Goal: Task Accomplishment & Management: Manage account settings

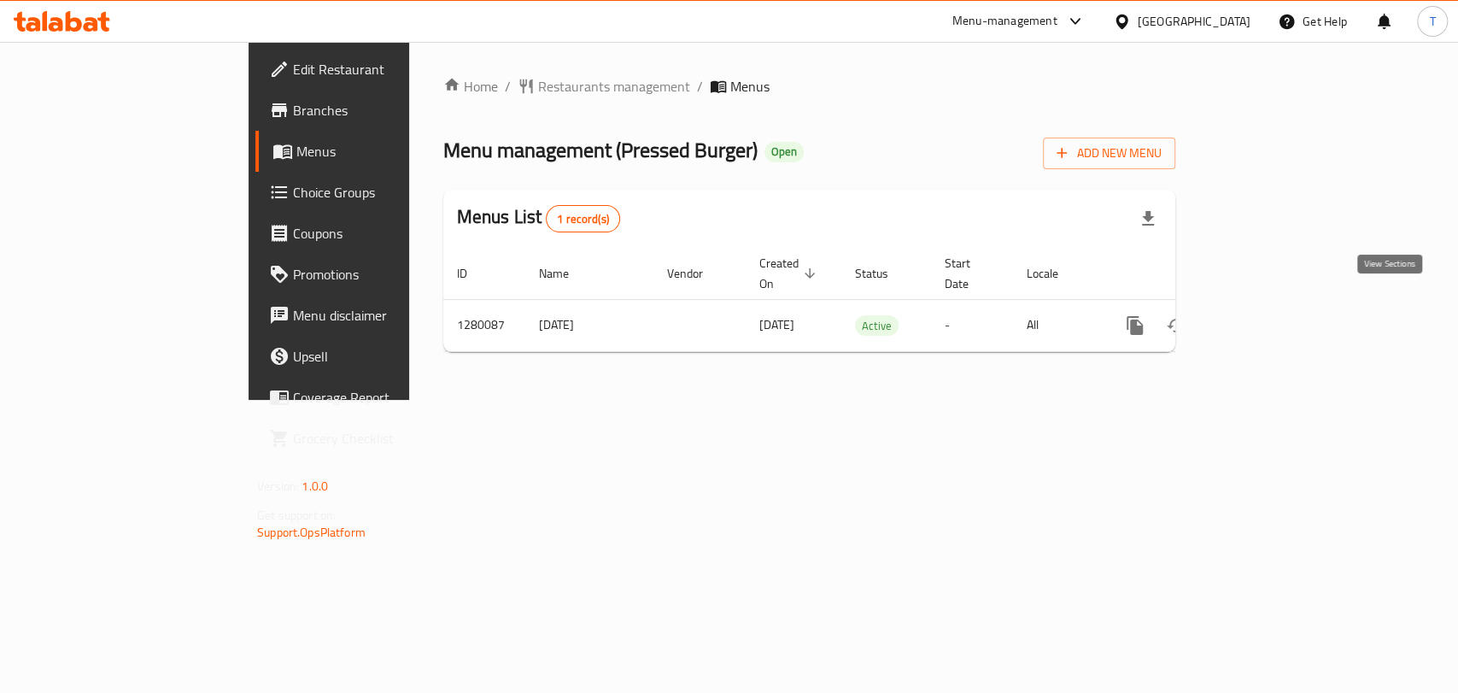
click at [1279, 306] on link "enhanced table" at bounding box center [1258, 325] width 41 height 41
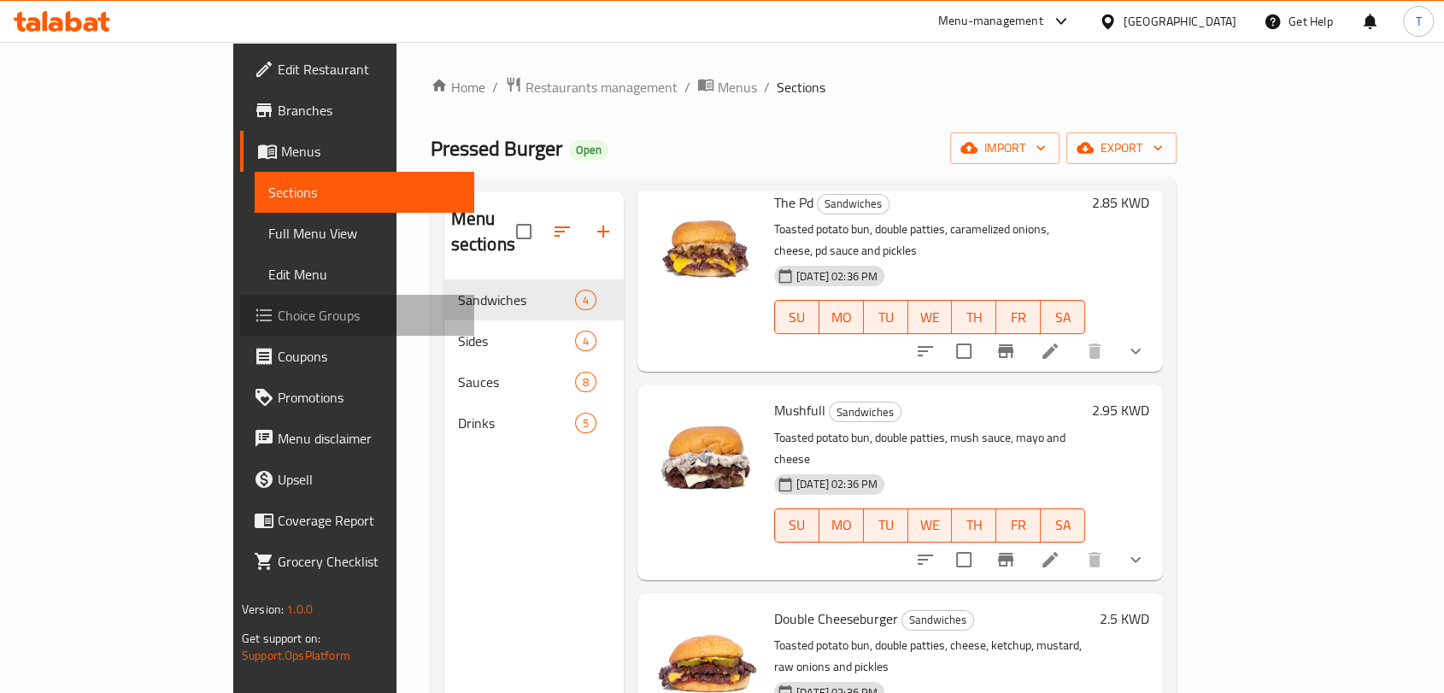
click at [278, 316] on span "Choice Groups" at bounding box center [369, 315] width 183 height 21
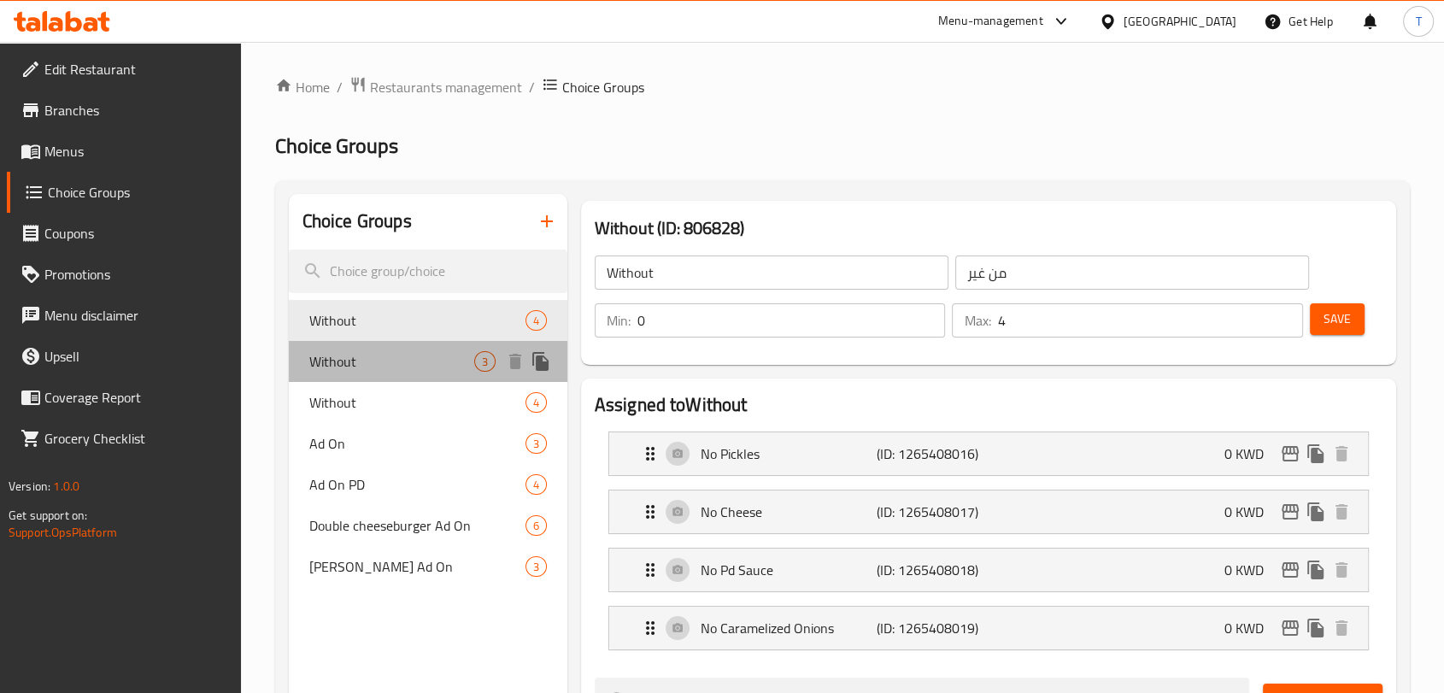
click at [362, 367] on span "Without" at bounding box center [391, 361] width 165 height 21
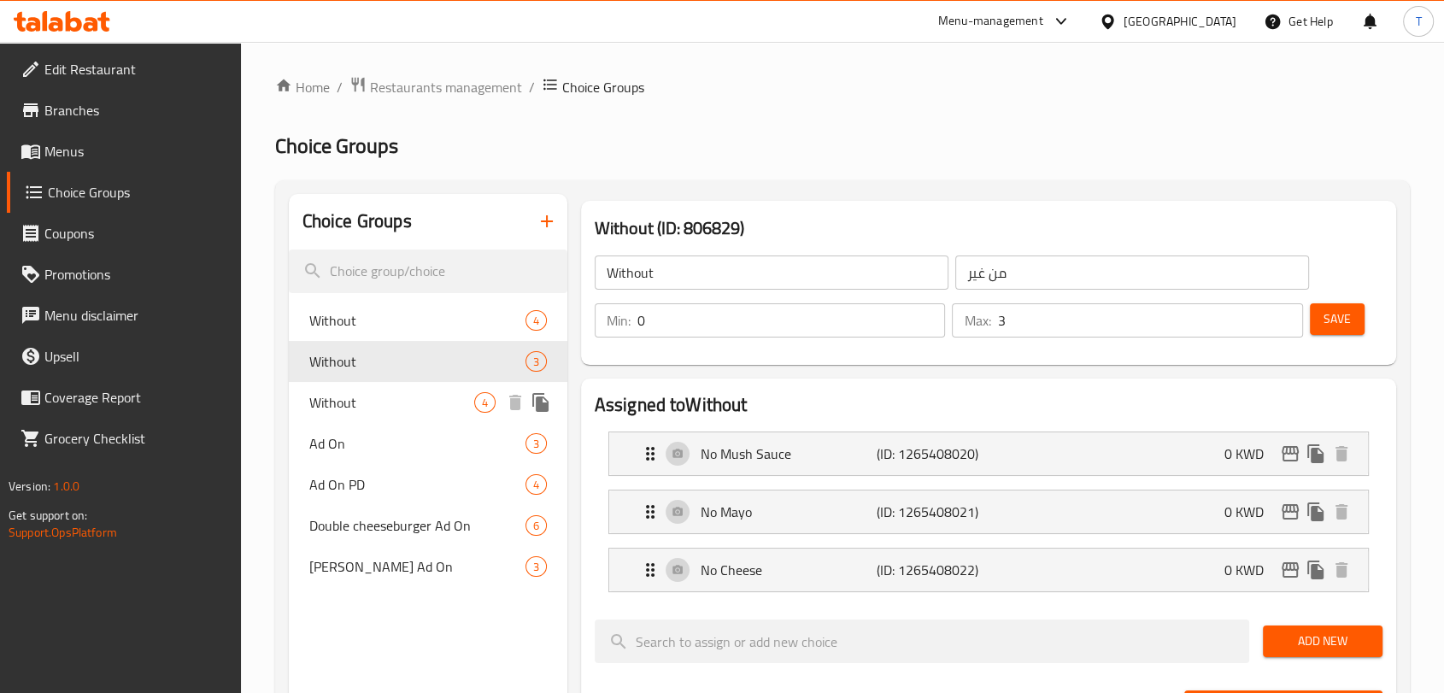
click at [369, 399] on span "Without" at bounding box center [391, 402] width 165 height 21
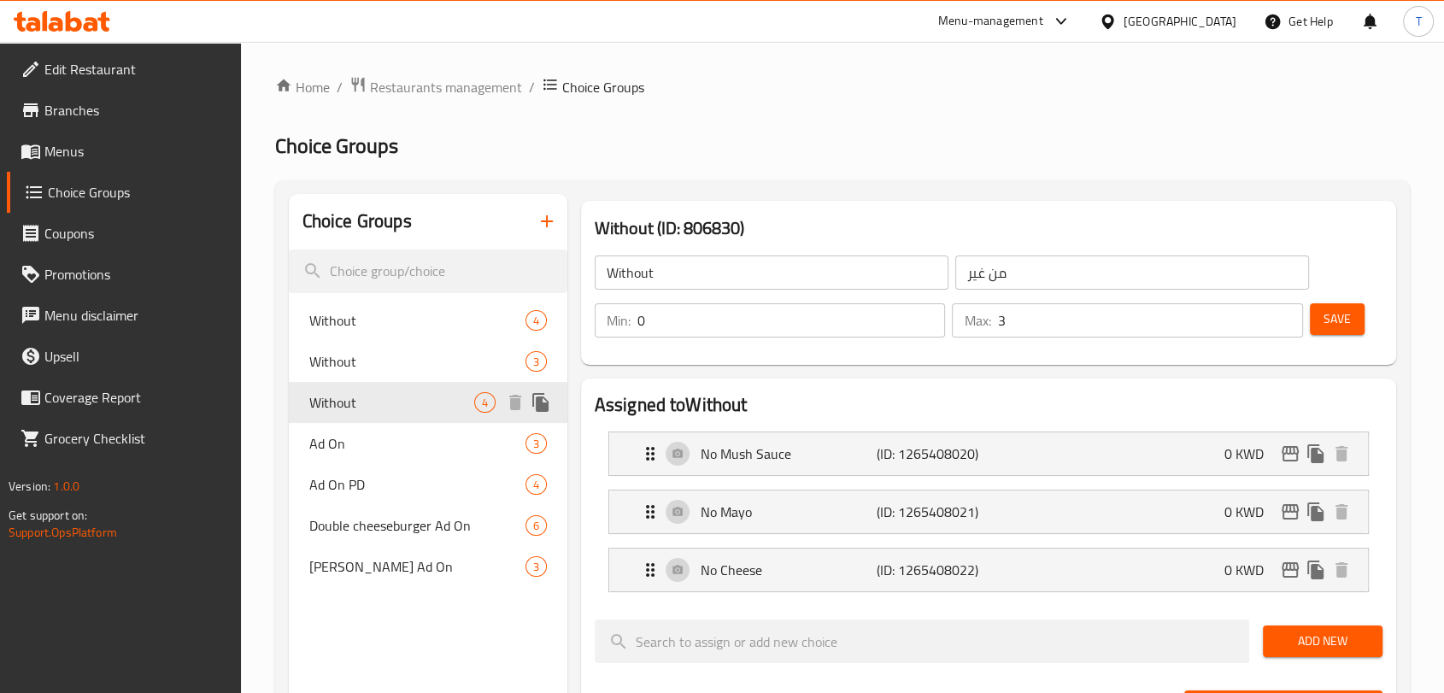
type input "4"
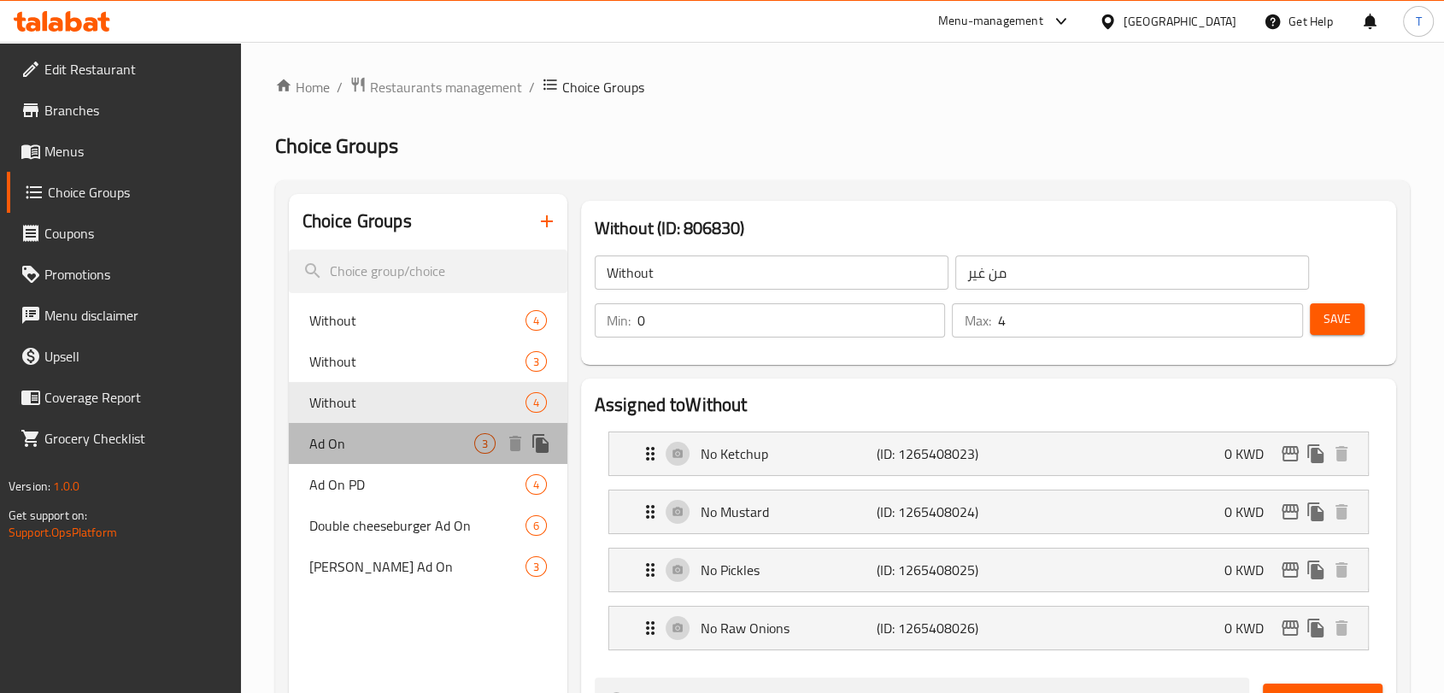
click at [370, 437] on span "Ad On" at bounding box center [391, 443] width 165 height 21
type input "Ad On"
type input "اضافات"
type input "3"
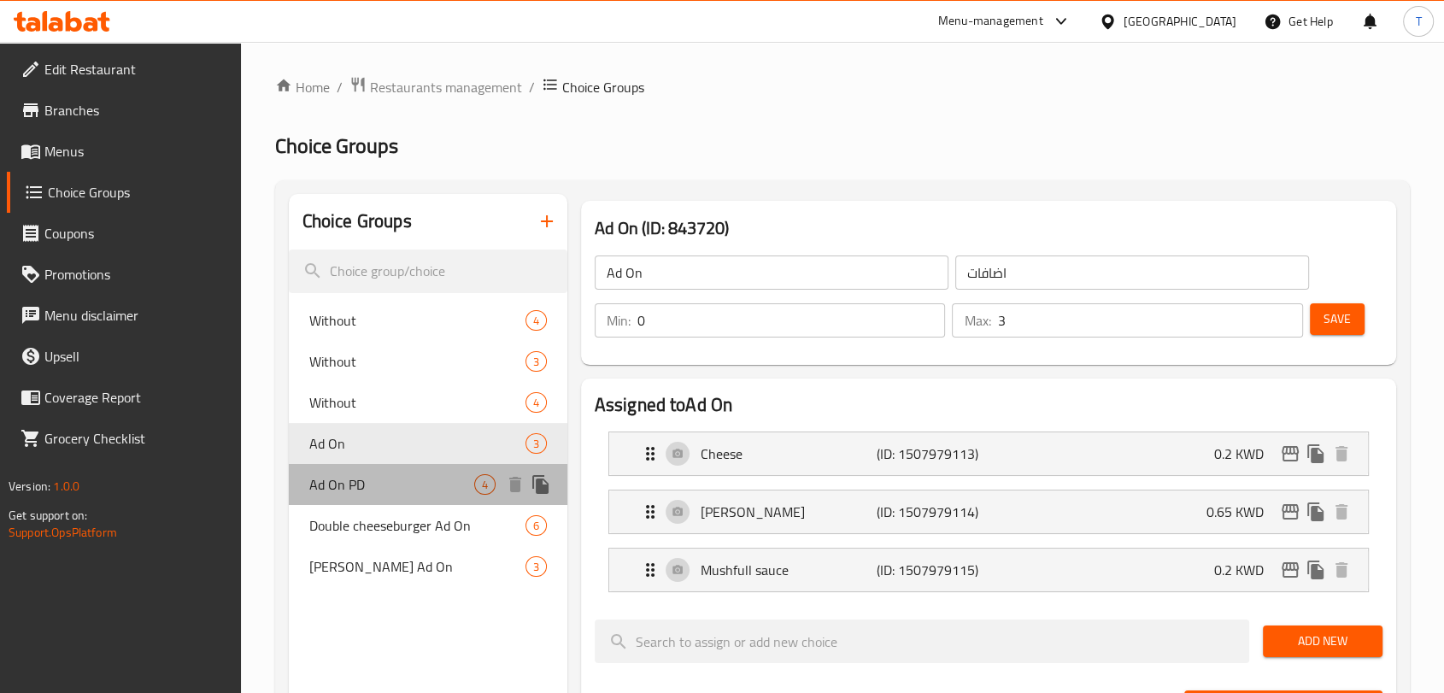
click at [372, 473] on div "Ad On PD 4" at bounding box center [428, 484] width 279 height 41
type input "Ad On PD"
type input "4"
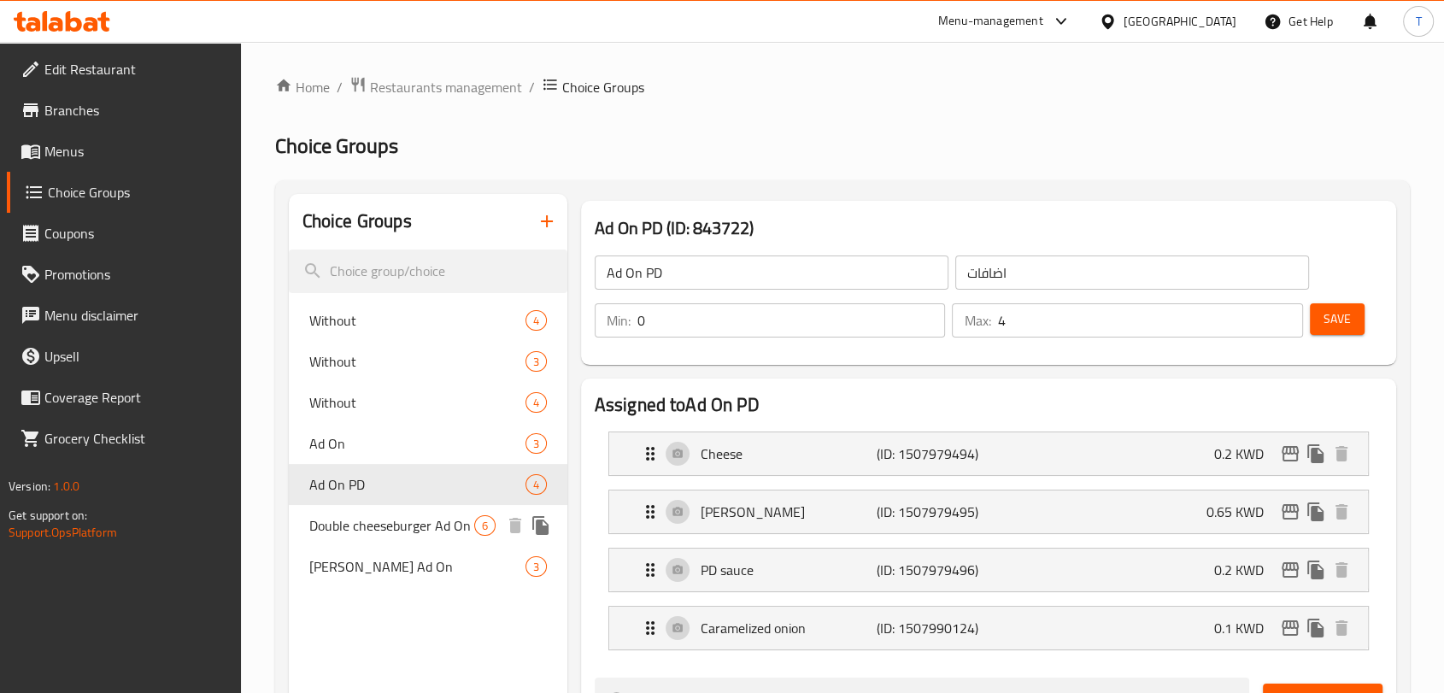
click at [383, 521] on span "Double cheeseburger Ad On" at bounding box center [391, 525] width 165 height 21
type input "Double cheeseburger Ad On"
type input "اضافات دبل جيز برقر"
type input "6"
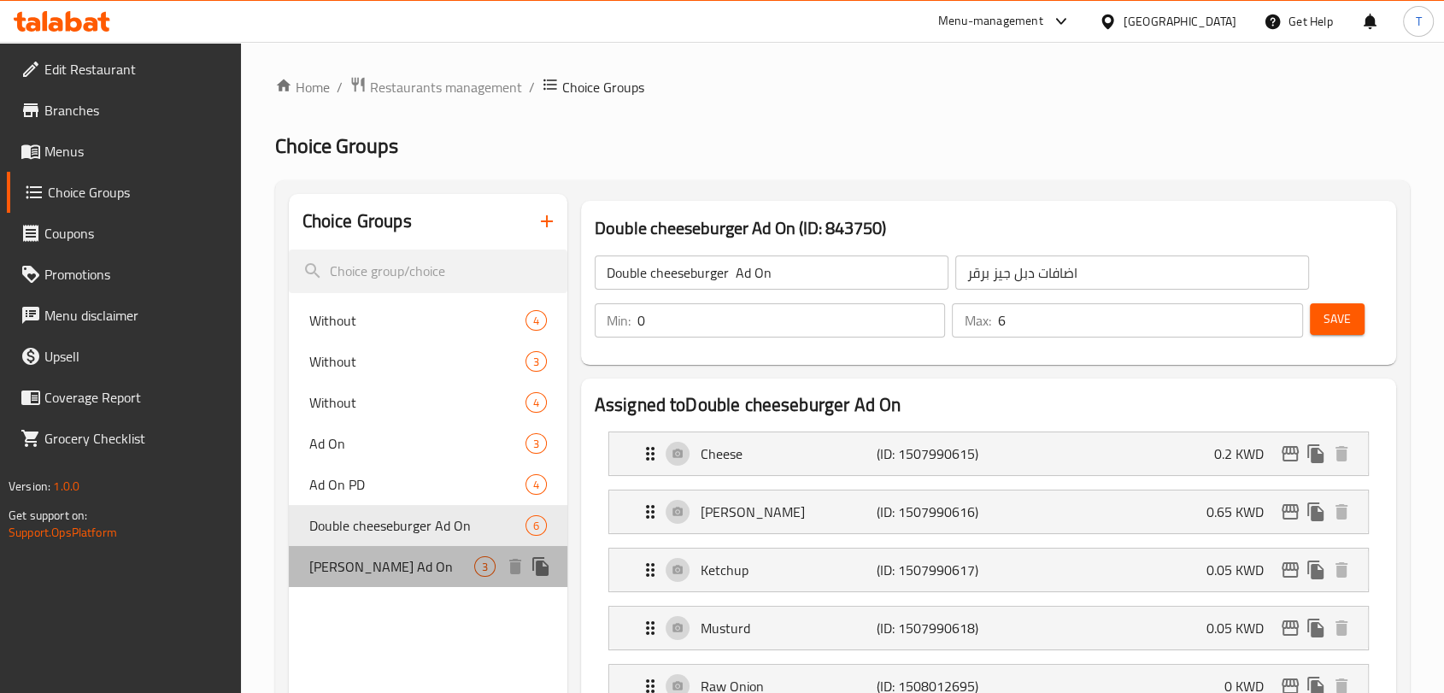
click at [393, 573] on span "[PERSON_NAME] Ad On" at bounding box center [391, 566] width 165 height 21
type input "[PERSON_NAME] Ad On"
type input "اضافات"
type input "3"
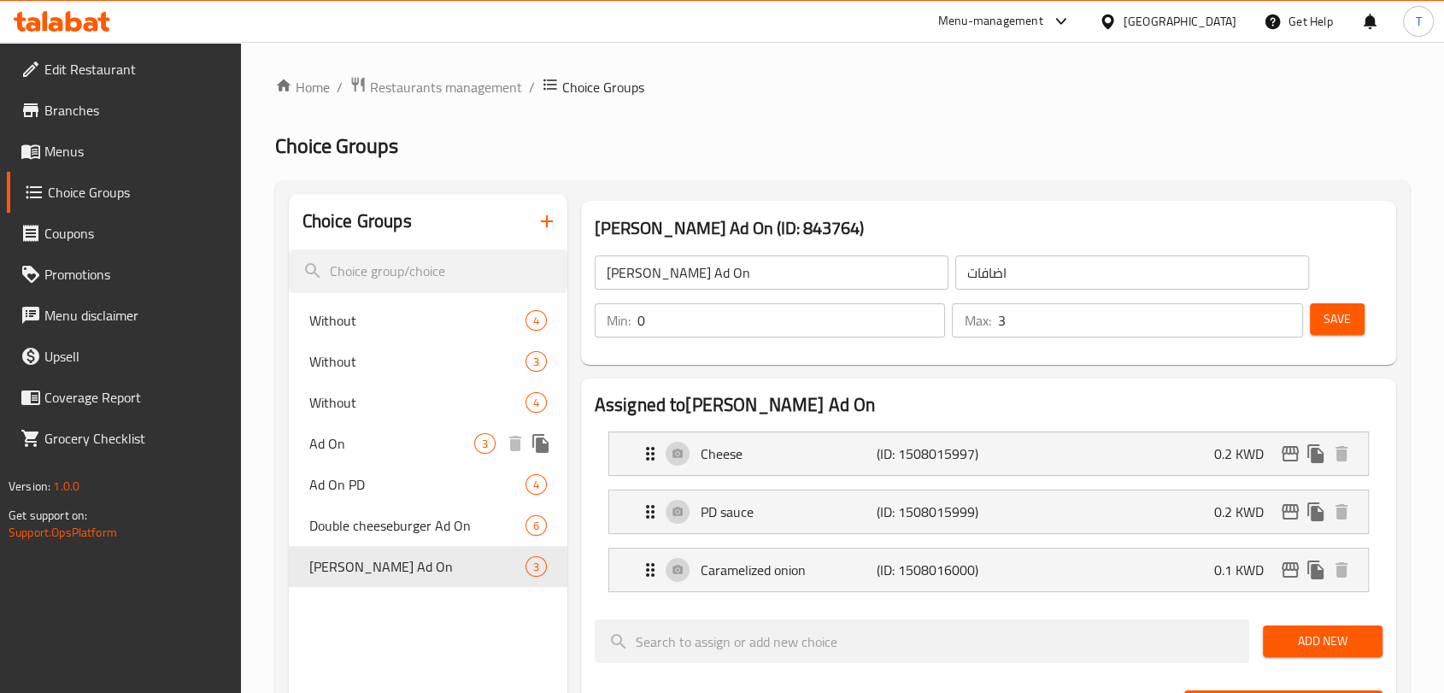
click at [375, 445] on span "Ad On" at bounding box center [391, 443] width 165 height 21
type input "Ad On"
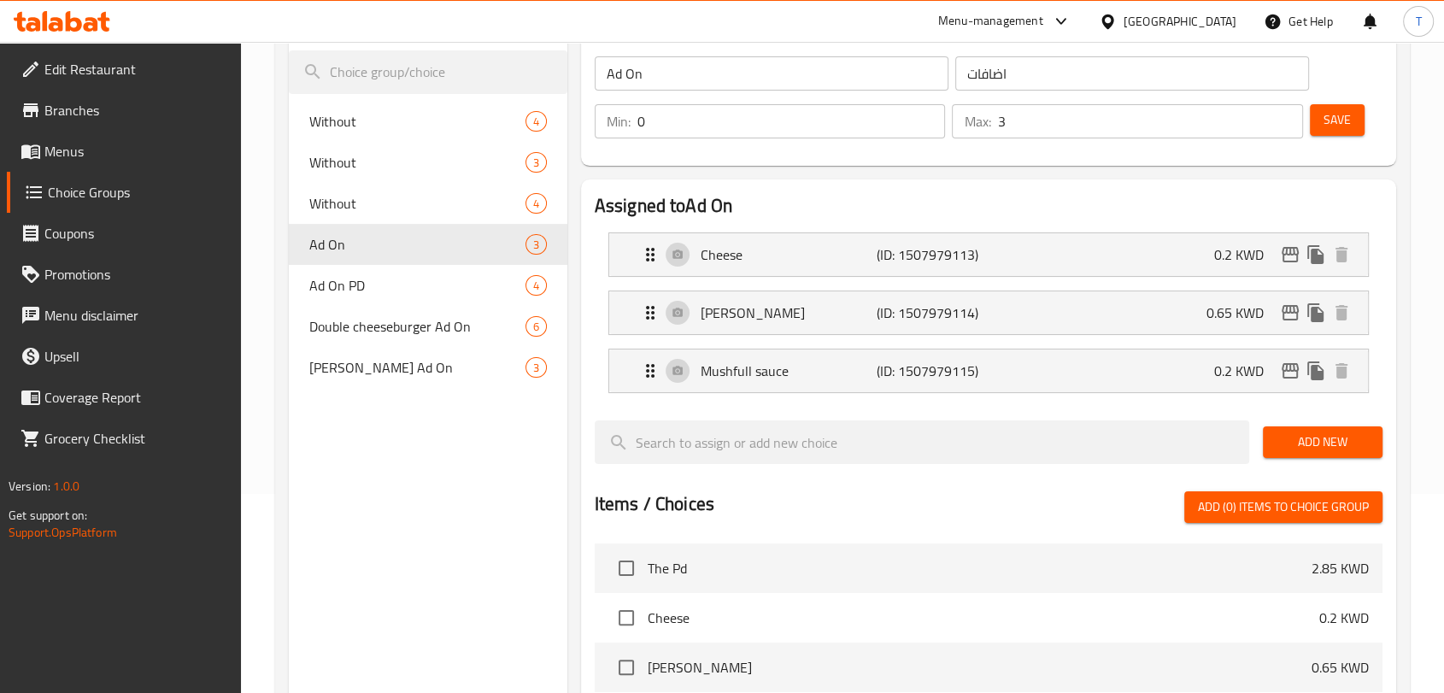
scroll to position [221, 0]
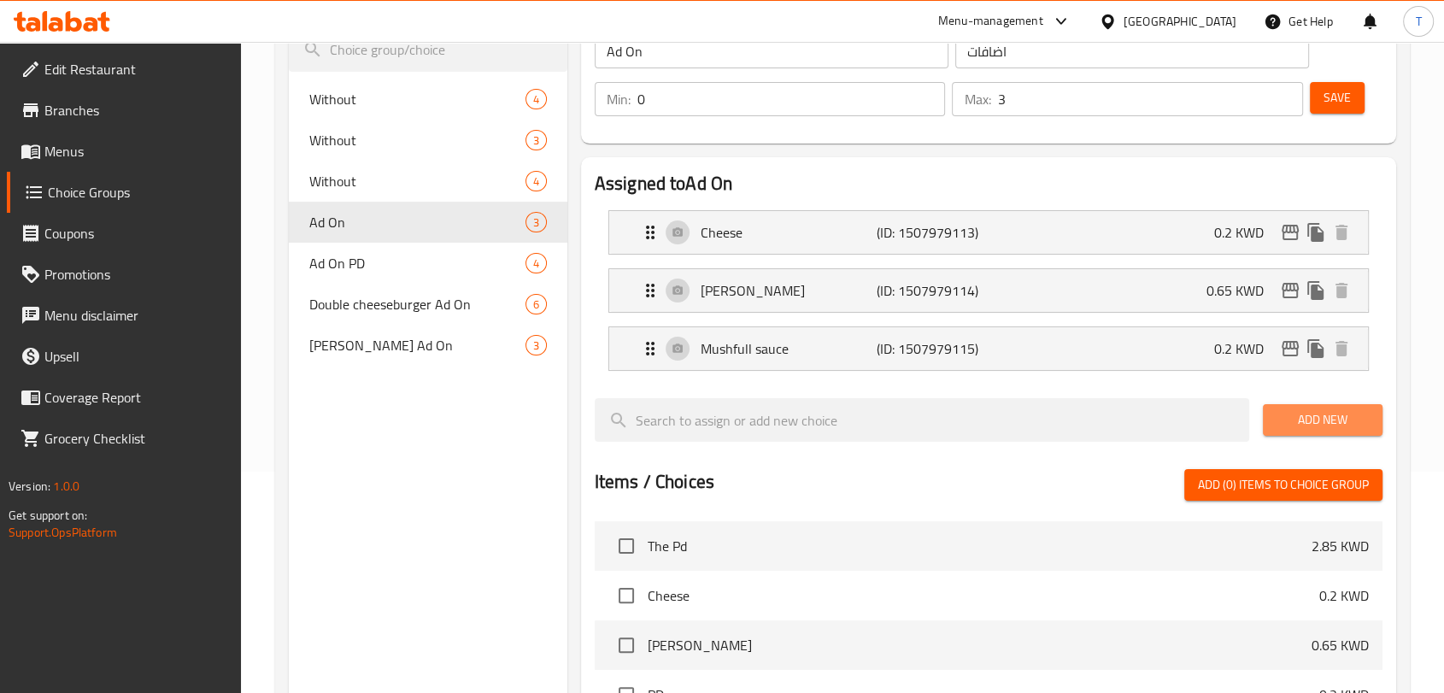
click at [1326, 423] on span "Add New" at bounding box center [1322, 419] width 92 height 21
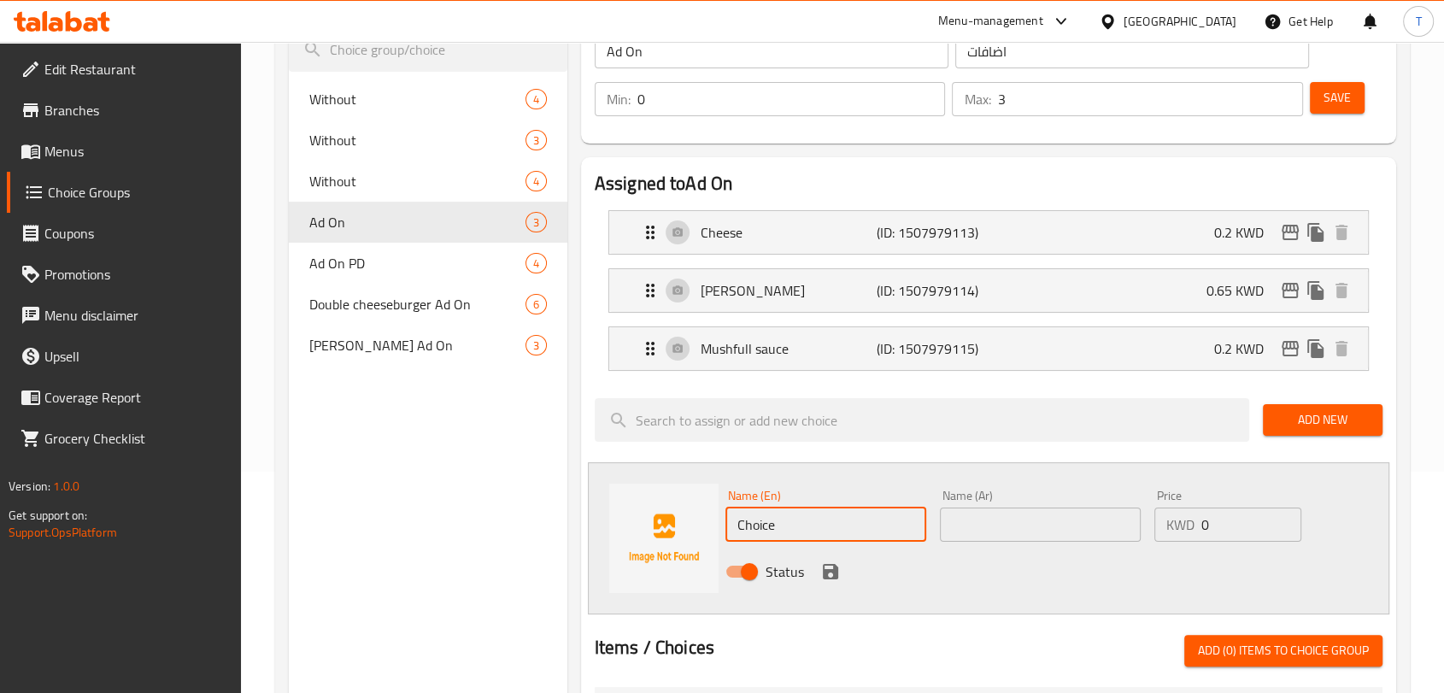
drag, startPoint x: 810, startPoint y: 528, endPoint x: 572, endPoint y: 553, distance: 239.6
click at [572, 553] on div "Ad On (ID: 843720) Ad On ​ اضافات ​ Min: 0 ​ Max: 3 ​ Save Assigned to Ad On Ch…" at bounding box center [985, 605] width 836 height 1264
drag, startPoint x: 808, startPoint y: 521, endPoint x: 656, endPoint y: 562, distance: 157.5
click at [656, 562] on div "Name (En) Extra Patt Name (En) Name (Ar) Name (Ar) Price KWD 0 Price Status" at bounding box center [988, 538] width 801 height 152
click at [879, 524] on input "Extra Patt" at bounding box center [825, 524] width 201 height 34
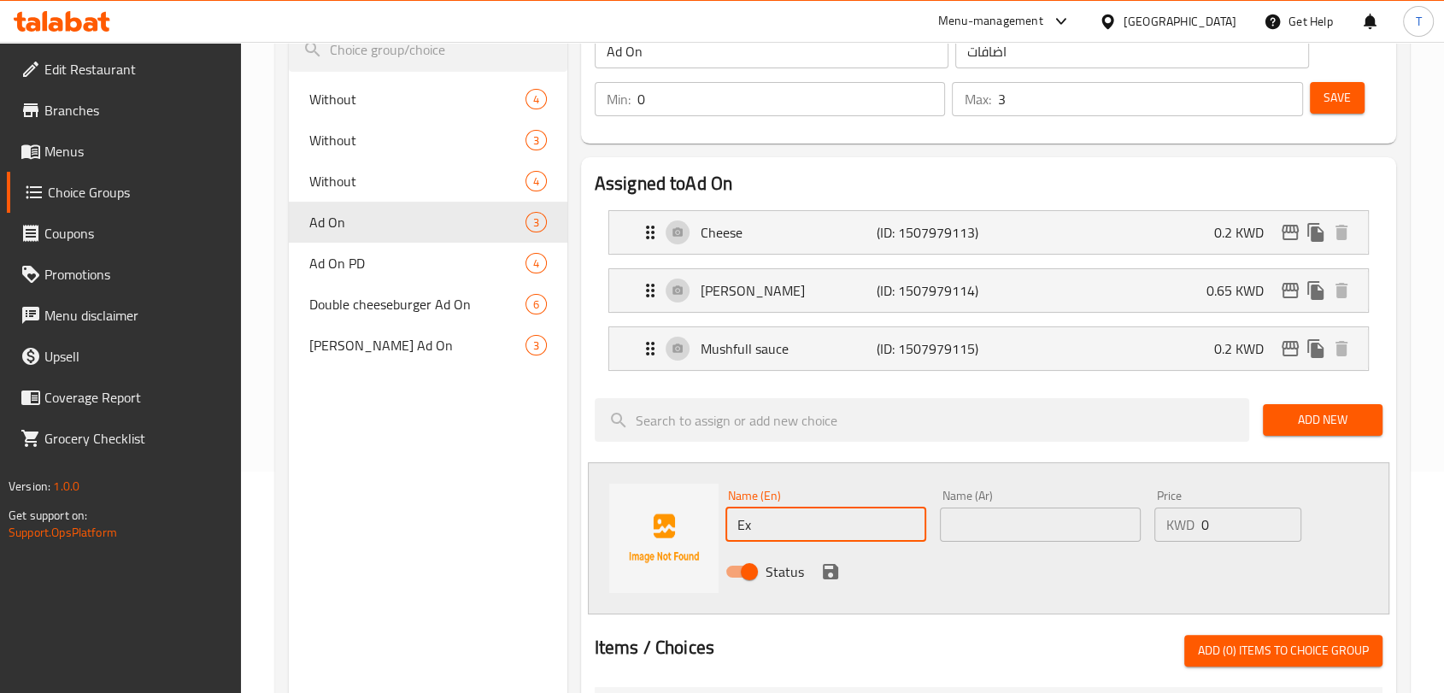
type input "E"
click at [943, 641] on div "Items / Choices Add (0) items to choice group" at bounding box center [989, 651] width 788 height 32
click at [815, 313] on li "Patty (ID: 1507979114) 0.65 KWD Name (En) Patty Name (En) Name (Ar) لحم Name (A…" at bounding box center [989, 290] width 788 height 58
click at [809, 304] on div "Patty (ID: 1507979114) 0.65 KWD" at bounding box center [993, 290] width 707 height 43
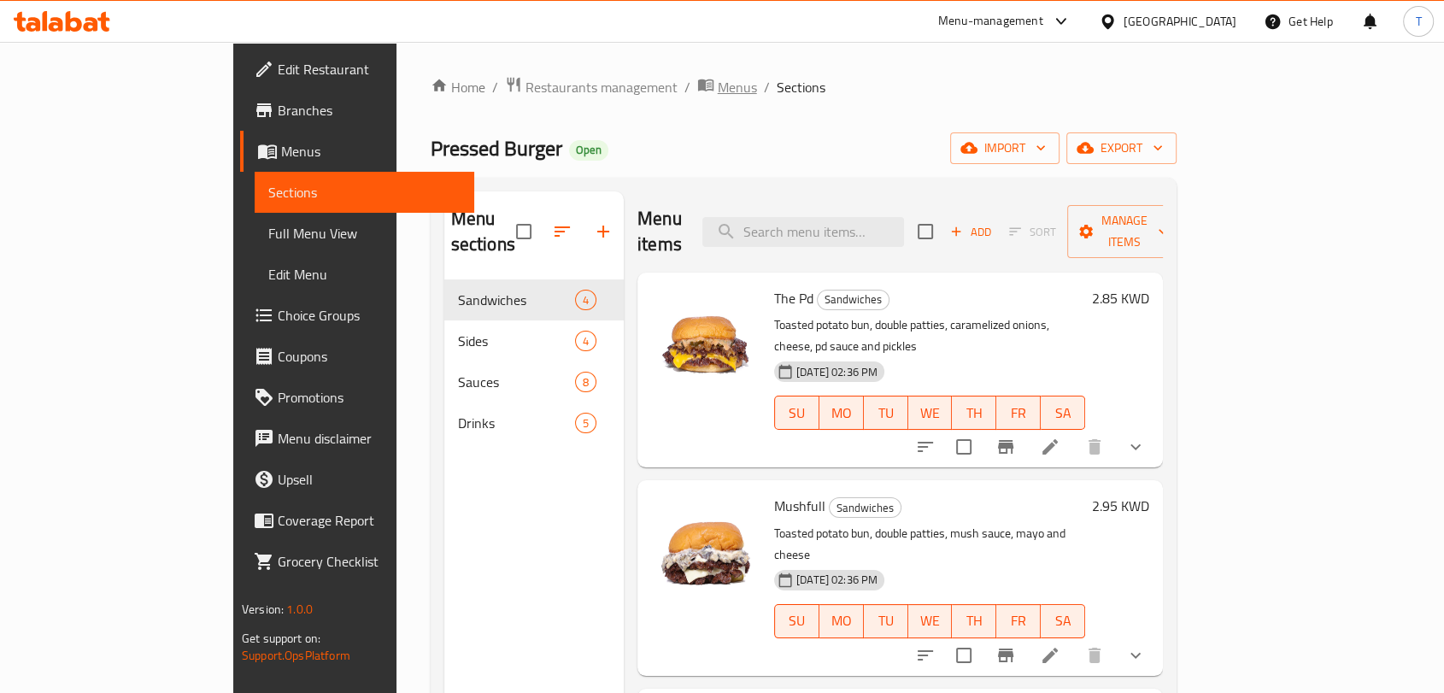
click at [718, 84] on span "Menus" at bounding box center [737, 87] width 39 height 21
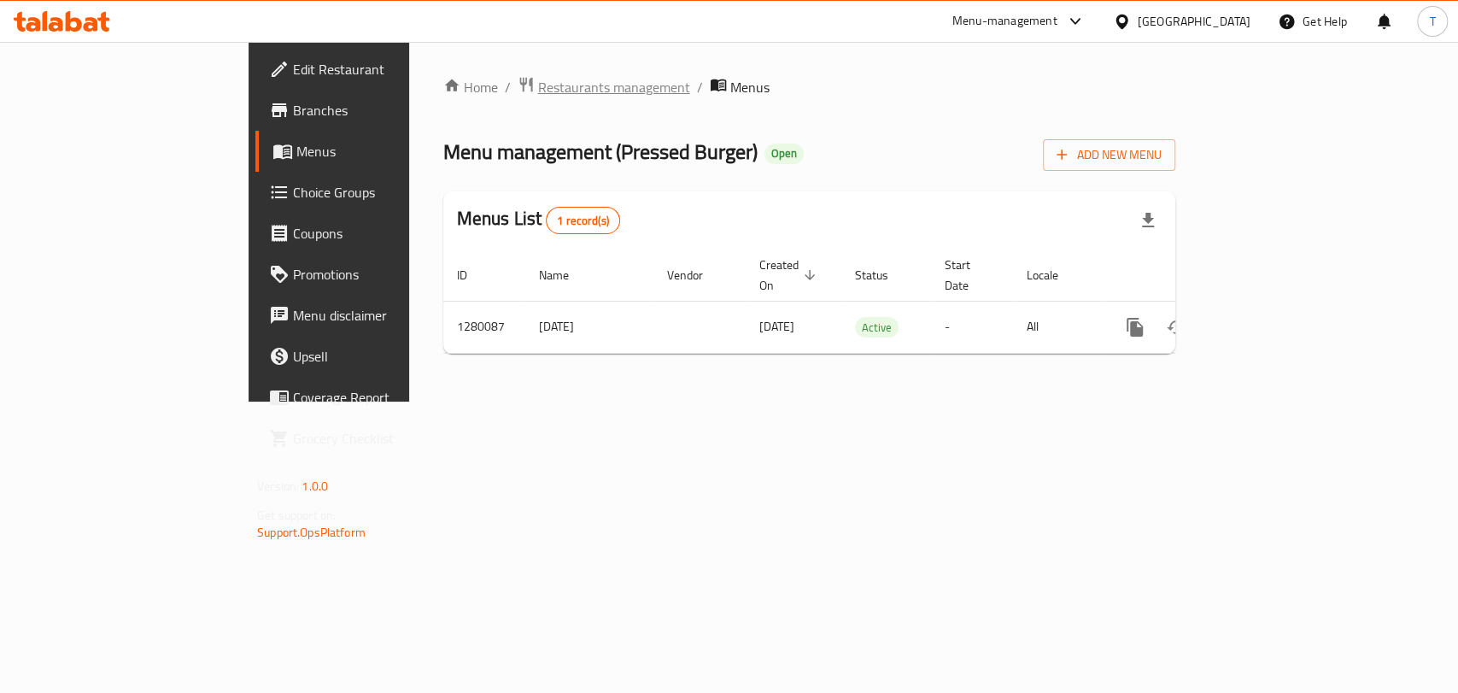
click at [538, 85] on span "Restaurants management" at bounding box center [614, 87] width 152 height 21
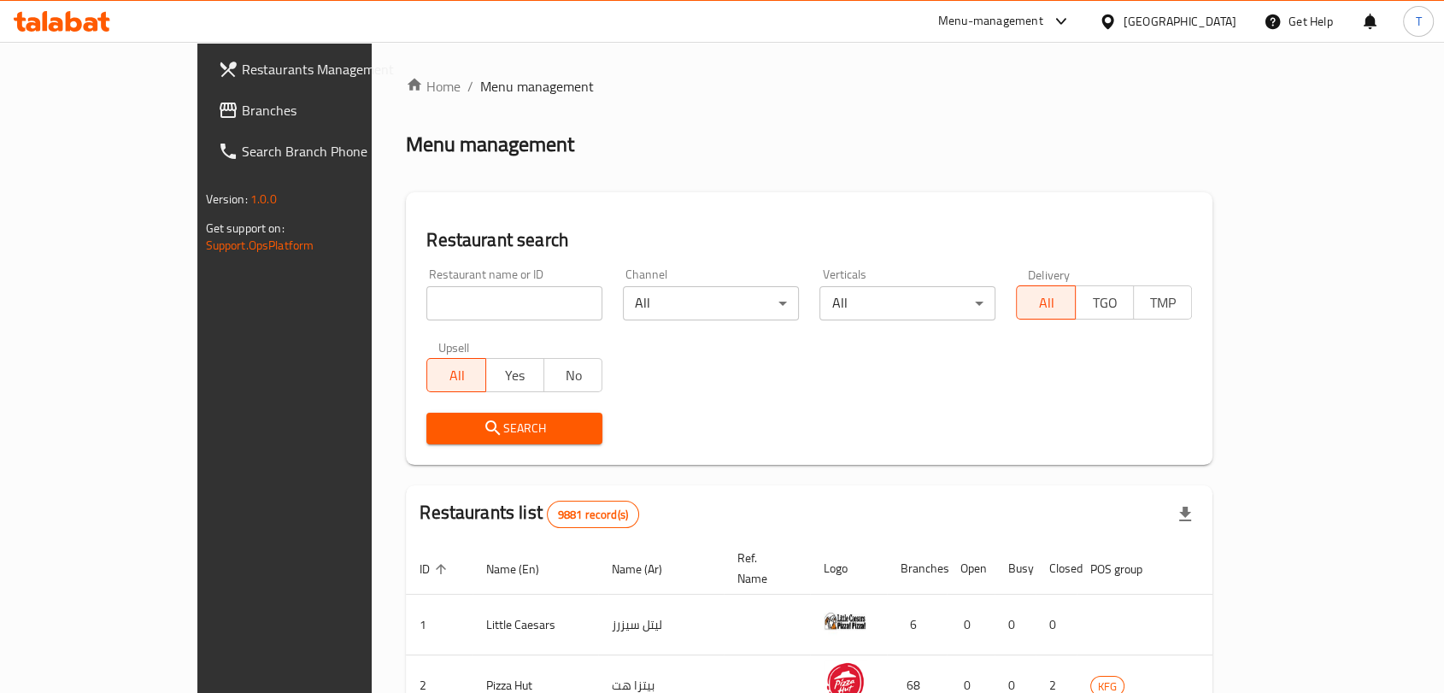
click at [531, 303] on input "search" at bounding box center [514, 303] width 176 height 34
type input "abby sh"
click button "Search" at bounding box center [514, 429] width 176 height 32
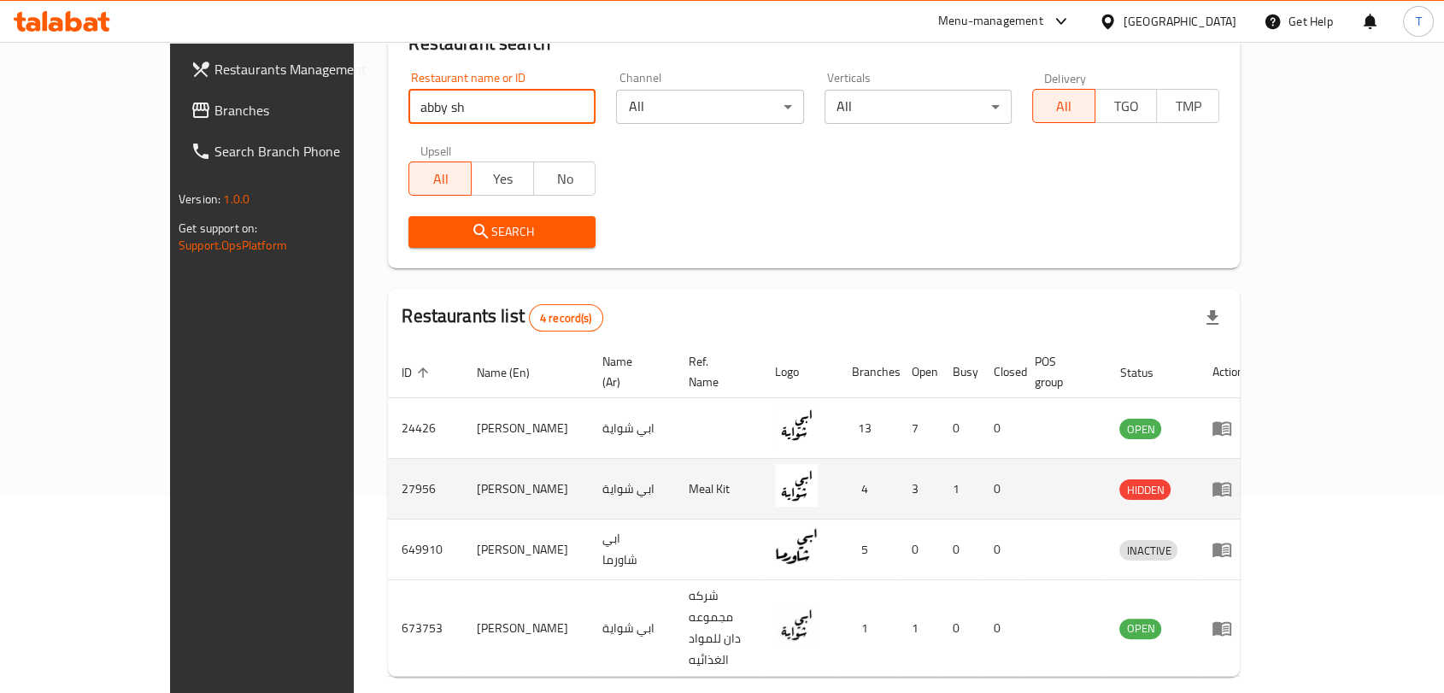
scroll to position [214, 0]
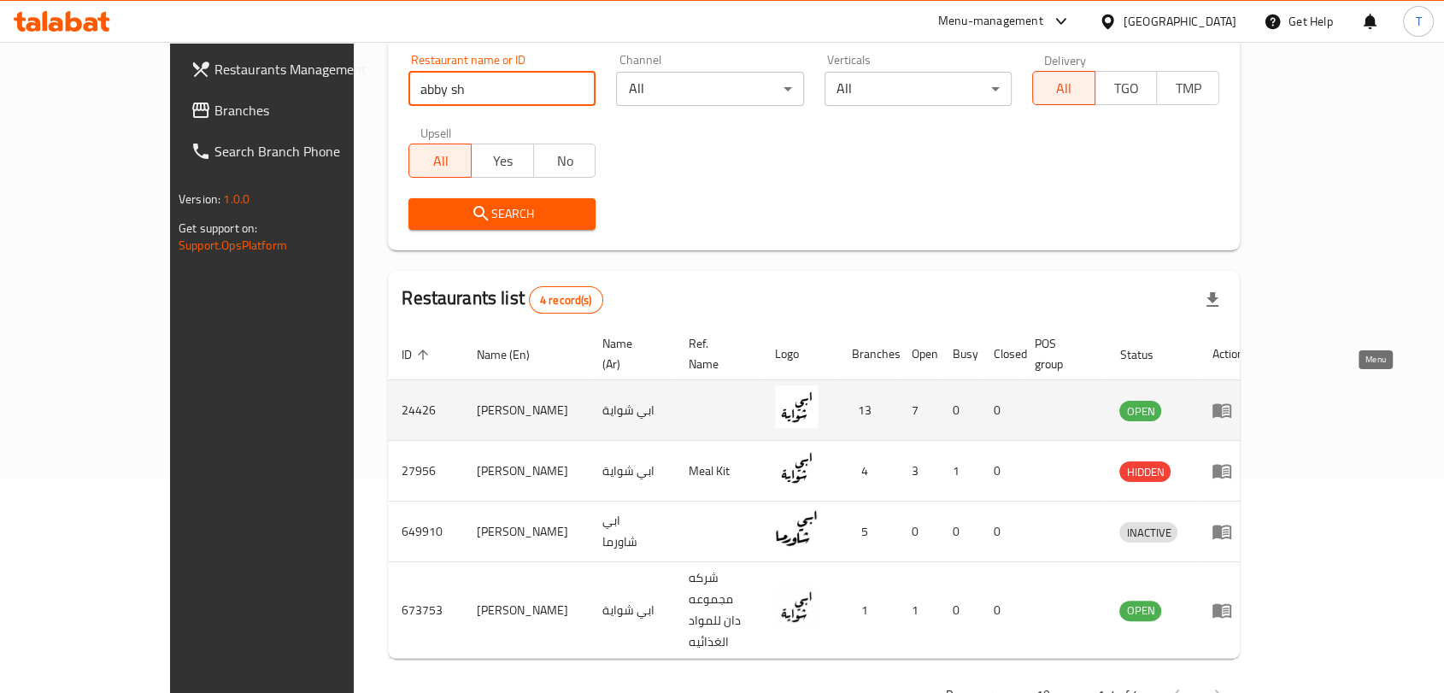
click at [1231, 404] on icon "enhanced table" at bounding box center [1221, 411] width 19 height 15
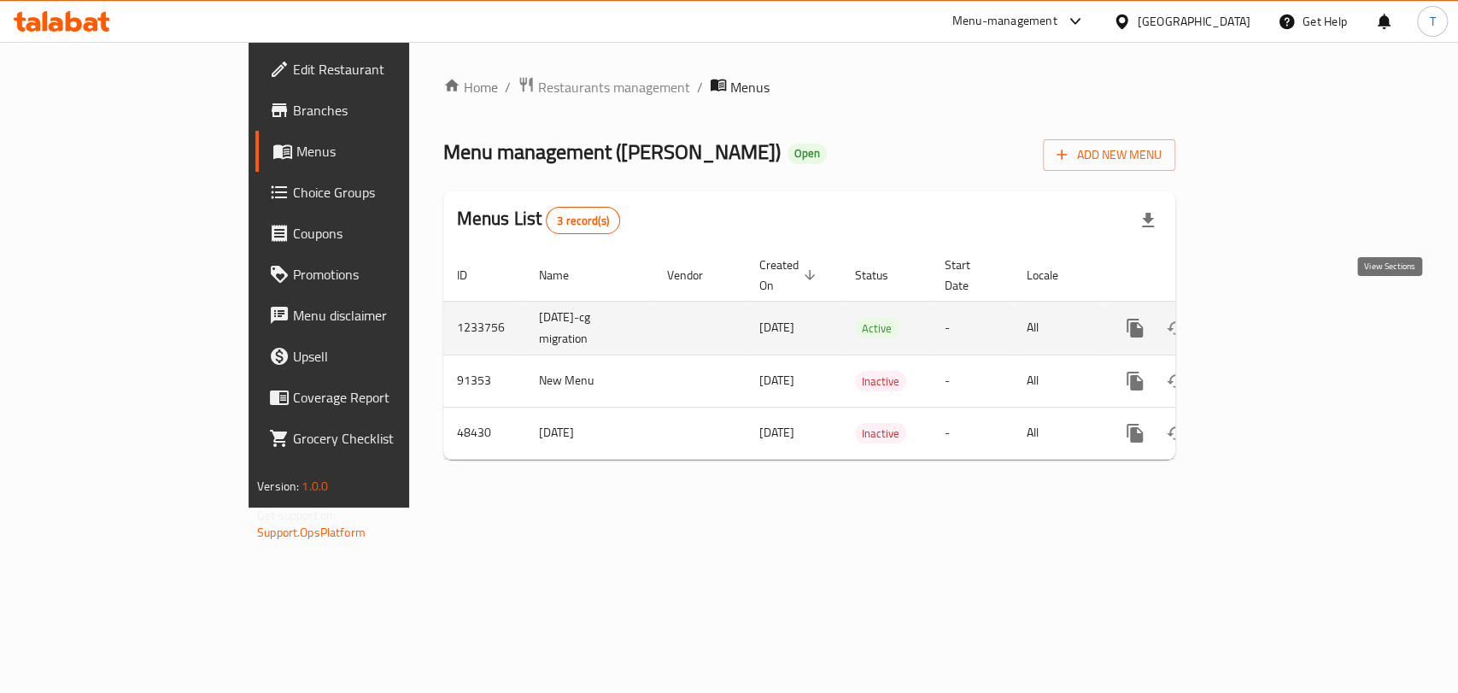
click at [1269, 318] on icon "enhanced table" at bounding box center [1258, 328] width 21 height 21
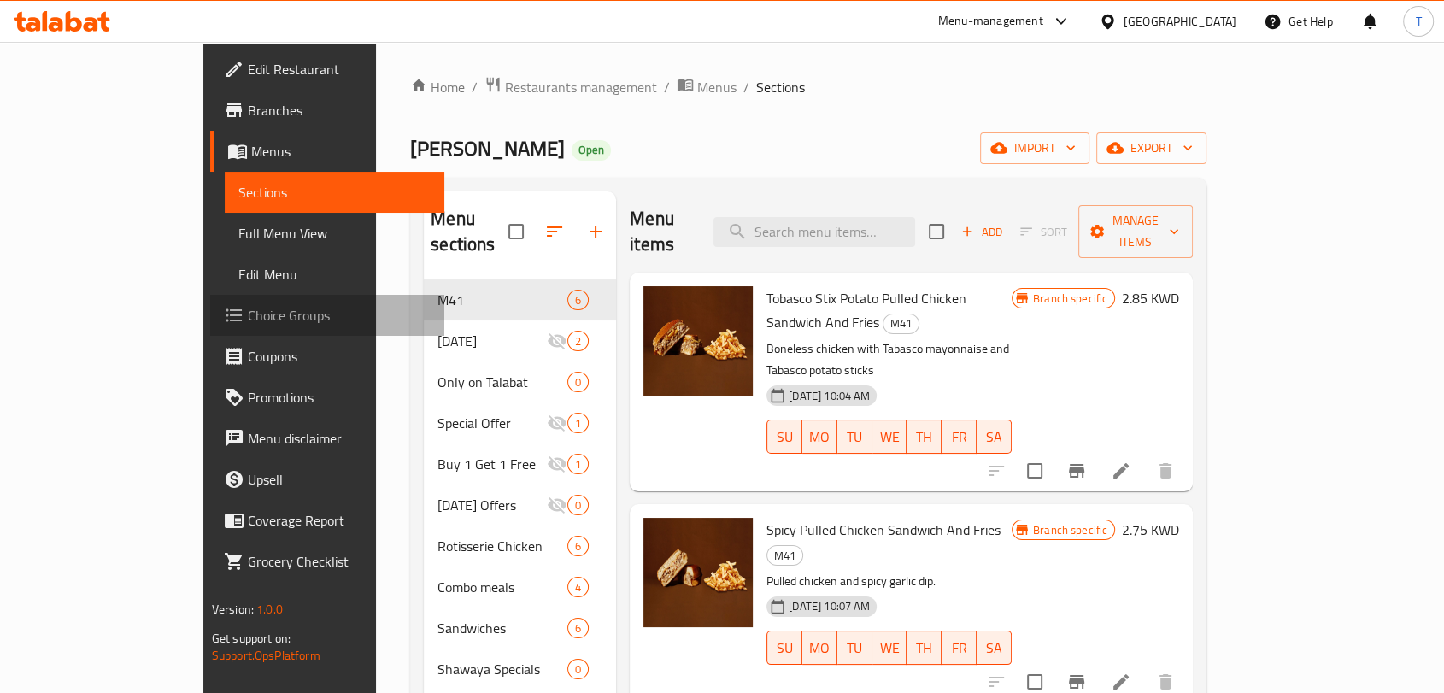
click at [248, 314] on span "Choice Groups" at bounding box center [339, 315] width 183 height 21
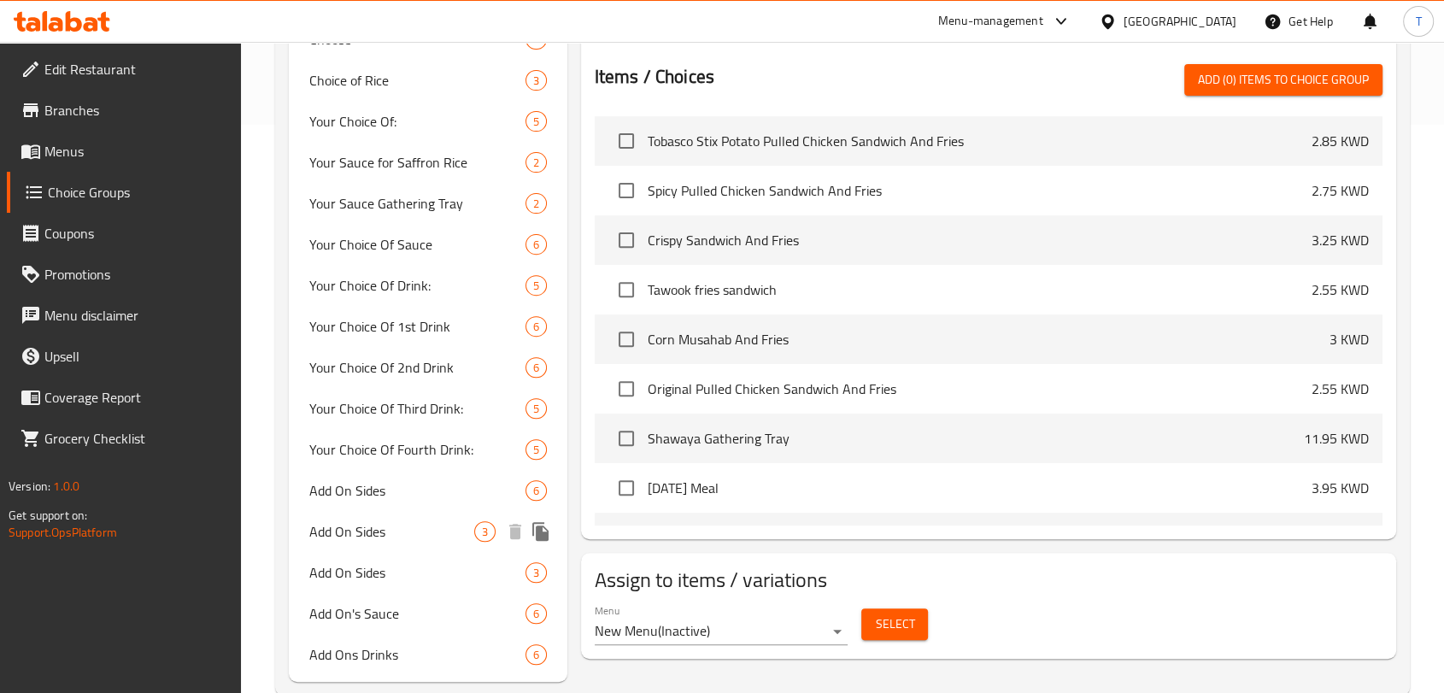
scroll to position [605, 0]
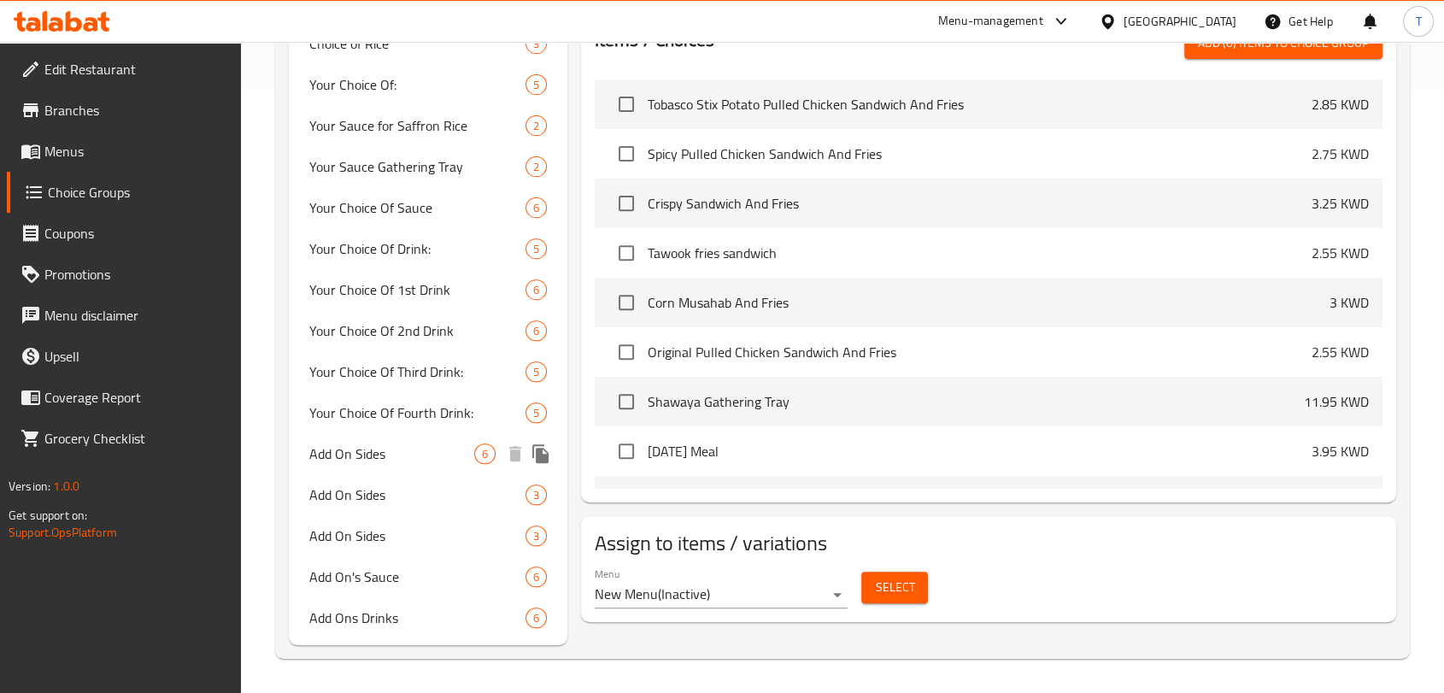
click at [375, 454] on span "Add On Sides" at bounding box center [391, 453] width 165 height 21
type input "Add On Sides"
type input "إضافة اطباق جانبية"
type input "0"
type input "6"
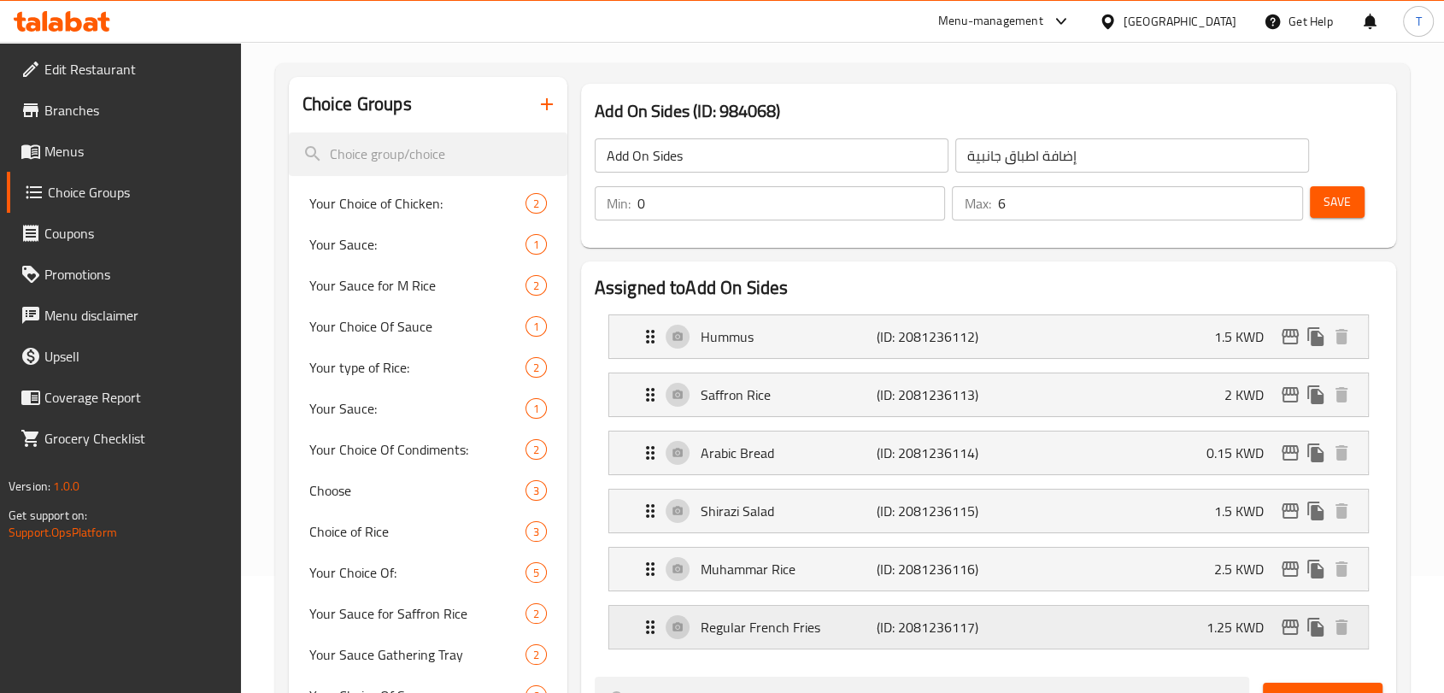
scroll to position [0, 0]
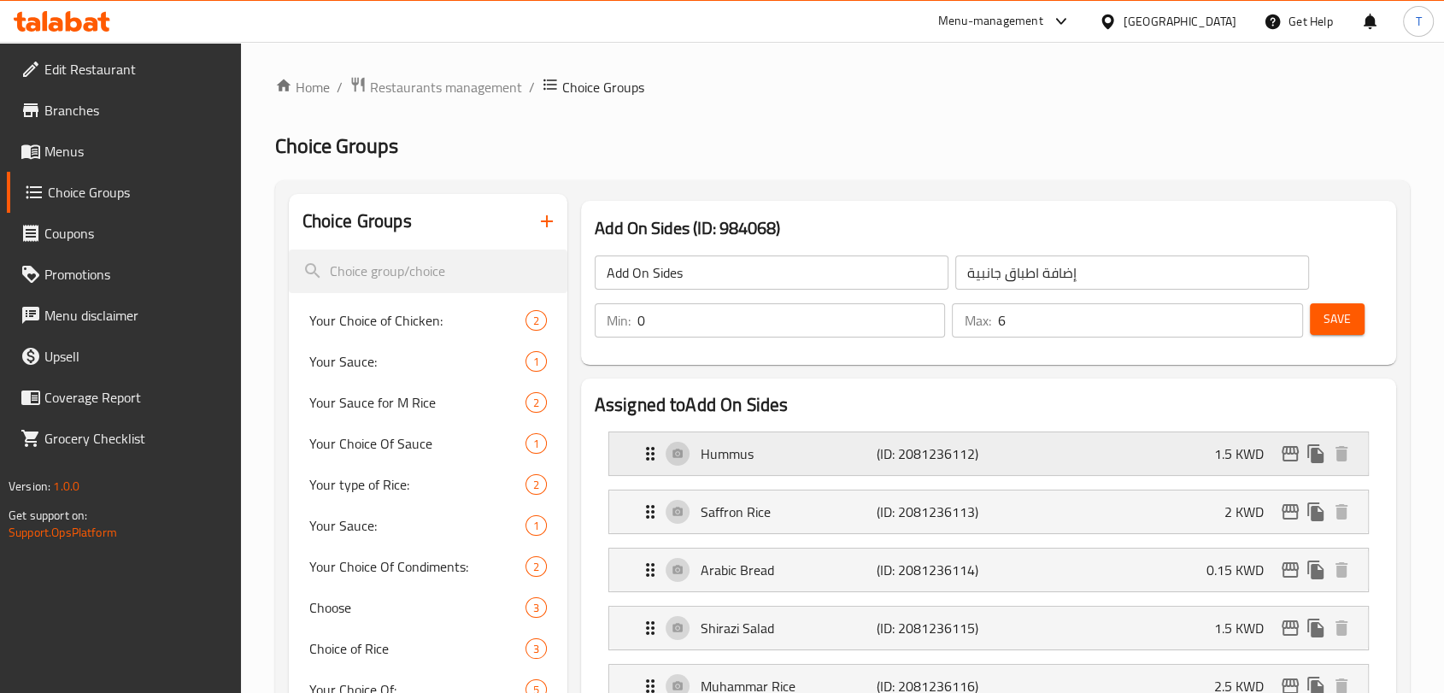
click at [1053, 446] on div "Hummus (ID: 2081236112) 1.5 KWD" at bounding box center [993, 453] width 707 height 43
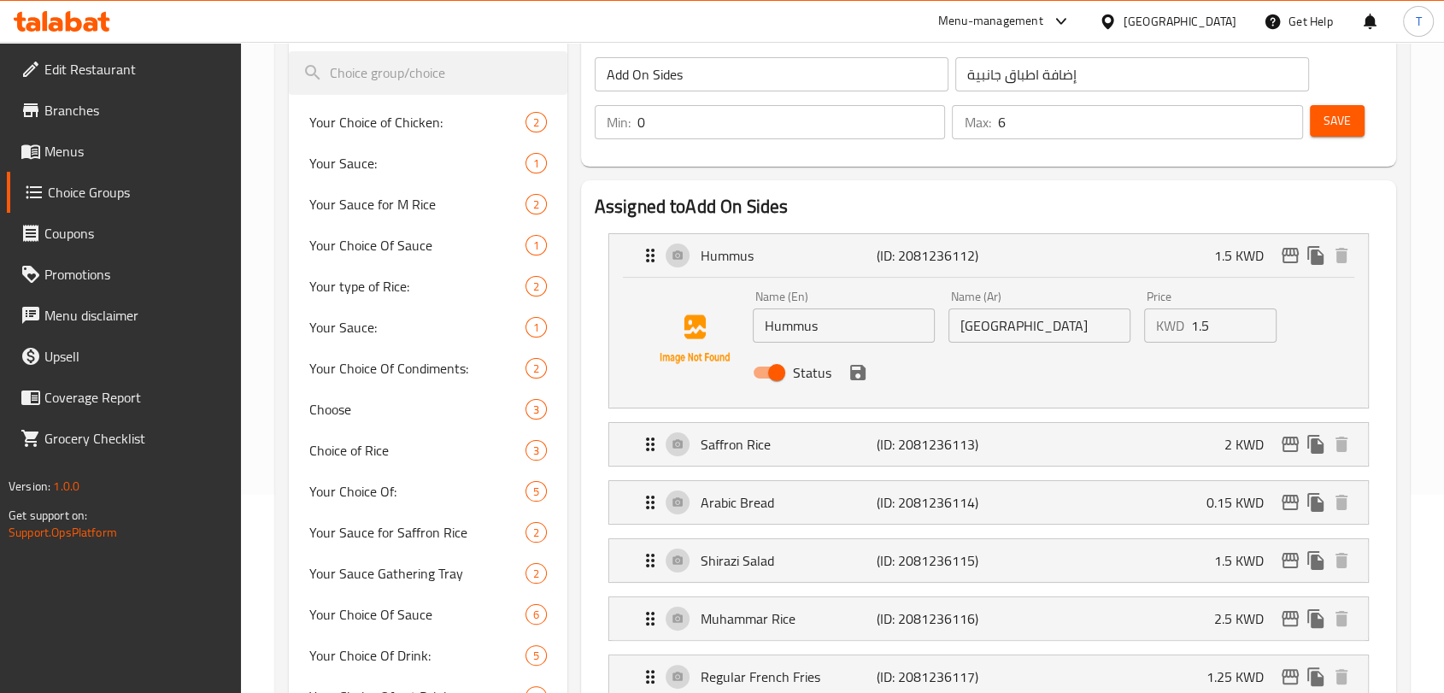
scroll to position [221, 0]
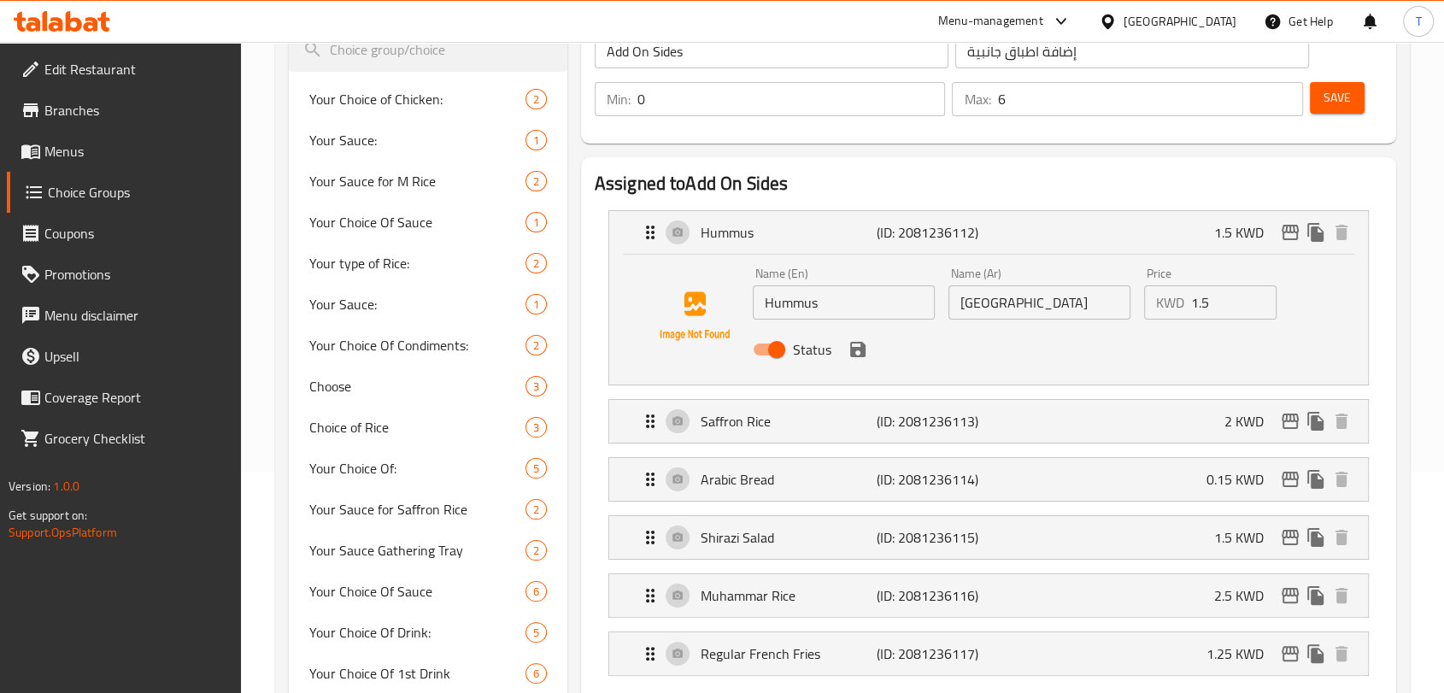
click at [948, 348] on div "Status" at bounding box center [1039, 349] width 587 height 46
click at [908, 424] on p "(ID: 2081236113)" at bounding box center [935, 421] width 117 height 21
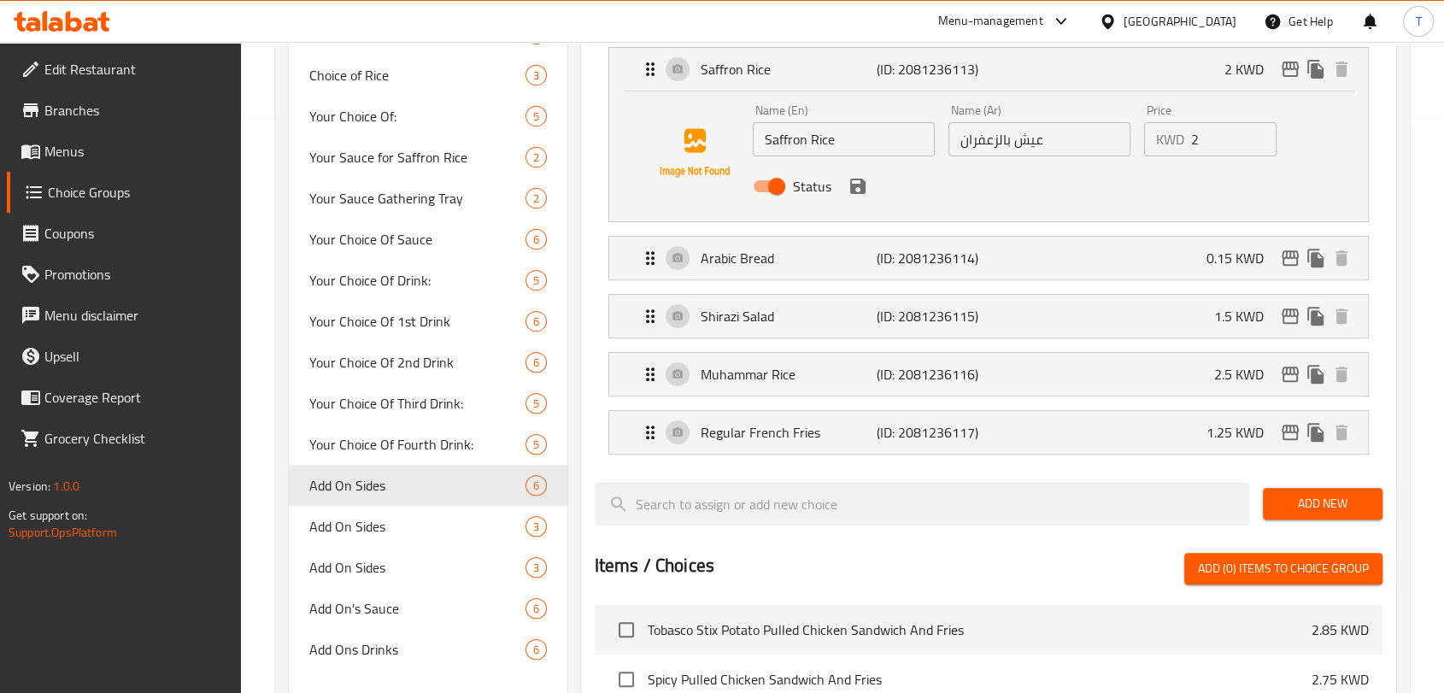
scroll to position [664, 0]
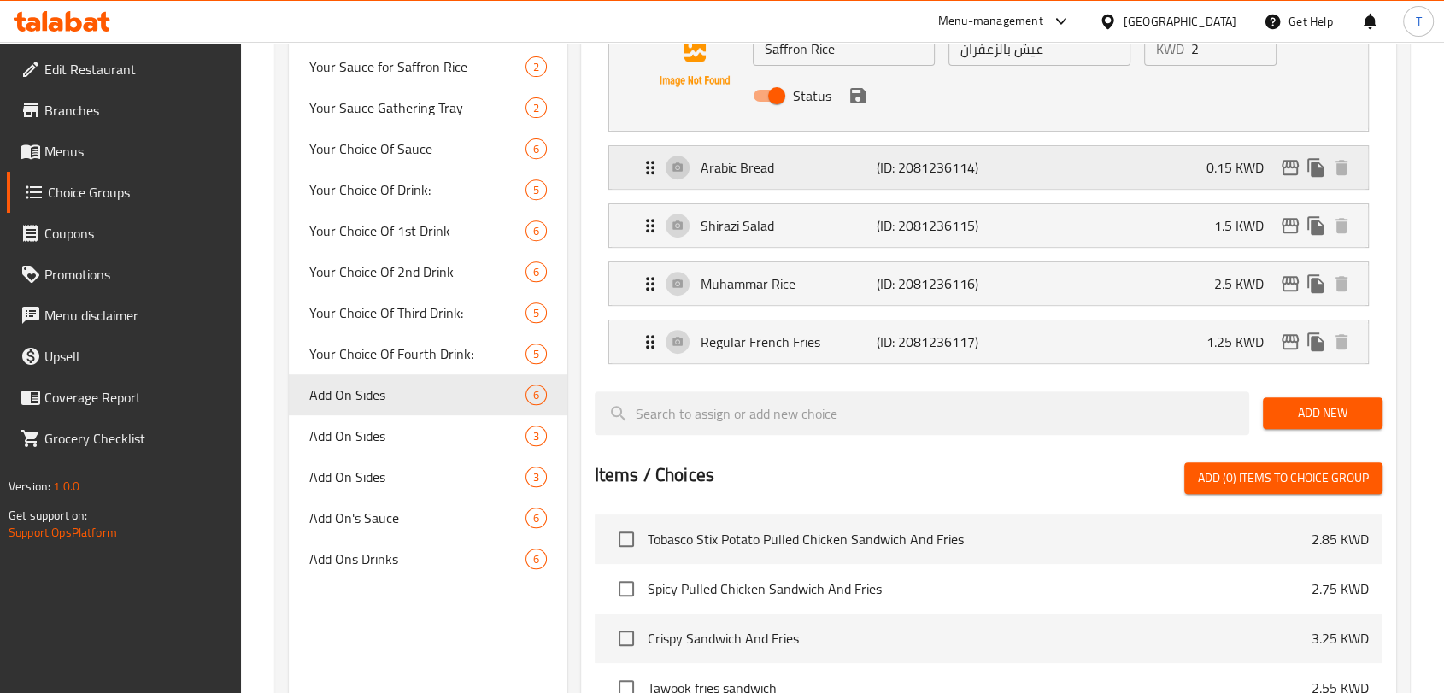
click at [981, 167] on p "(ID: 2081236114)" at bounding box center [935, 167] width 117 height 21
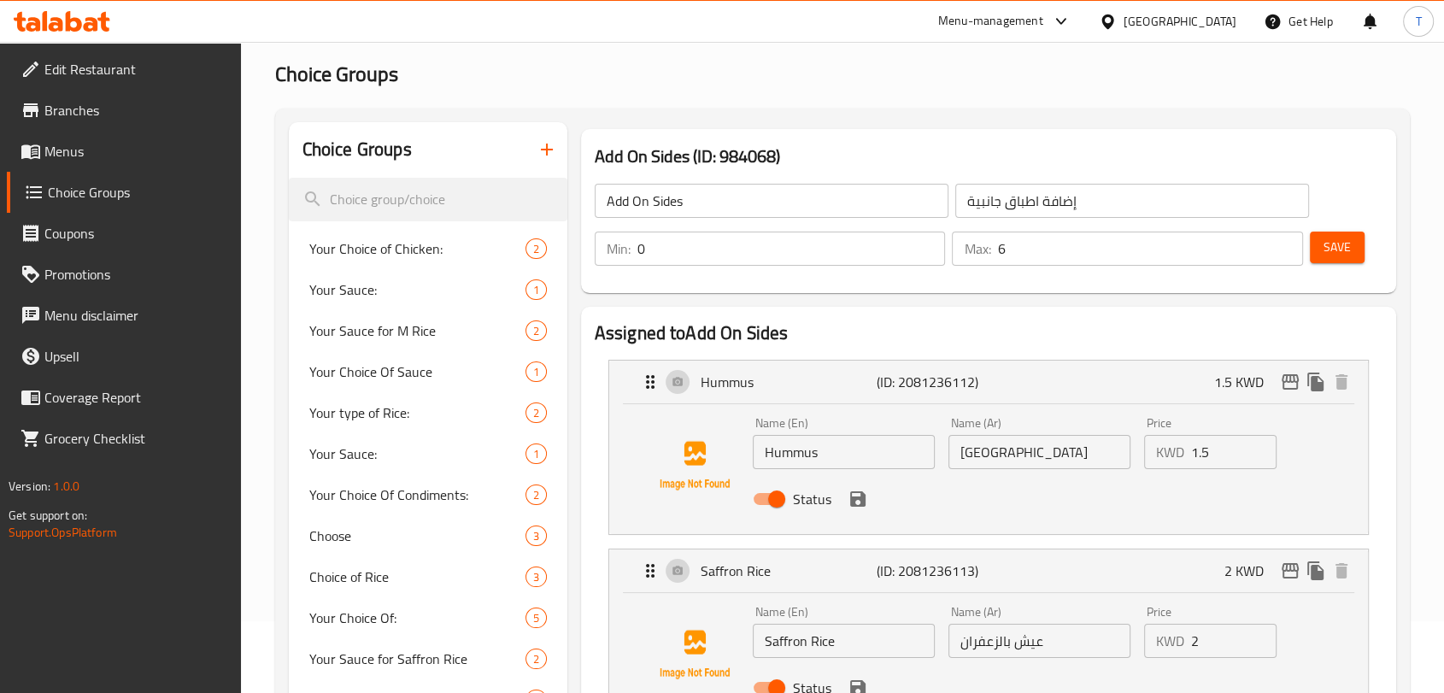
scroll to position [0, 0]
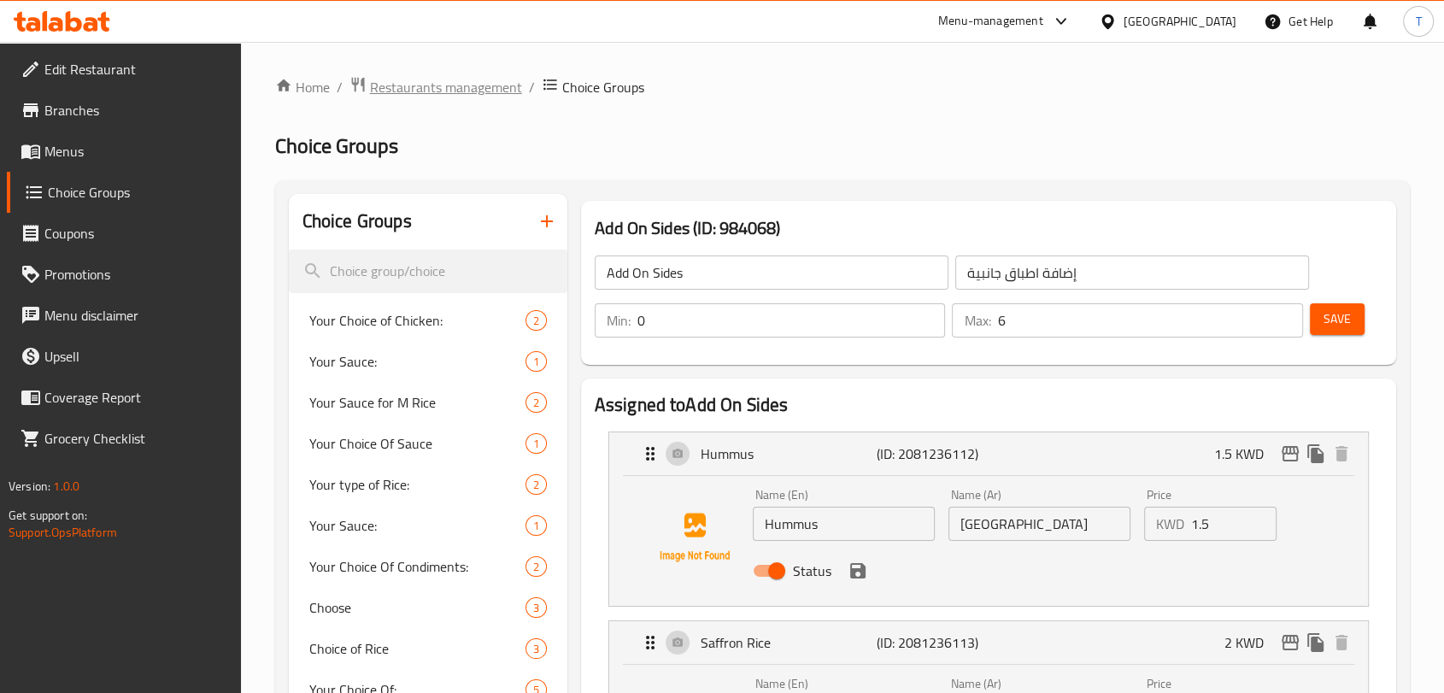
click at [501, 91] on span "Restaurants management" at bounding box center [446, 87] width 152 height 21
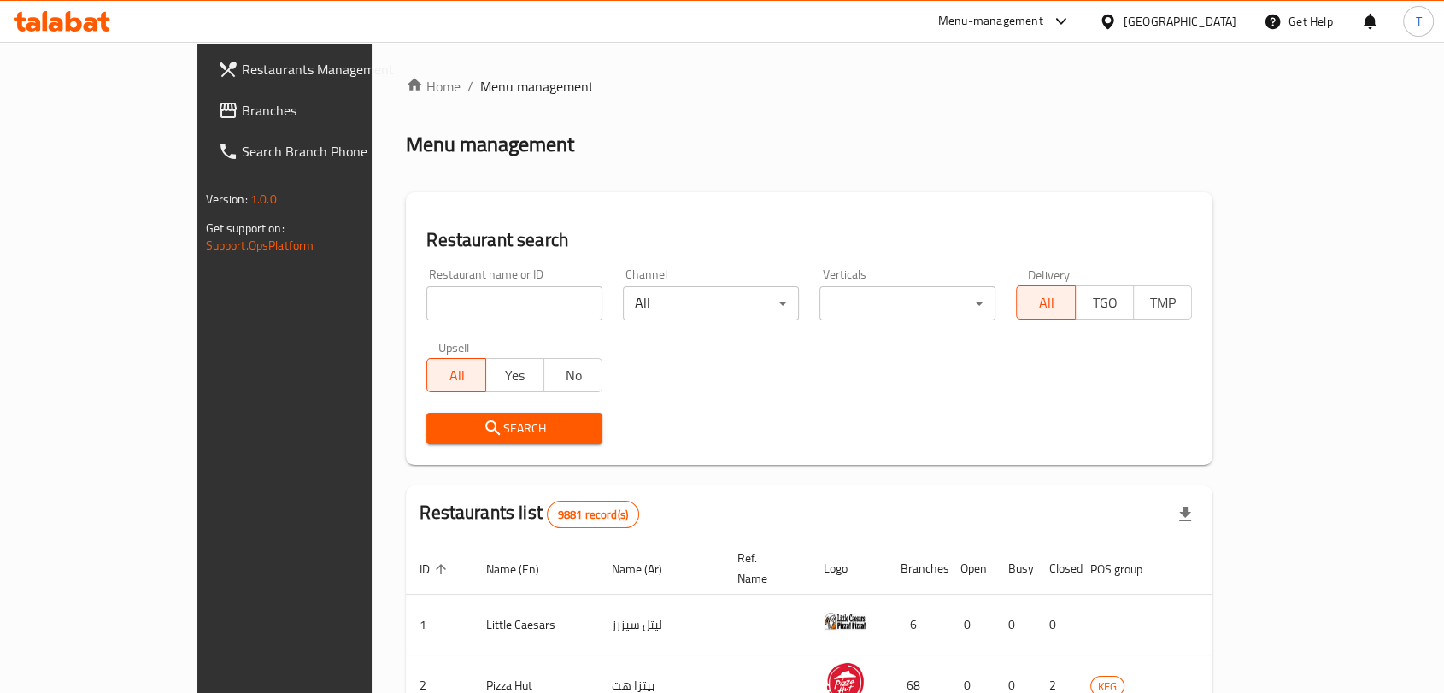
click at [470, 294] on input "search" at bounding box center [514, 303] width 176 height 34
type input "pressed"
click at [444, 431] on span "Search" at bounding box center [514, 428] width 149 height 21
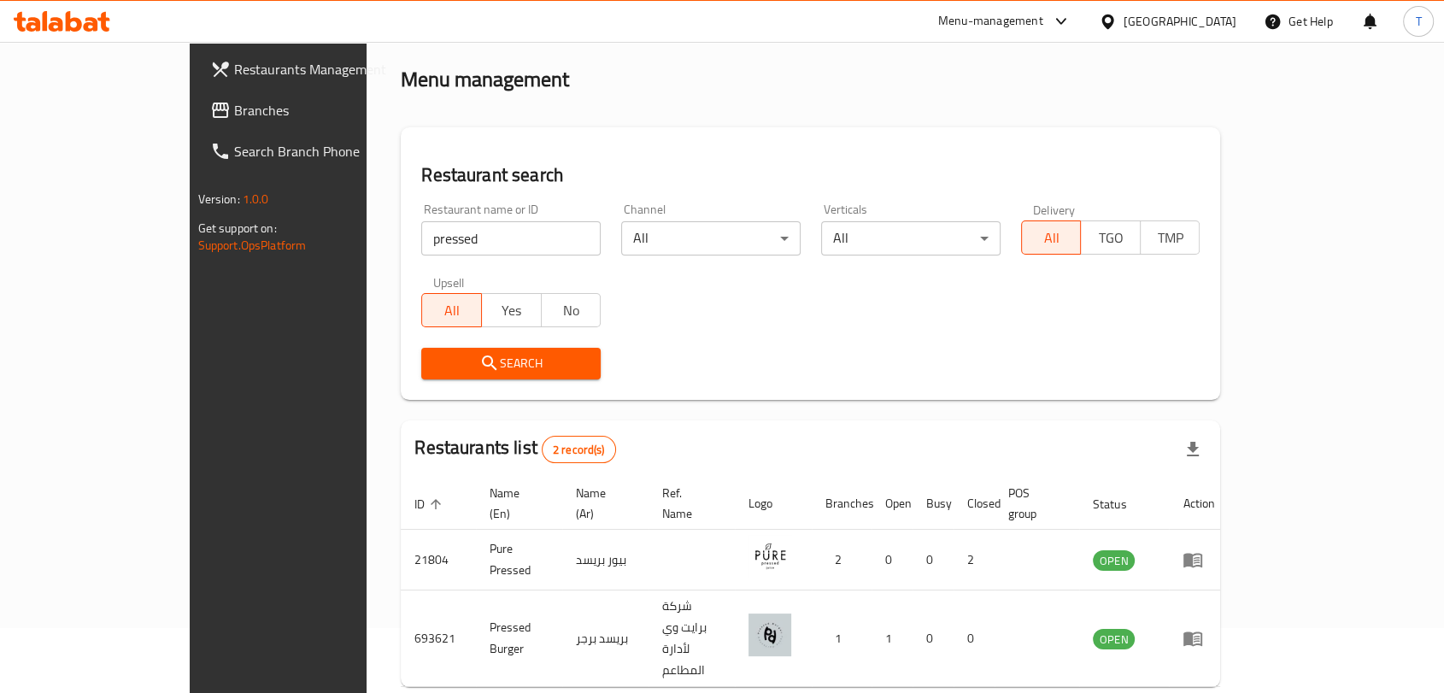
scroll to position [95, 0]
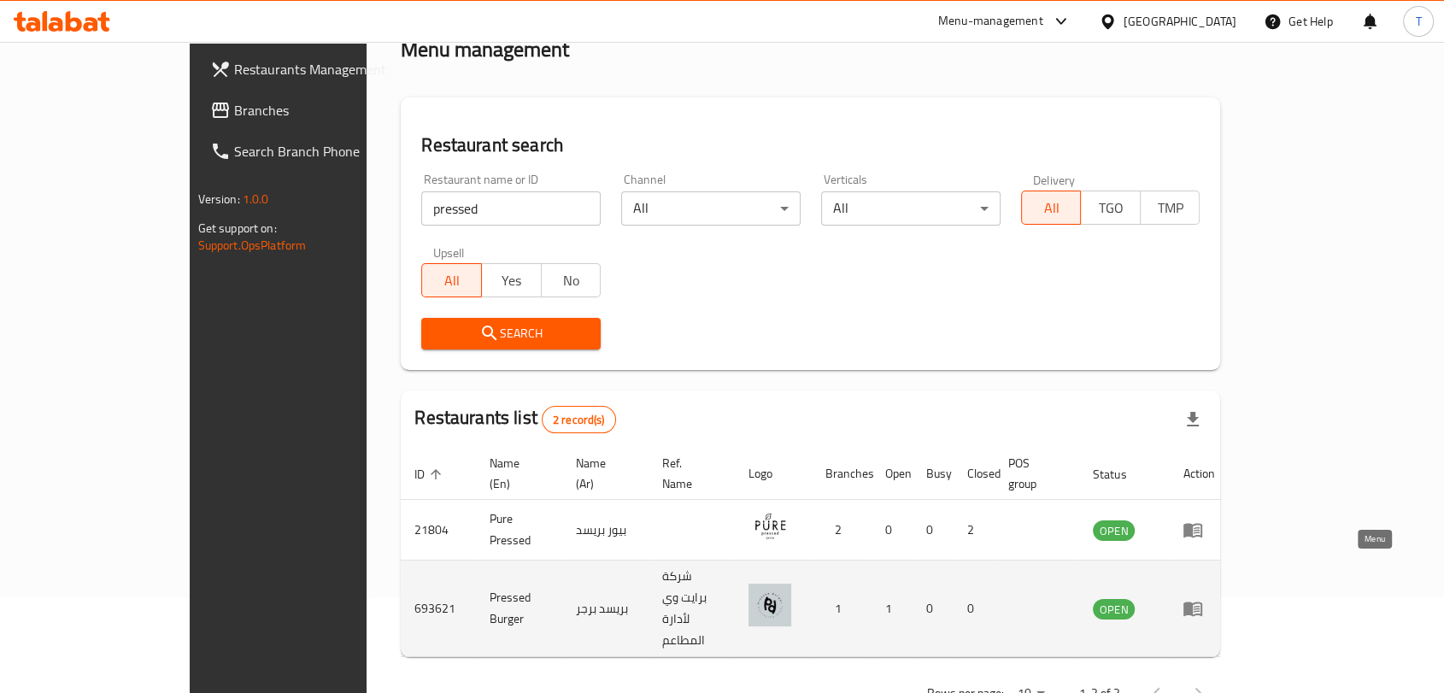
click at [1214, 598] on link "enhanced table" at bounding box center [1198, 608] width 32 height 21
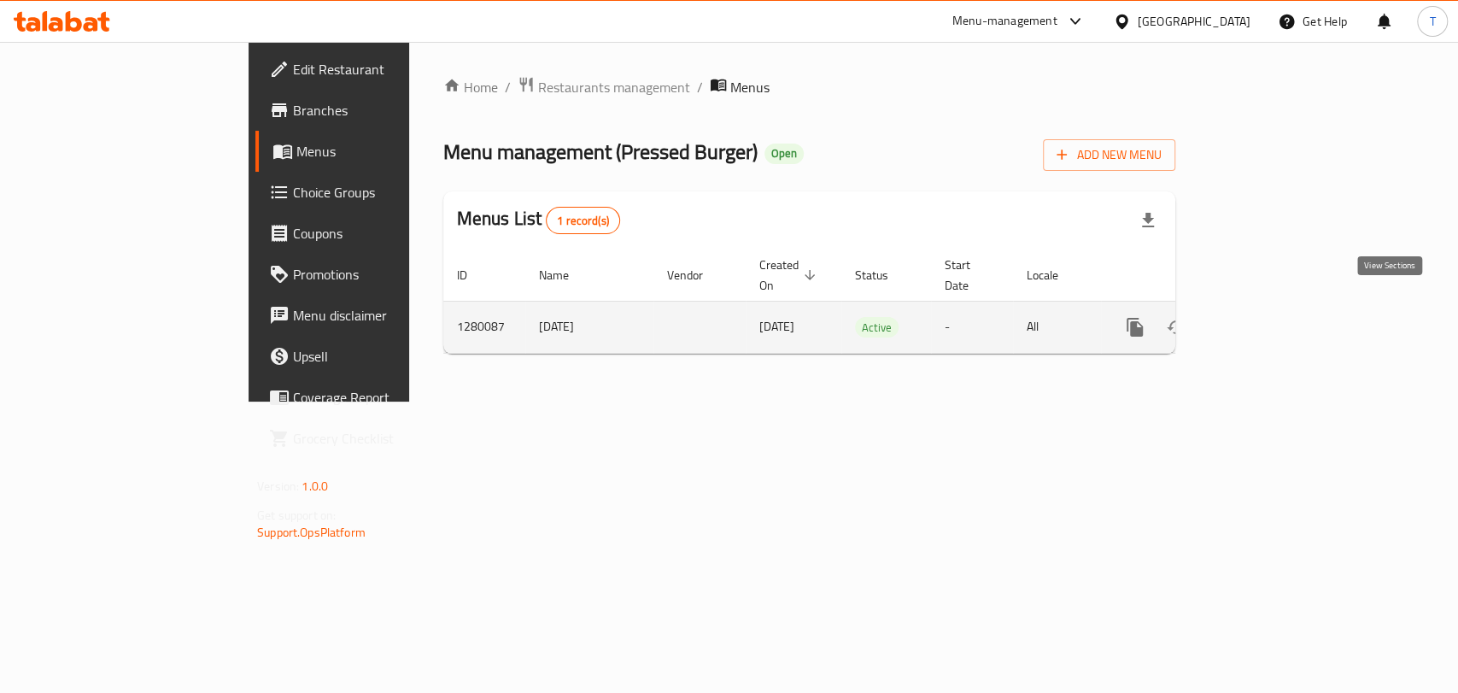
click at [1269, 317] on icon "enhanced table" at bounding box center [1258, 327] width 21 height 21
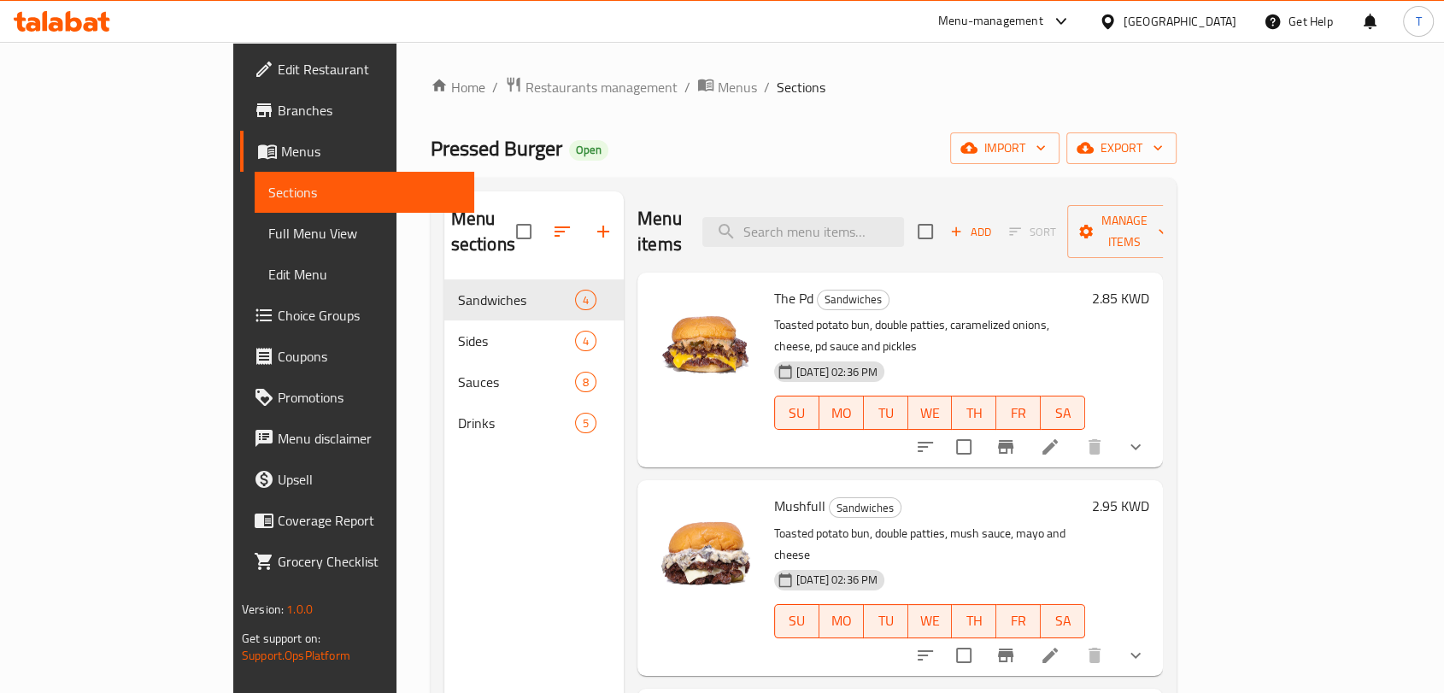
click at [278, 319] on span "Choice Groups" at bounding box center [369, 315] width 183 height 21
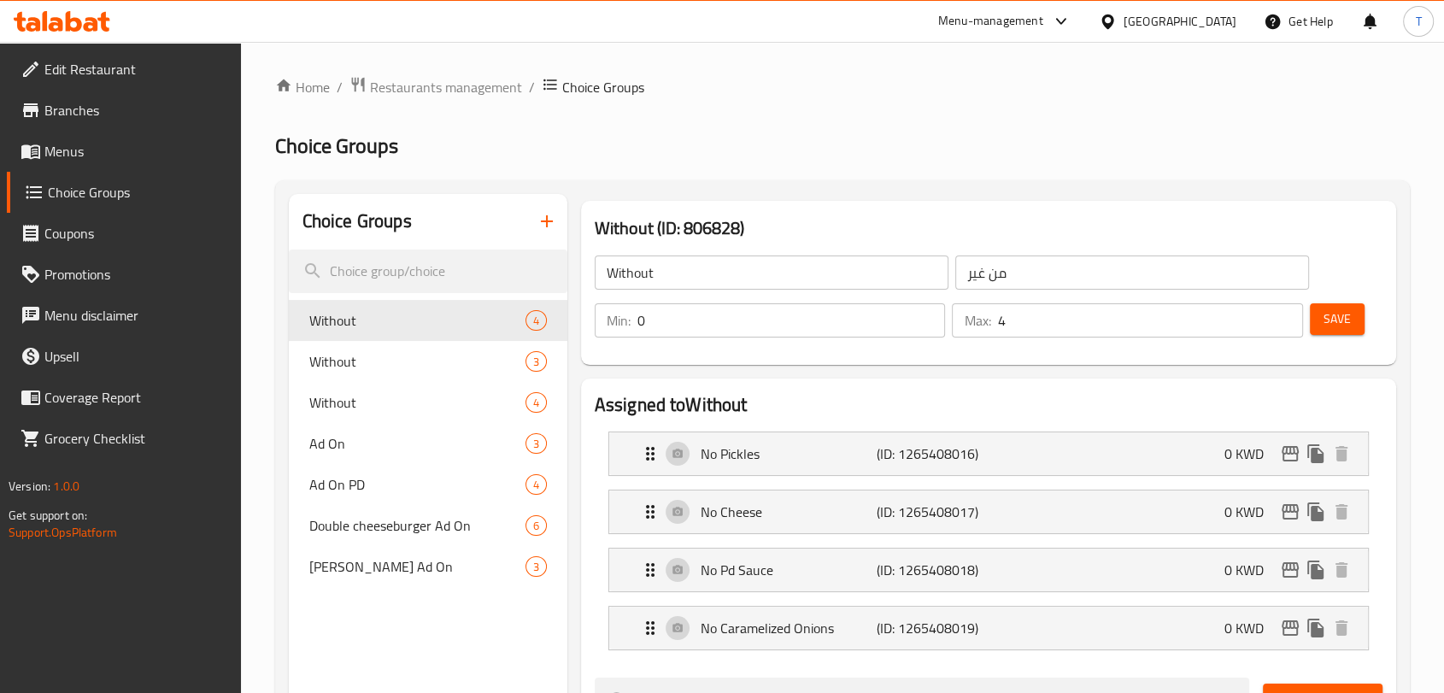
click at [107, 155] on span "Menus" at bounding box center [135, 151] width 183 height 21
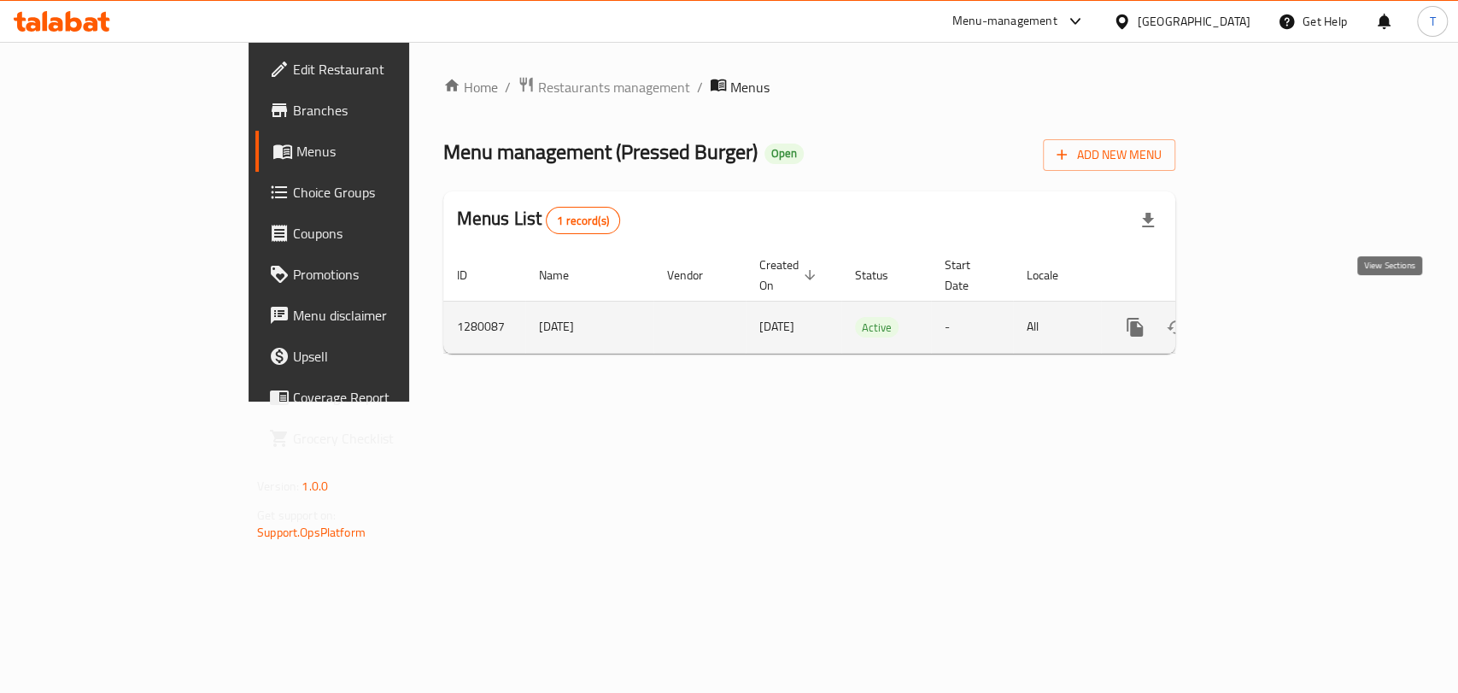
click at [1269, 317] on icon "enhanced table" at bounding box center [1258, 327] width 21 height 21
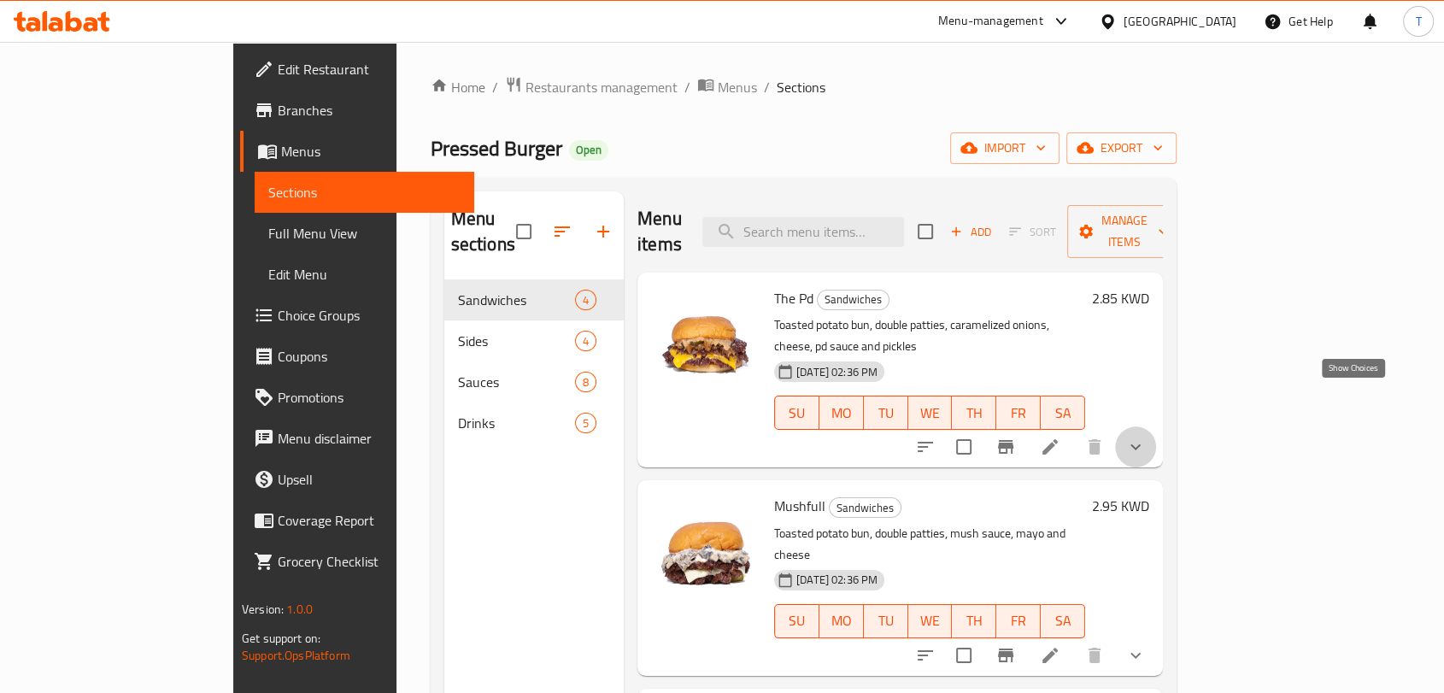
click at [1141, 444] on icon "show more" at bounding box center [1135, 447] width 10 height 6
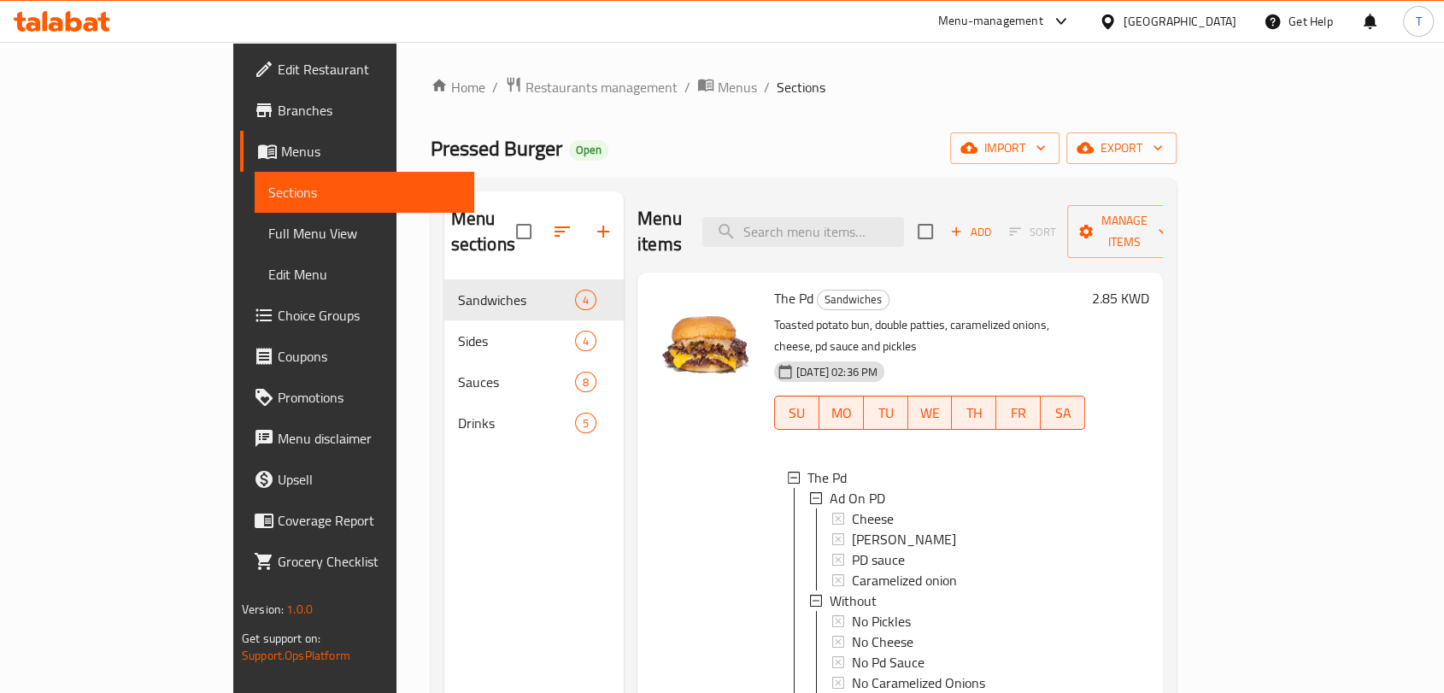
scroll to position [2, 0]
click at [278, 309] on span "Choice Groups" at bounding box center [369, 315] width 183 height 21
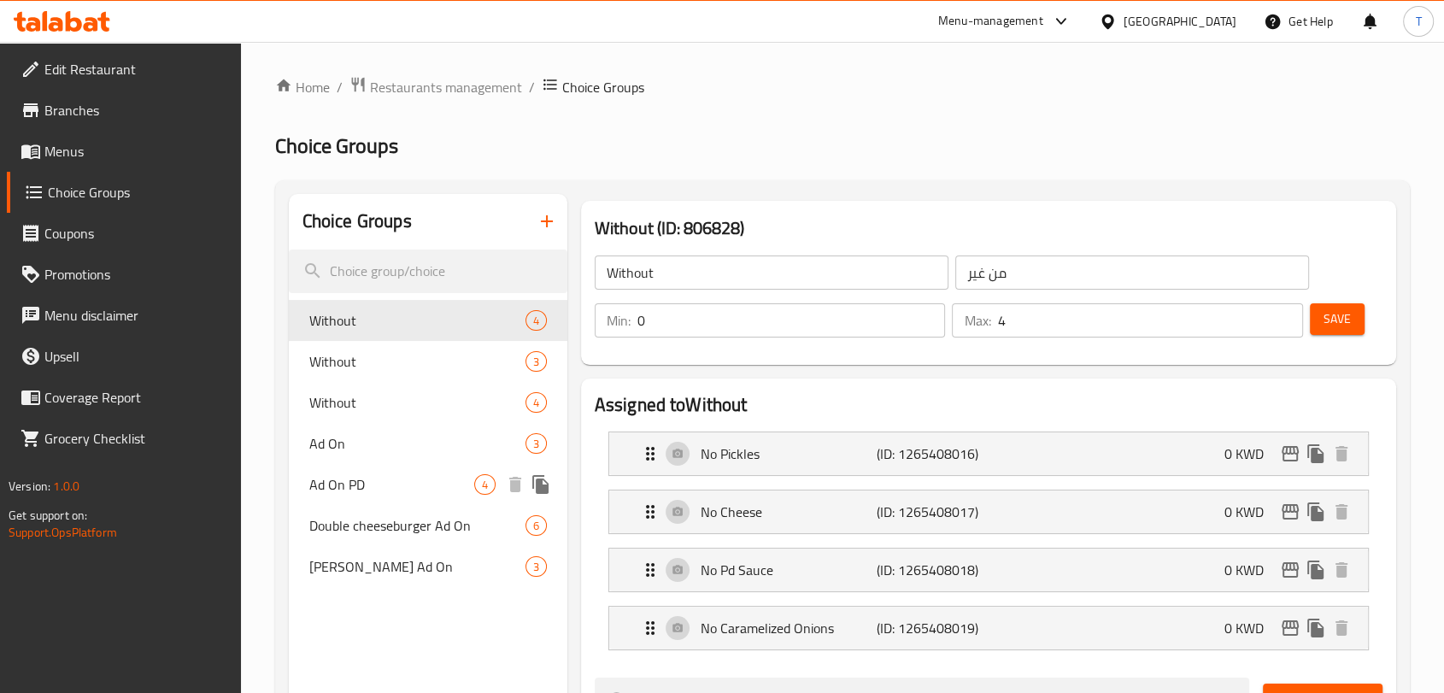
click at [389, 489] on span "Ad On PD" at bounding box center [391, 484] width 165 height 21
type input "Ad On PD"
type input "اضافات"
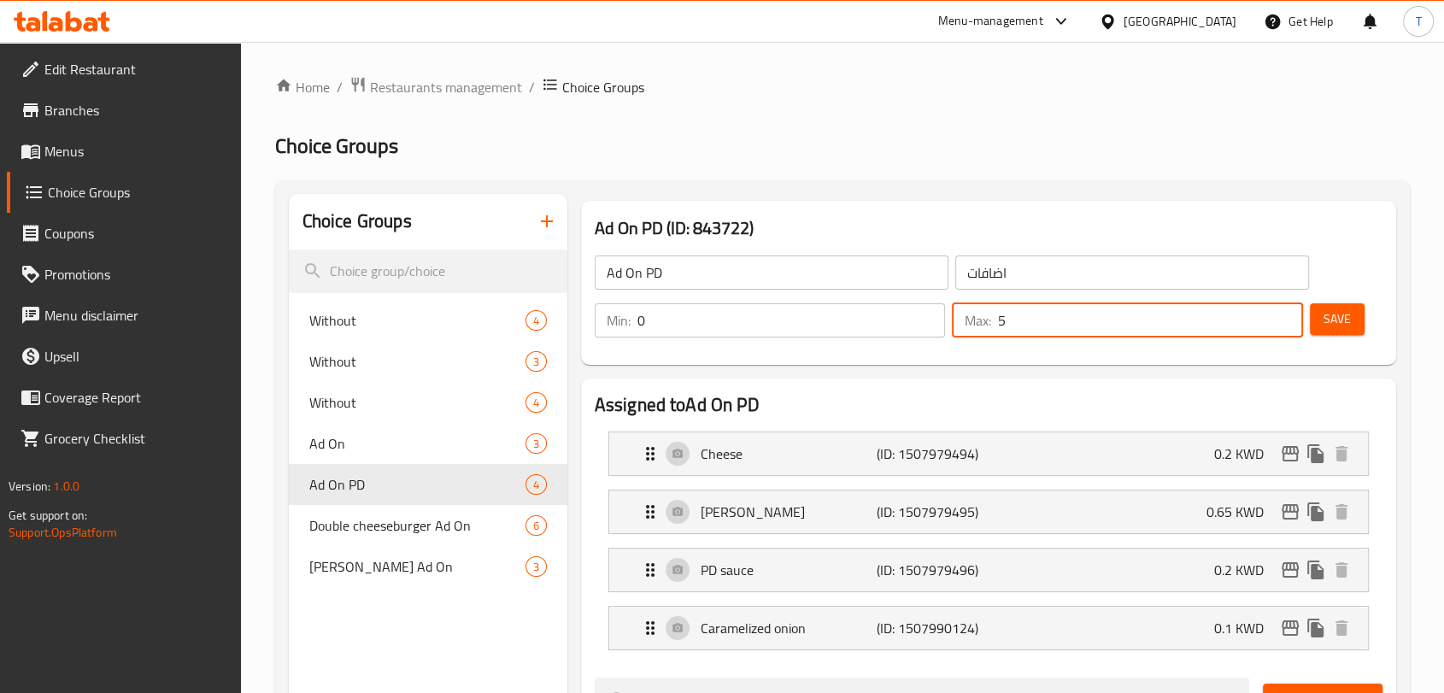
click at [1282, 311] on input "5" at bounding box center [1150, 320] width 306 height 34
type input "6"
click at [1282, 311] on input "6" at bounding box center [1150, 320] width 306 height 34
click at [1340, 316] on span "Save" at bounding box center [1336, 318] width 27 height 21
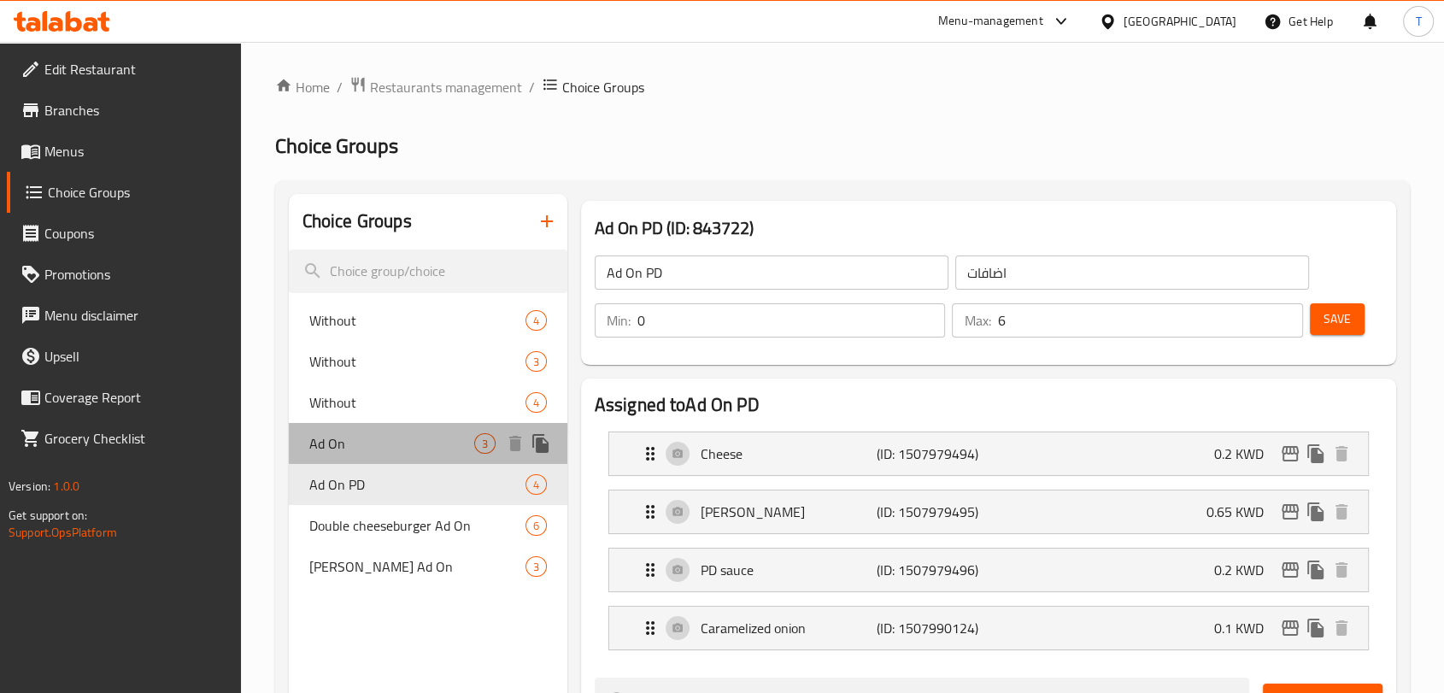
click at [388, 449] on span "Ad On" at bounding box center [391, 443] width 165 height 21
type input "Ad On"
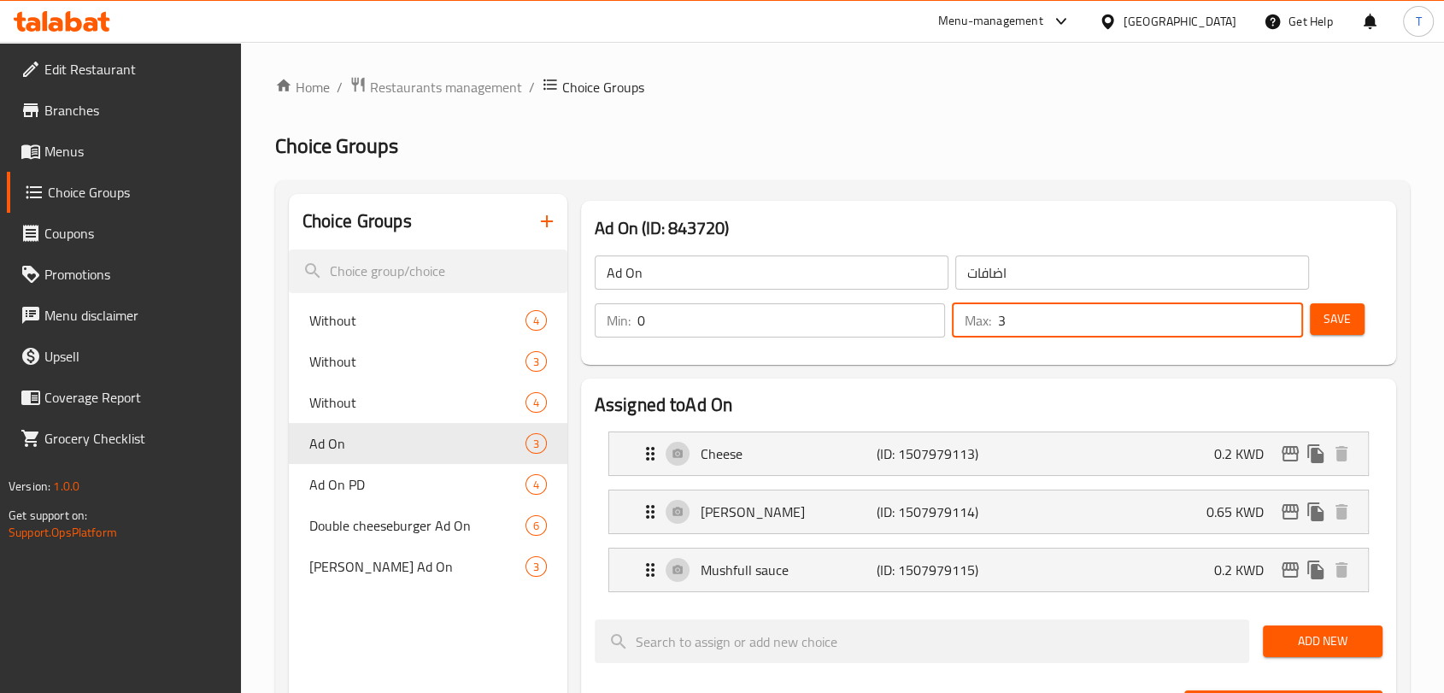
drag, startPoint x: 1039, startPoint y: 322, endPoint x: 979, endPoint y: 323, distance: 59.8
click at [979, 323] on div "Max: 3 ​" at bounding box center [1127, 320] width 351 height 34
type input "6"
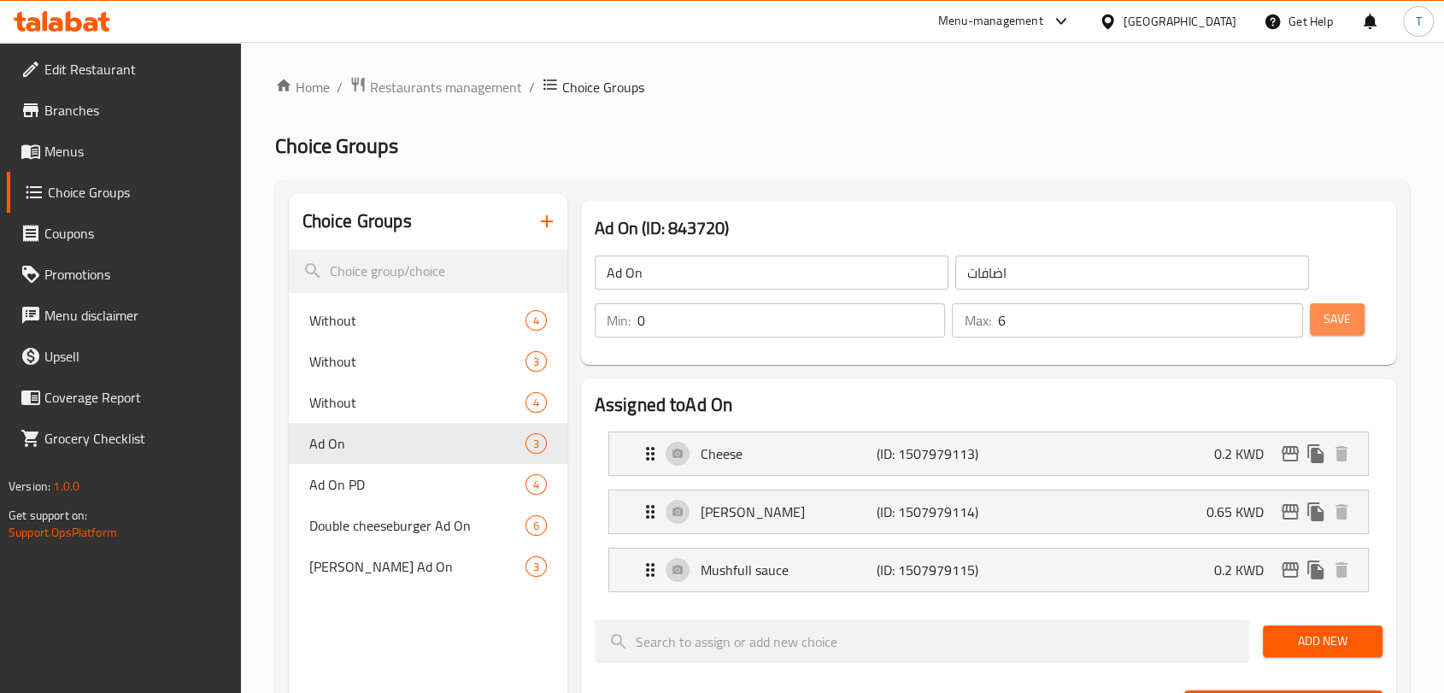
click at [1331, 316] on span "Save" at bounding box center [1336, 318] width 27 height 21
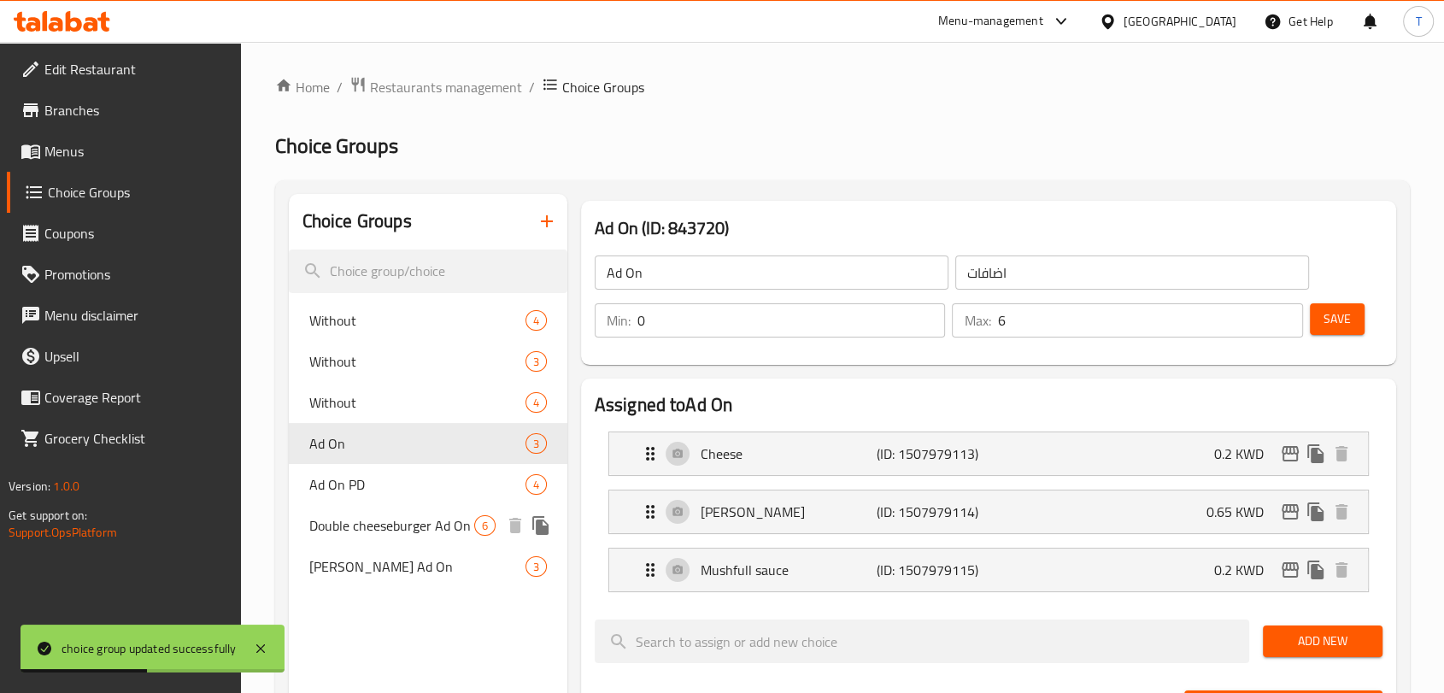
click at [398, 529] on span "Double cheeseburger Ad On" at bounding box center [391, 525] width 165 height 21
type input "Double cheeseburger Ad On"
type input "اضافات دبل جيز برقر"
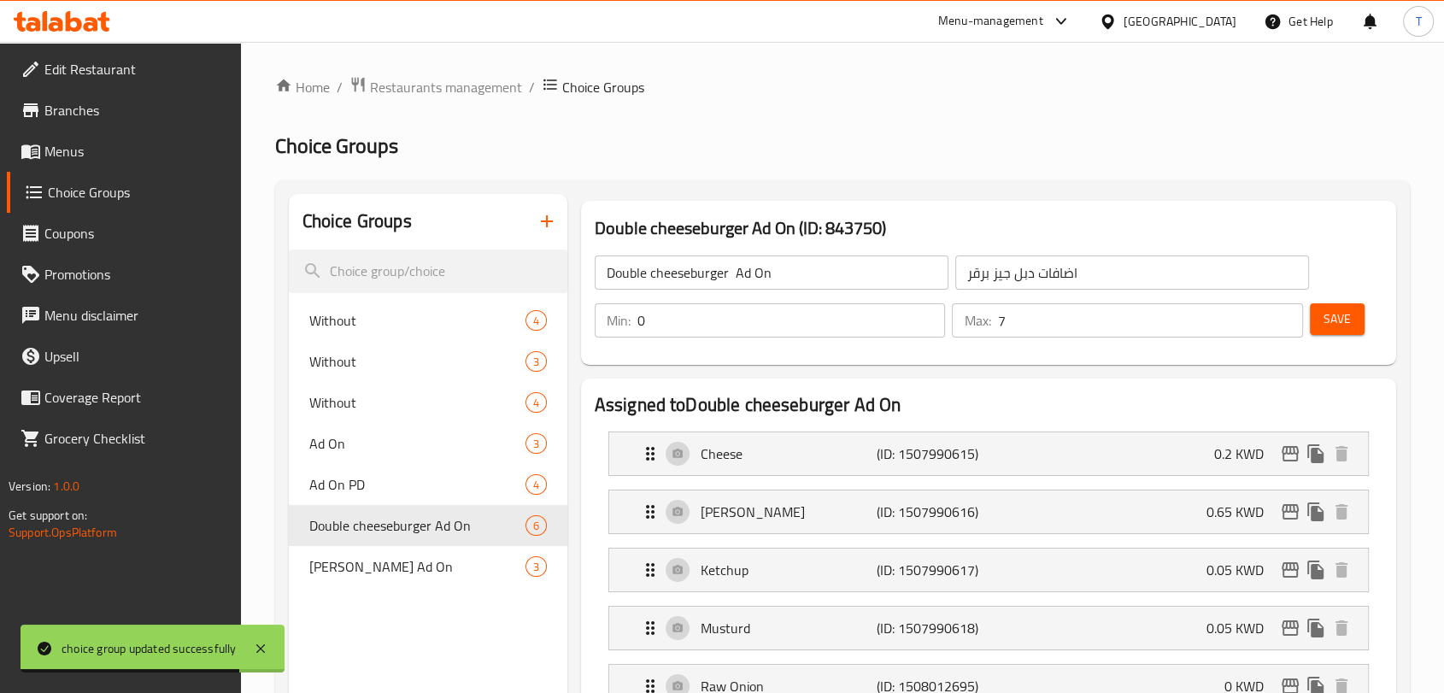
click at [1289, 316] on input "7" at bounding box center [1150, 320] width 306 height 34
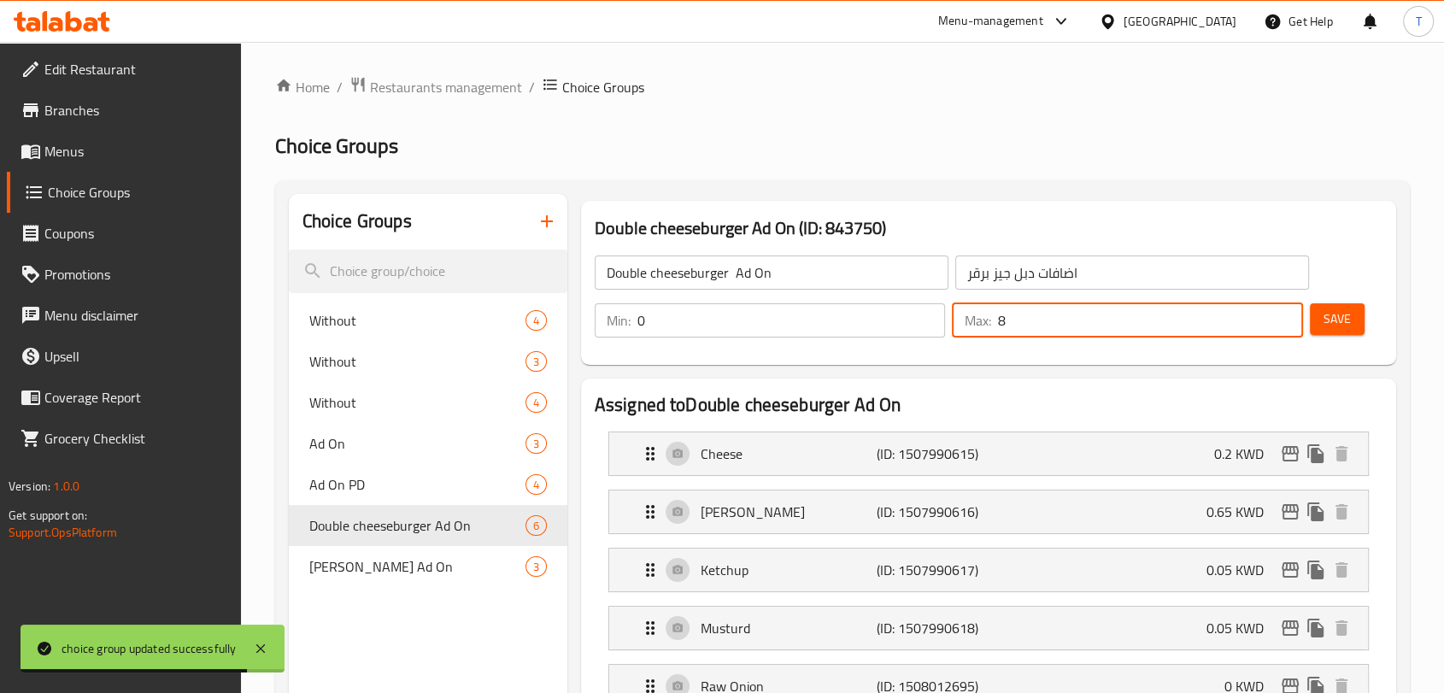
click at [1289, 316] on input "8" at bounding box center [1150, 320] width 306 height 34
click at [1328, 315] on span "Save" at bounding box center [1336, 318] width 27 height 21
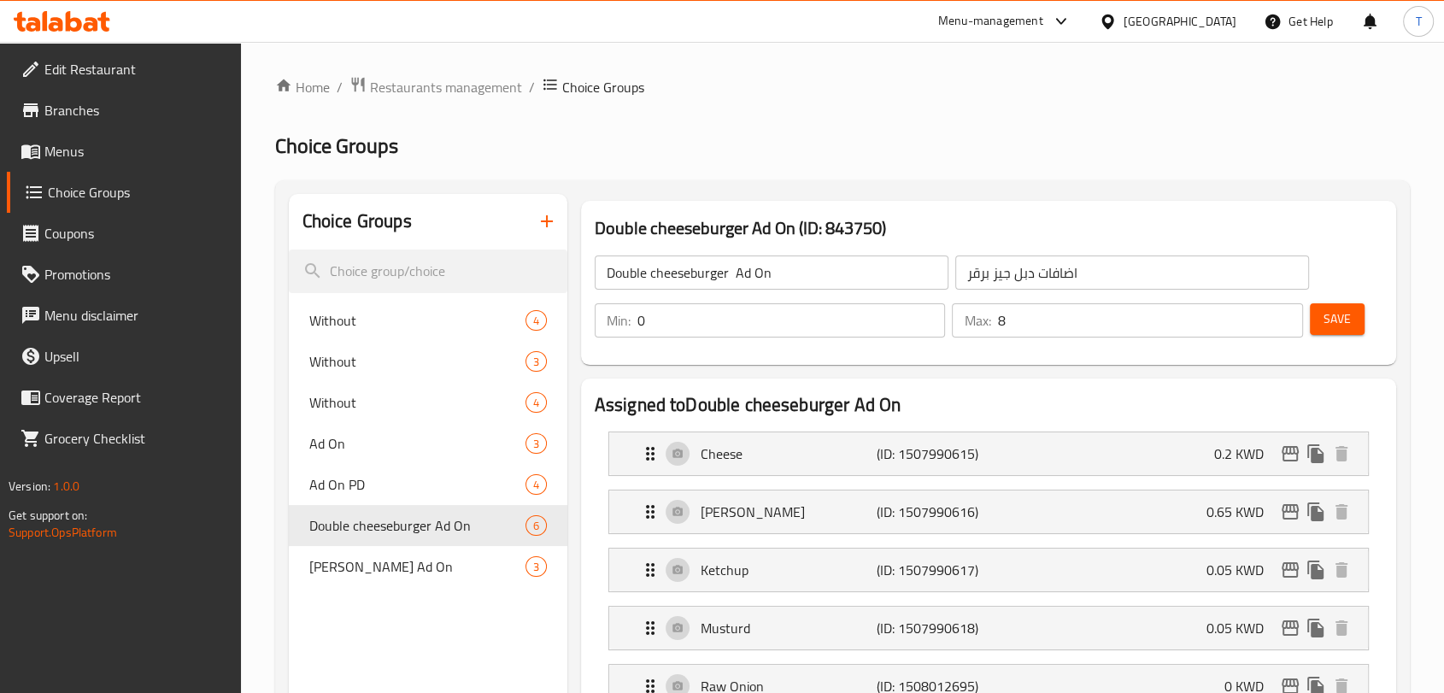
click at [1333, 316] on span "Save" at bounding box center [1336, 318] width 27 height 21
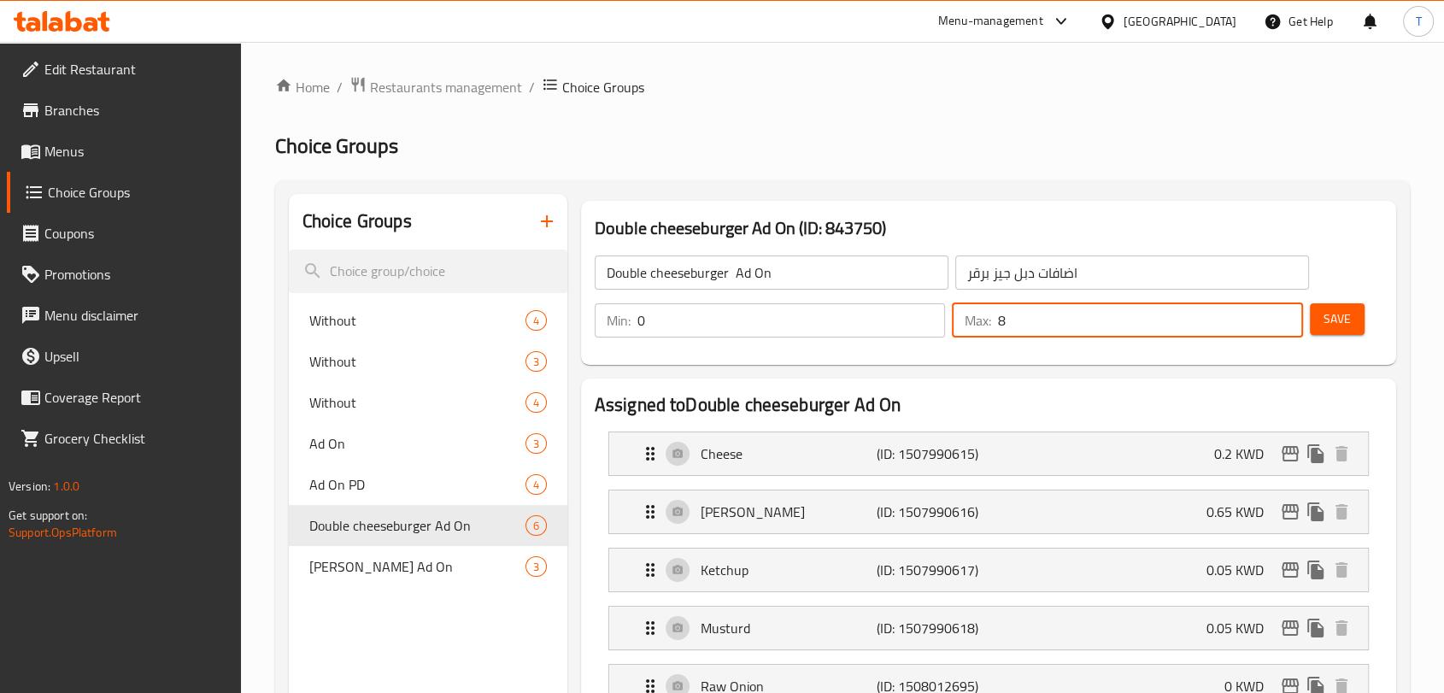
drag, startPoint x: 1019, startPoint y: 323, endPoint x: 981, endPoint y: 323, distance: 38.4
click at [981, 323] on div "Max: 8 ​" at bounding box center [1127, 320] width 351 height 34
click at [1333, 323] on span "Save" at bounding box center [1336, 318] width 27 height 21
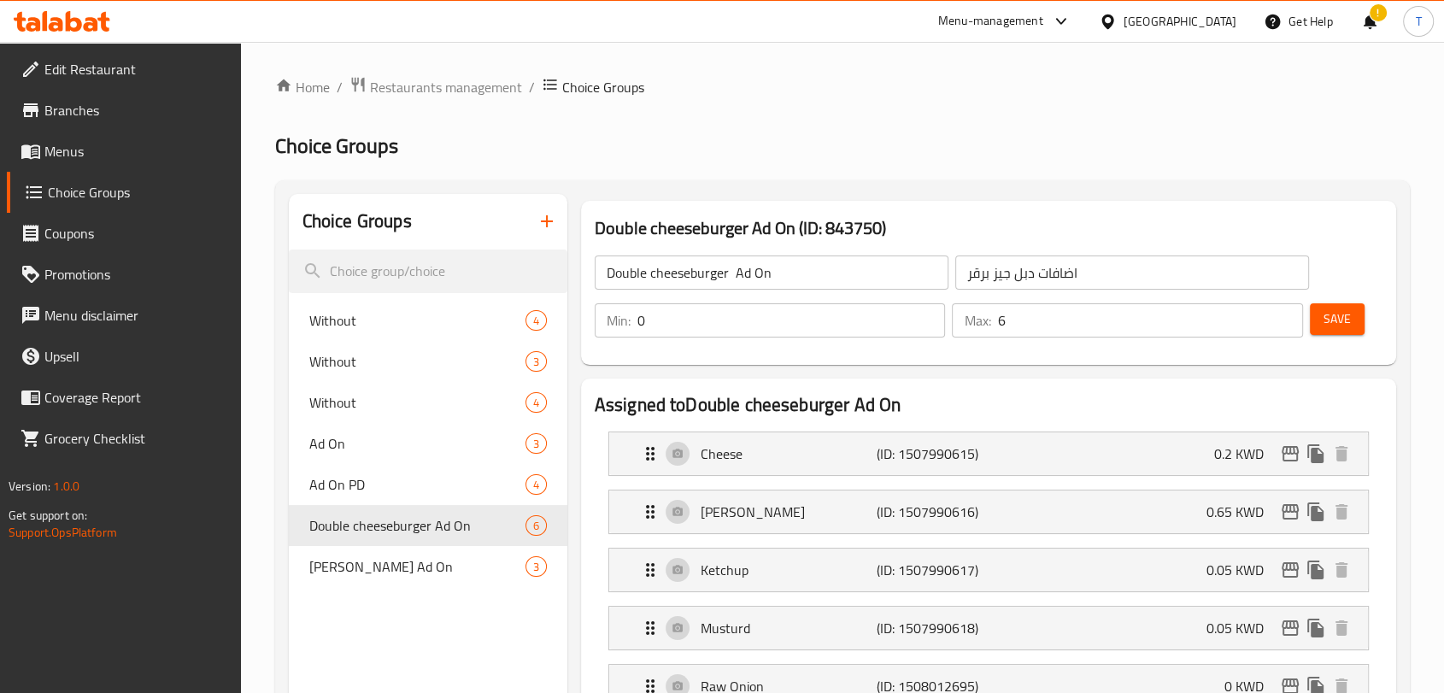
scroll to position [221, 0]
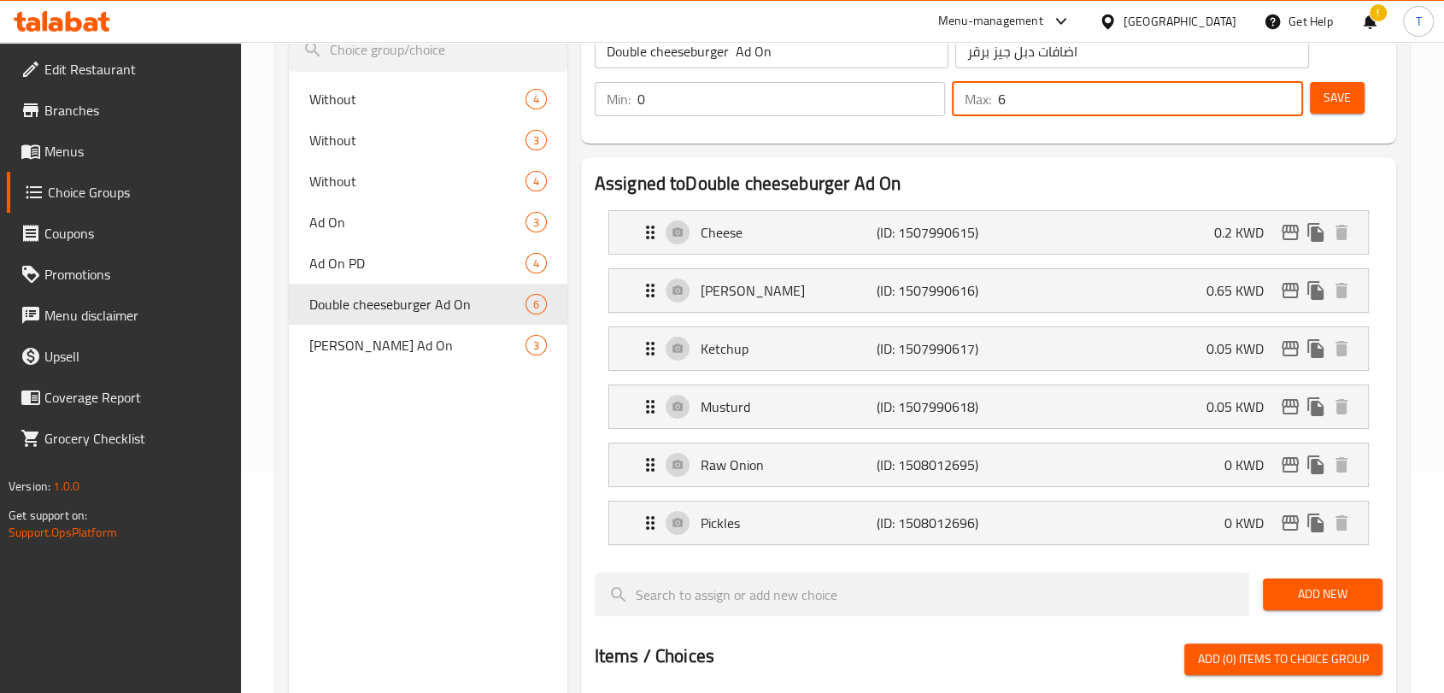
drag, startPoint x: 1034, startPoint y: 104, endPoint x: 977, endPoint y: 105, distance: 56.4
click at [977, 105] on div "Max: 6 ​" at bounding box center [1127, 99] width 351 height 34
click at [1343, 96] on span "Save" at bounding box center [1336, 97] width 27 height 21
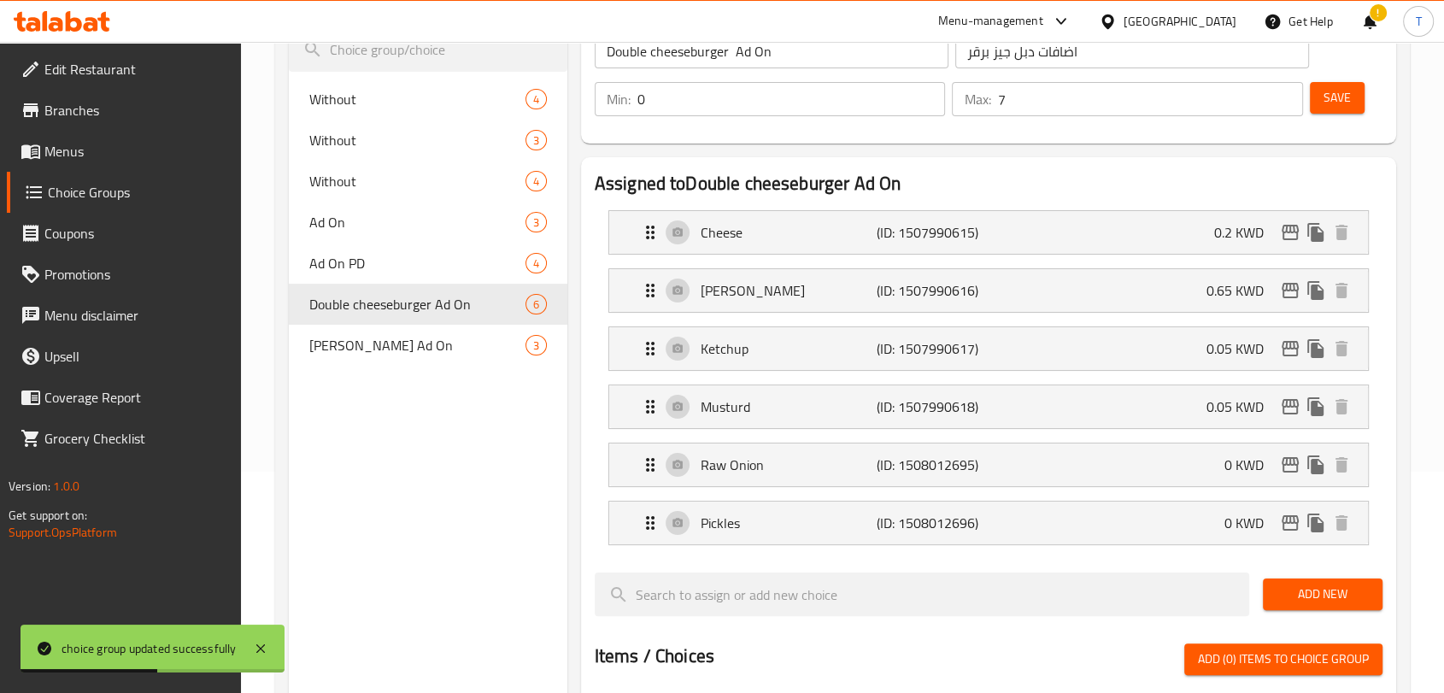
click at [1328, 82] on button "Save" at bounding box center [1337, 98] width 55 height 32
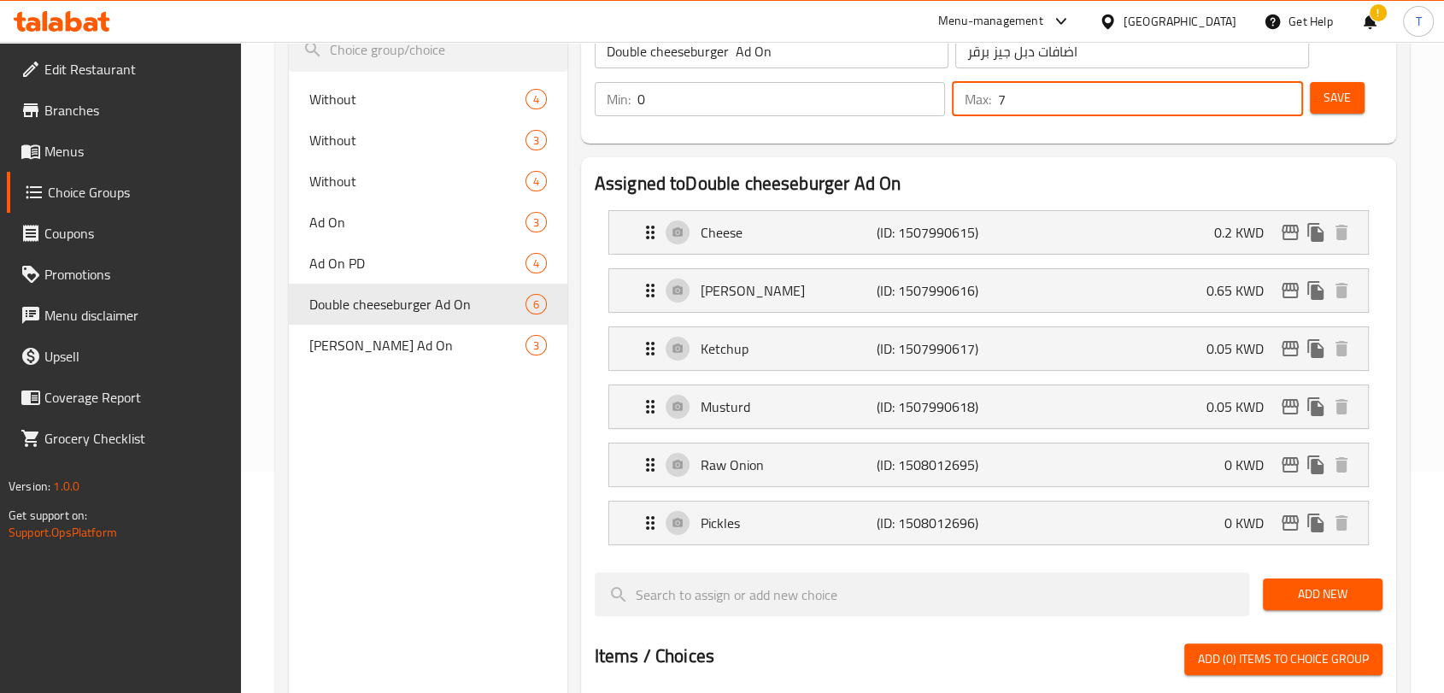
drag, startPoint x: 1056, startPoint y: 99, endPoint x: 976, endPoint y: 108, distance: 79.9
click at [976, 108] on div "Max: 7 ​" at bounding box center [1127, 99] width 351 height 34
type input "9"
click at [1358, 93] on button "Save" at bounding box center [1337, 98] width 55 height 32
click at [413, 247] on div "Ad On PD 4" at bounding box center [428, 263] width 279 height 41
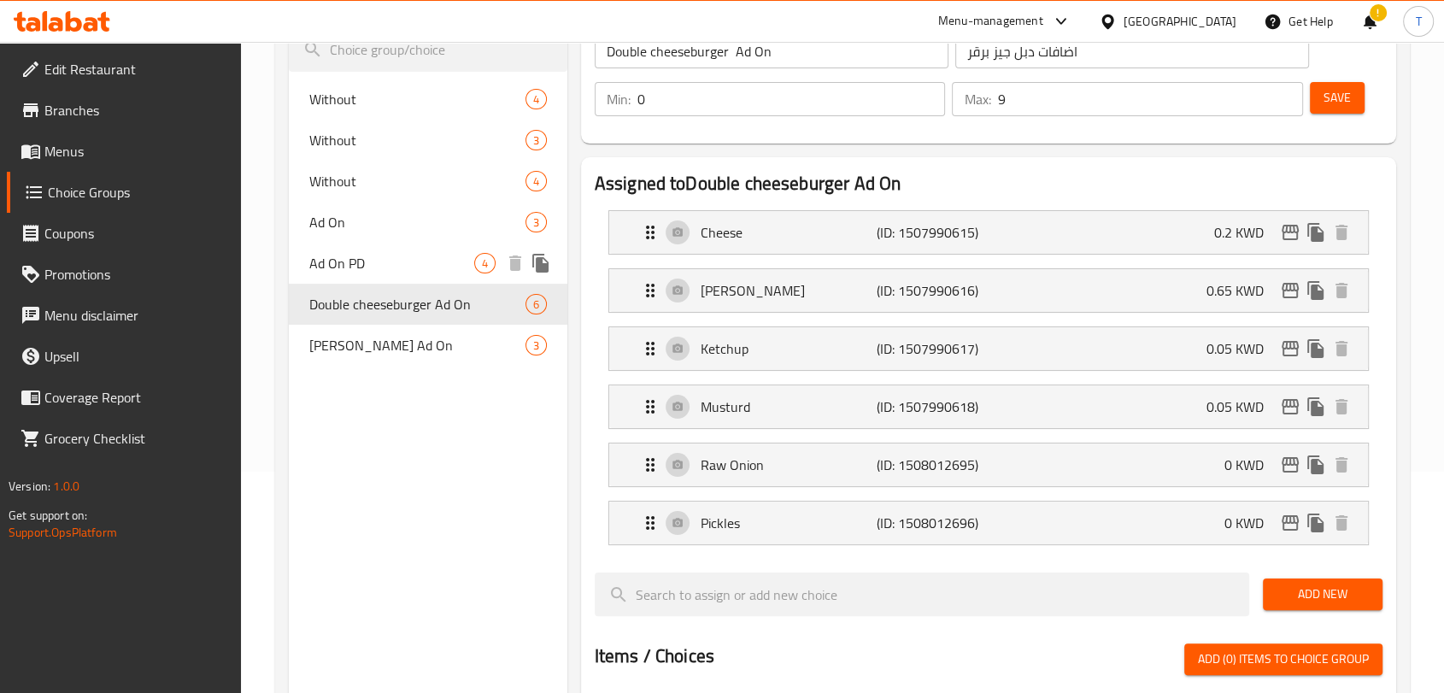
type input "Ad On PD"
type input "اضافات"
type input "6"
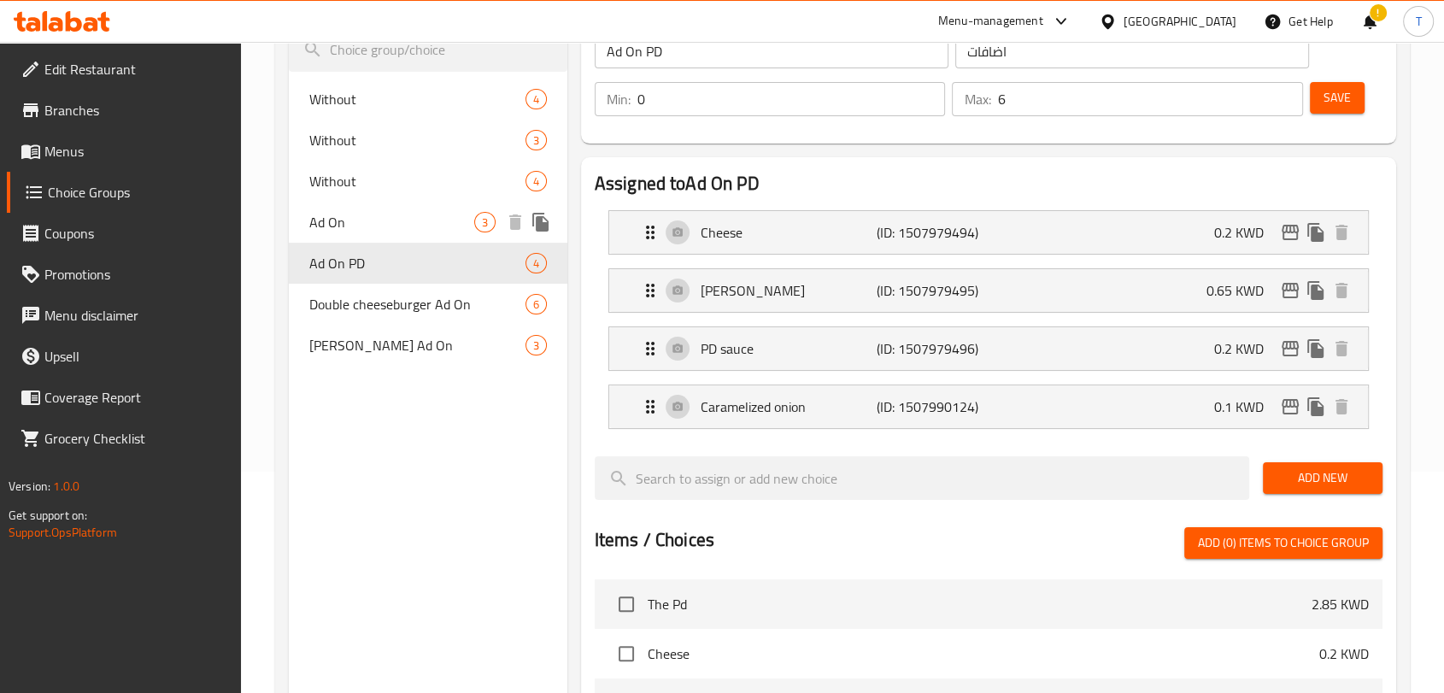
click at [316, 222] on span "Ad On" at bounding box center [391, 222] width 165 height 21
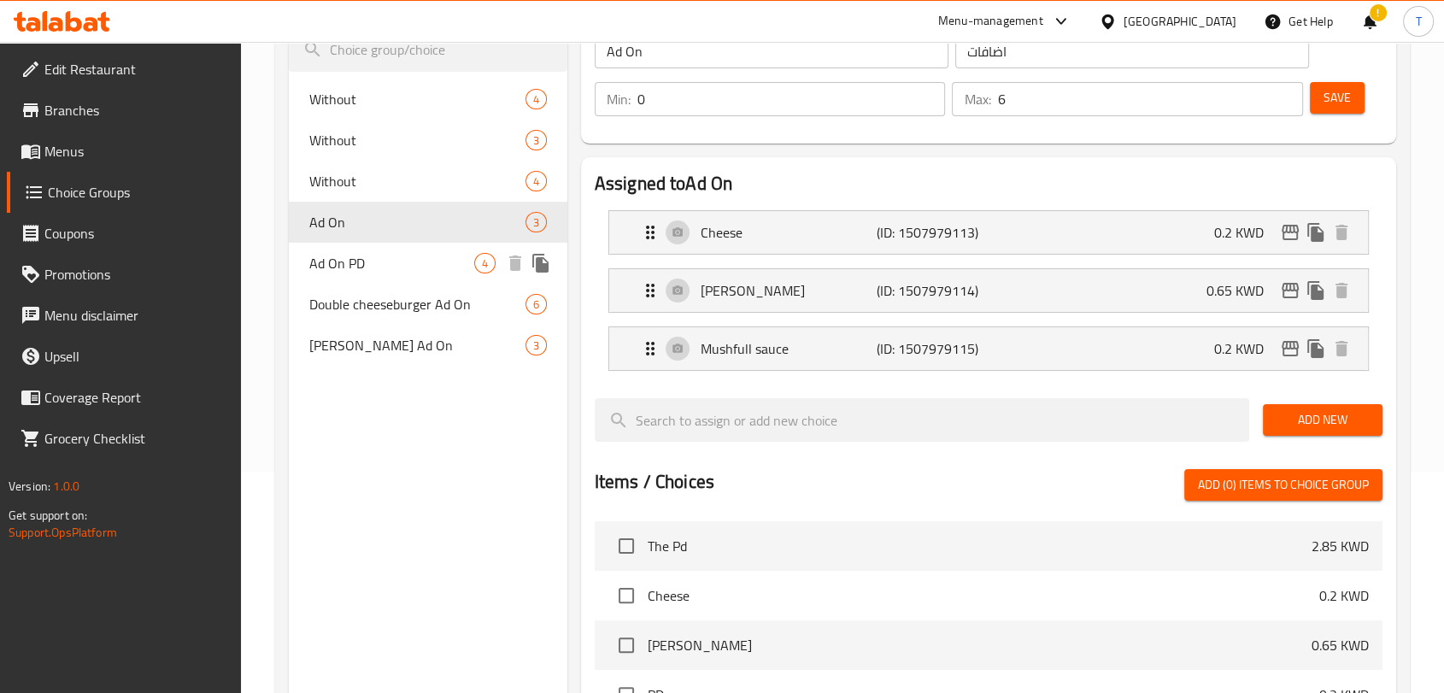
click at [406, 258] on span "Ad On PD" at bounding box center [391, 263] width 165 height 21
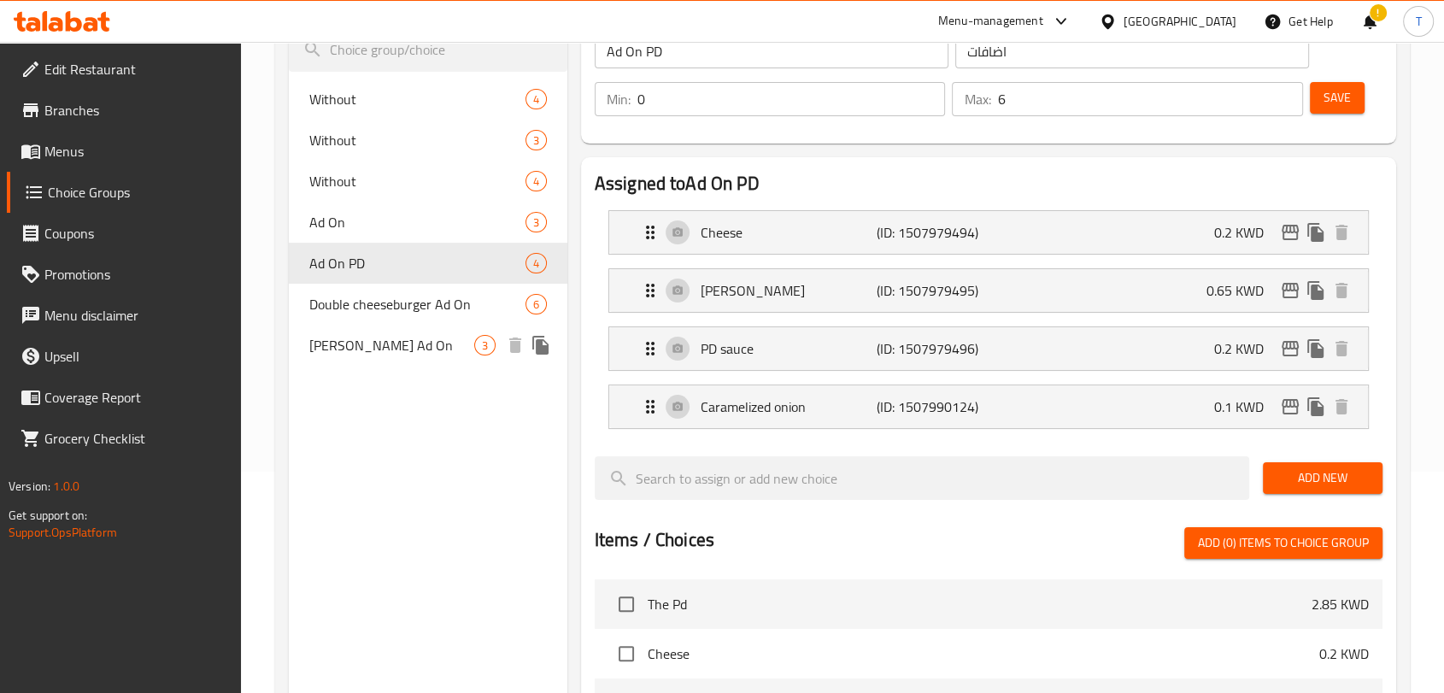
click at [377, 355] on span "[PERSON_NAME] Ad On" at bounding box center [391, 345] width 165 height 21
type input "[PERSON_NAME] Ad On"
type input "3"
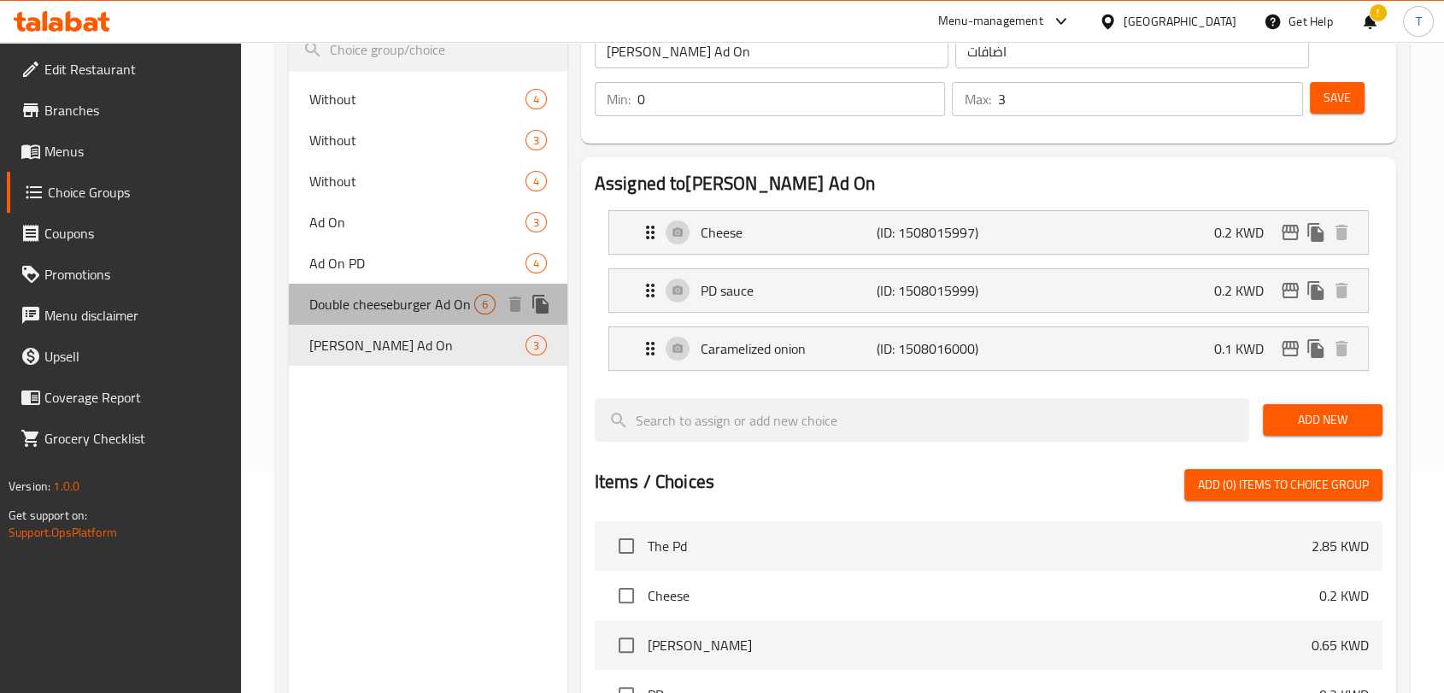
click at [374, 302] on span "Double cheeseburger Ad On" at bounding box center [391, 304] width 165 height 21
type input "Double cheeseburger Ad On"
type input "اضافات دبل جيز برقر"
type input "9"
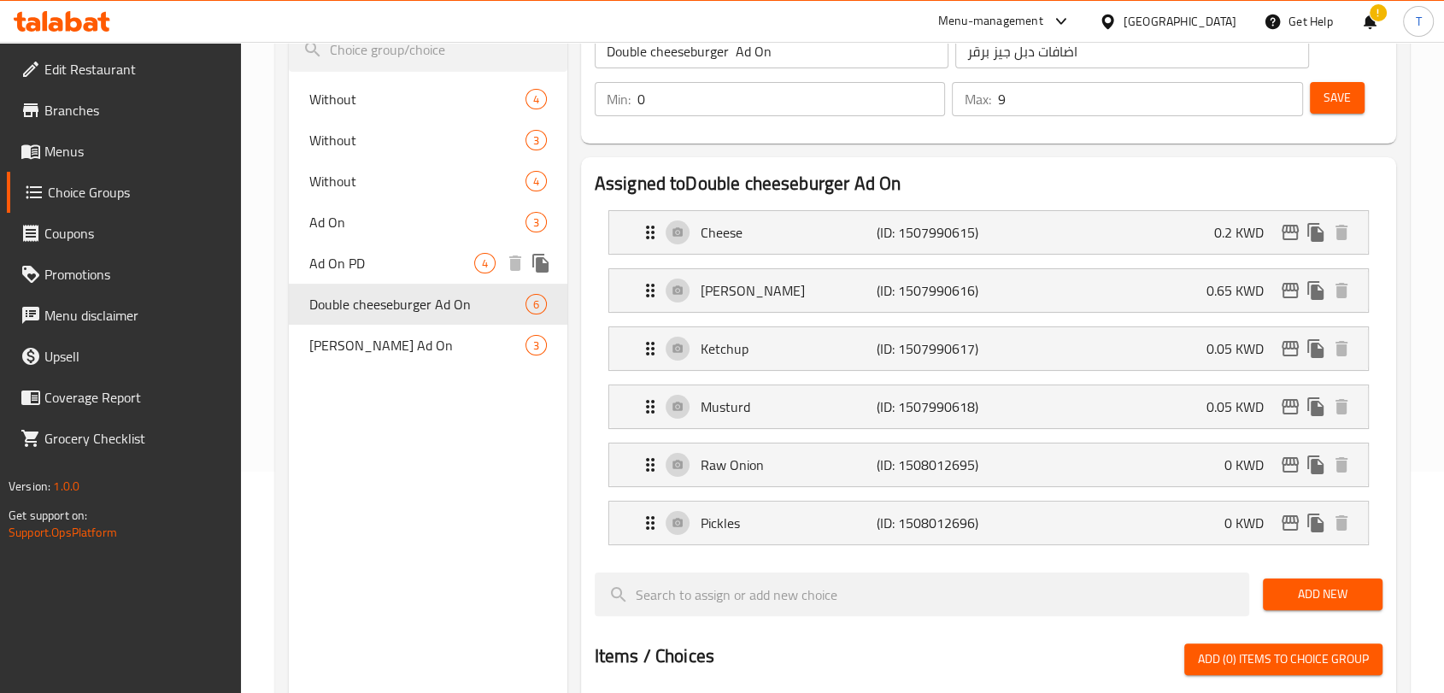
click at [380, 267] on span "Ad On PD" at bounding box center [391, 263] width 165 height 21
type input "Ad On PD"
type input "اضافات"
type input "6"
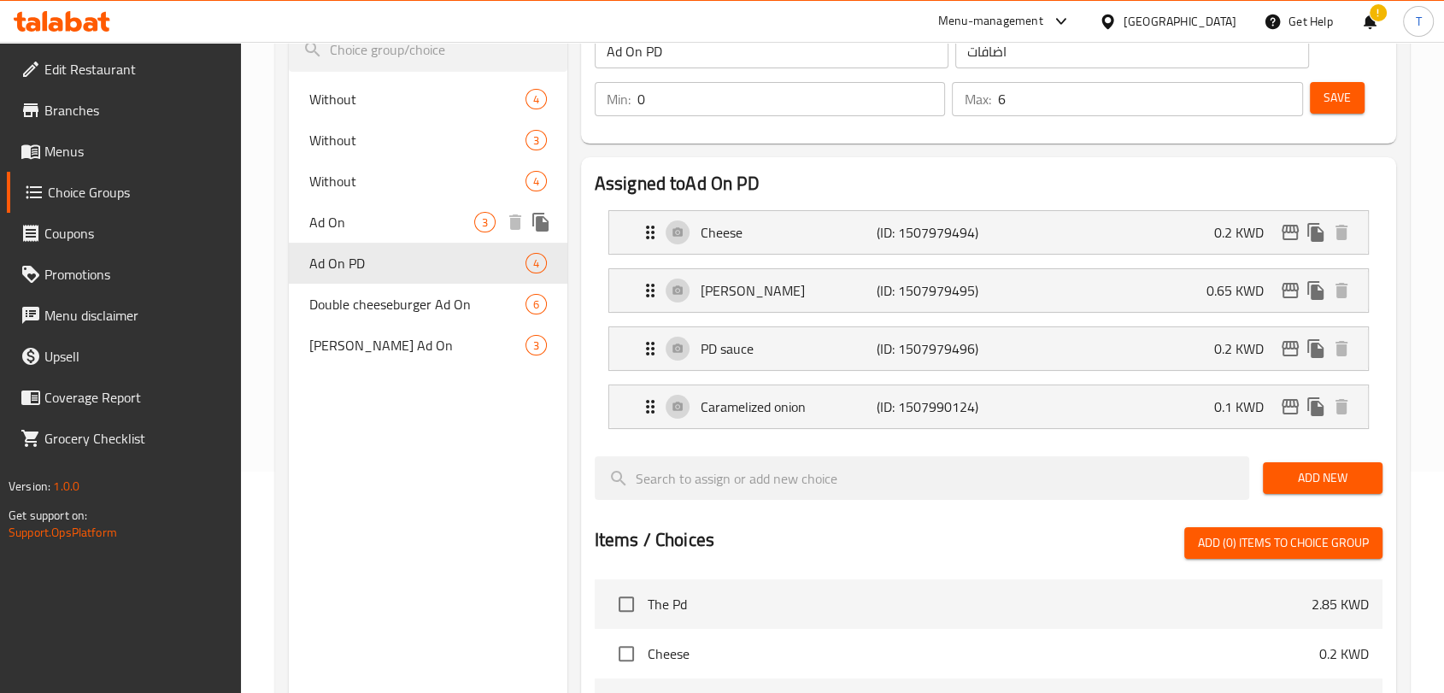
click at [372, 228] on span "Ad On" at bounding box center [391, 222] width 165 height 21
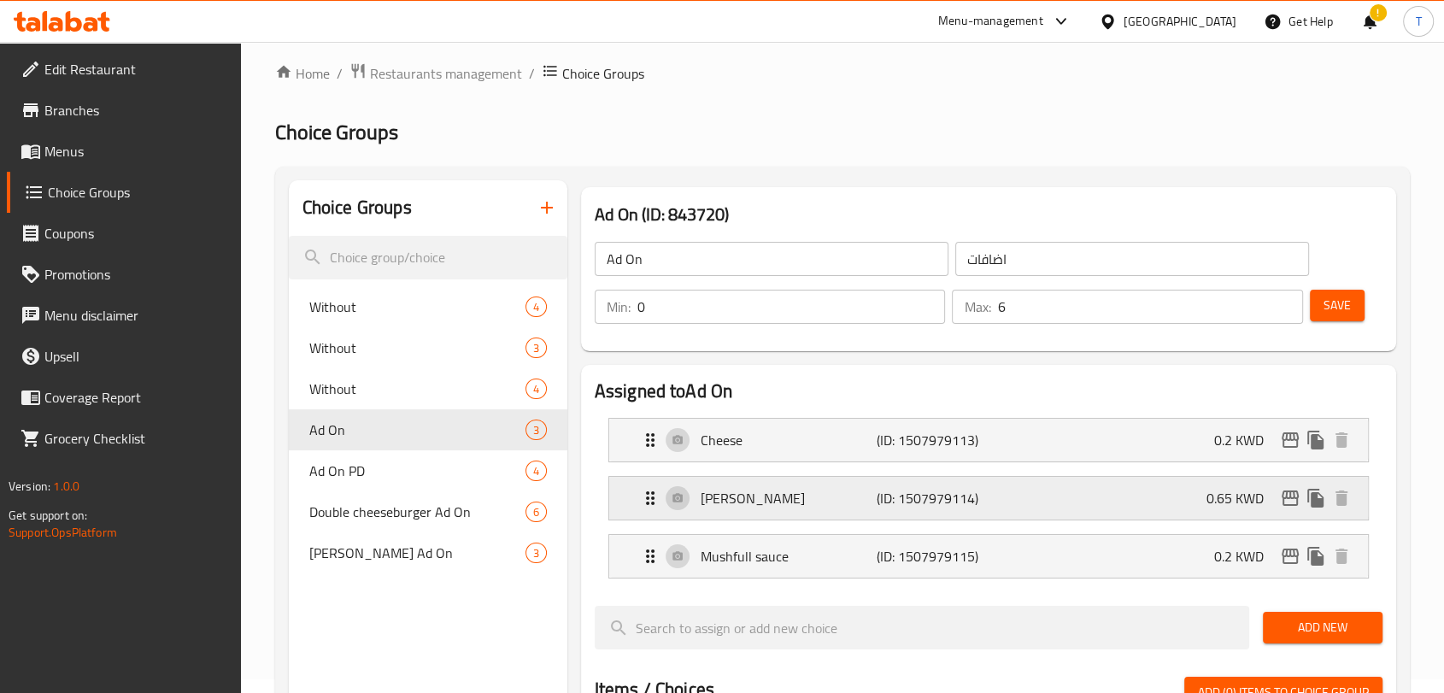
scroll to position [0, 0]
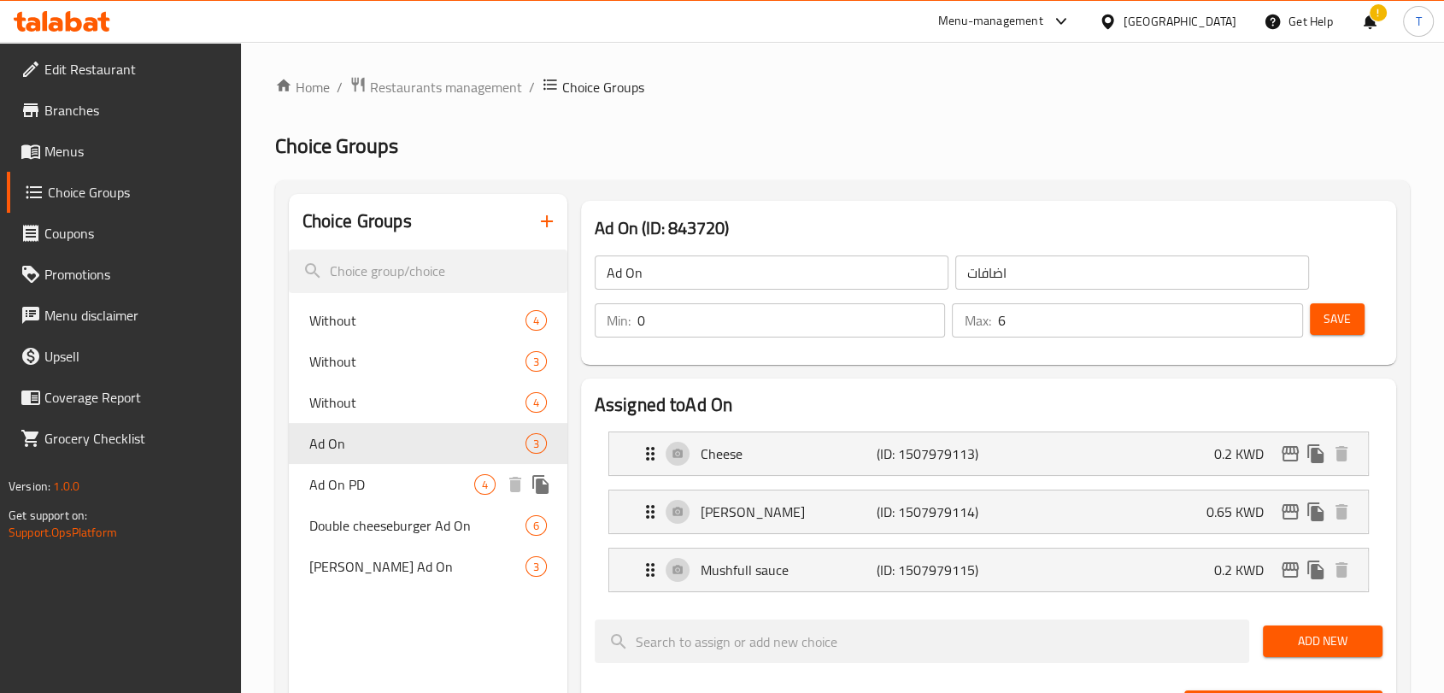
click at [367, 494] on span "Ad On PD" at bounding box center [391, 484] width 165 height 21
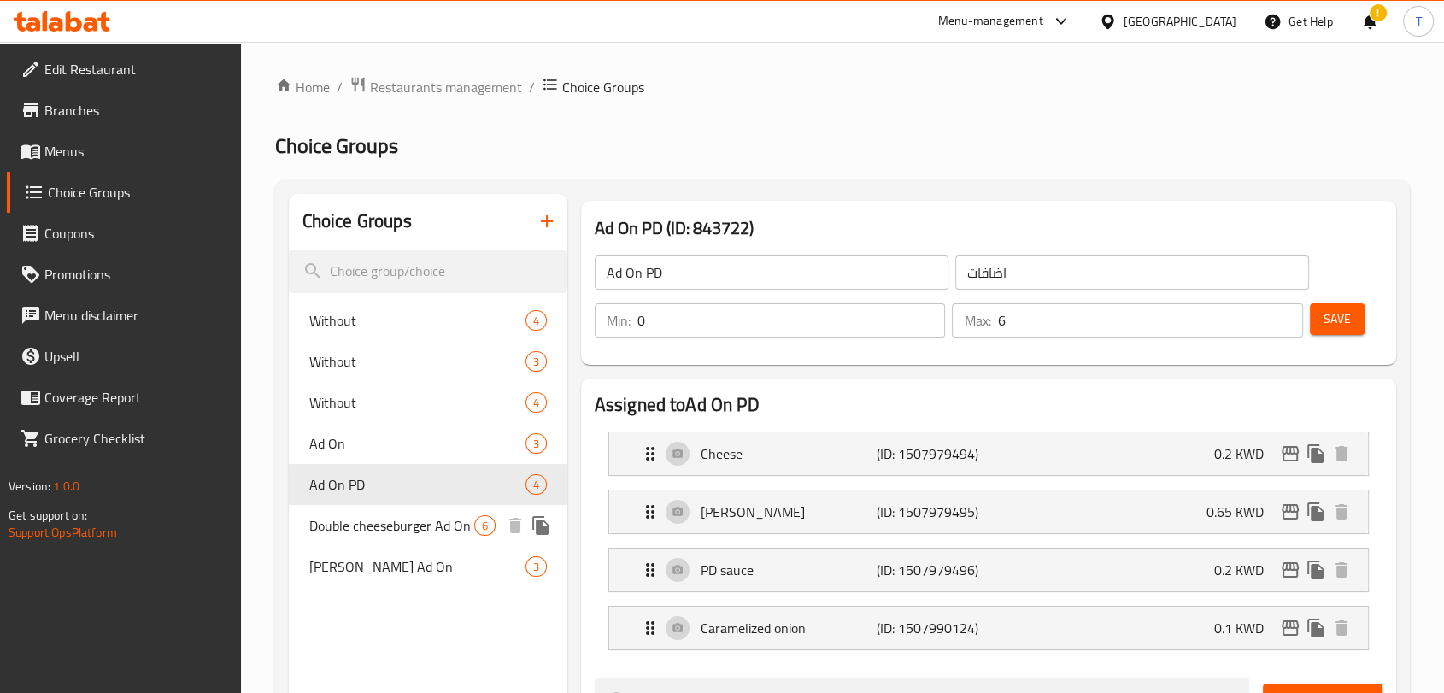
click at [400, 526] on span "Double cheeseburger Ad On" at bounding box center [391, 525] width 165 height 21
type input "Double cheeseburger Ad On"
type input "اضافات دبل جيز برقر"
type input "9"
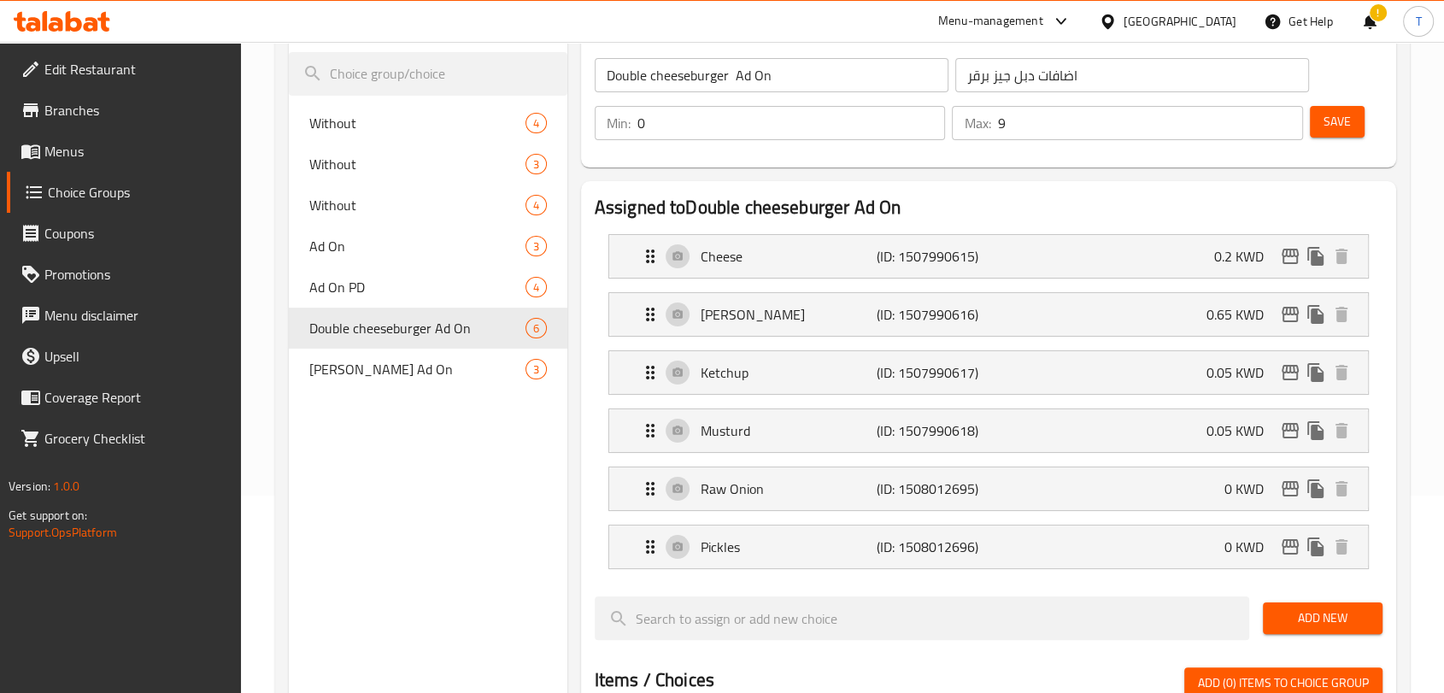
scroll to position [221, 0]
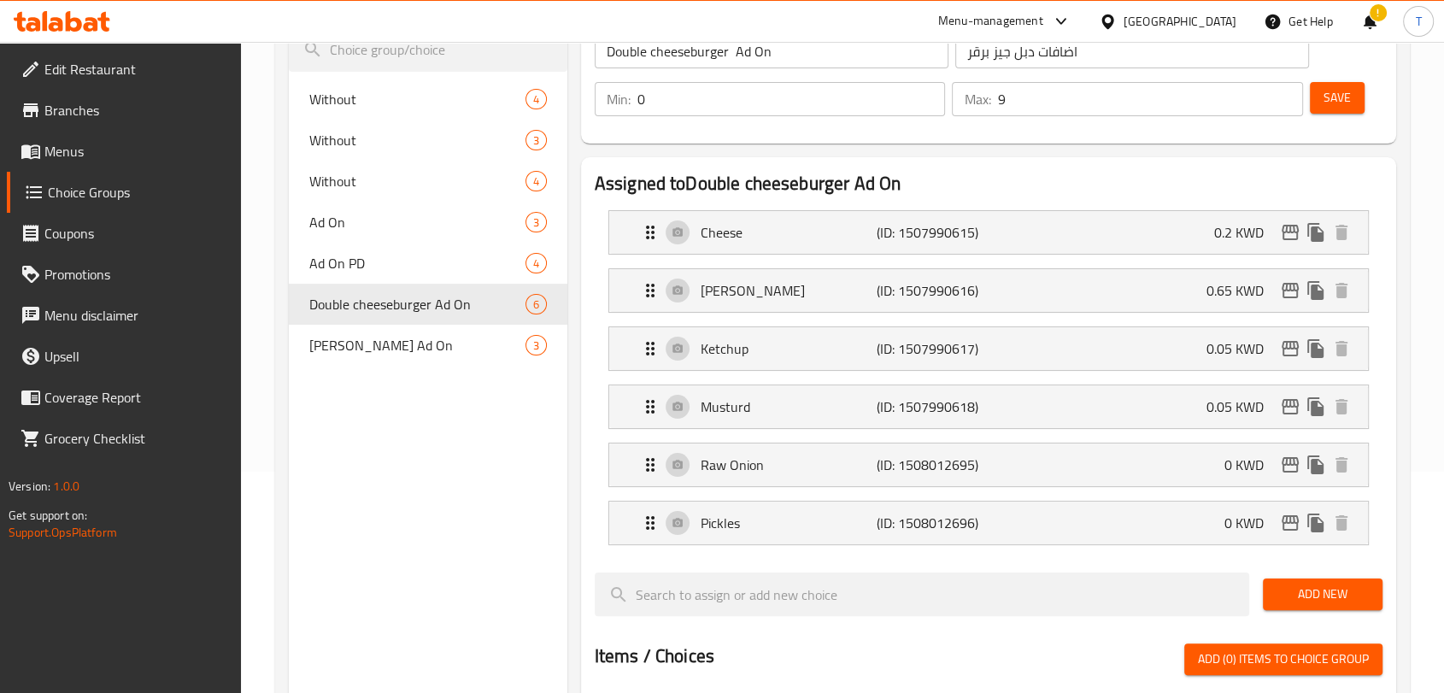
click at [1326, 100] on span "Save" at bounding box center [1336, 97] width 27 height 21
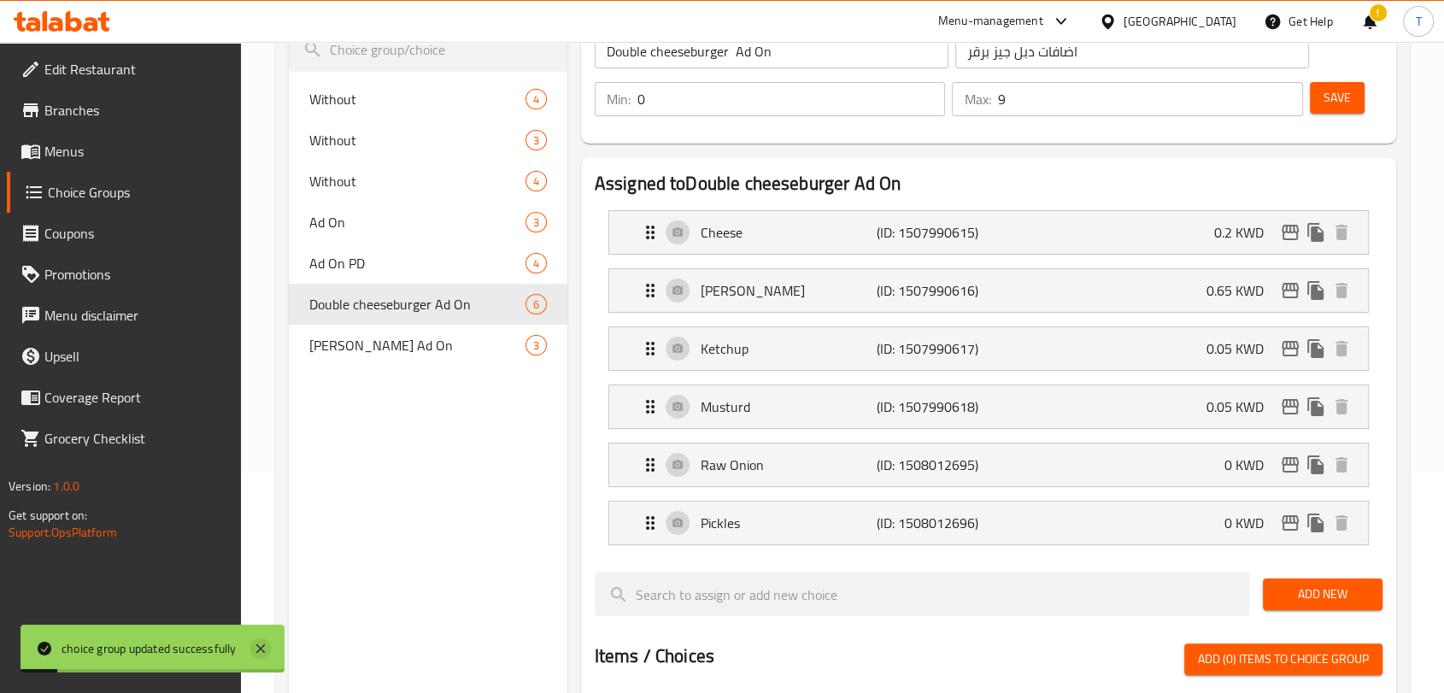
click at [261, 645] on icon at bounding box center [260, 648] width 21 height 21
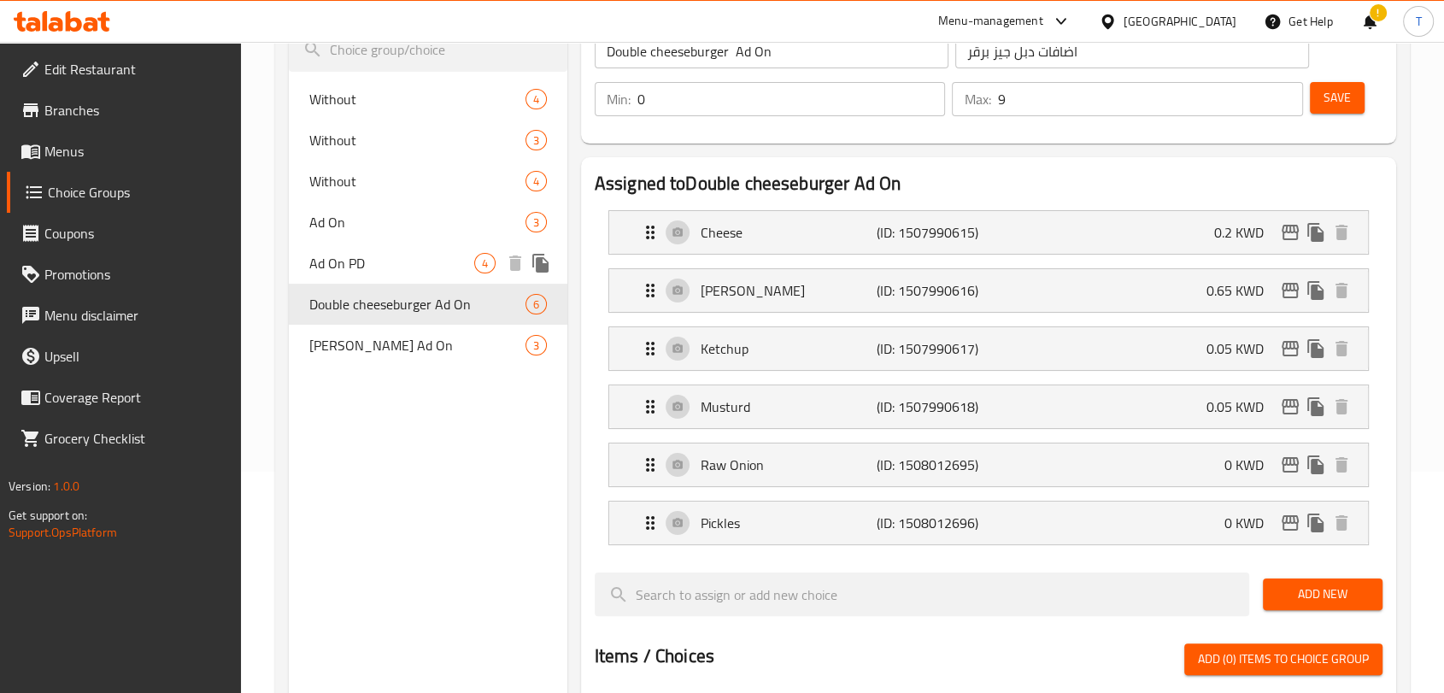
click at [364, 249] on div "Ad On PD 4" at bounding box center [428, 263] width 279 height 41
type input "Ad On PD"
type input "اضافات"
type input "6"
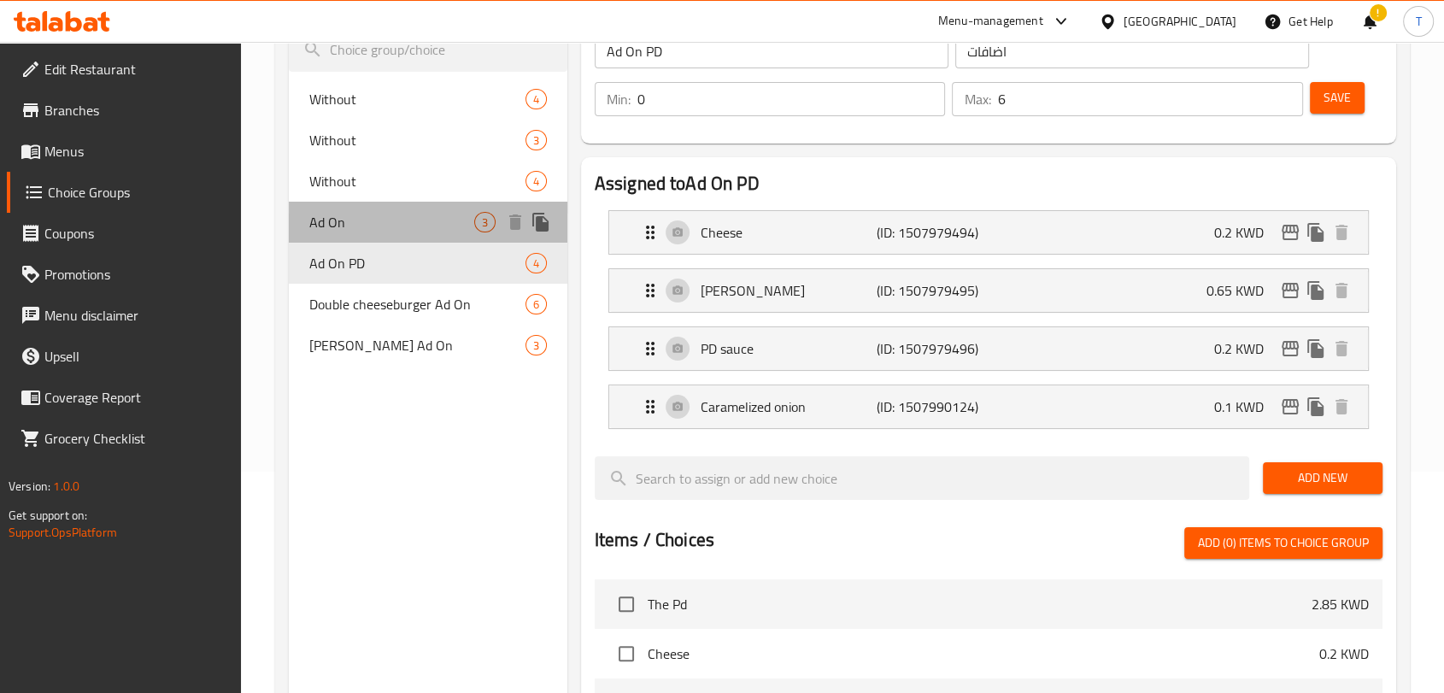
click at [375, 233] on div "Ad On 3" at bounding box center [428, 222] width 279 height 41
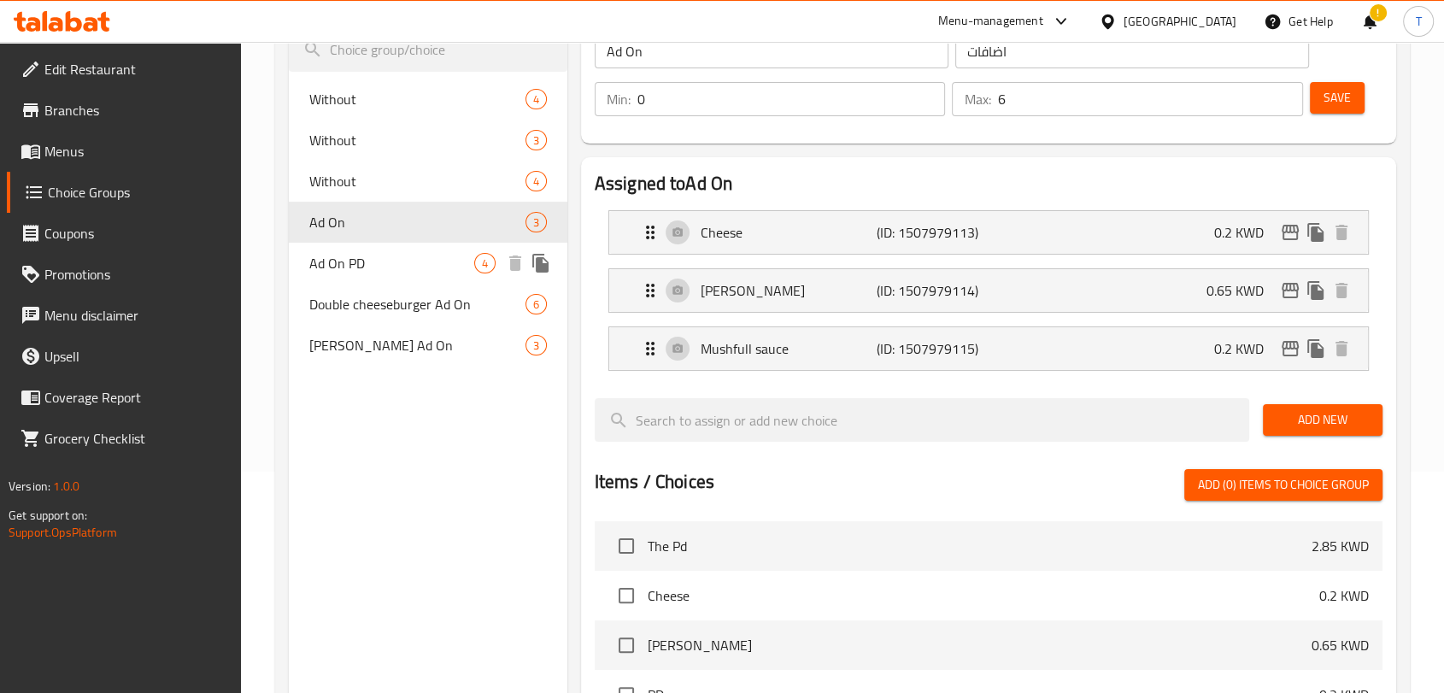
click at [383, 255] on span "Ad On PD" at bounding box center [391, 263] width 165 height 21
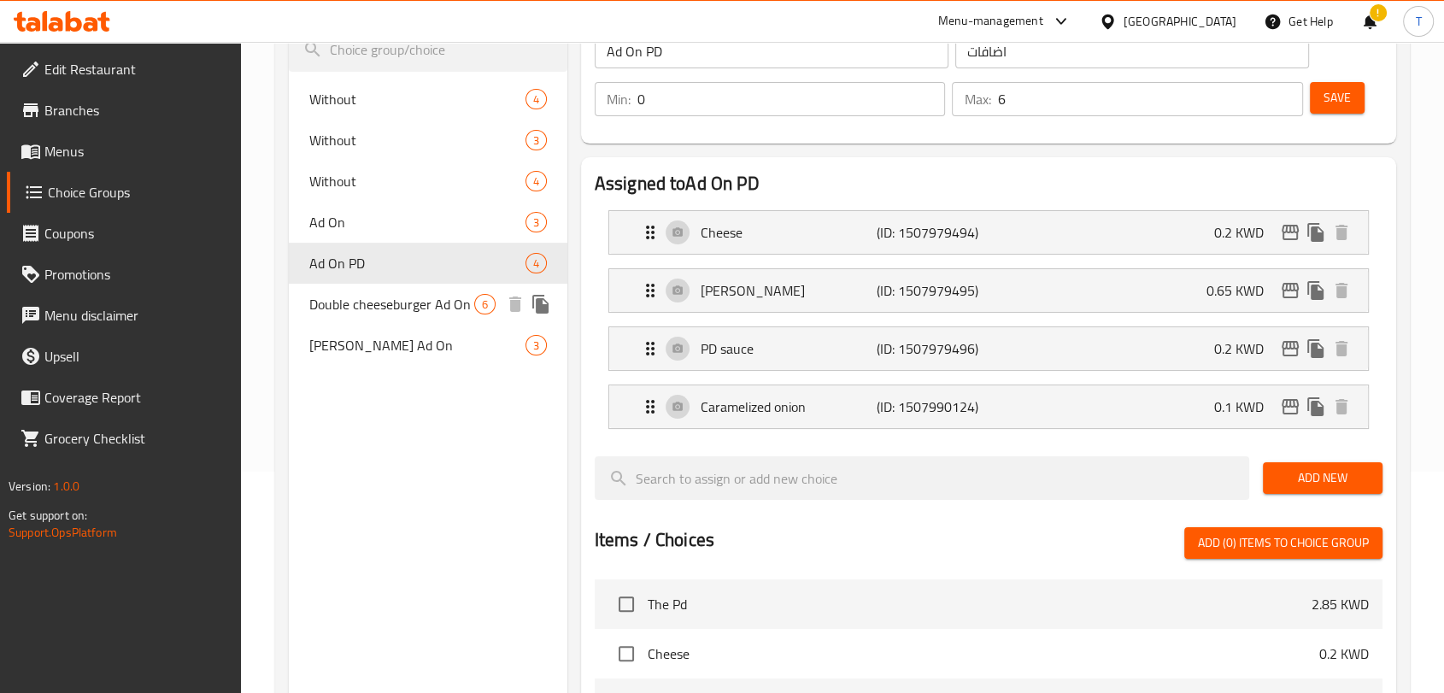
click at [399, 294] on span "Double cheeseburger Ad On" at bounding box center [391, 304] width 165 height 21
type input "Double cheeseburger Ad On"
type input "اضافات دبل جيز برقر"
type input "9"
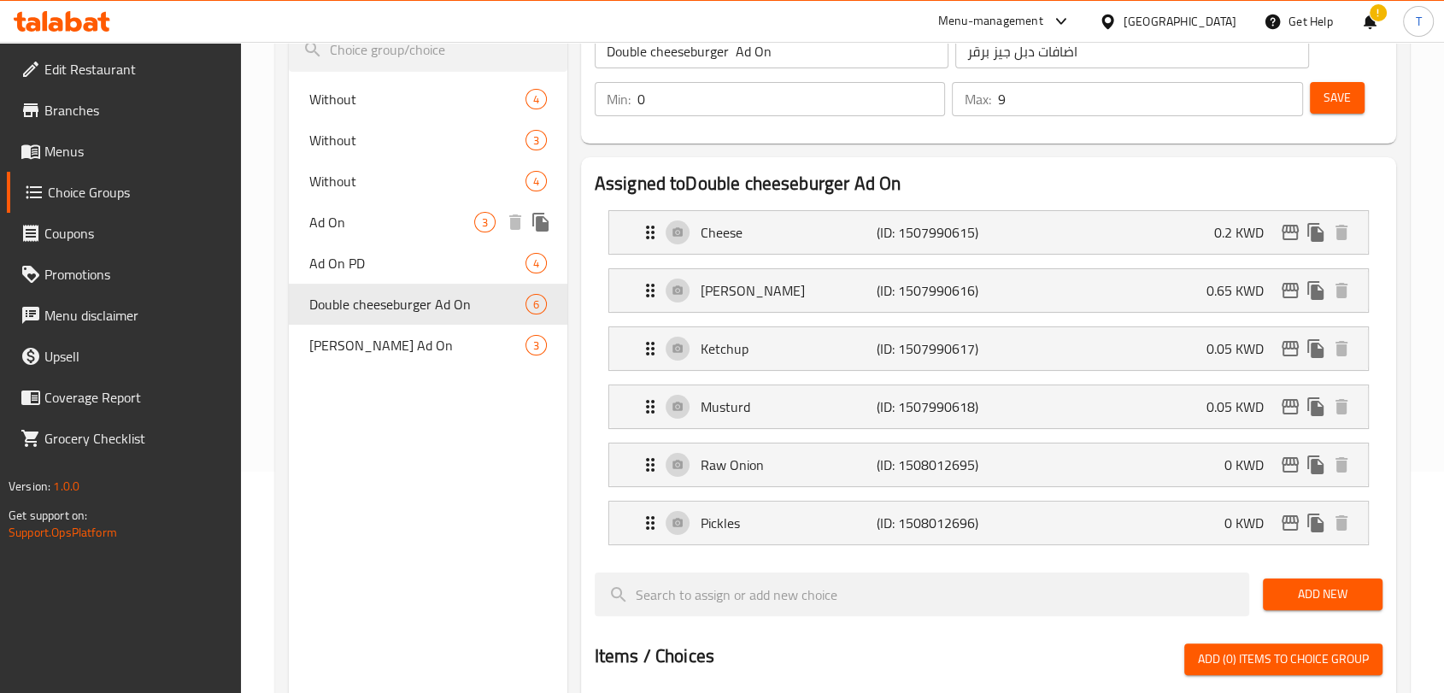
click at [390, 217] on span "Ad On" at bounding box center [391, 222] width 165 height 21
type input "Ad On"
type input "اضافات"
type input "6"
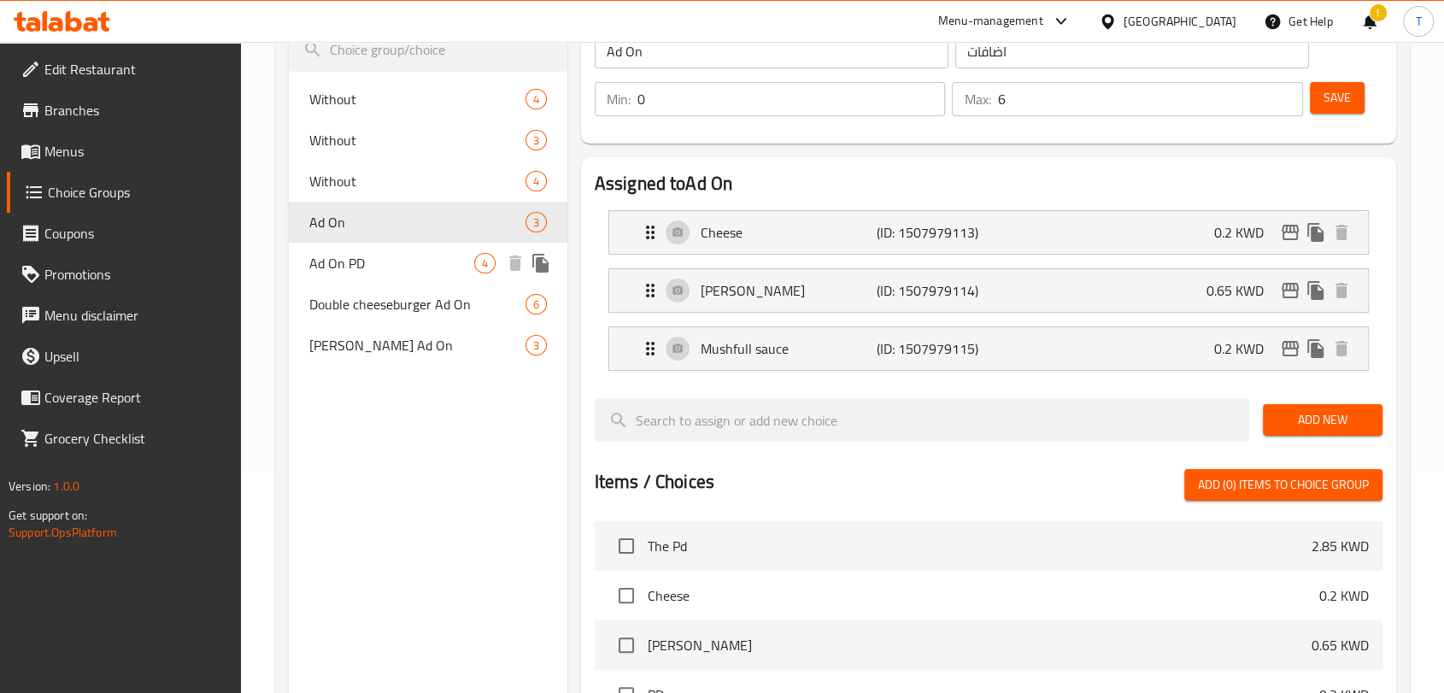
click at [318, 268] on span "Ad On PD" at bounding box center [391, 263] width 165 height 21
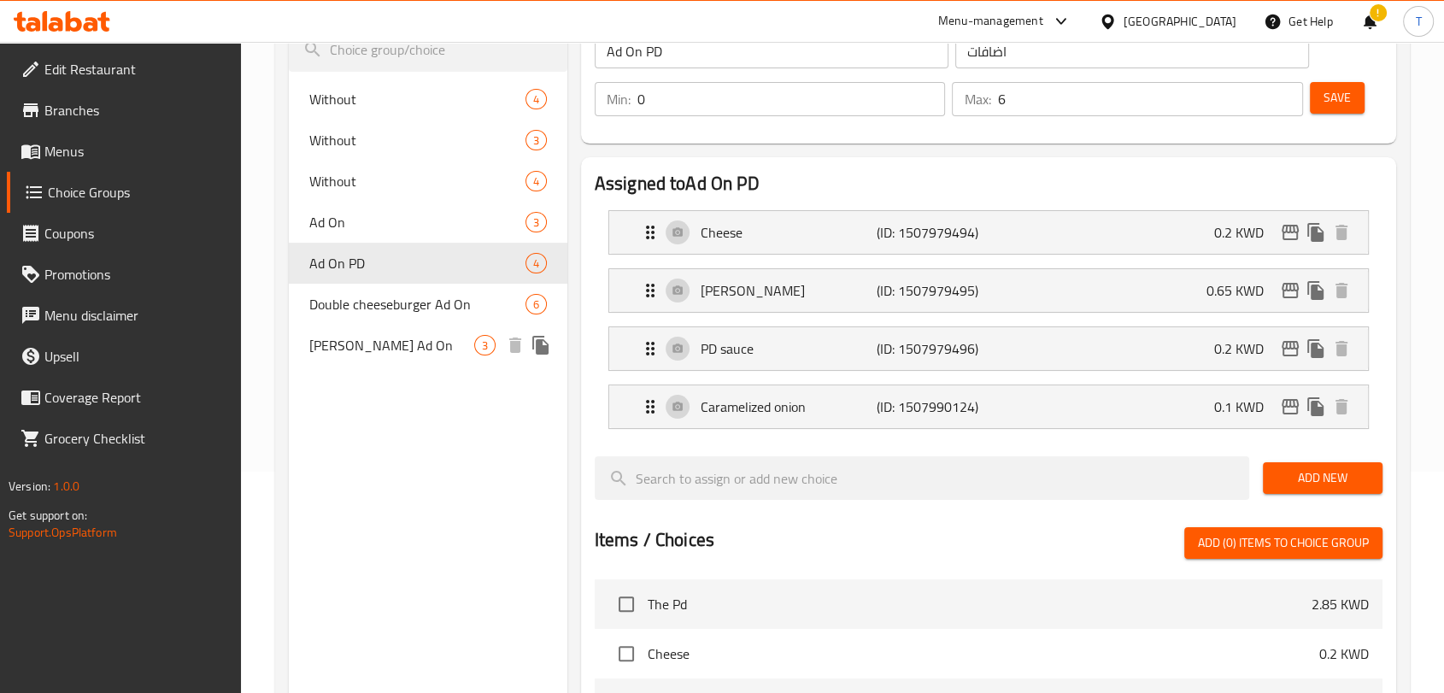
click at [388, 343] on span "[PERSON_NAME] Ad On" at bounding box center [391, 345] width 165 height 21
type input "[PERSON_NAME] Ad On"
type input "3"
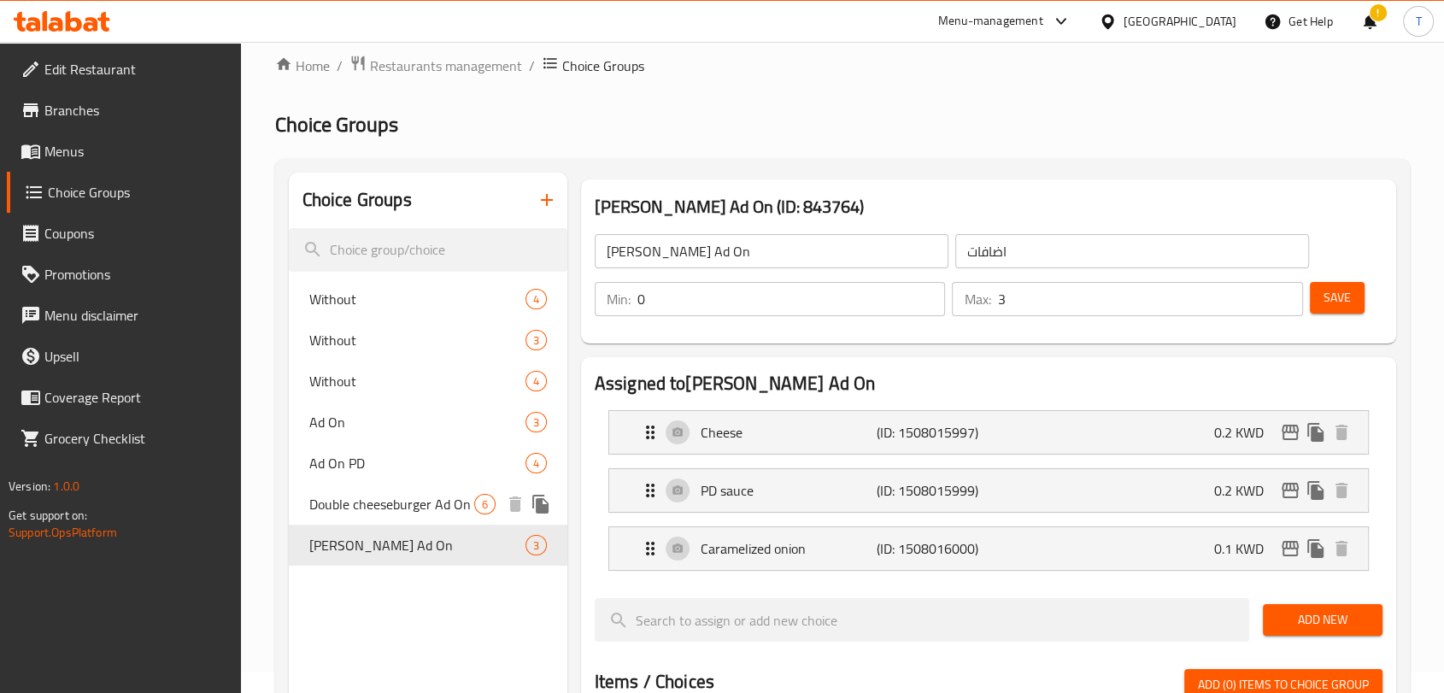
scroll to position [0, 0]
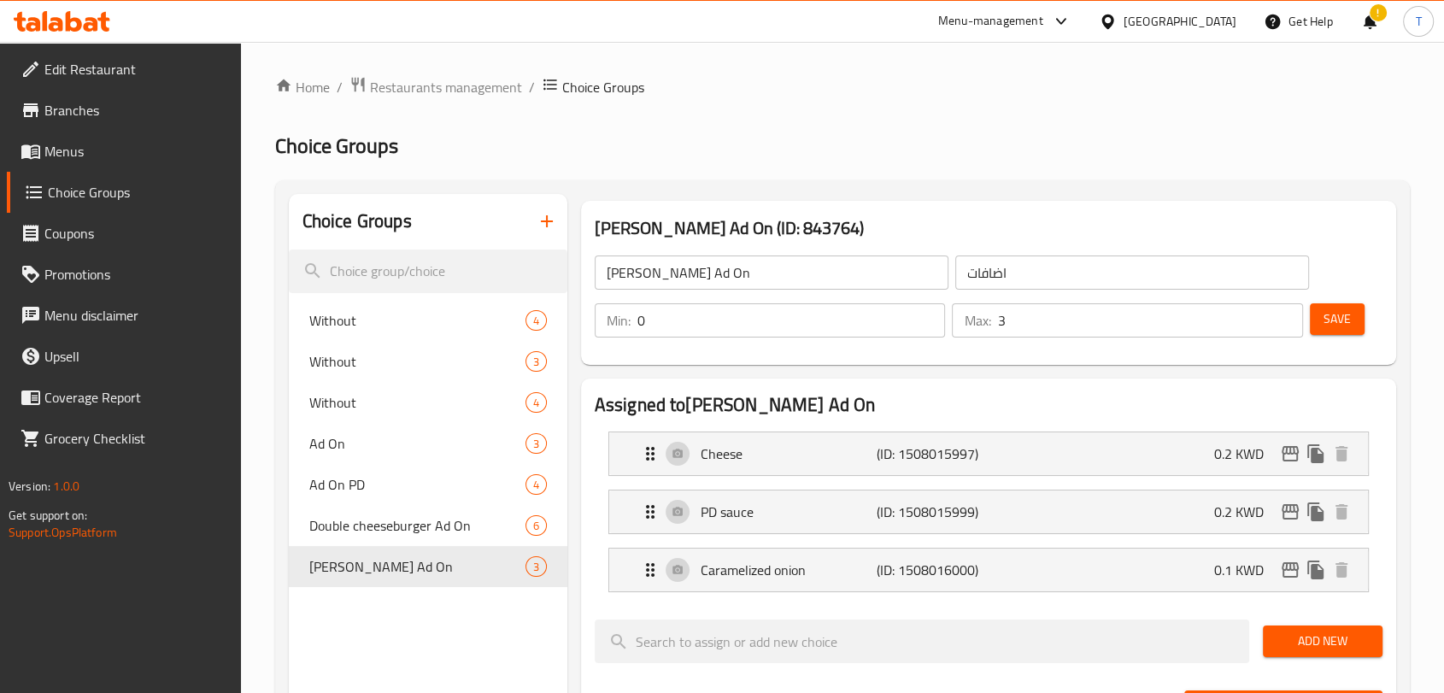
click at [105, 19] on icon at bounding box center [103, 22] width 12 height 20
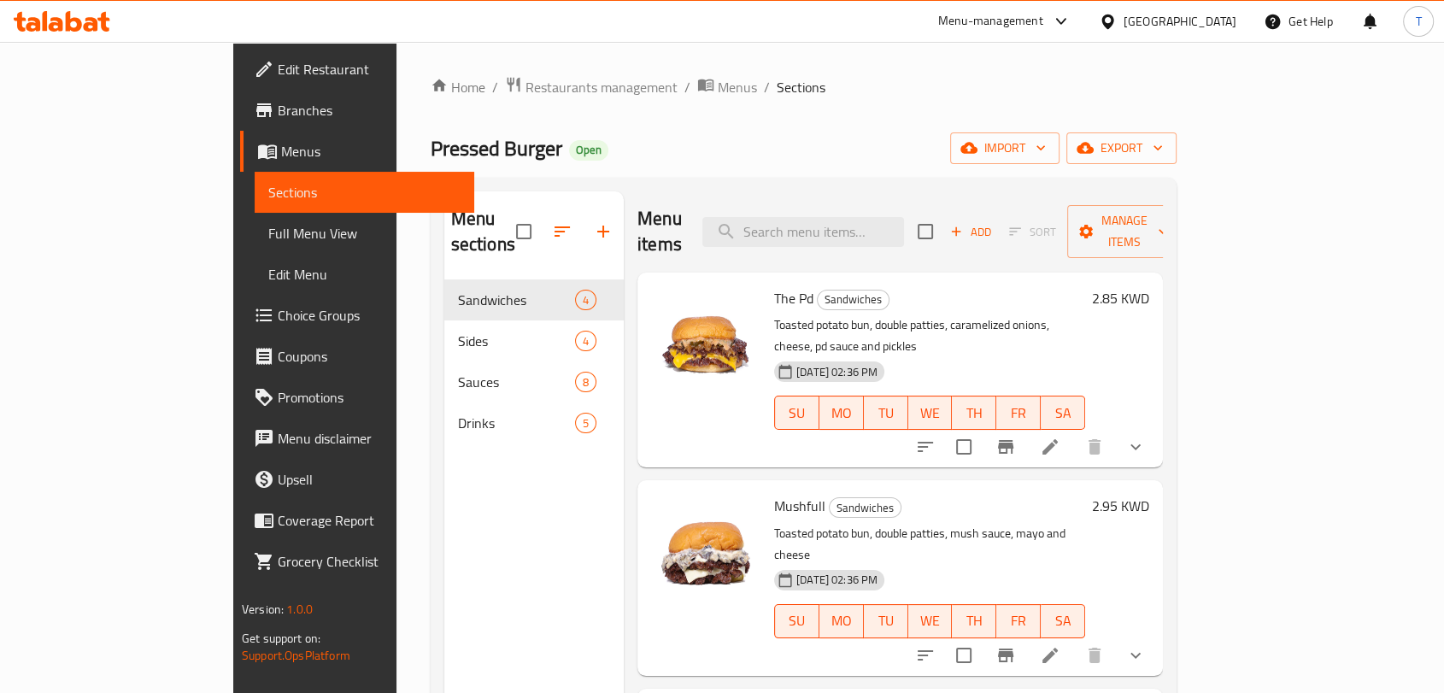
scroll to position [96, 0]
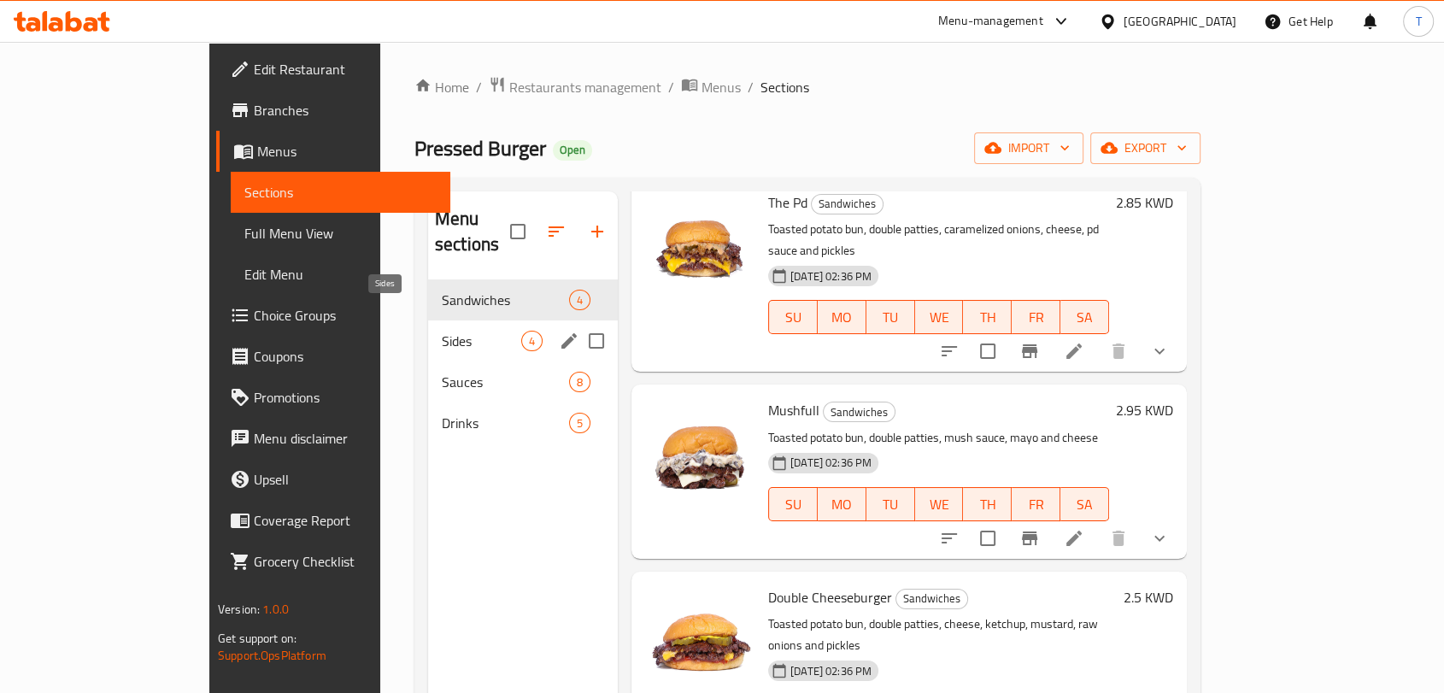
click at [442, 331] on span "Sides" at bounding box center [481, 341] width 79 height 21
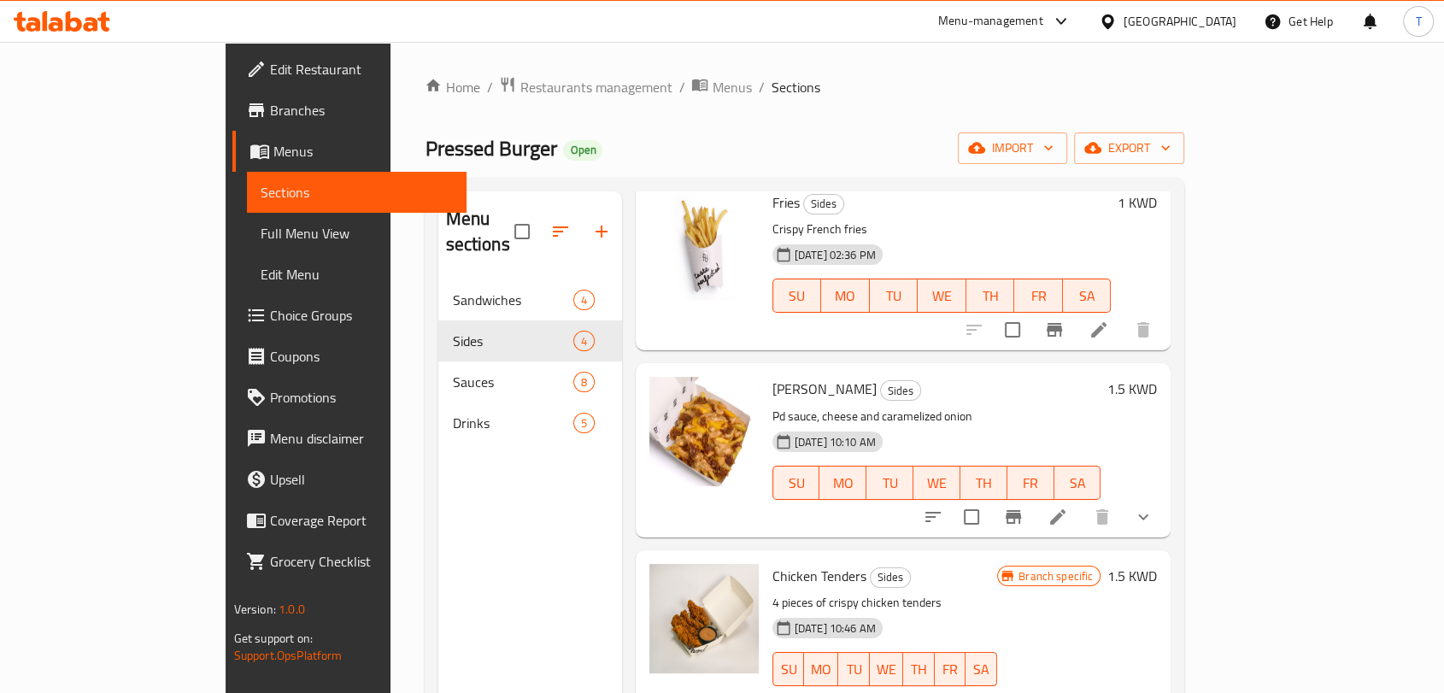
click at [270, 320] on span "Choice Groups" at bounding box center [361, 315] width 183 height 21
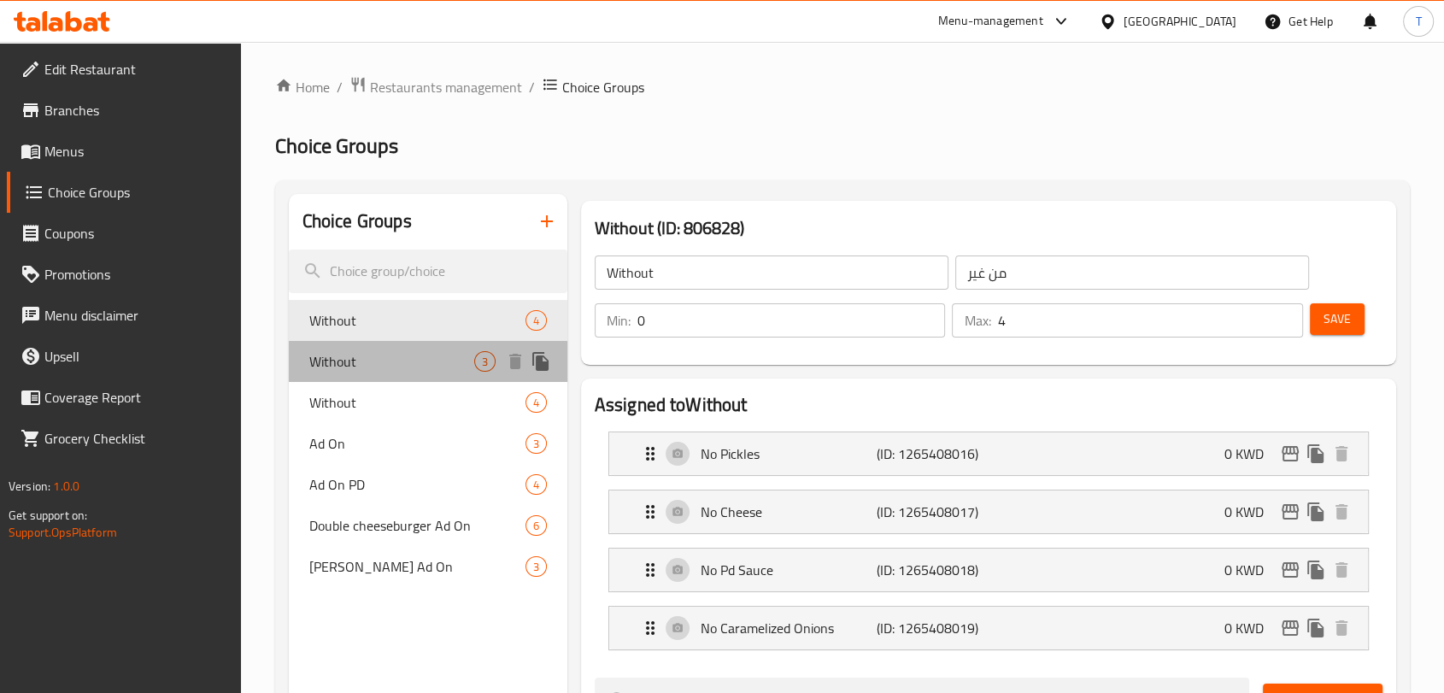
click at [403, 359] on span "Without" at bounding box center [391, 361] width 165 height 21
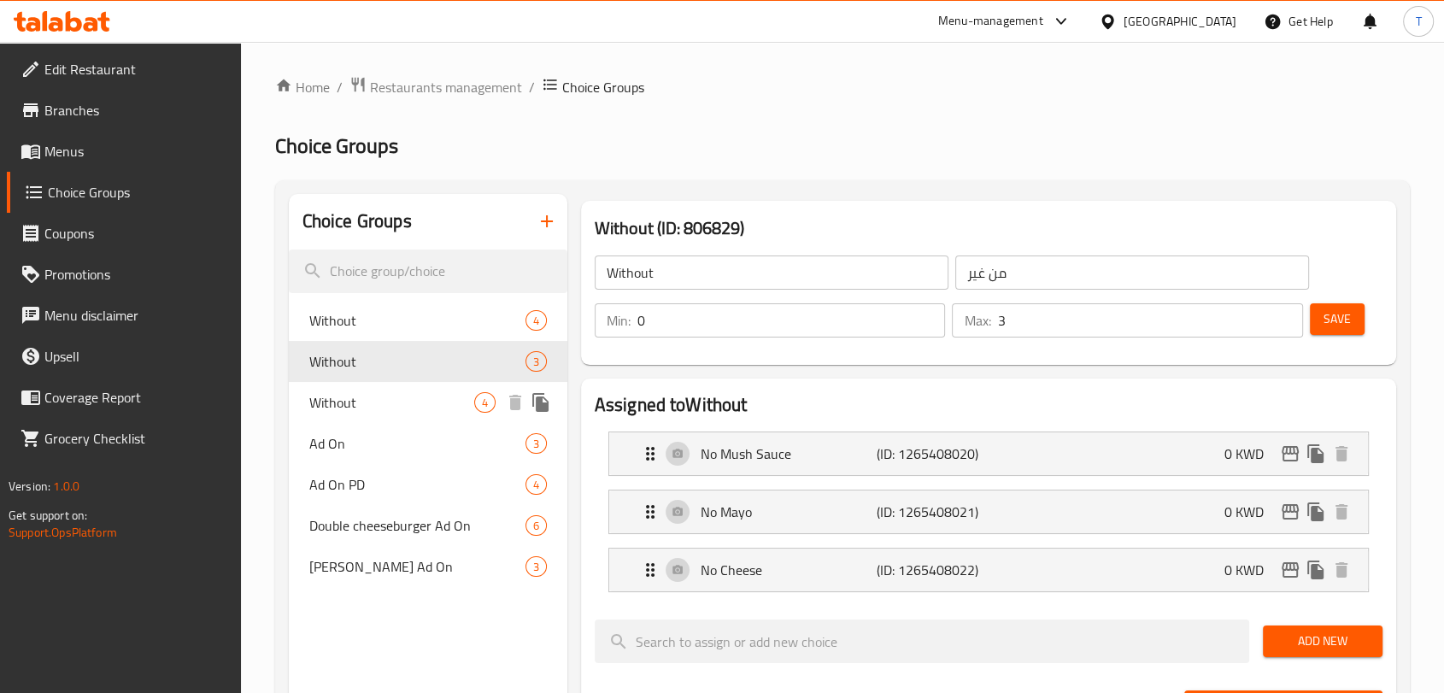
click at [407, 388] on div "Without 4" at bounding box center [428, 402] width 279 height 41
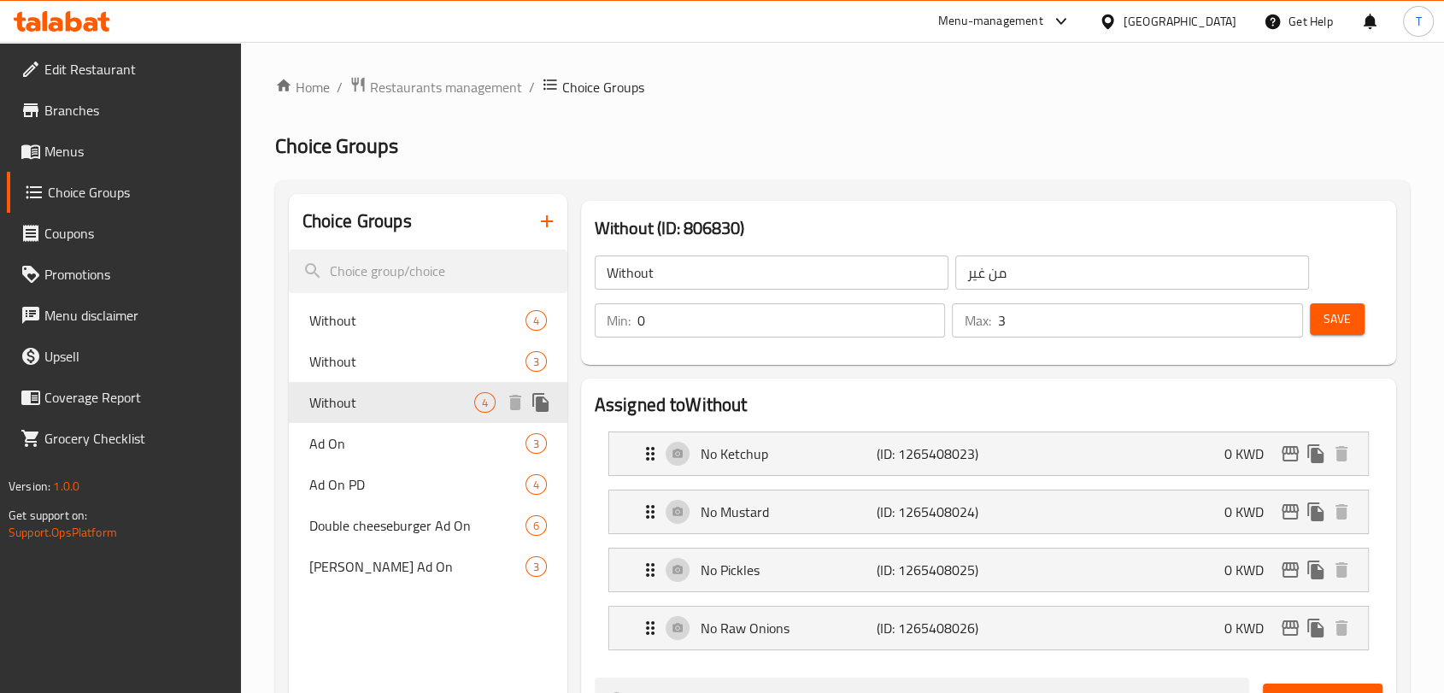
type input "4"
click at [392, 433] on span "Ad On" at bounding box center [391, 443] width 165 height 21
type input "Ad On"
type input "اضافات"
type input "6"
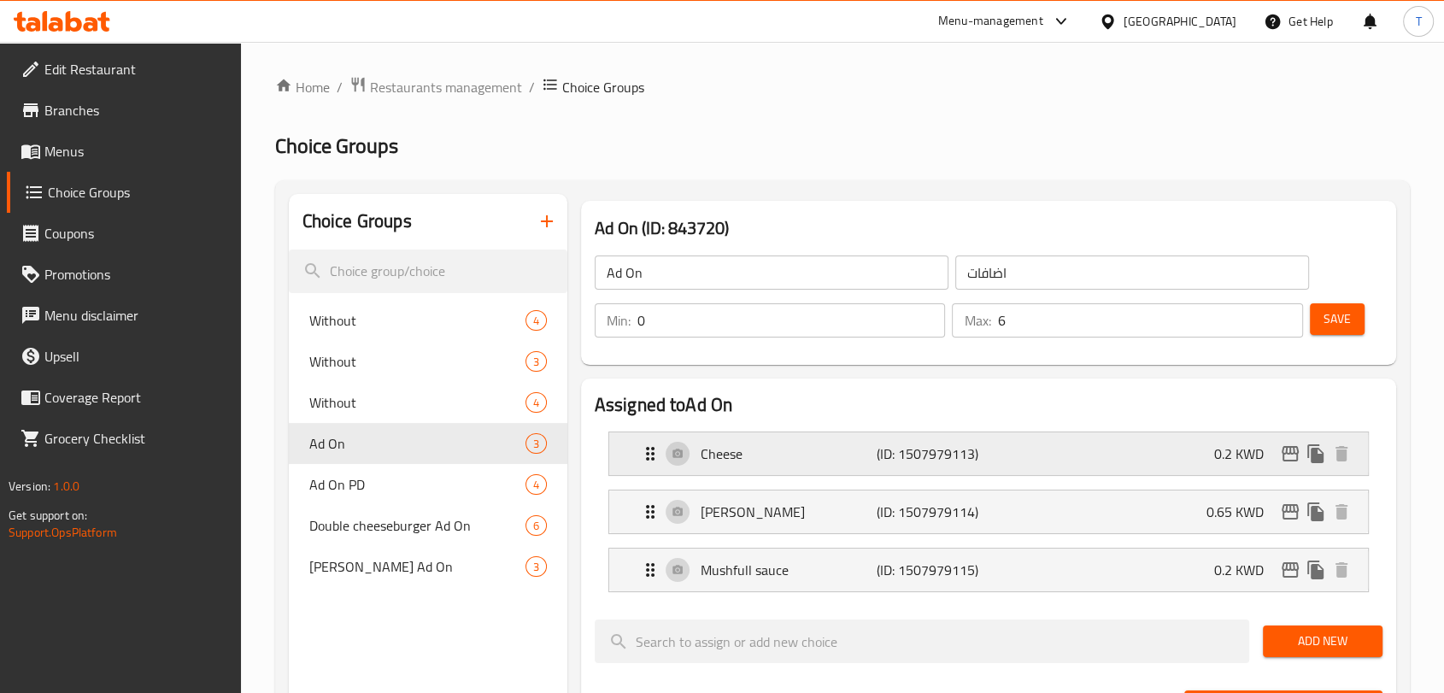
click at [789, 457] on p "Cheese" at bounding box center [789, 453] width 176 height 21
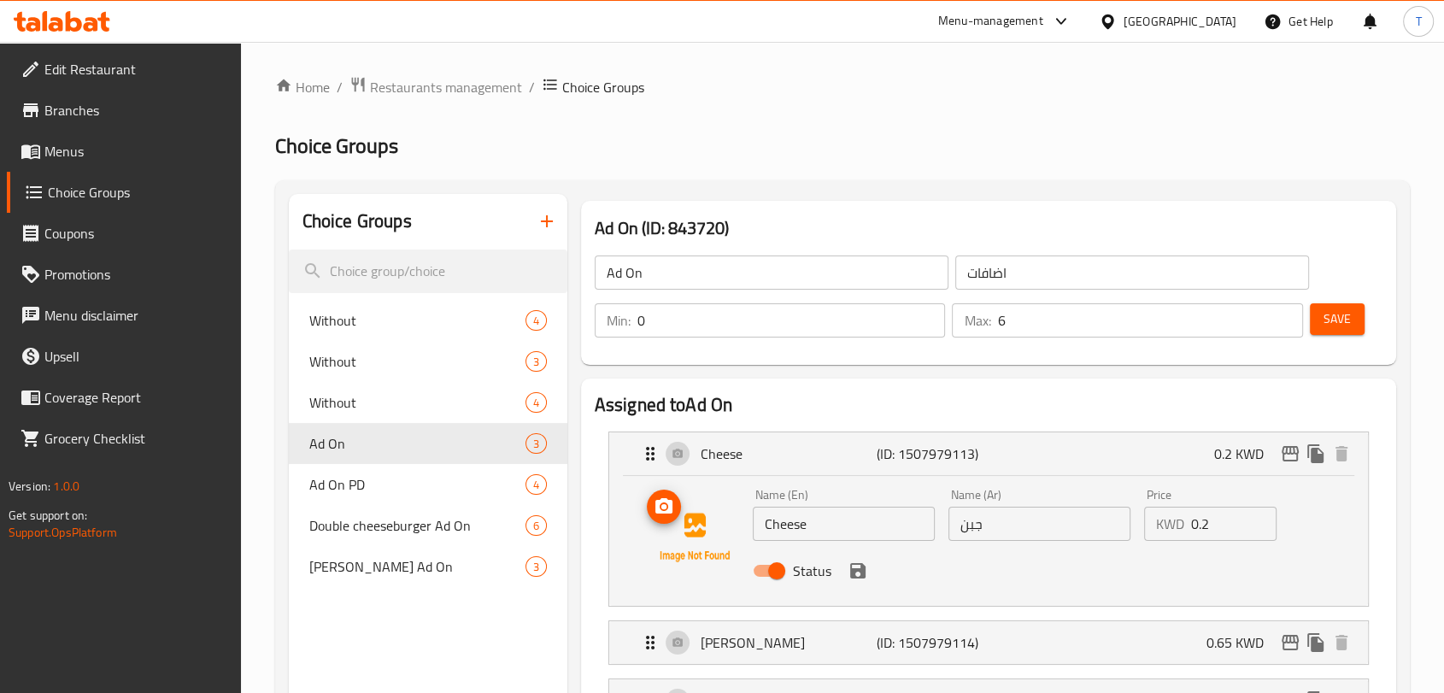
click at [711, 537] on img at bounding box center [694, 537] width 109 height 109
click at [554, 220] on icon "button" at bounding box center [547, 221] width 21 height 21
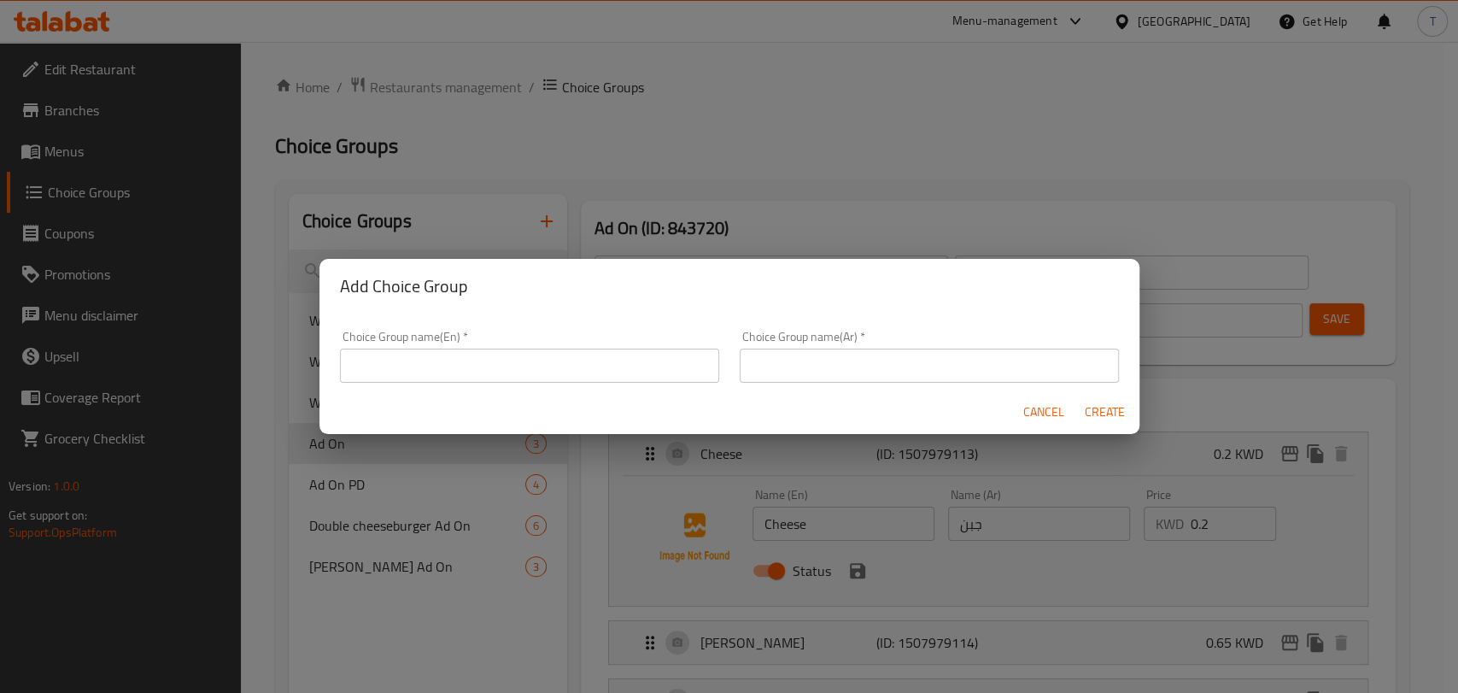
click at [619, 376] on input "text" at bounding box center [529, 366] width 379 height 34
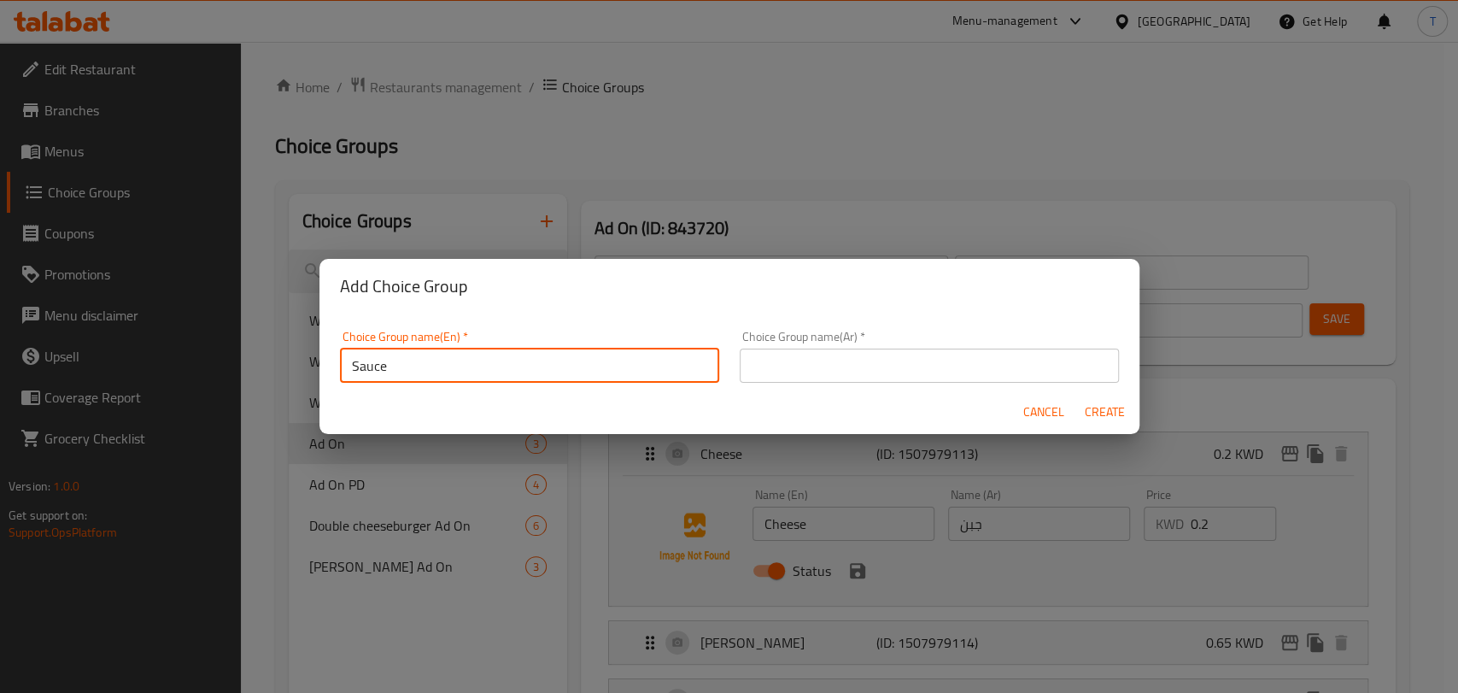
type input "Sauce"
click at [878, 378] on input "text" at bounding box center [929, 366] width 379 height 34
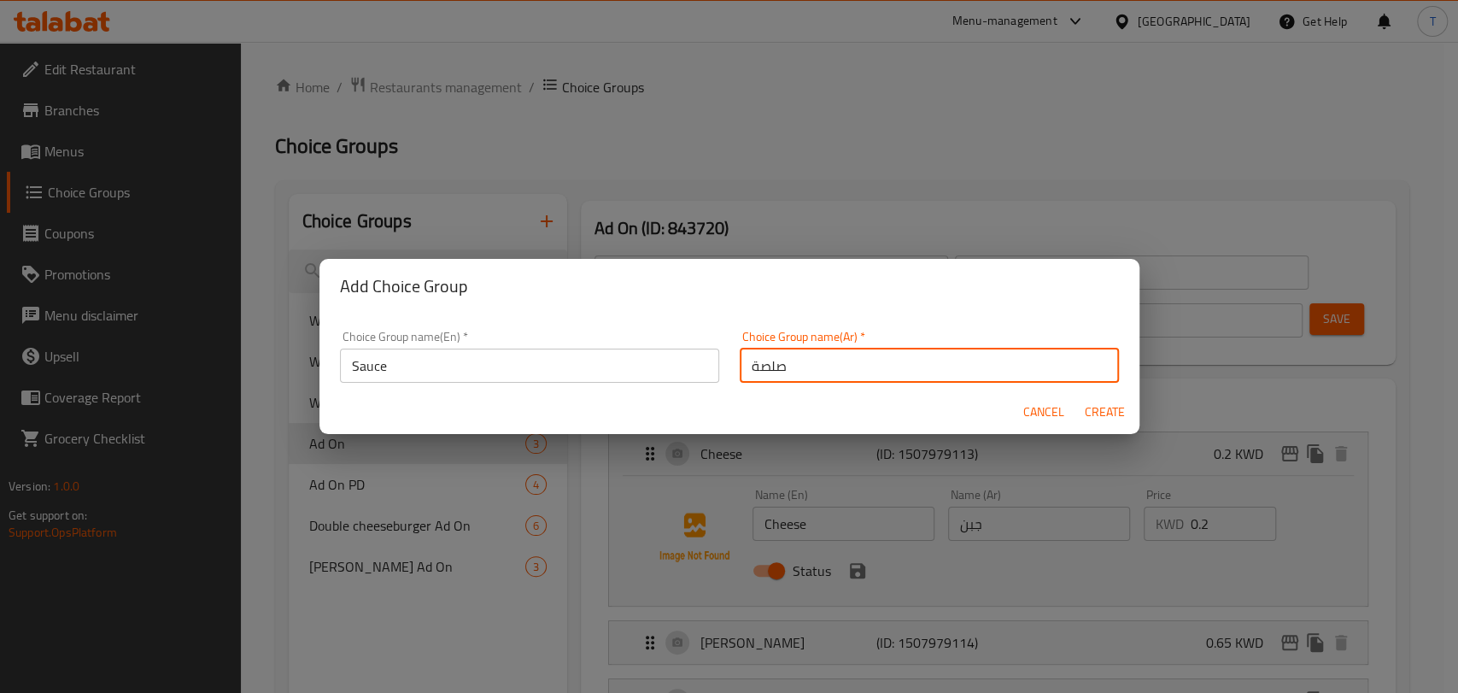
type input "صلصة"
click at [1096, 408] on span "Create" at bounding box center [1105, 412] width 41 height 21
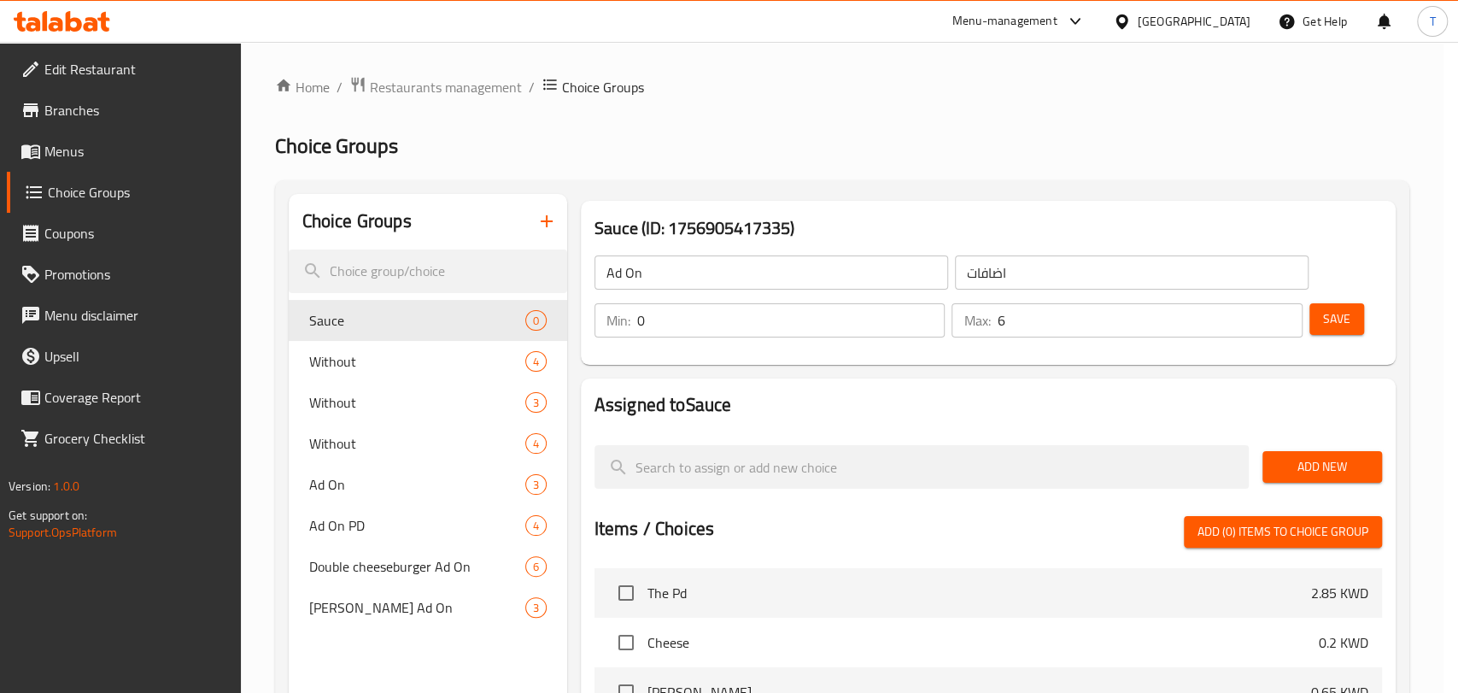
type input "Sauce"
type input "صلصة"
type input "0"
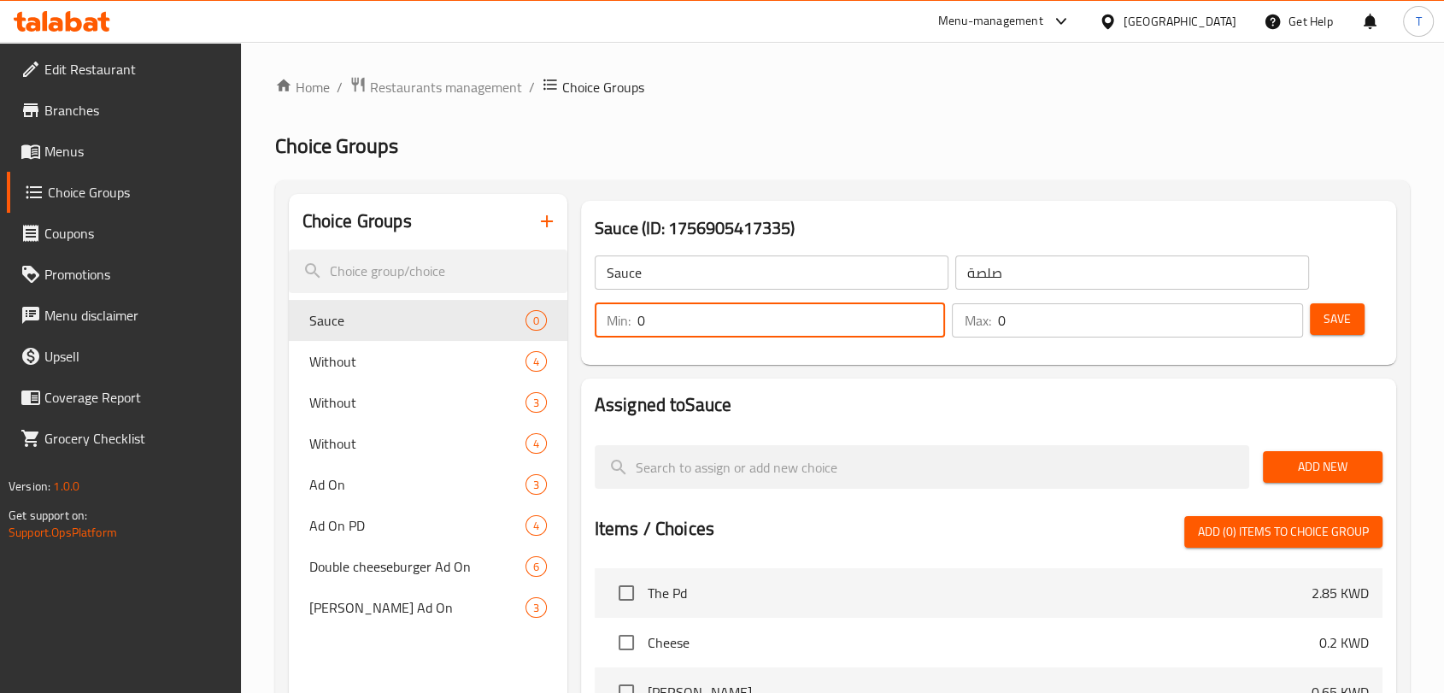
drag, startPoint x: 724, startPoint y: 319, endPoint x: 597, endPoint y: 343, distance: 128.7
click at [597, 343] on div "Min: 0 ​ Max: 0 ​" at bounding box center [949, 320] width 722 height 48
click at [1362, 458] on span "Add New" at bounding box center [1322, 466] width 92 height 21
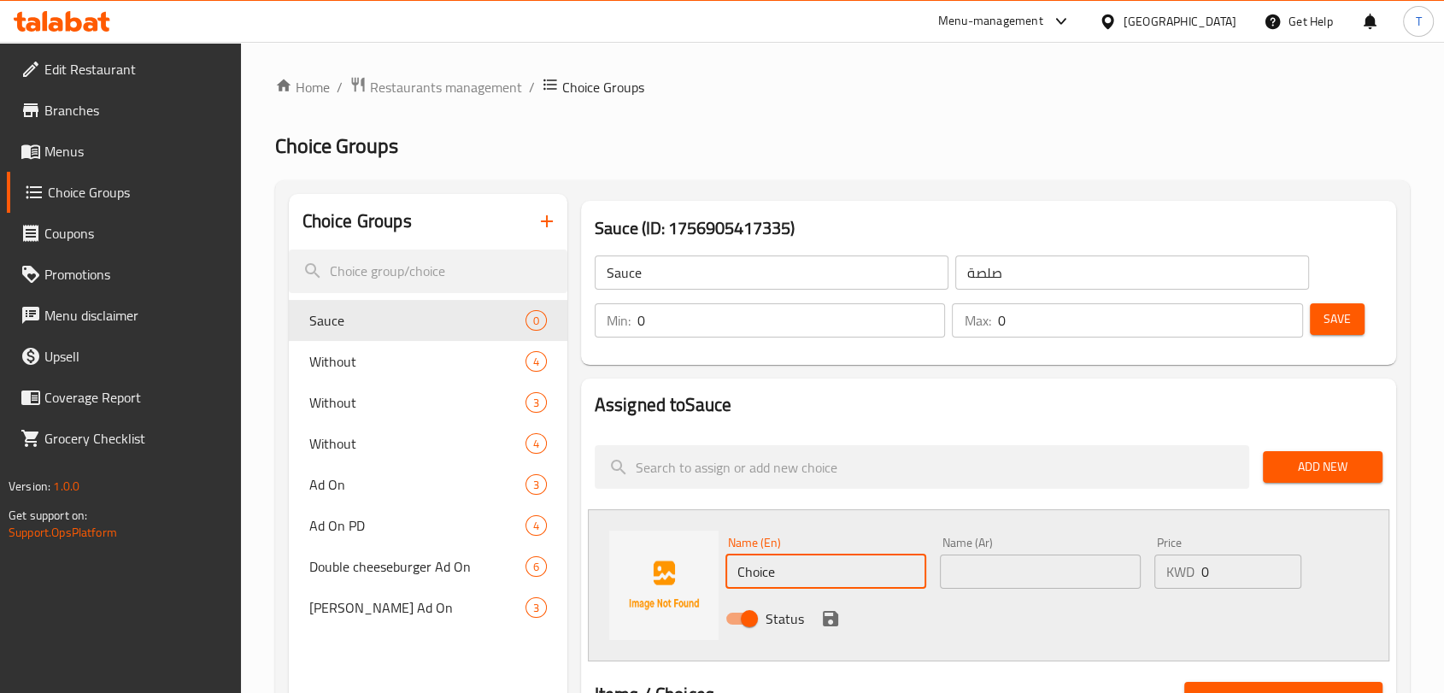
drag, startPoint x: 824, startPoint y: 568, endPoint x: 656, endPoint y: 589, distance: 169.5
click at [656, 589] on div "Name (En) Choice Name (En) Name (Ar) Name (Ar) Price KWD 0 Price Status" at bounding box center [988, 585] width 801 height 152
type input "،"
click at [798, 583] on input "text" at bounding box center [825, 571] width 201 height 34
type input "k"
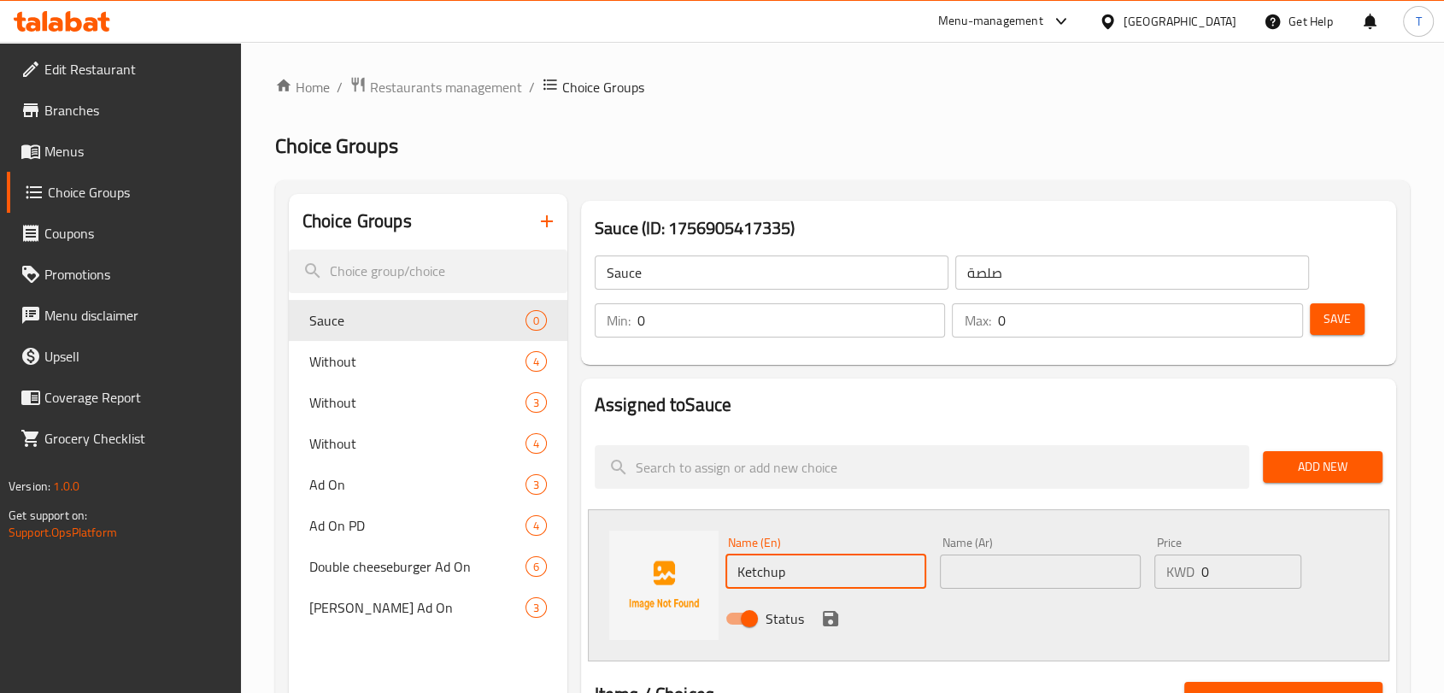
type input "Ketchup"
click at [1029, 555] on input "text" at bounding box center [1040, 571] width 201 height 34
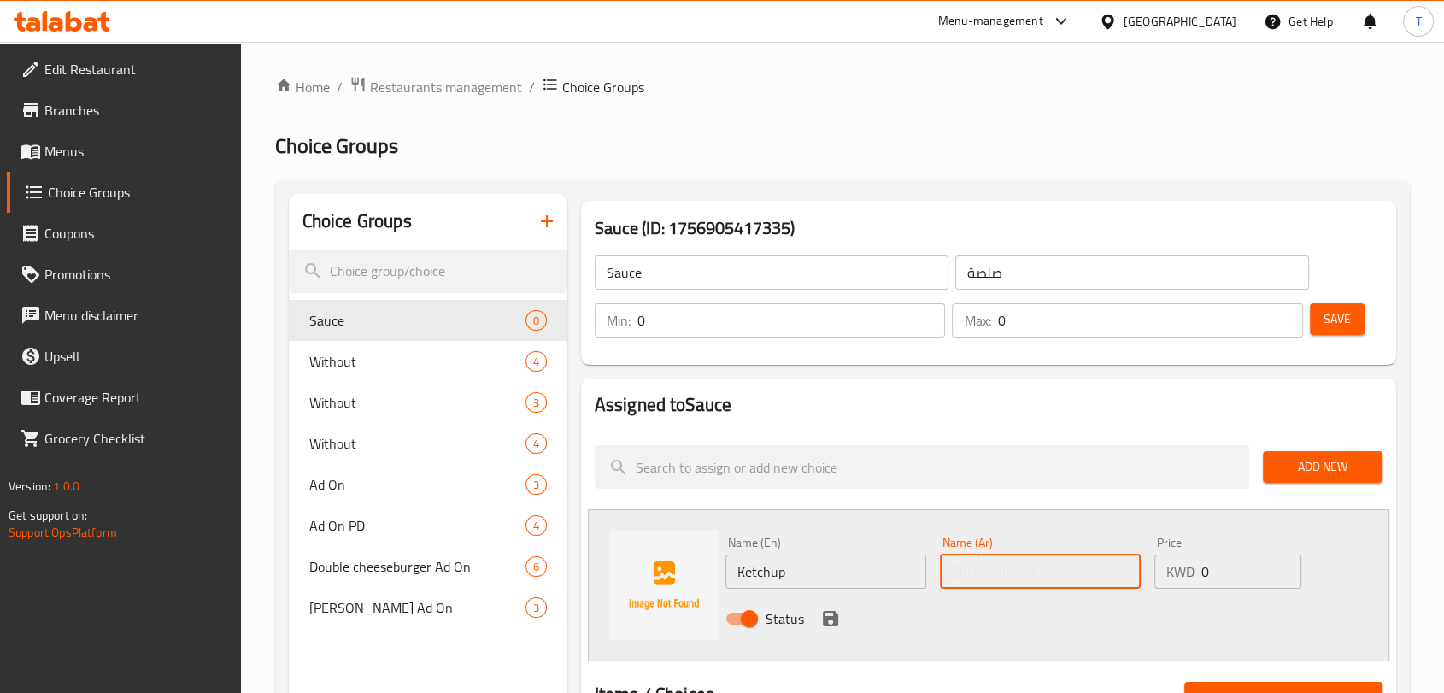
type input ";"
type input "كتشب"
click at [827, 615] on icon "save" at bounding box center [830, 618] width 21 height 21
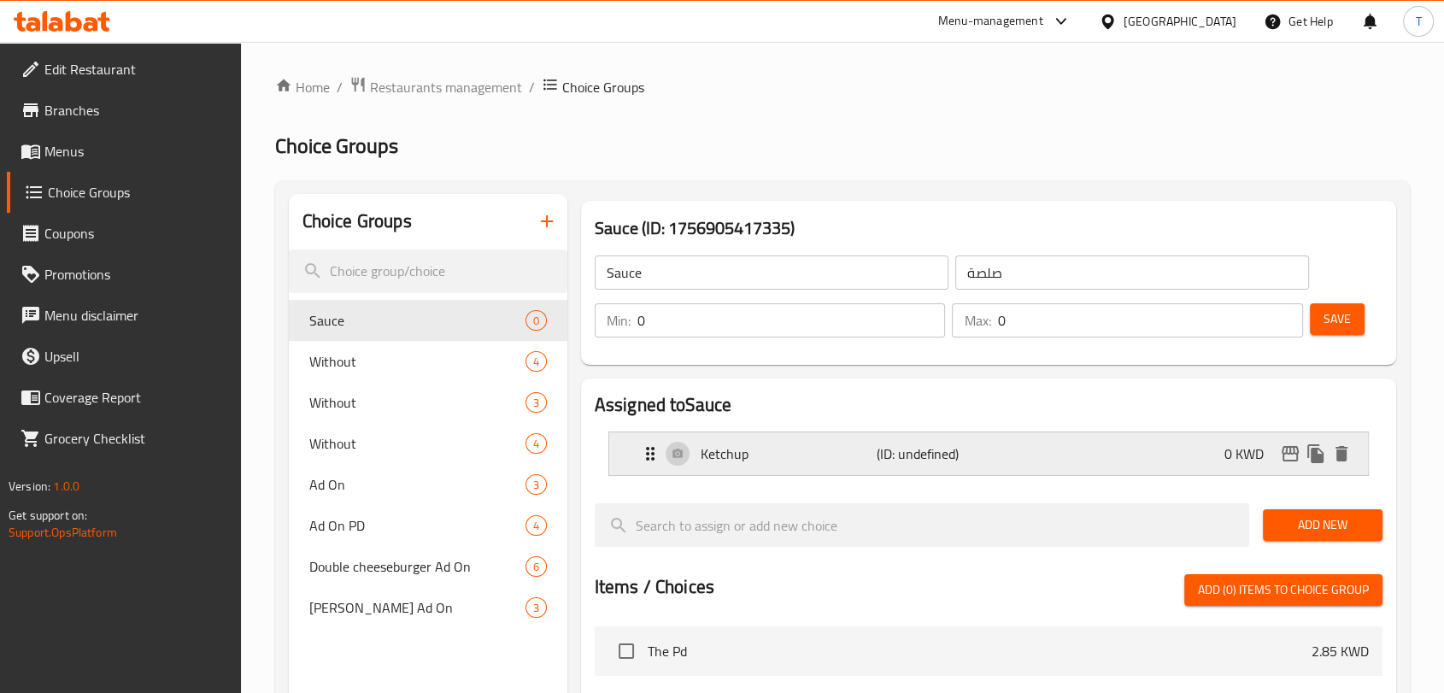
click at [1230, 466] on div "Ketchup (ID: undefined) 0 KWD" at bounding box center [993, 453] width 707 height 43
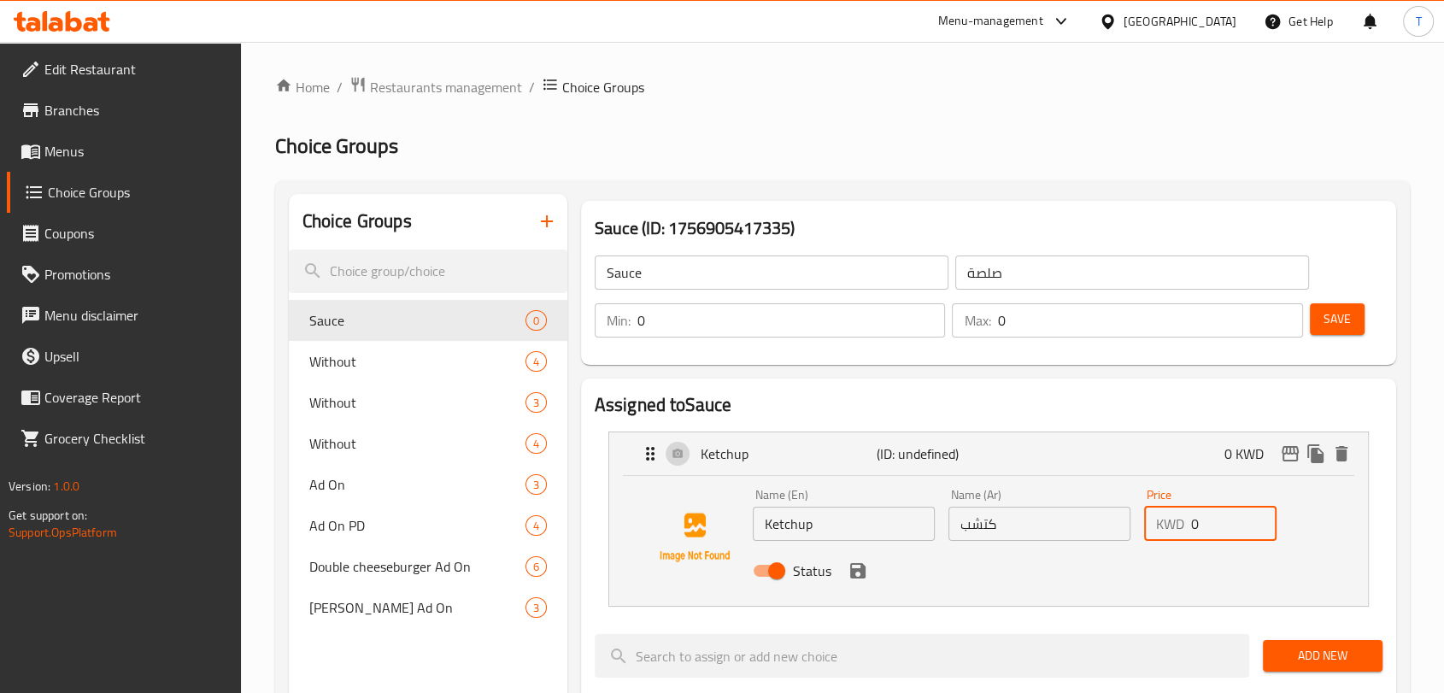
drag, startPoint x: 1202, startPoint y: 526, endPoint x: 1150, endPoint y: 534, distance: 52.7
click at [1150, 534] on div "KWD 0 Price" at bounding box center [1210, 524] width 133 height 34
click at [1023, 587] on div "Status" at bounding box center [1039, 571] width 587 height 46
click at [841, 577] on div "Status" at bounding box center [1039, 571] width 587 height 46
click at [856, 577] on icon "save" at bounding box center [857, 570] width 15 height 15
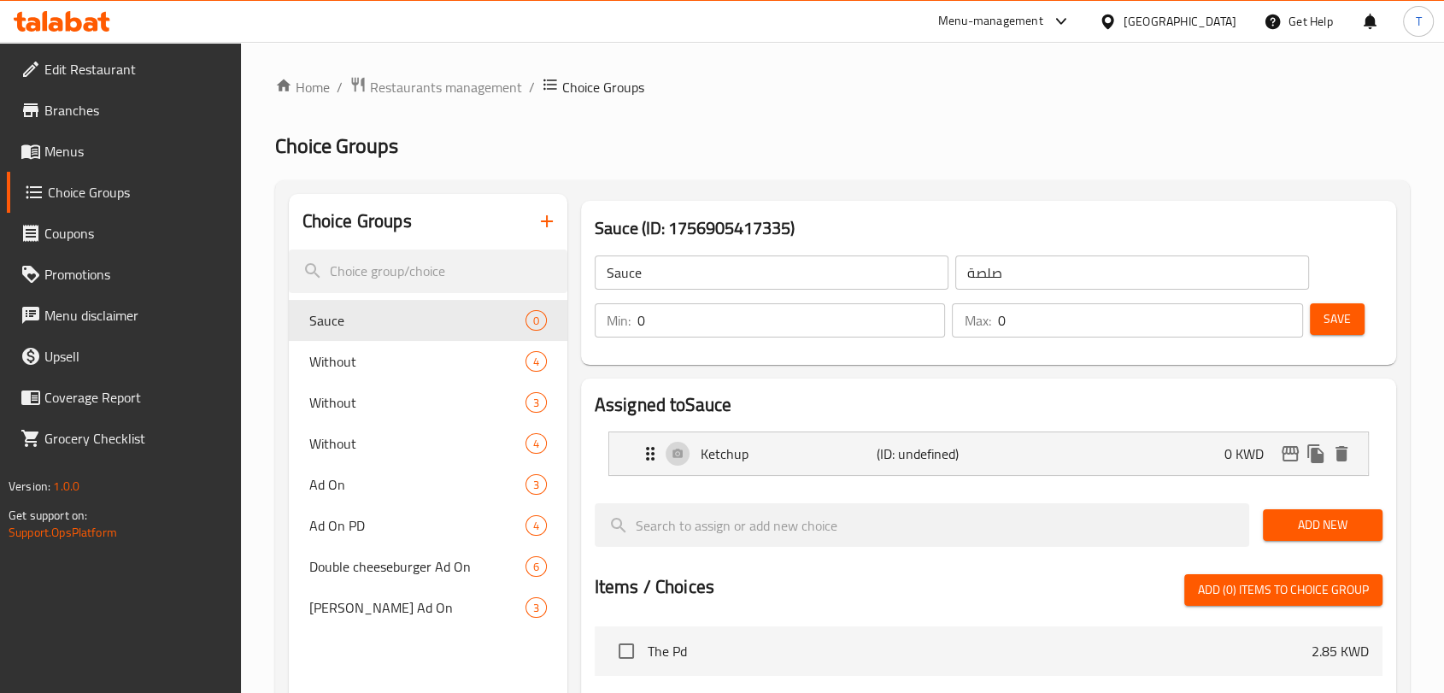
click at [1299, 519] on span "Add New" at bounding box center [1322, 524] width 92 height 21
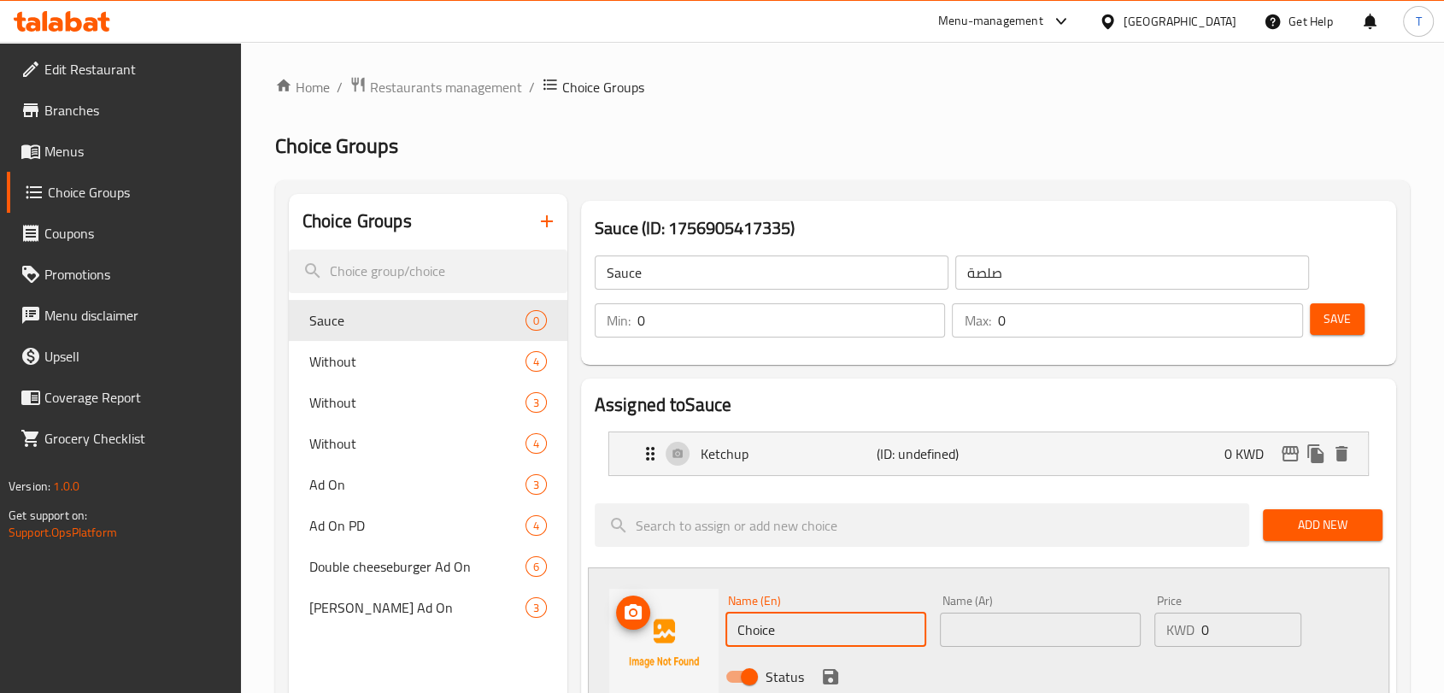
drag, startPoint x: 831, startPoint y: 632, endPoint x: 677, endPoint y: 635, distance: 154.7
click at [677, 635] on div "Name (En) Choice Name (En) Name (Ar) Name (Ar) Price KWD 0 Price Status" at bounding box center [988, 643] width 801 height 152
type input "؛"
type input "PD Sauce"
click at [964, 632] on input "text" at bounding box center [1040, 630] width 201 height 34
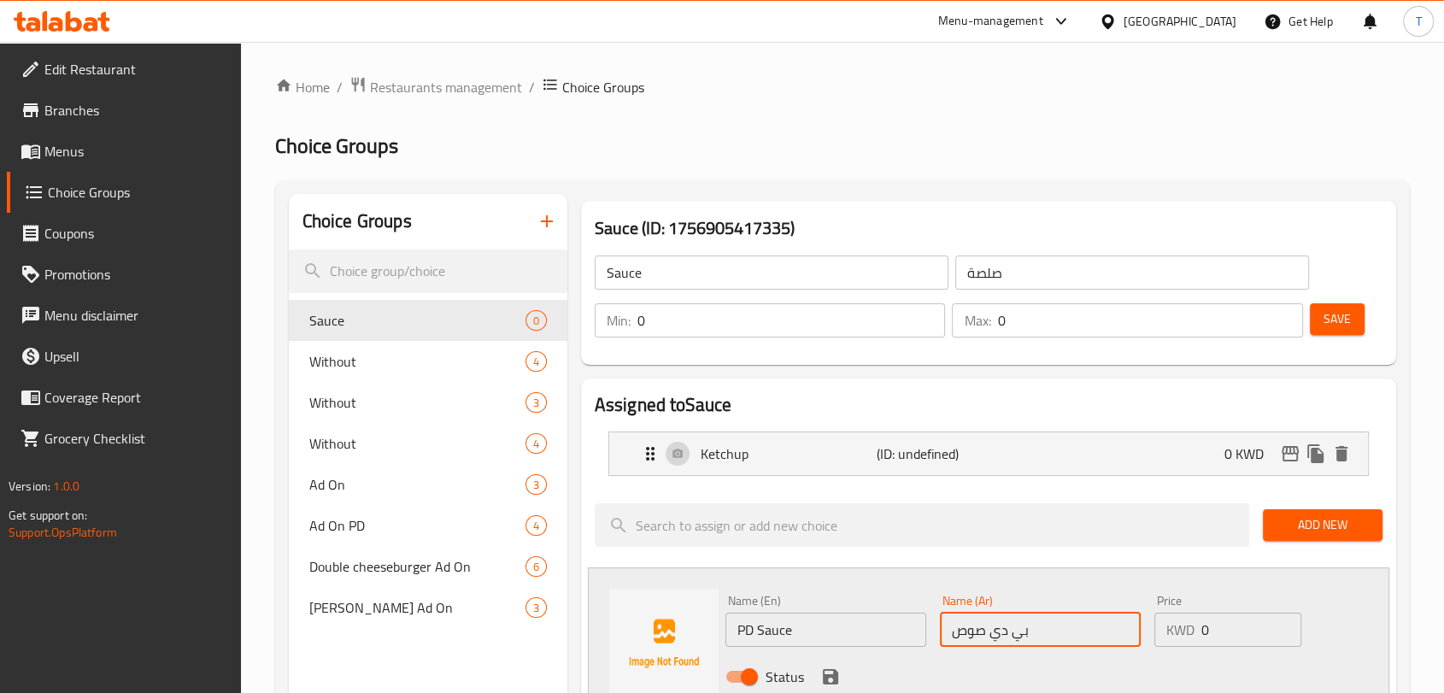
scroll to position [221, 0]
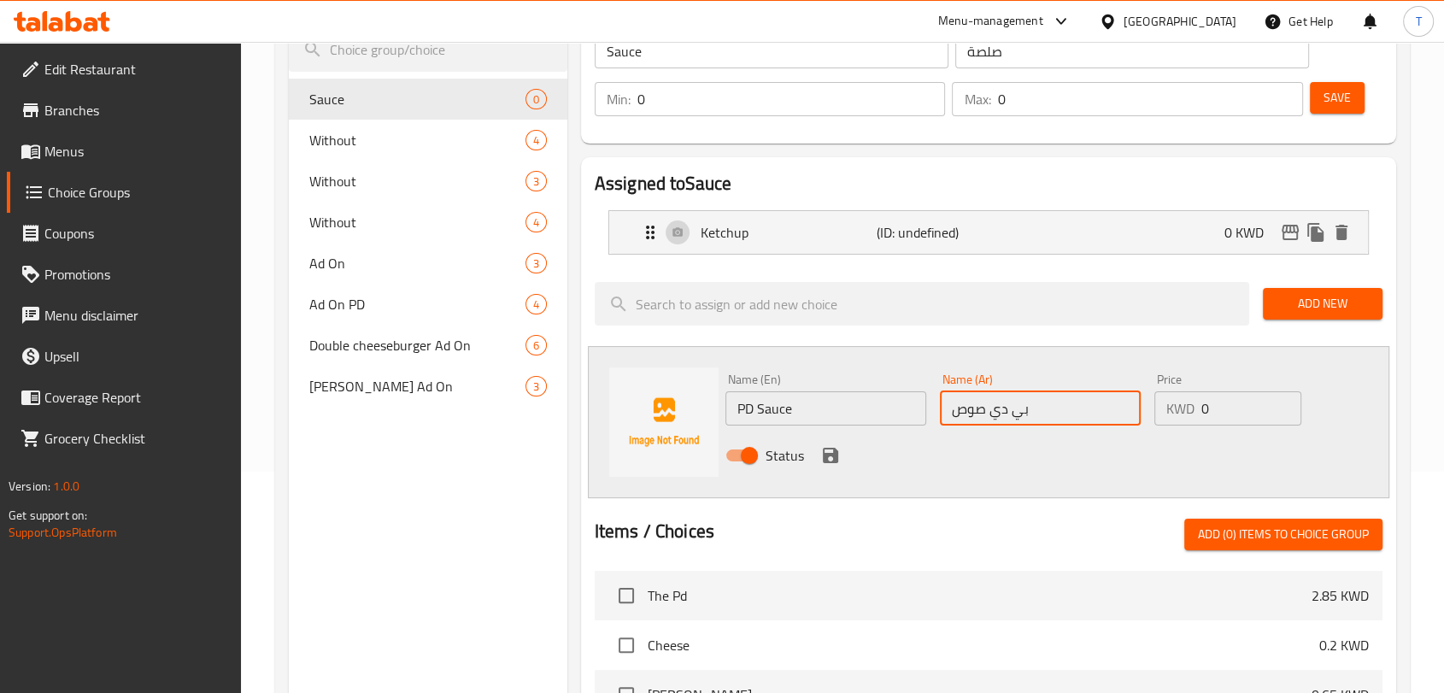
type input "بي دي صوص"
click at [830, 450] on icon "save" at bounding box center [830, 455] width 21 height 21
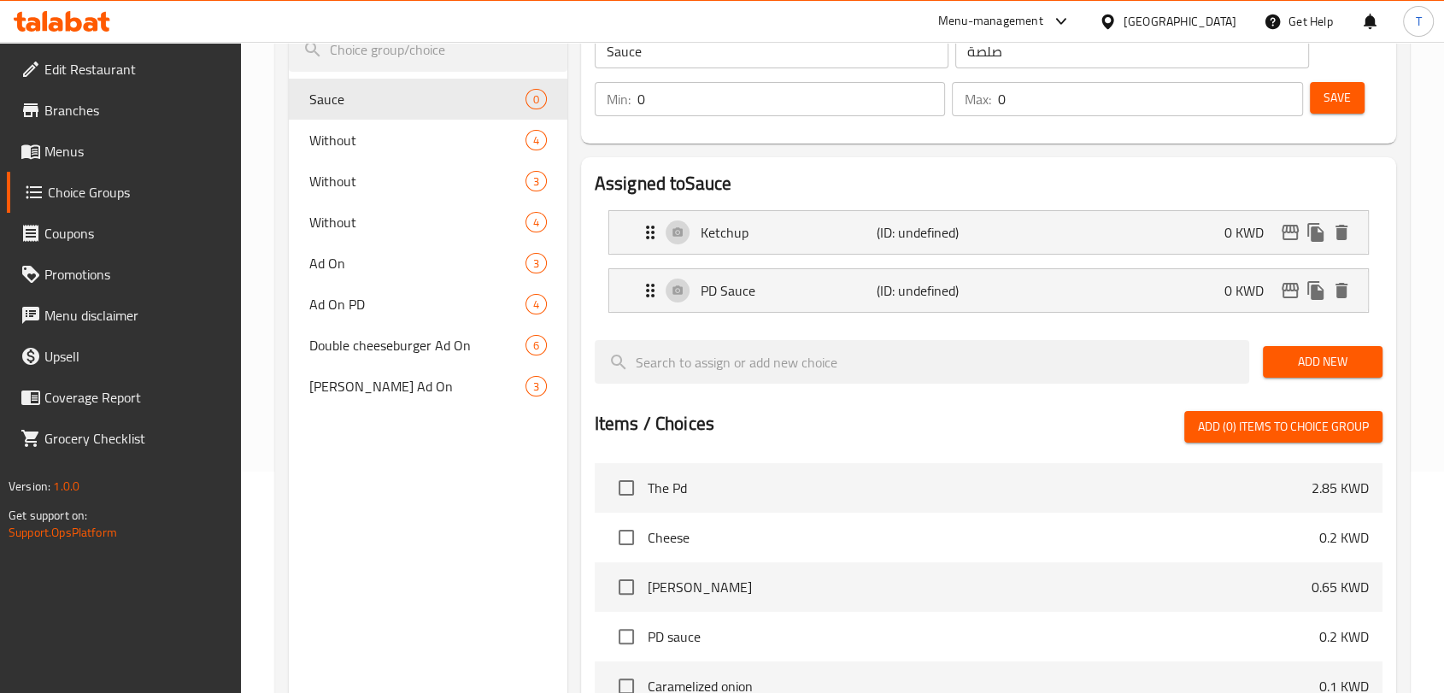
click at [1333, 364] on span "Add New" at bounding box center [1322, 361] width 92 height 21
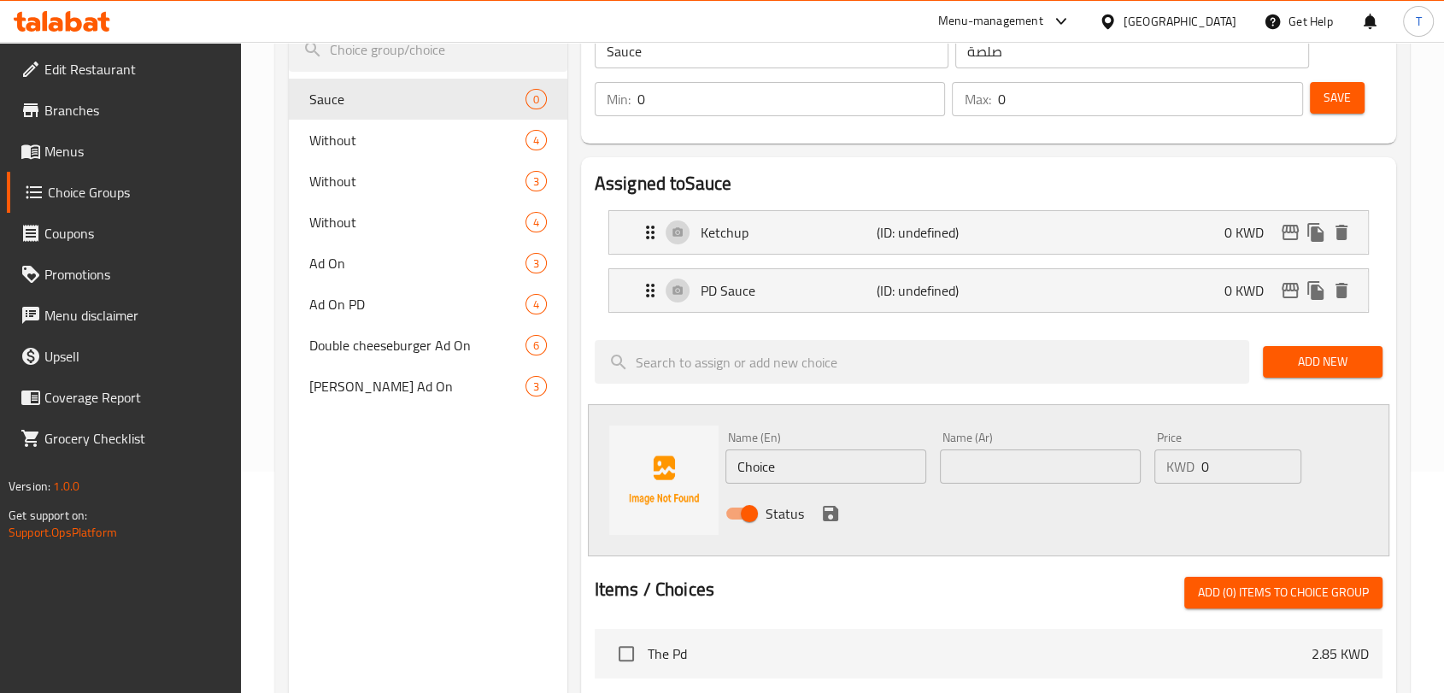
click at [826, 457] on input "Choice" at bounding box center [825, 466] width 201 height 34
type input "’"
type input "Mushfull sauce"
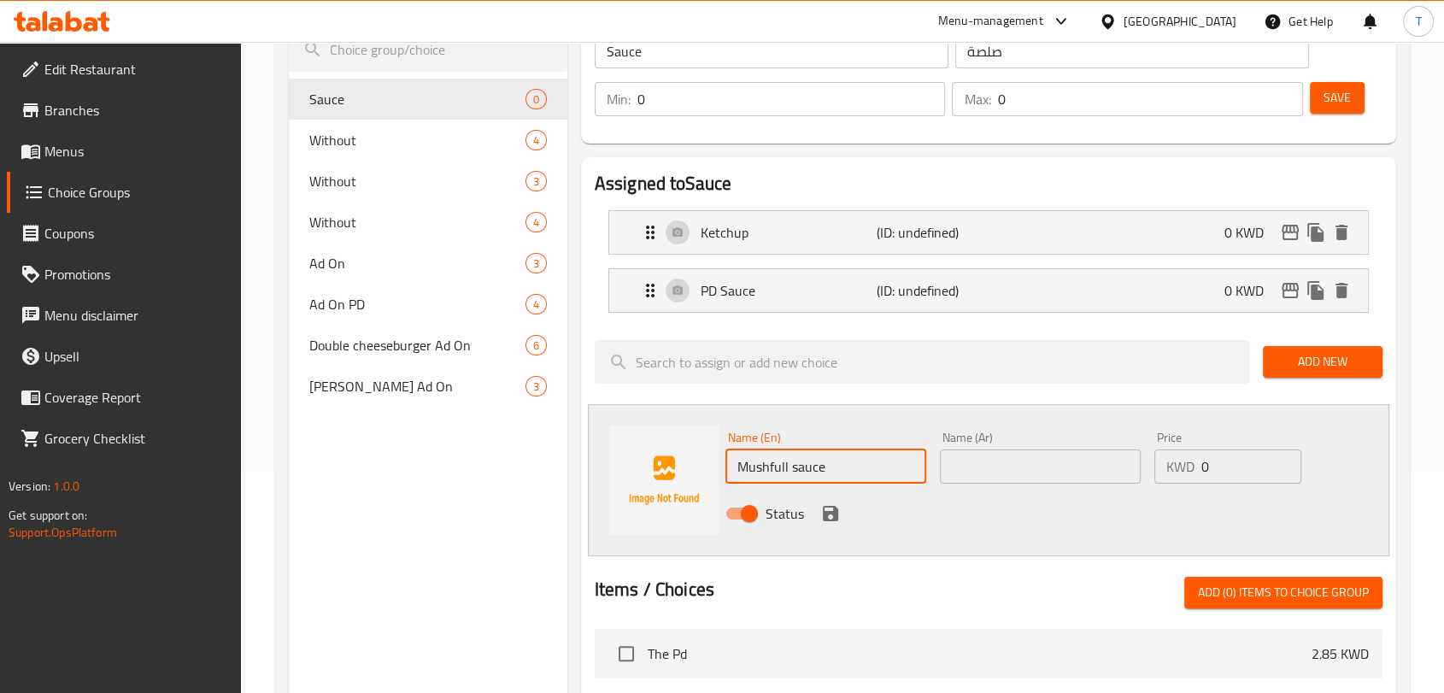
drag, startPoint x: 1026, startPoint y: 464, endPoint x: 1035, endPoint y: 473, distance: 12.7
click at [1026, 465] on input "text" at bounding box center [1040, 466] width 201 height 34
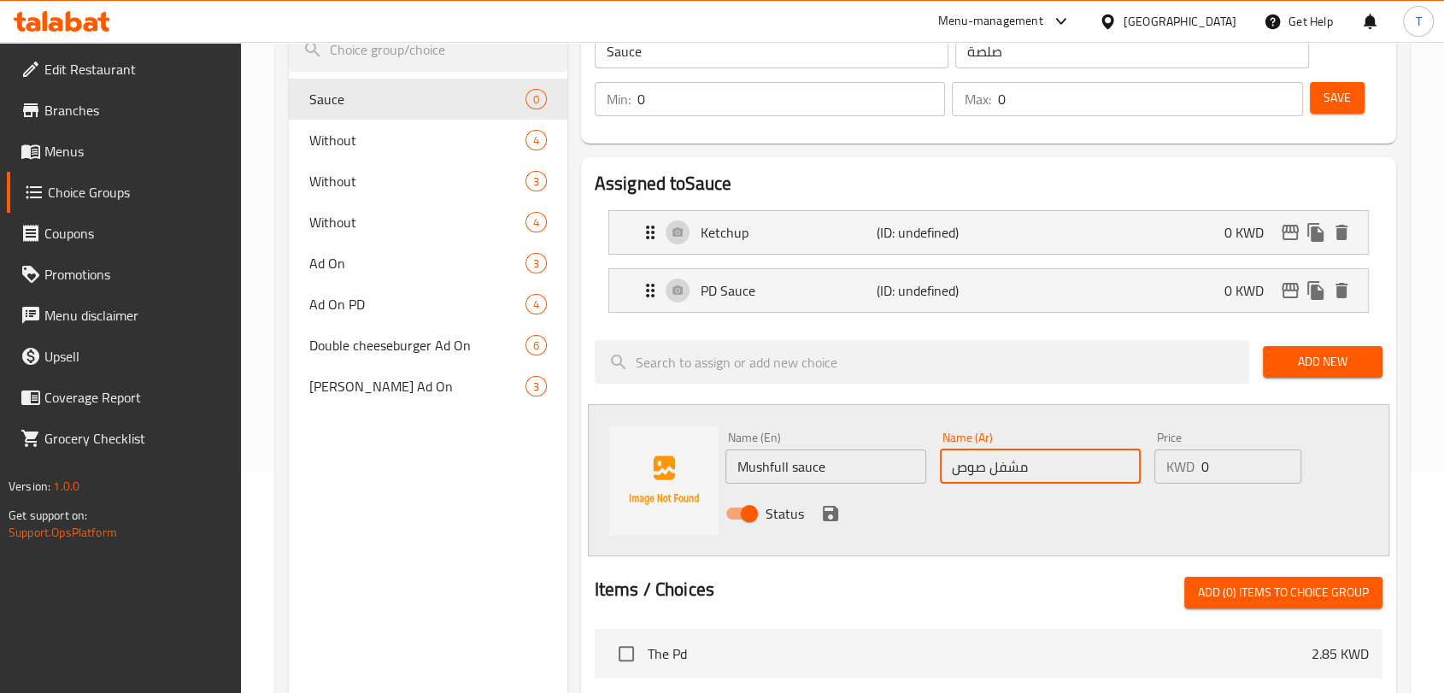
type input "مشفل صوص"
click at [827, 515] on icon "save" at bounding box center [830, 513] width 21 height 21
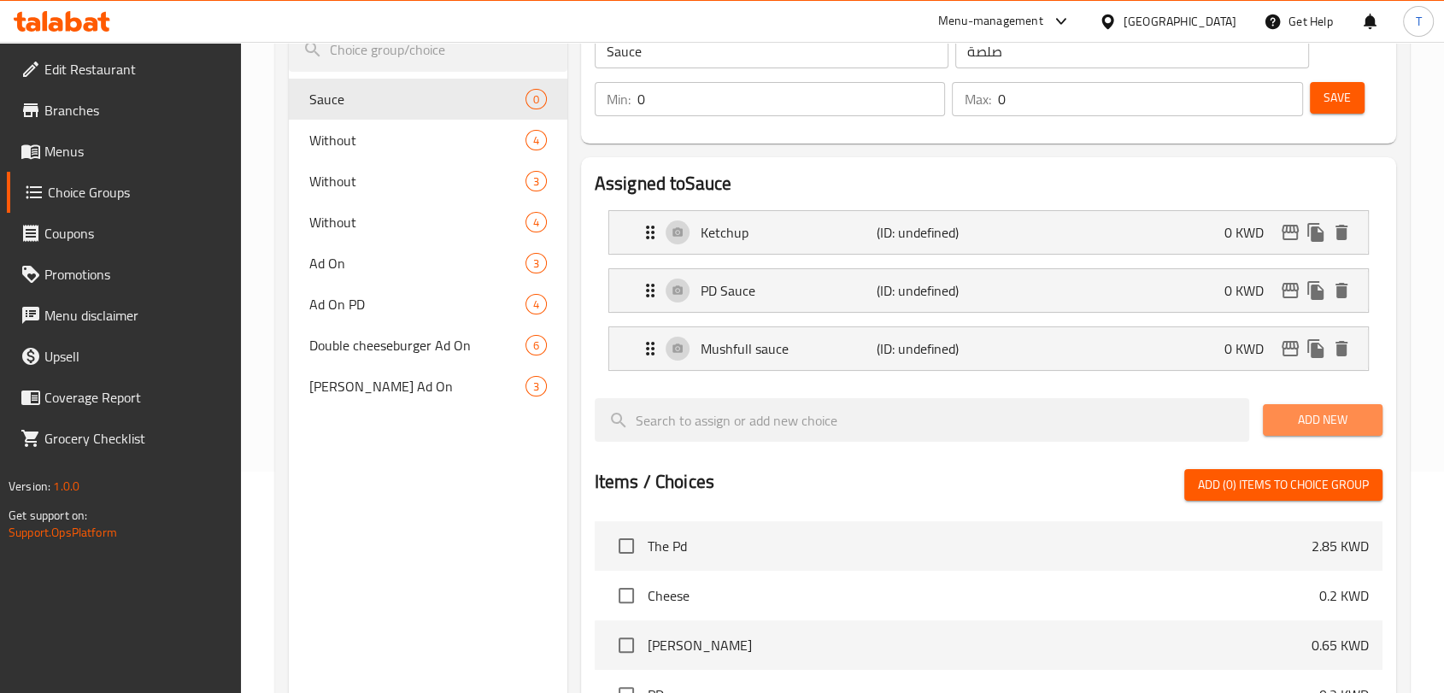
click at [1274, 409] on button "Add New" at bounding box center [1323, 420] width 120 height 32
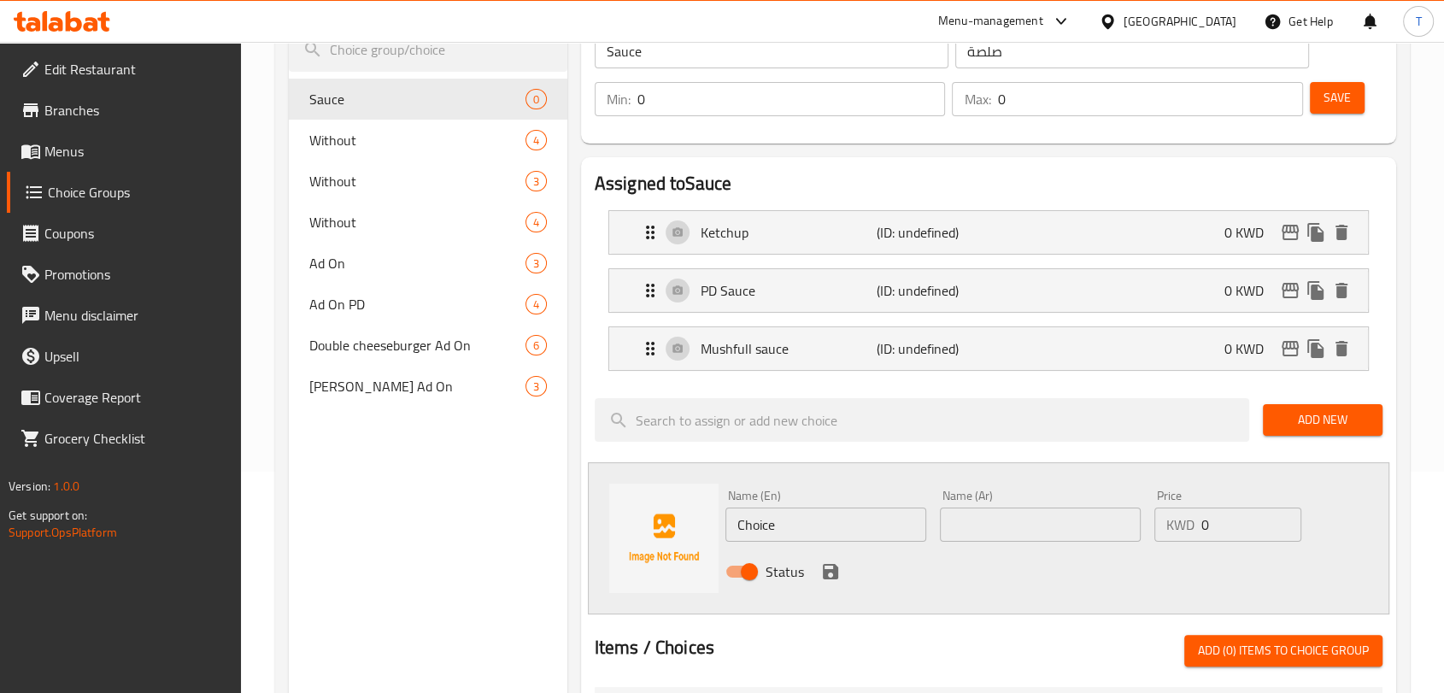
click at [833, 529] on input "Choice" at bounding box center [825, 524] width 201 height 34
type input "Mayonnaise"
click at [1017, 524] on input "text" at bounding box center [1040, 524] width 201 height 34
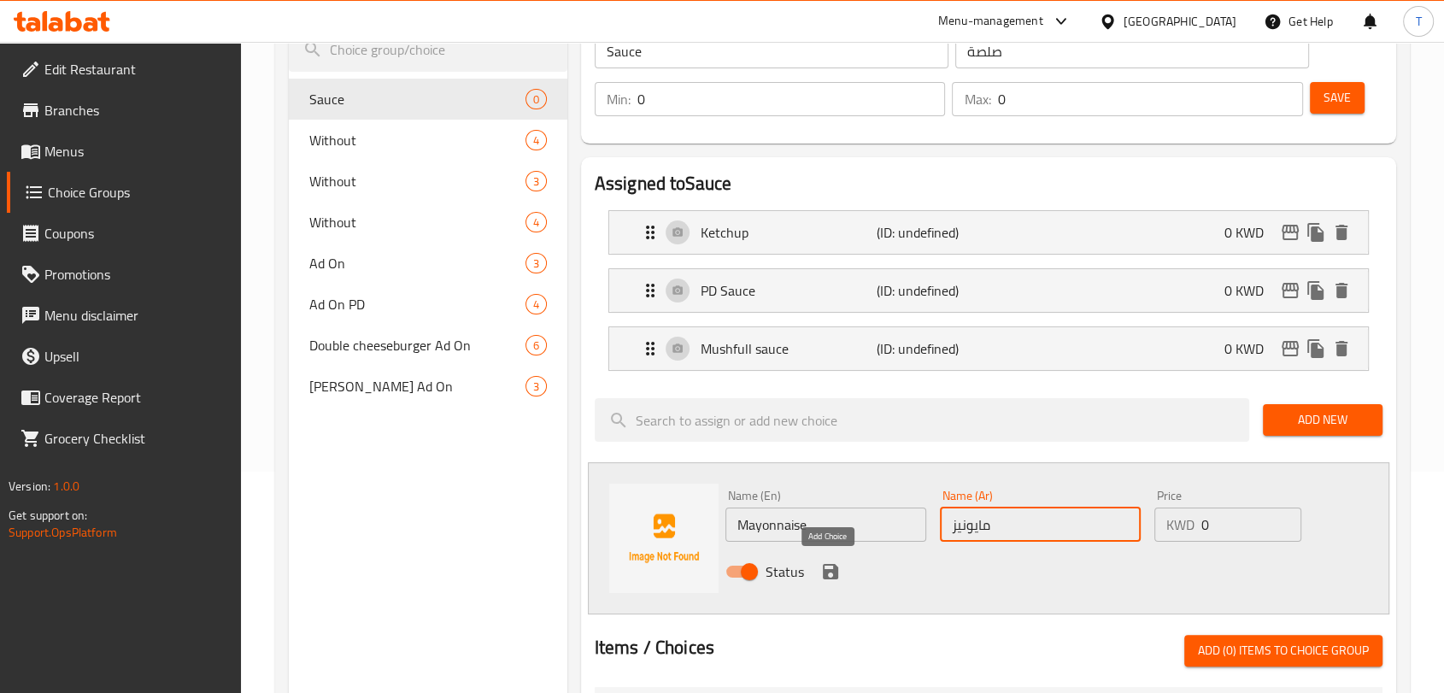
type input "مايونيز"
click at [830, 572] on icon "save" at bounding box center [830, 571] width 21 height 21
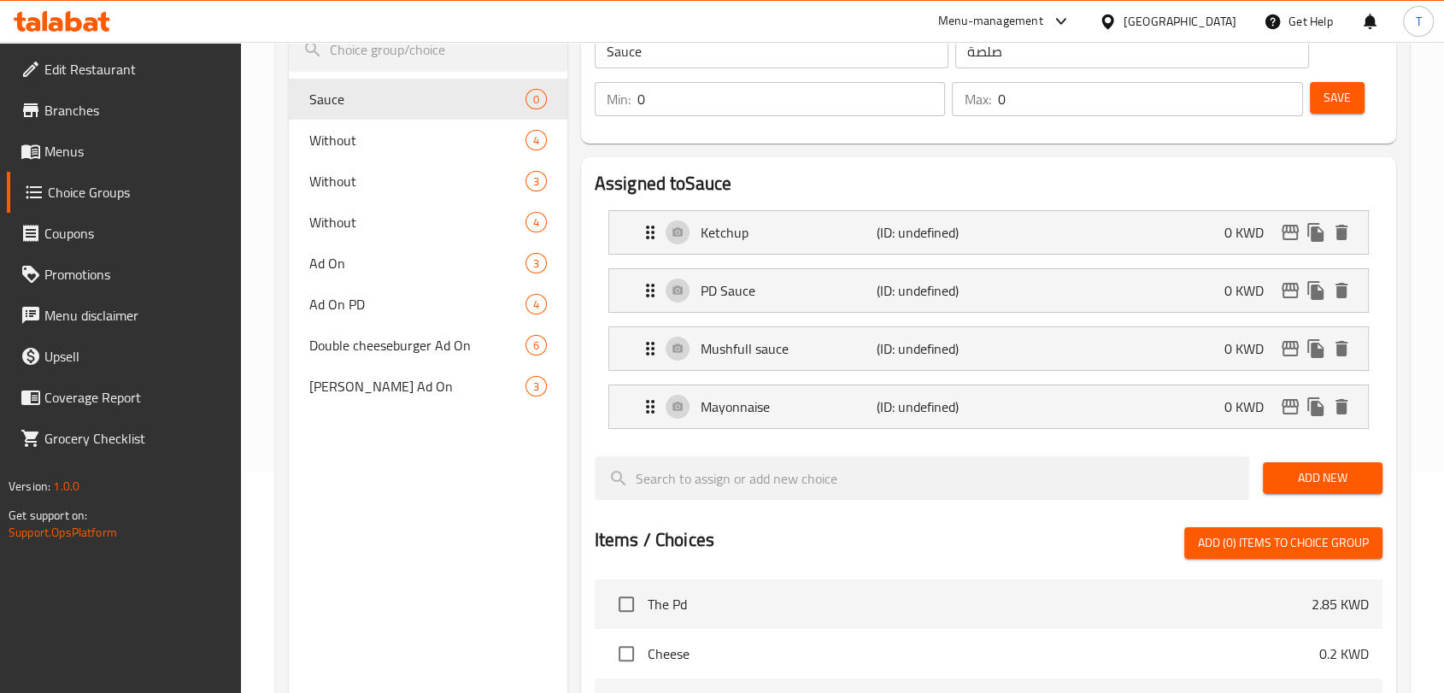
click at [1272, 475] on button "Add New" at bounding box center [1323, 478] width 120 height 32
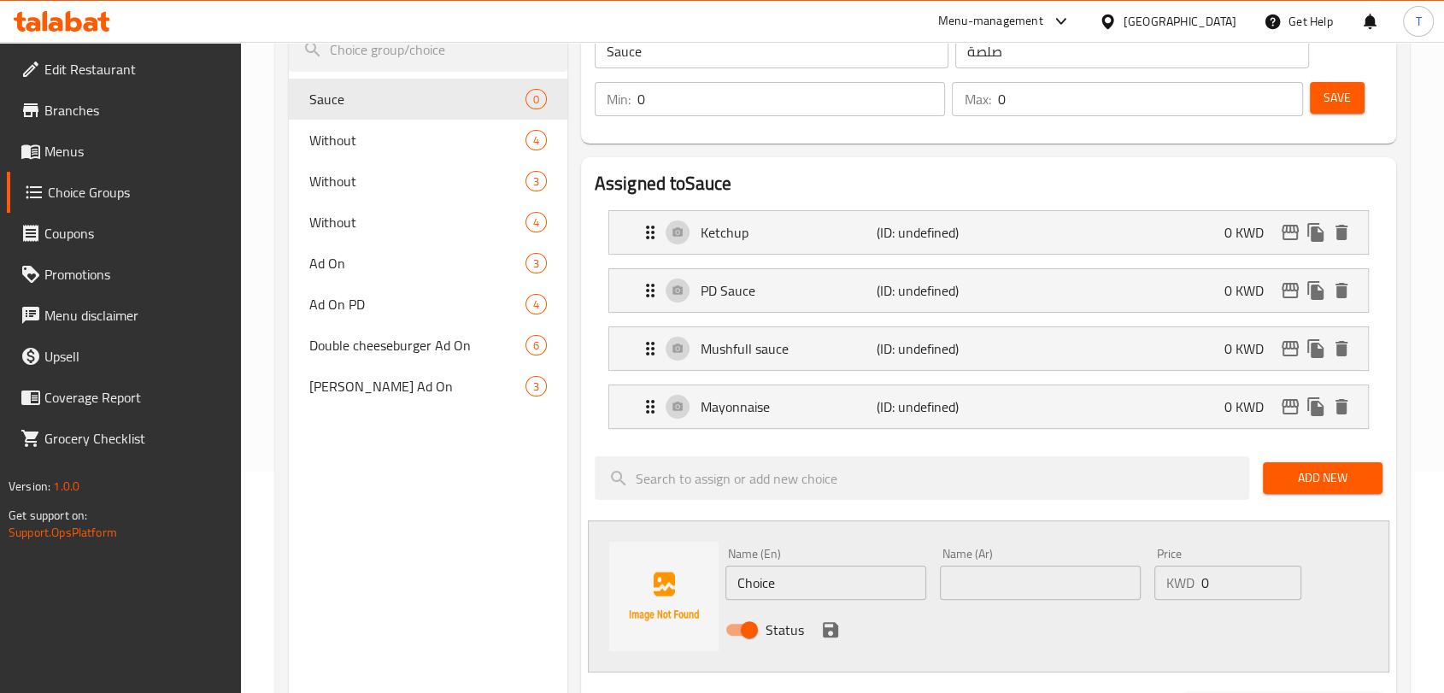
click at [852, 586] on input "Choice" at bounding box center [825, 583] width 201 height 34
click at [851, 585] on input "Choice" at bounding box center [825, 583] width 201 height 34
type input "BBQ Sauce"
click at [1023, 572] on input "text" at bounding box center [1040, 583] width 201 height 34
type input "ب"
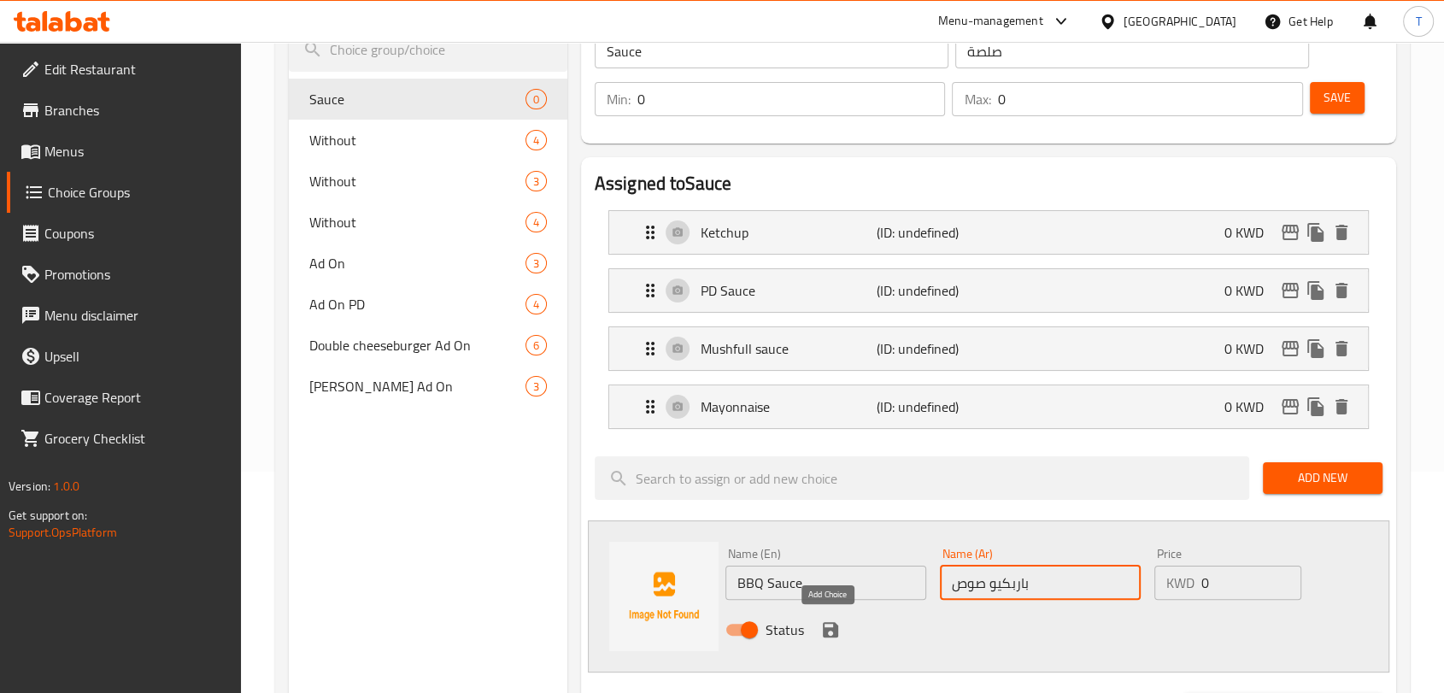
type input "باربكيو صوص"
click at [827, 637] on icon "save" at bounding box center [830, 629] width 21 height 21
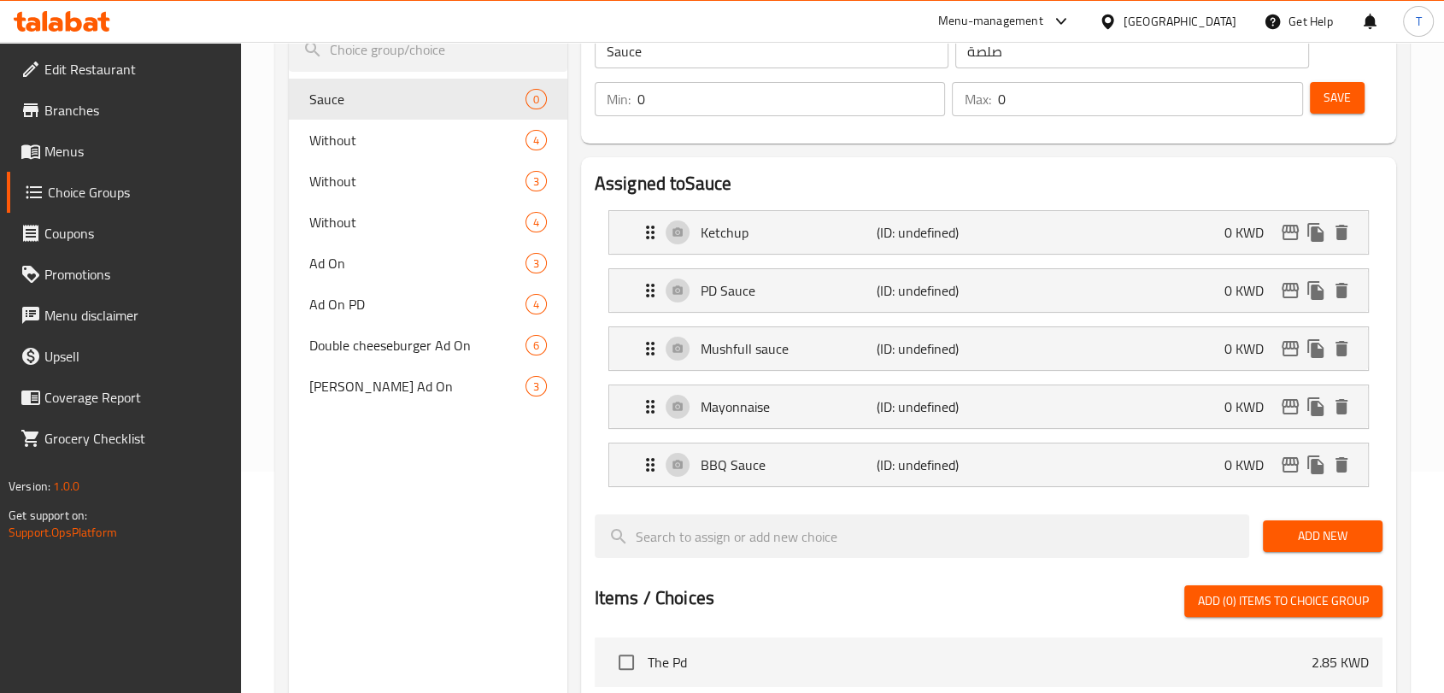
click at [1285, 531] on span "Add New" at bounding box center [1322, 535] width 92 height 21
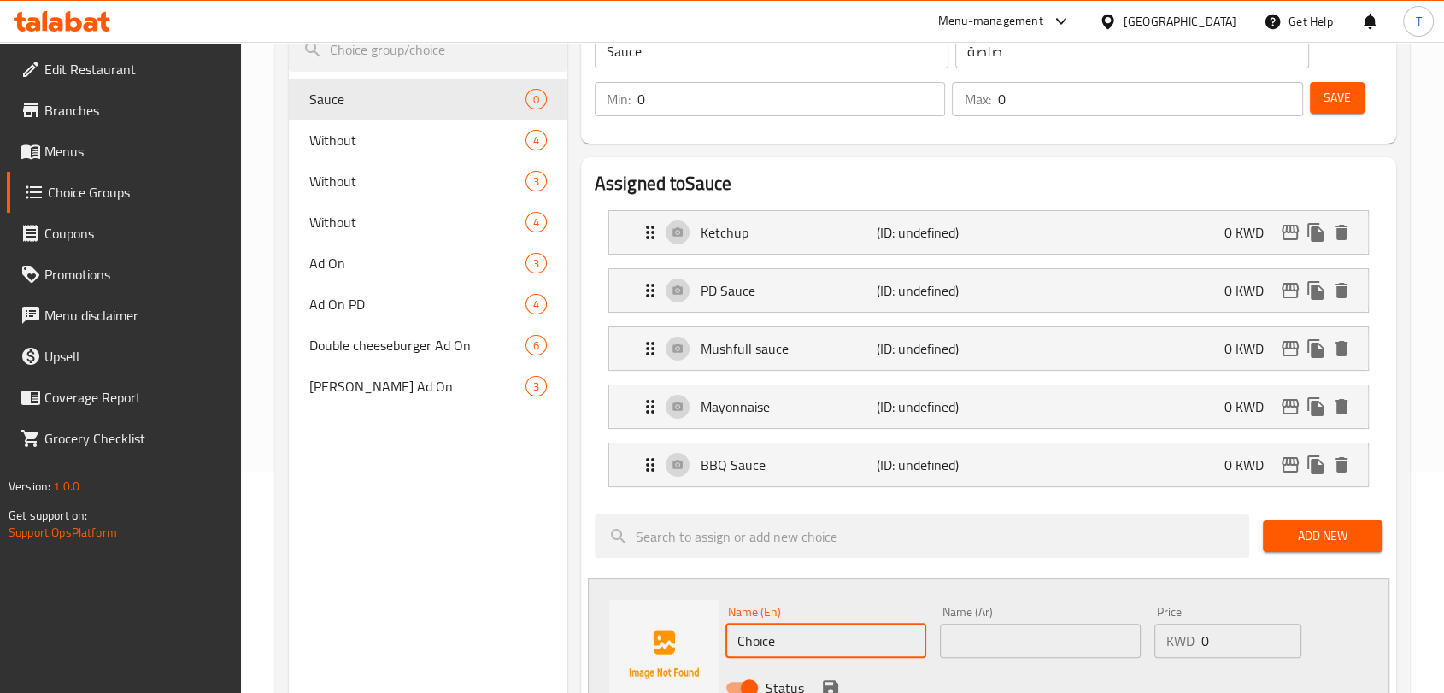
click at [826, 632] on input "Choice" at bounding box center [825, 641] width 201 height 34
type input "Chili Mayonnaise"
click at [1018, 637] on input "text" at bounding box center [1040, 641] width 201 height 34
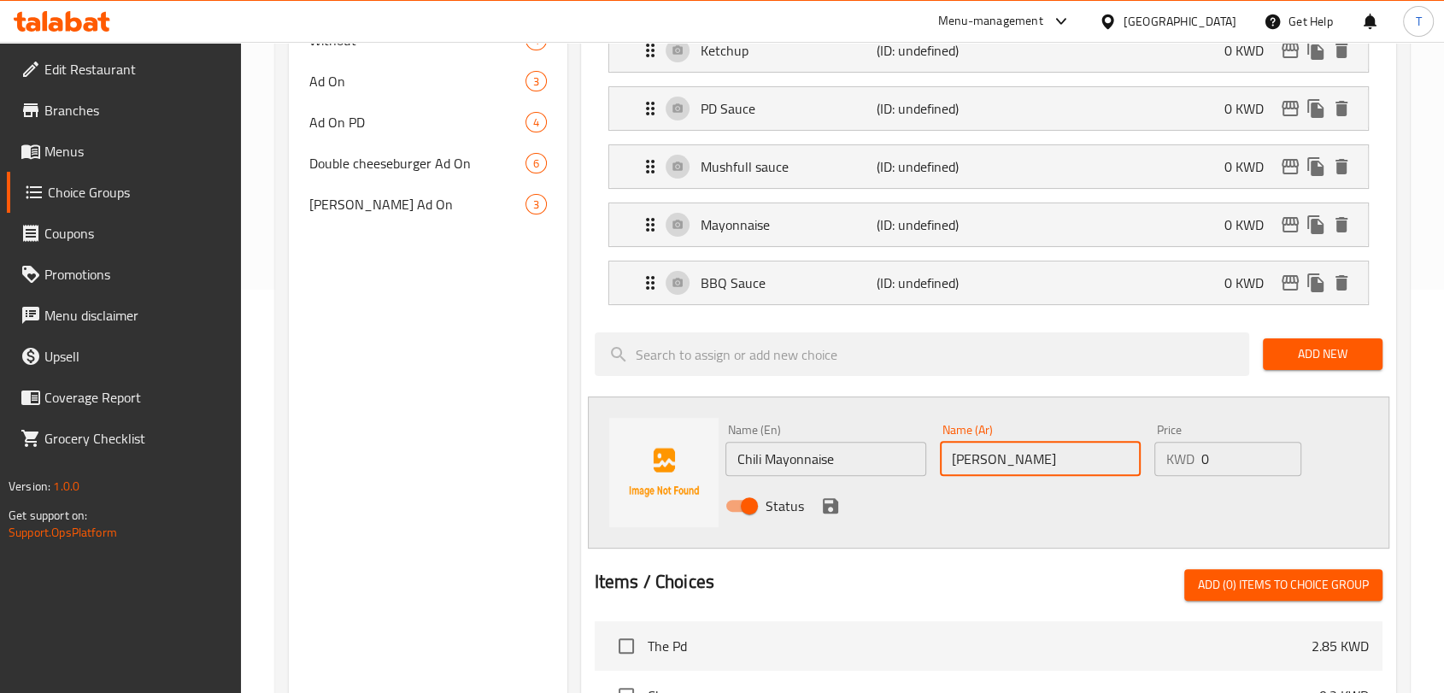
scroll to position [443, 0]
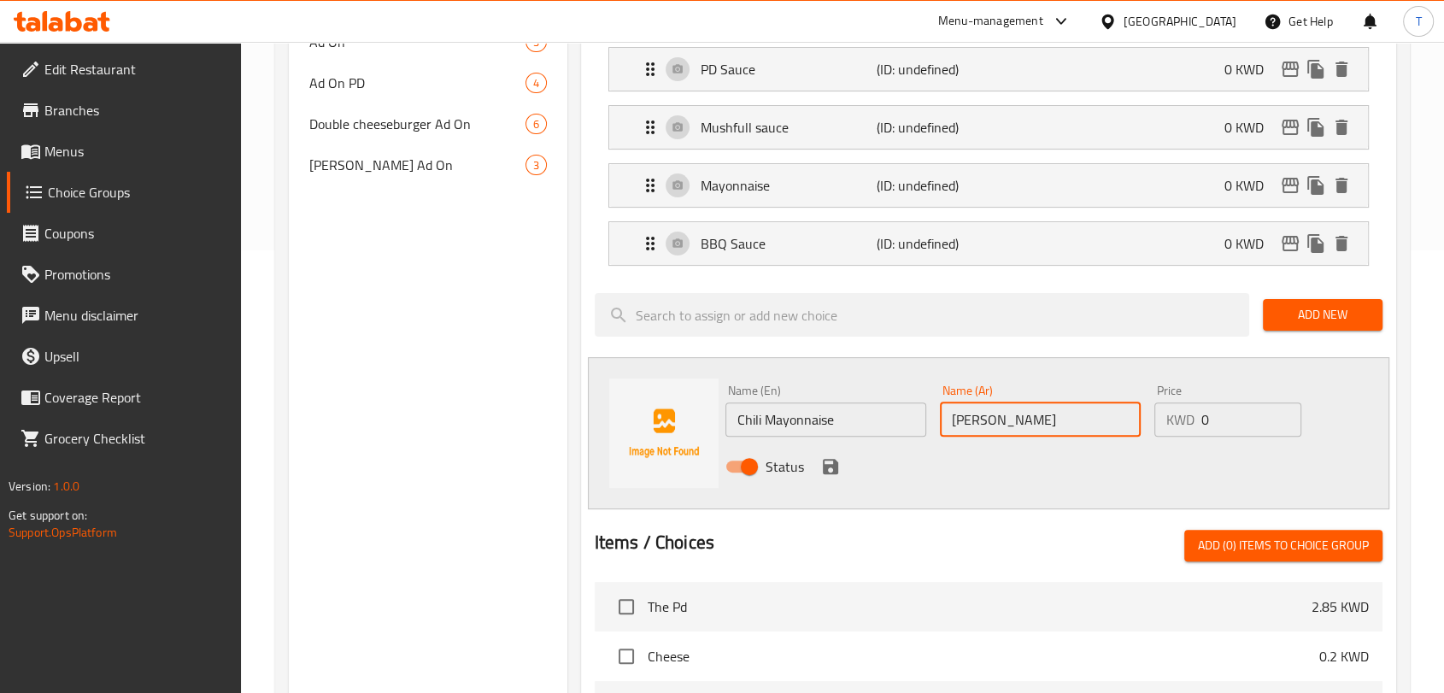
type input "[PERSON_NAME]"
click at [820, 468] on icon "save" at bounding box center [830, 466] width 21 height 21
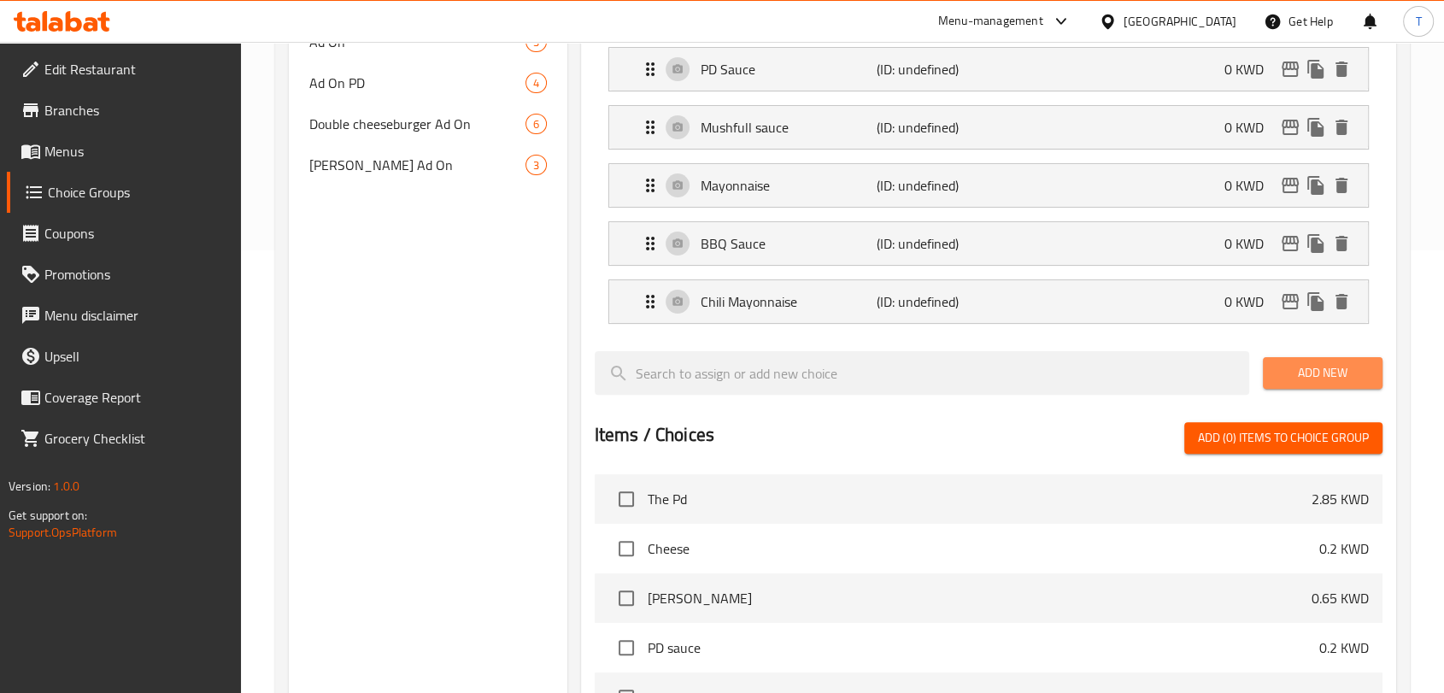
click at [1299, 379] on span "Add New" at bounding box center [1322, 372] width 92 height 21
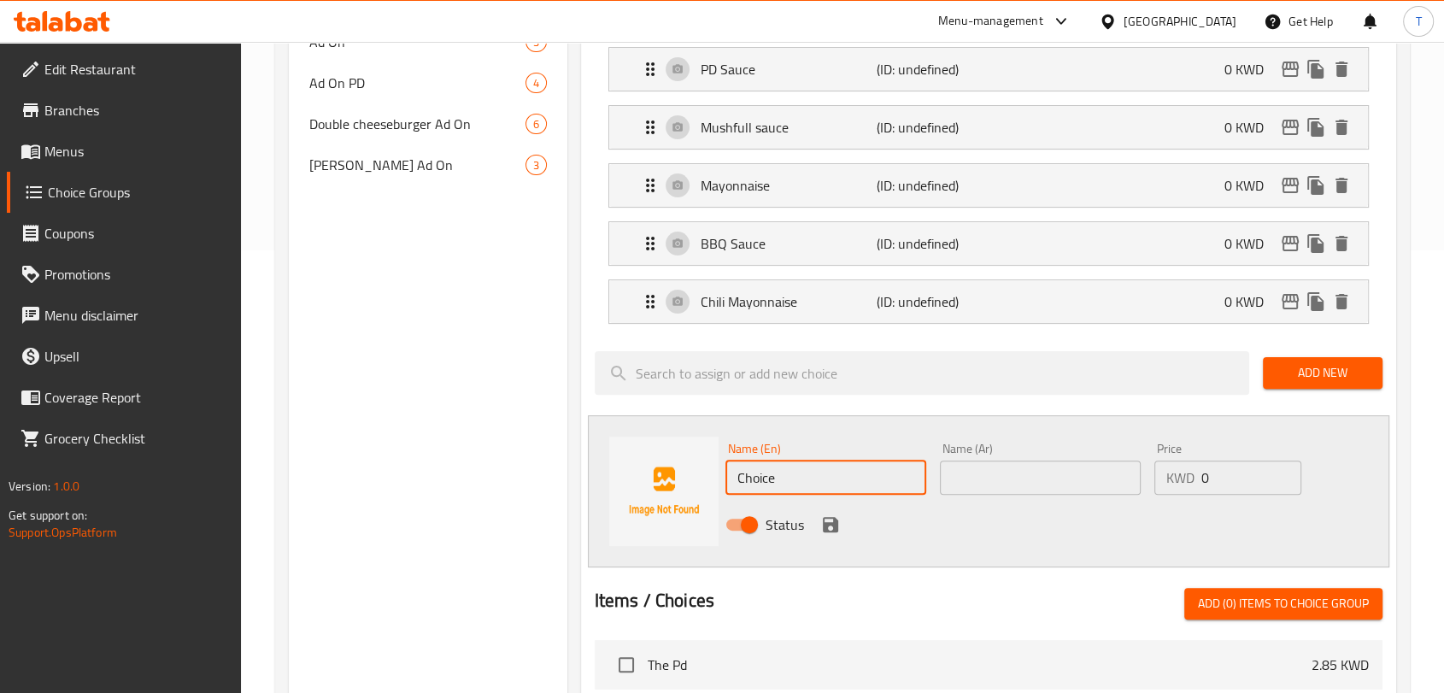
click at [811, 478] on input "Choice" at bounding box center [825, 477] width 201 height 34
drag, startPoint x: 786, startPoint y: 479, endPoint x: 850, endPoint y: 490, distance: 64.9
click at [864, 490] on input "Honey Masterd" at bounding box center [825, 477] width 201 height 34
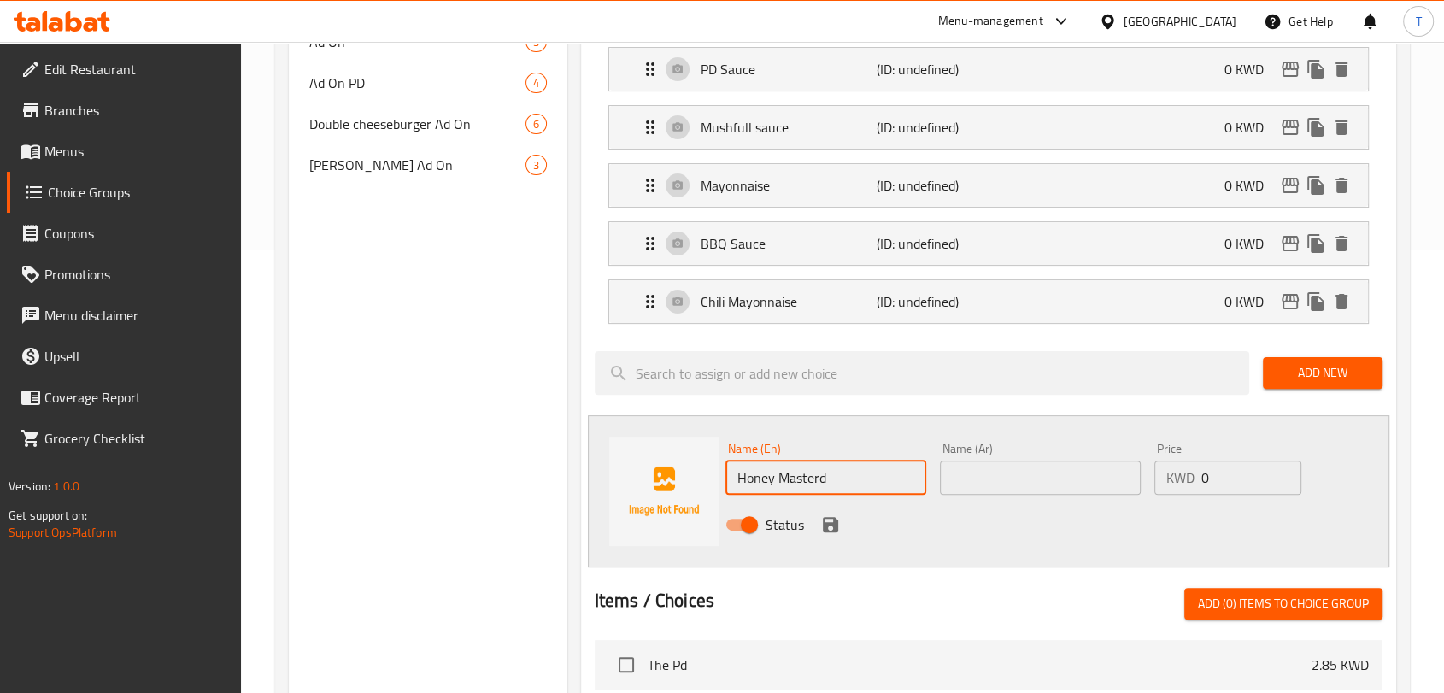
click at [796, 479] on input "Honey Masterd" at bounding box center [825, 477] width 201 height 34
type input "Honey Musterd"
click at [935, 474] on div "Name (Ar) Name (Ar)" at bounding box center [1040, 469] width 214 height 66
click at [860, 477] on input "Honey Musterd" at bounding box center [825, 477] width 201 height 34
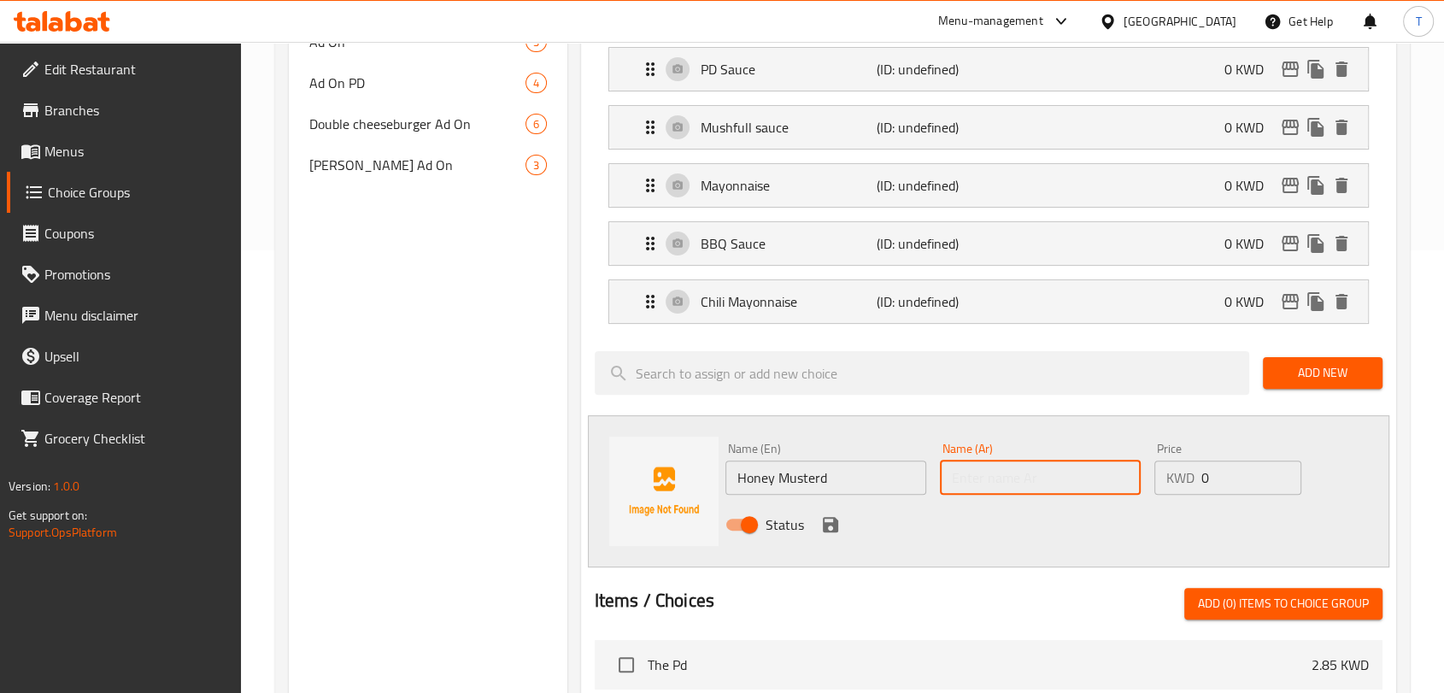
click at [981, 486] on input "text" at bounding box center [1040, 477] width 201 height 34
type input "i"
type input "[PERSON_NAME]"
click at [828, 525] on icon "save" at bounding box center [830, 524] width 21 height 21
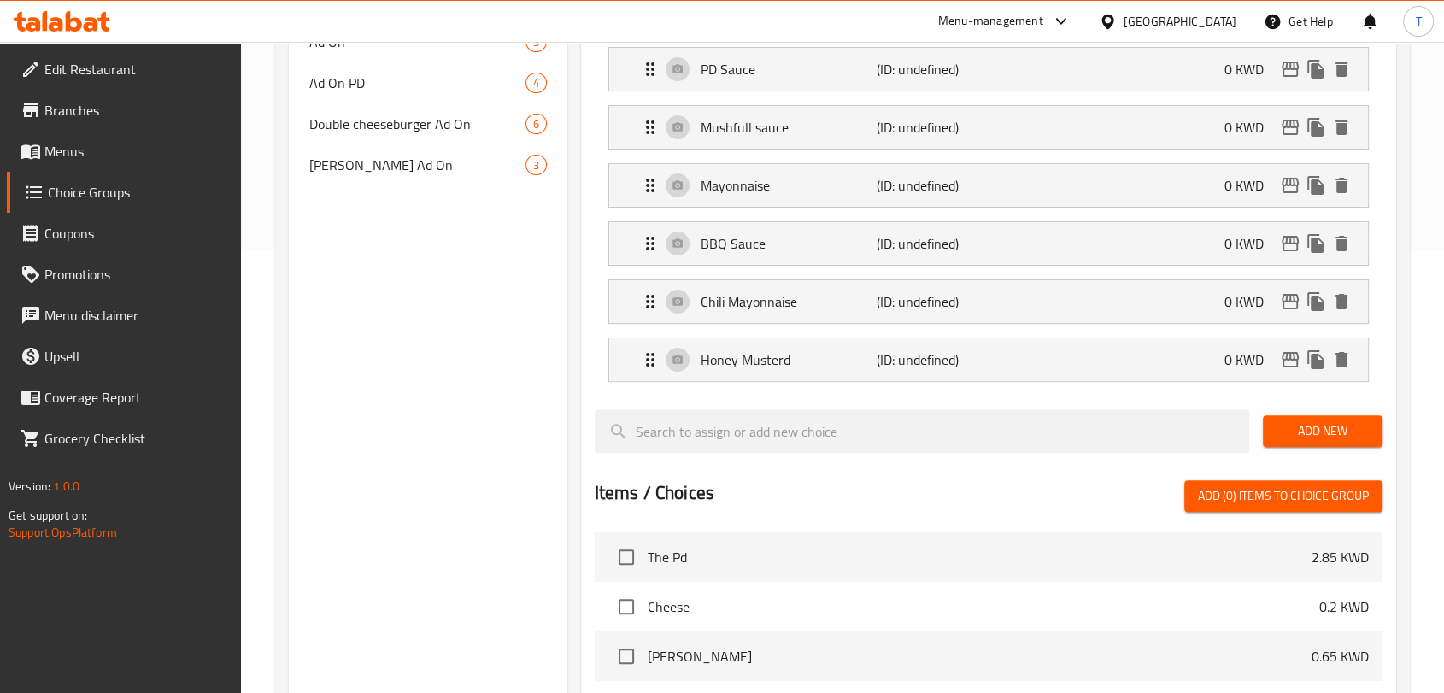
click at [1307, 436] on span "Add New" at bounding box center [1322, 430] width 92 height 21
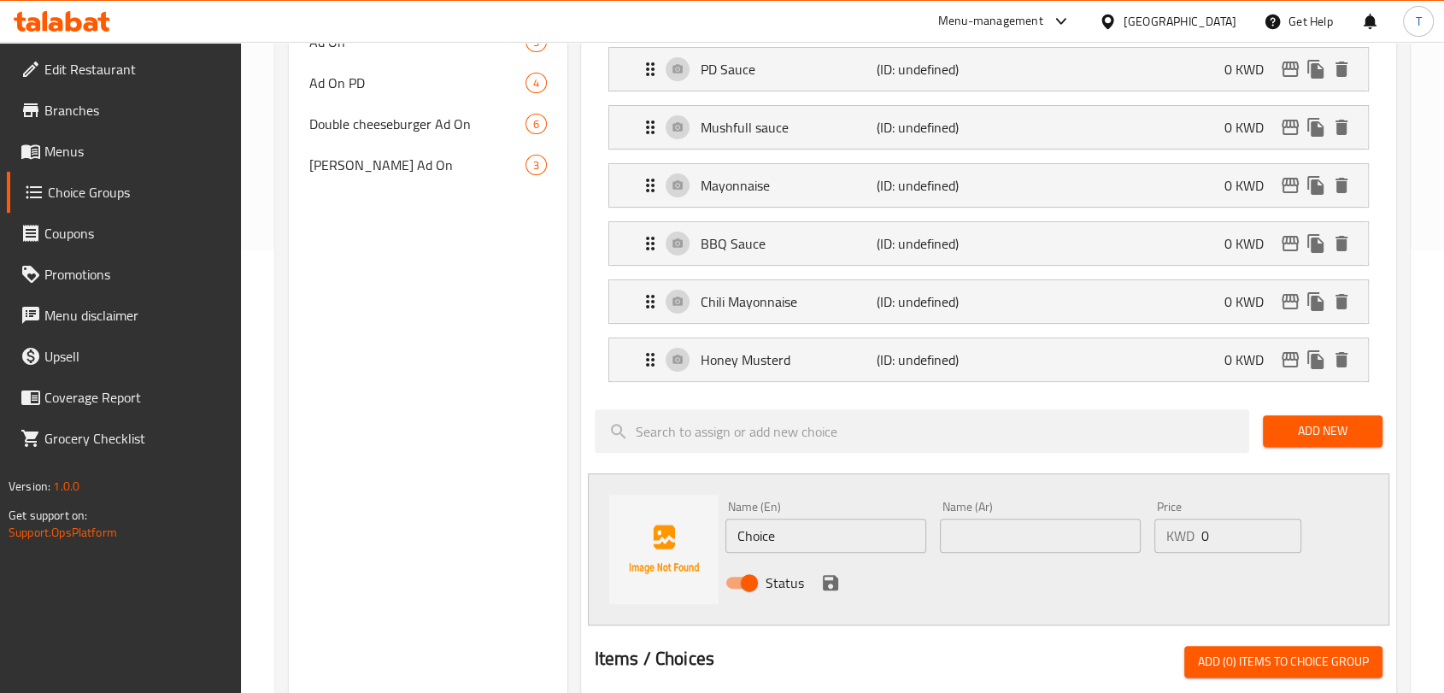
click at [811, 534] on input "Choice" at bounding box center [825, 536] width 201 height 34
type input "’"
type input "Mighty Fire Sauce"
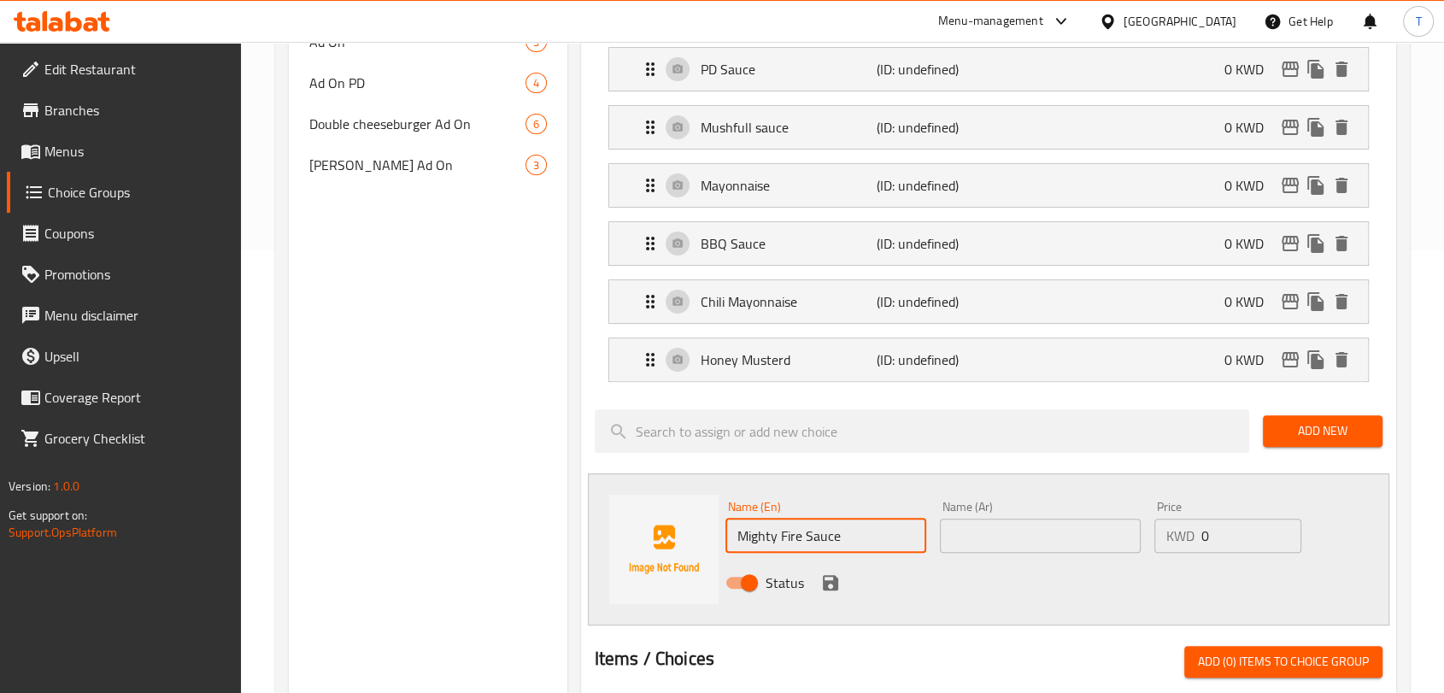
click at [959, 528] on input "text" at bounding box center [1040, 536] width 201 height 34
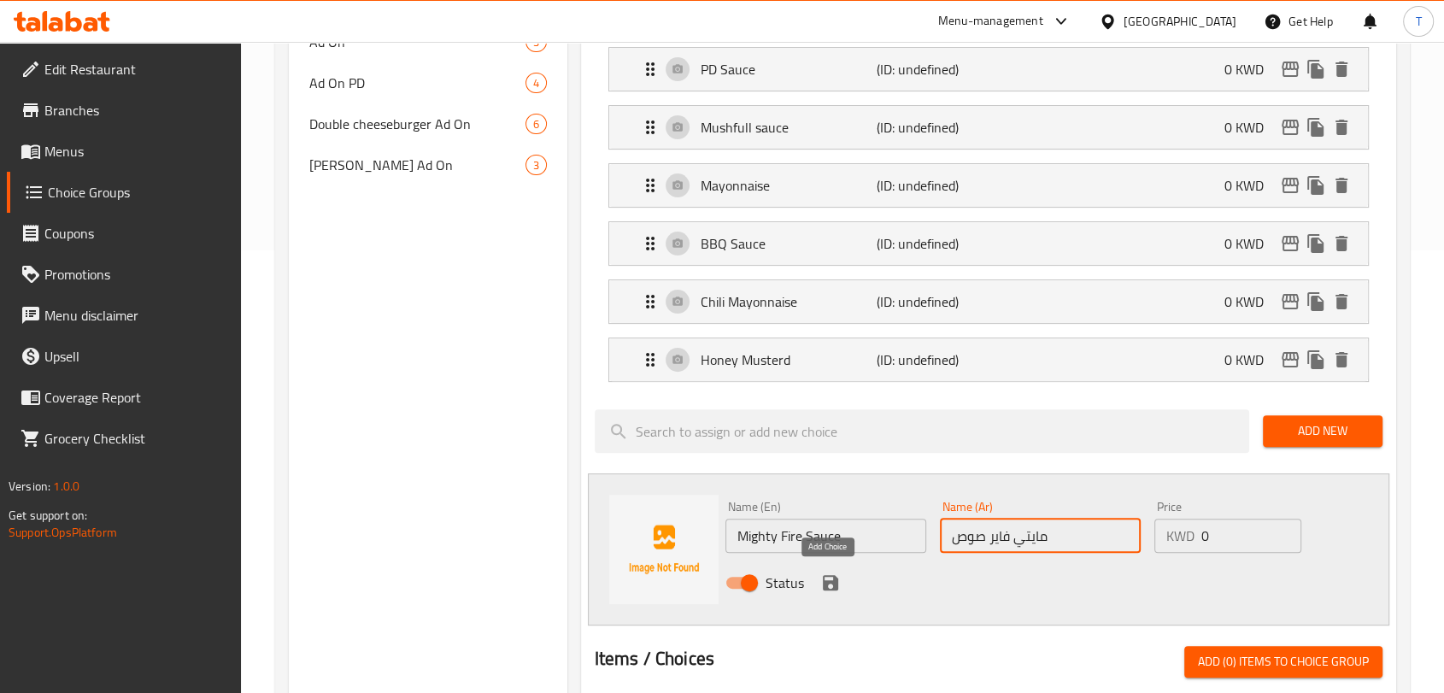
type input "مايتي فاير صوص"
click at [832, 570] on button "save" at bounding box center [831, 583] width 26 height 26
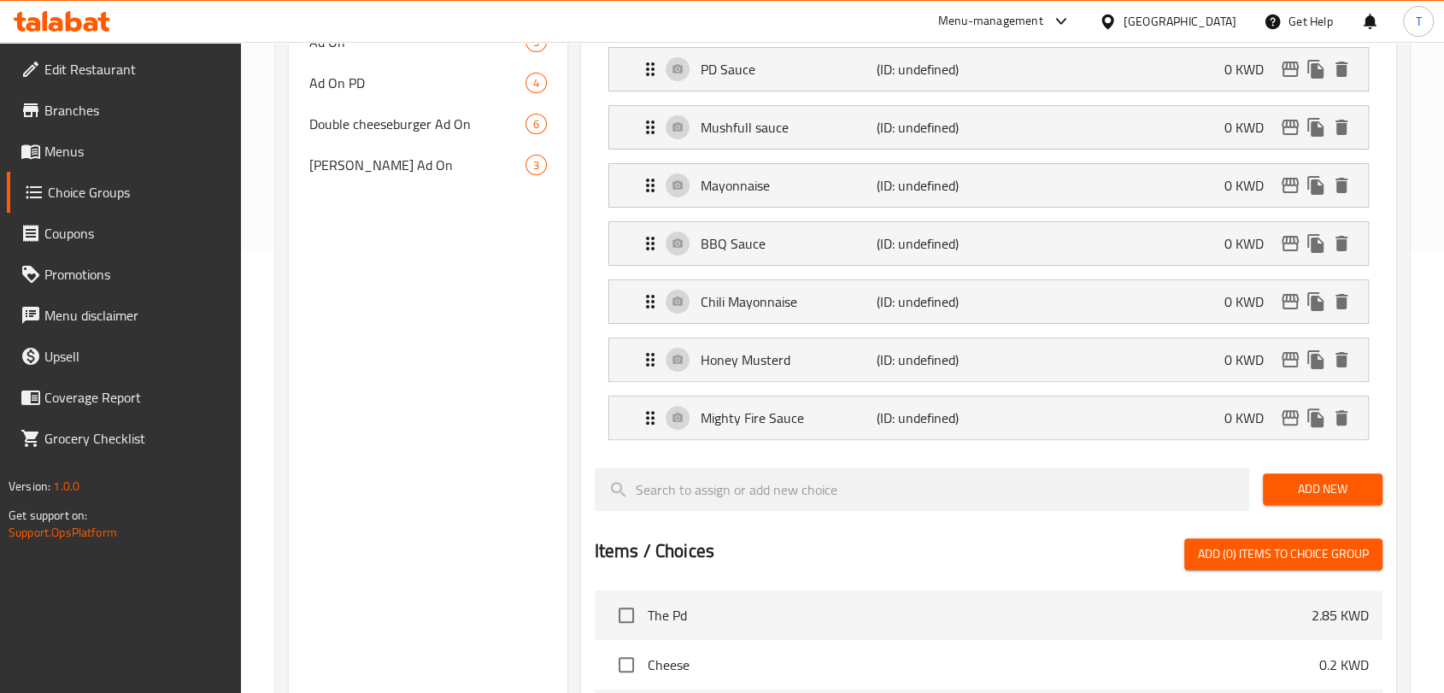
click at [1281, 500] on button "Add New" at bounding box center [1323, 489] width 120 height 32
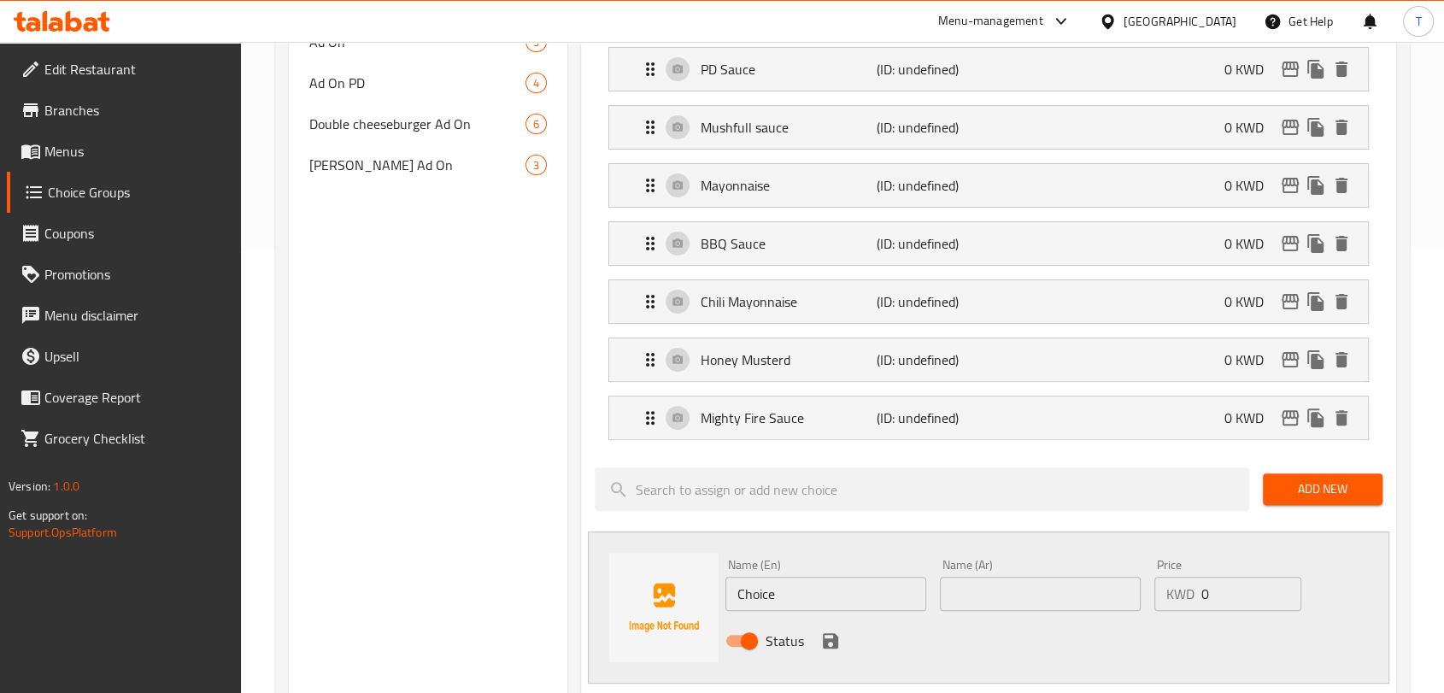
scroll to position [0, 0]
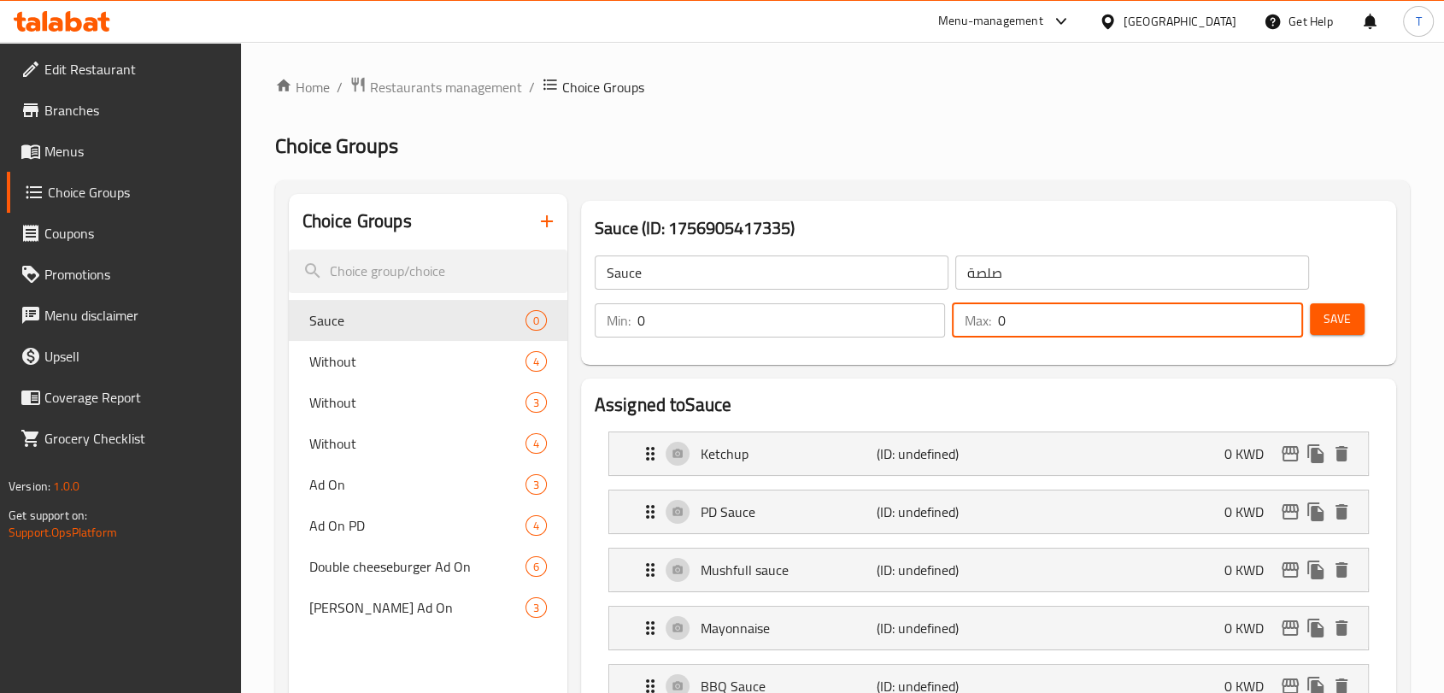
drag, startPoint x: 1135, startPoint y: 329, endPoint x: 992, endPoint y: 337, distance: 143.7
click at [993, 337] on div "Max: 0 ​" at bounding box center [1127, 320] width 351 height 34
type input "1"
click at [1351, 326] on button "Save" at bounding box center [1337, 319] width 55 height 32
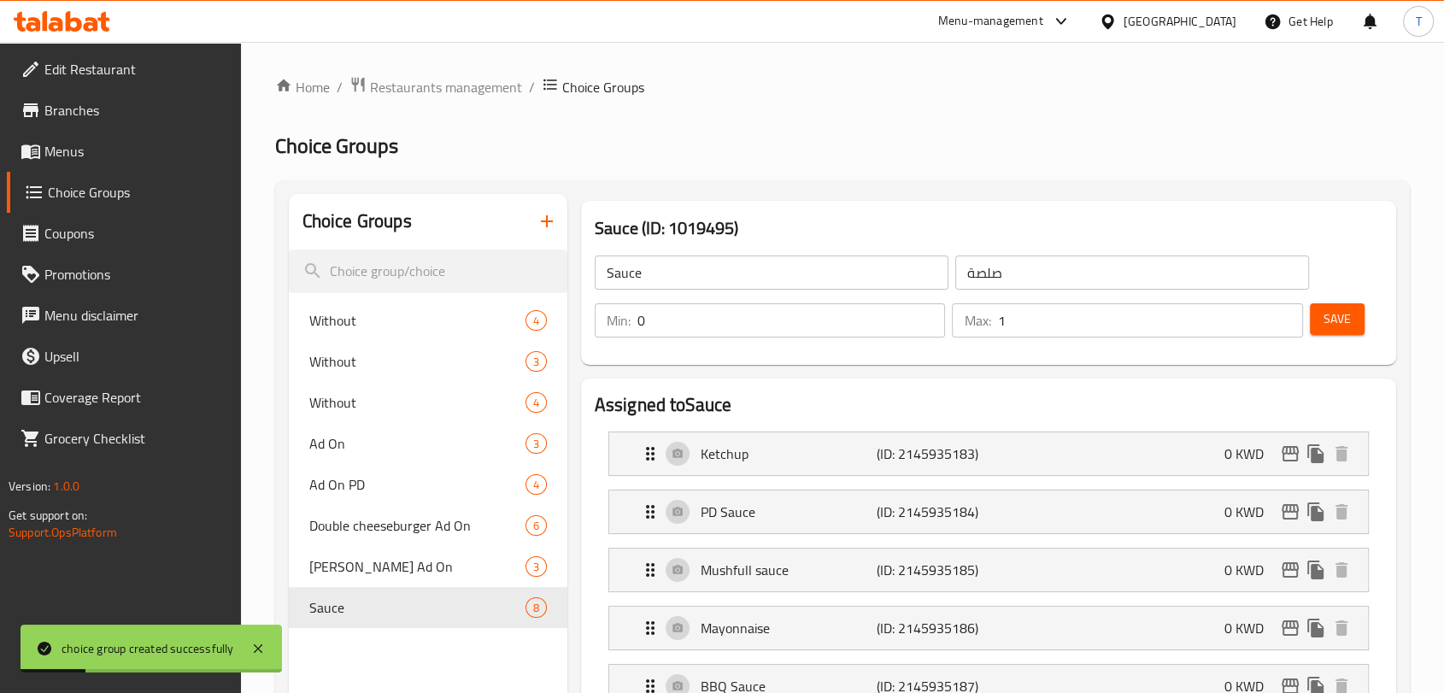
click at [98, 145] on span "Menus" at bounding box center [135, 151] width 183 height 21
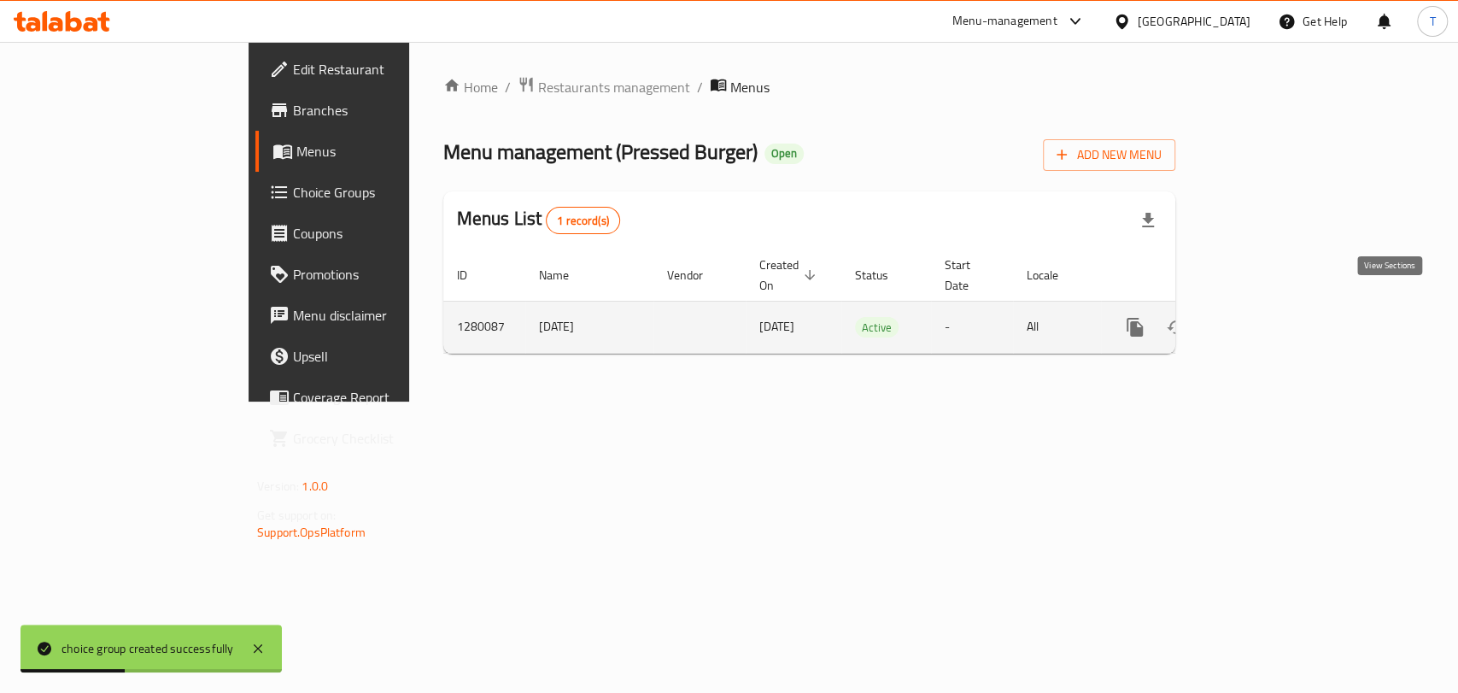
click at [1269, 317] on icon "enhanced table" at bounding box center [1258, 327] width 21 height 21
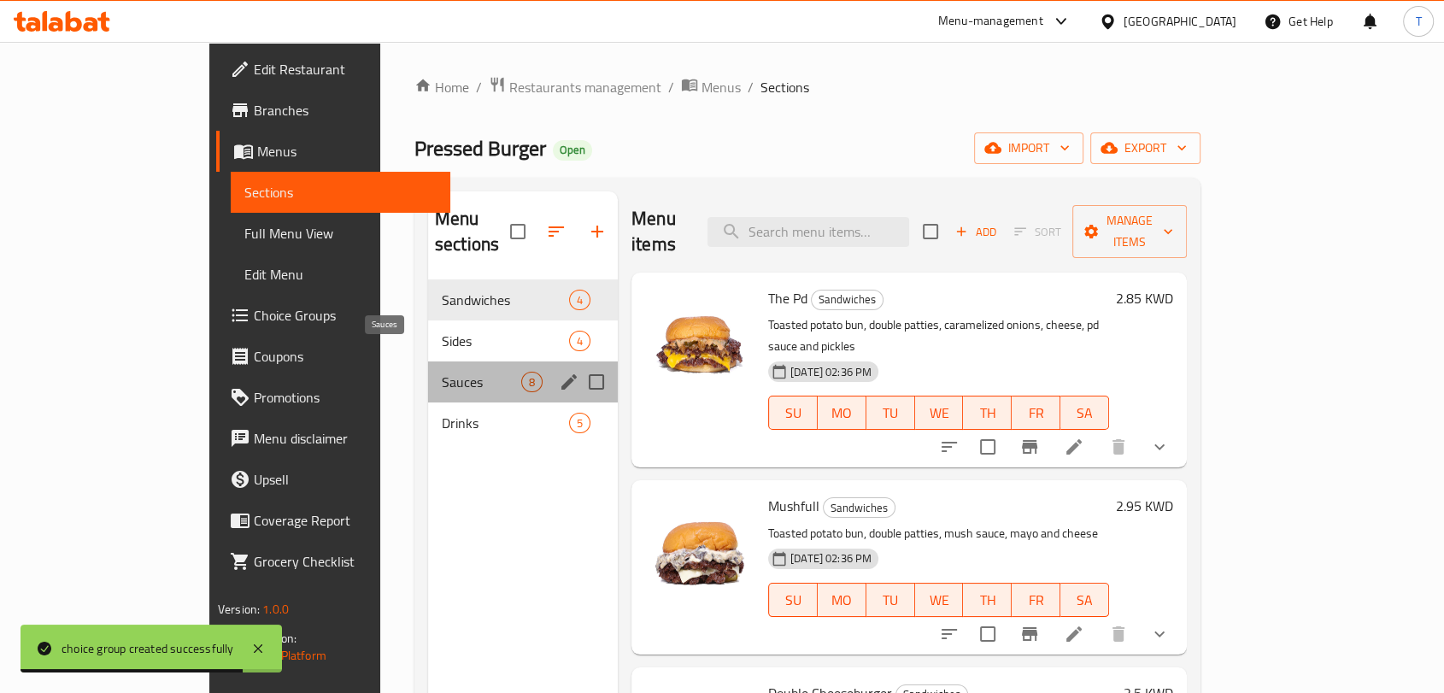
click at [442, 372] on span "Sauces" at bounding box center [481, 382] width 79 height 21
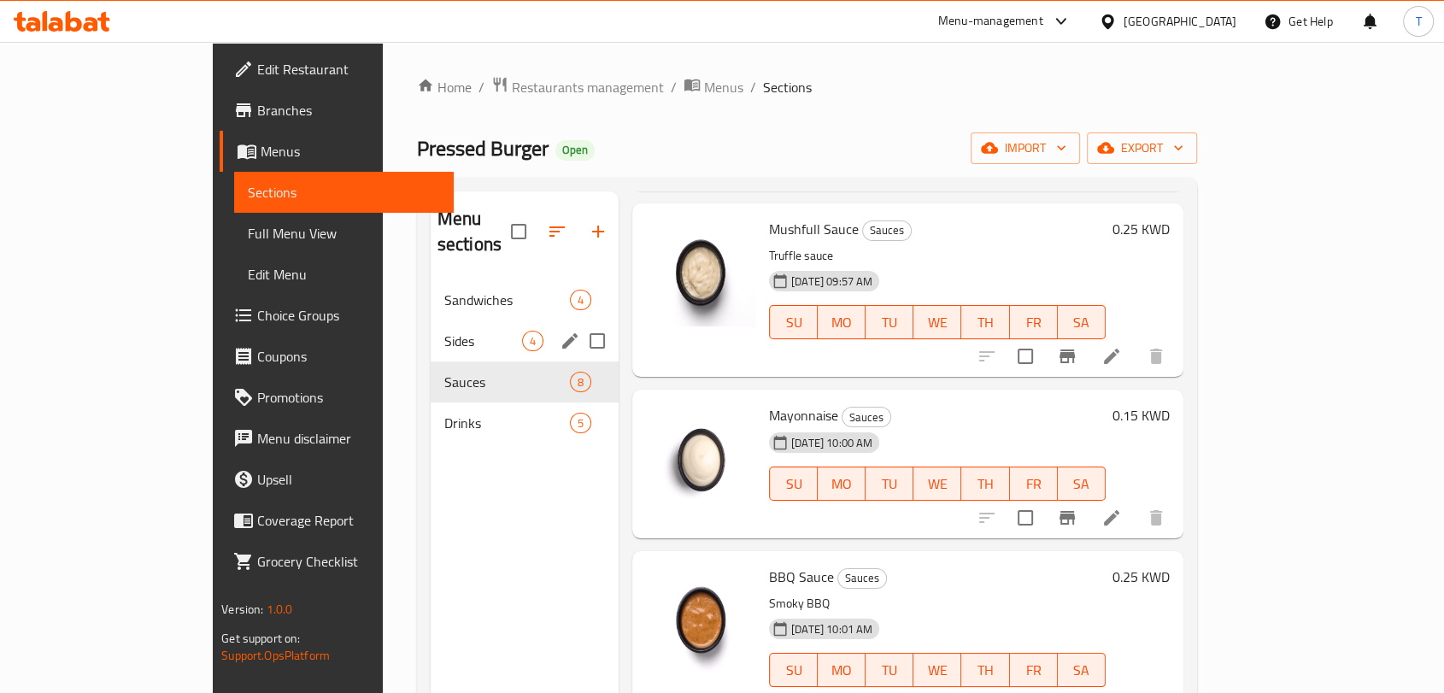
click at [444, 331] on span "Sides" at bounding box center [483, 341] width 78 height 21
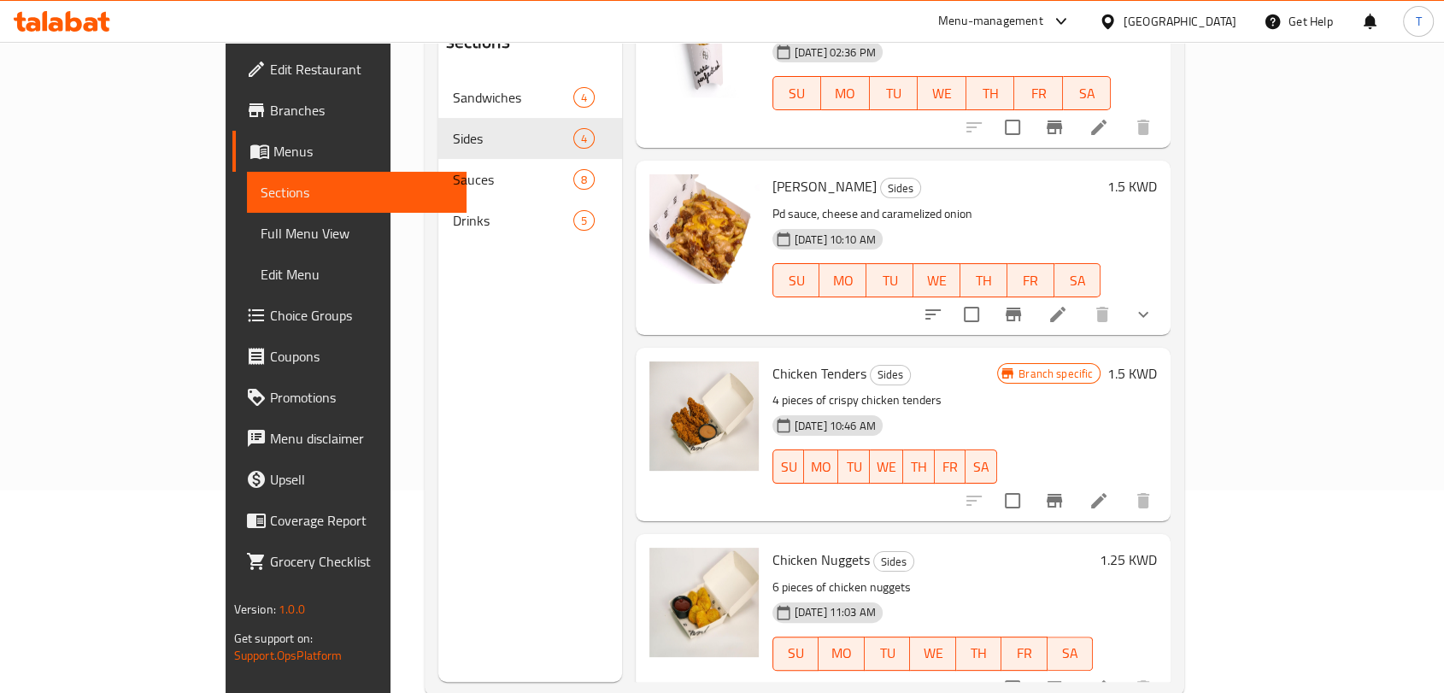
scroll to position [221, 0]
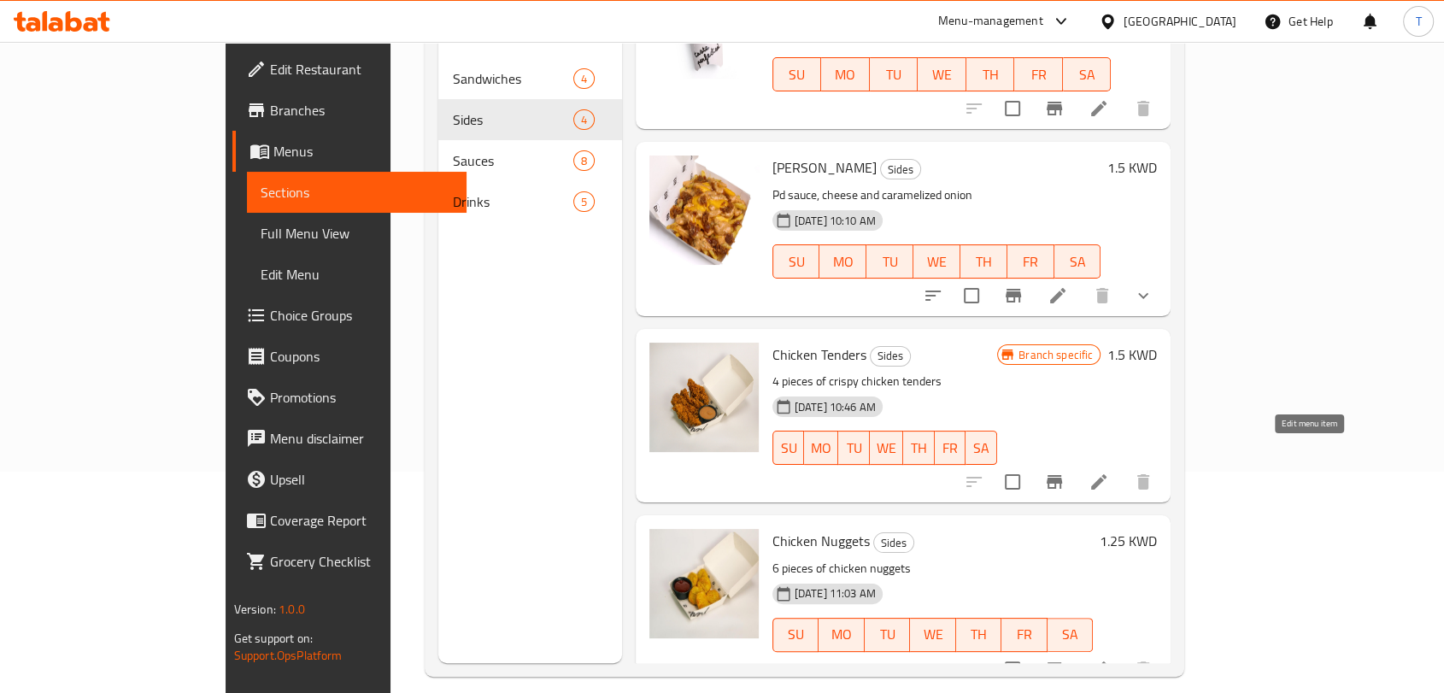
click at [1106, 474] on icon at bounding box center [1098, 481] width 15 height 15
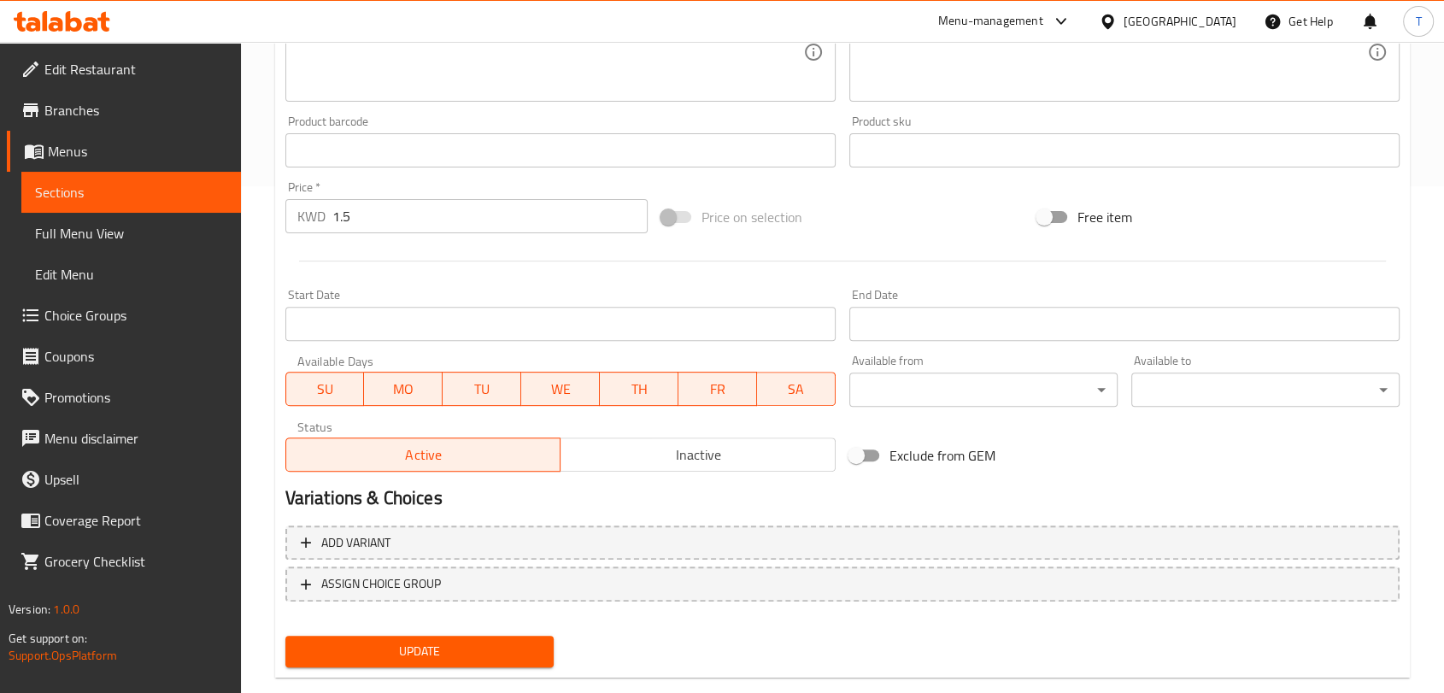
scroll to position [539, 0]
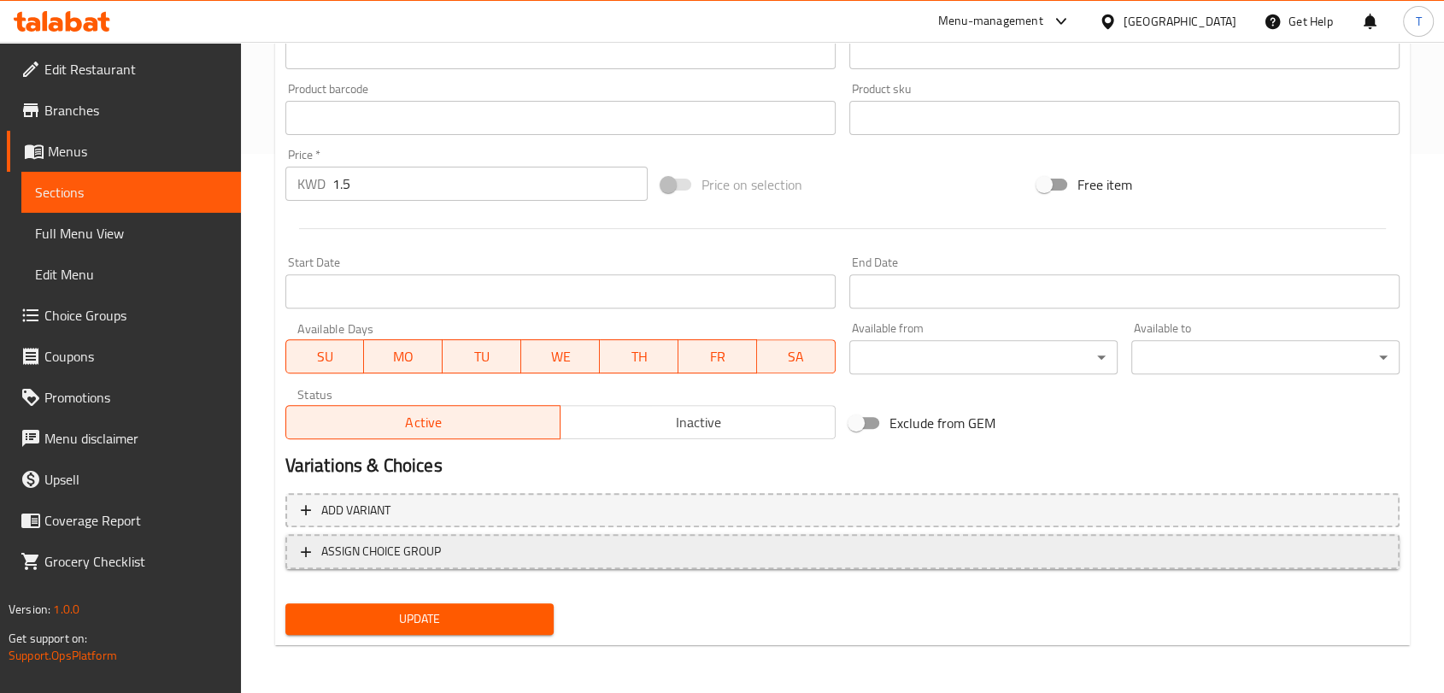
click at [425, 552] on span "ASSIGN CHOICE GROUP" at bounding box center [381, 551] width 120 height 21
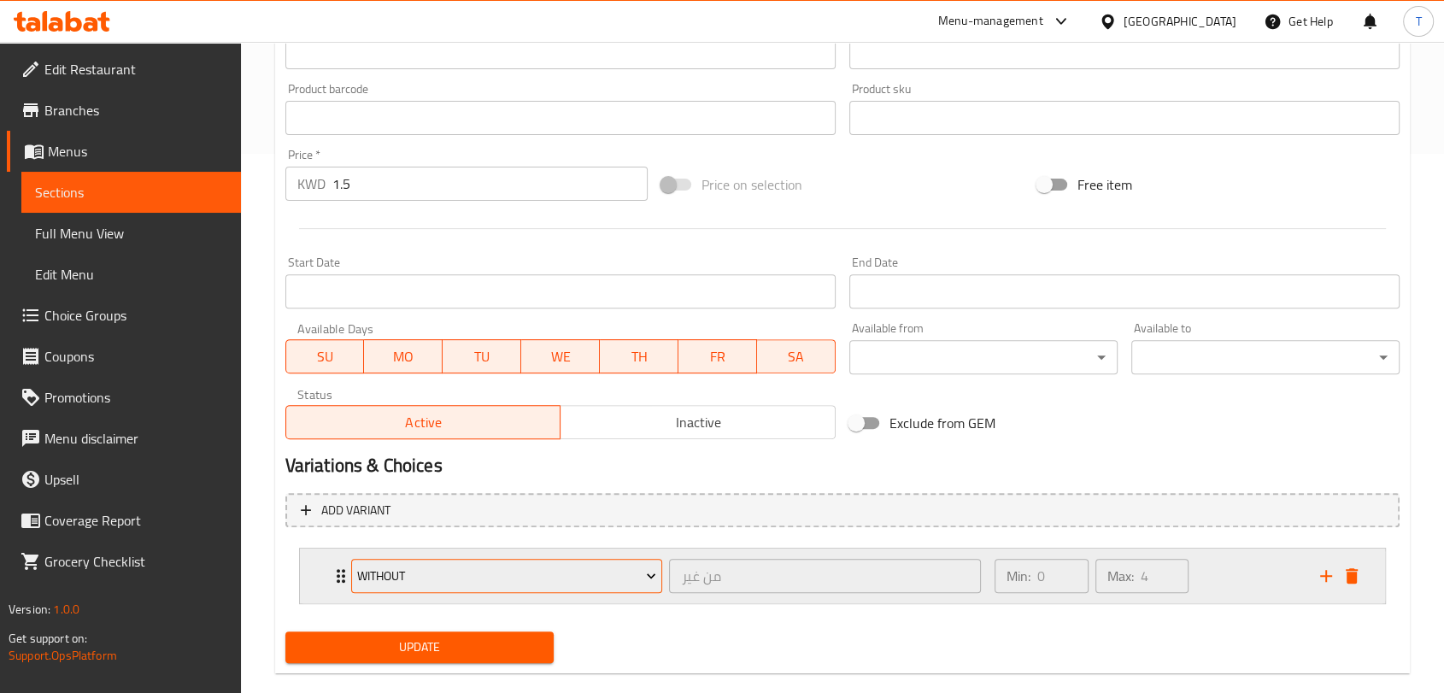
click at [473, 573] on span "Without" at bounding box center [506, 576] width 299 height 21
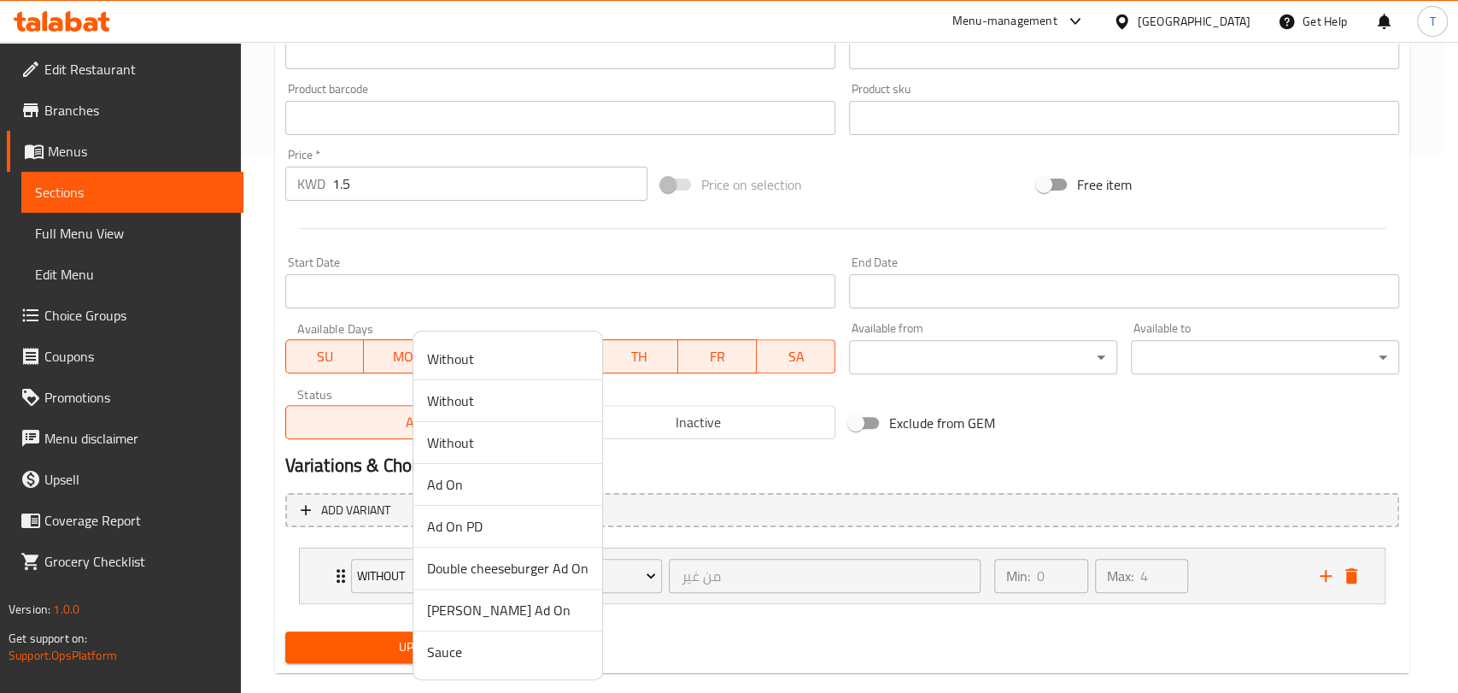
click at [485, 660] on span "Sauce" at bounding box center [507, 652] width 161 height 21
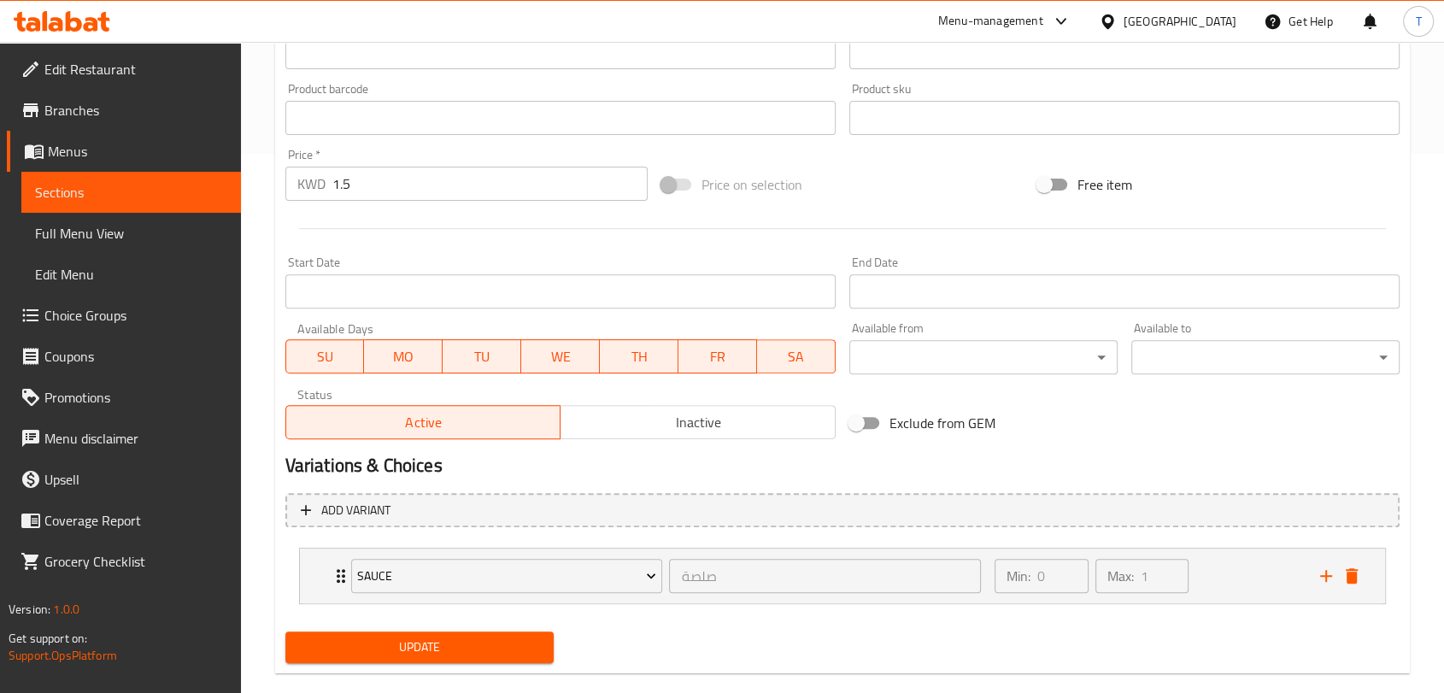
click at [484, 636] on span "Update" at bounding box center [419, 646] width 241 height 21
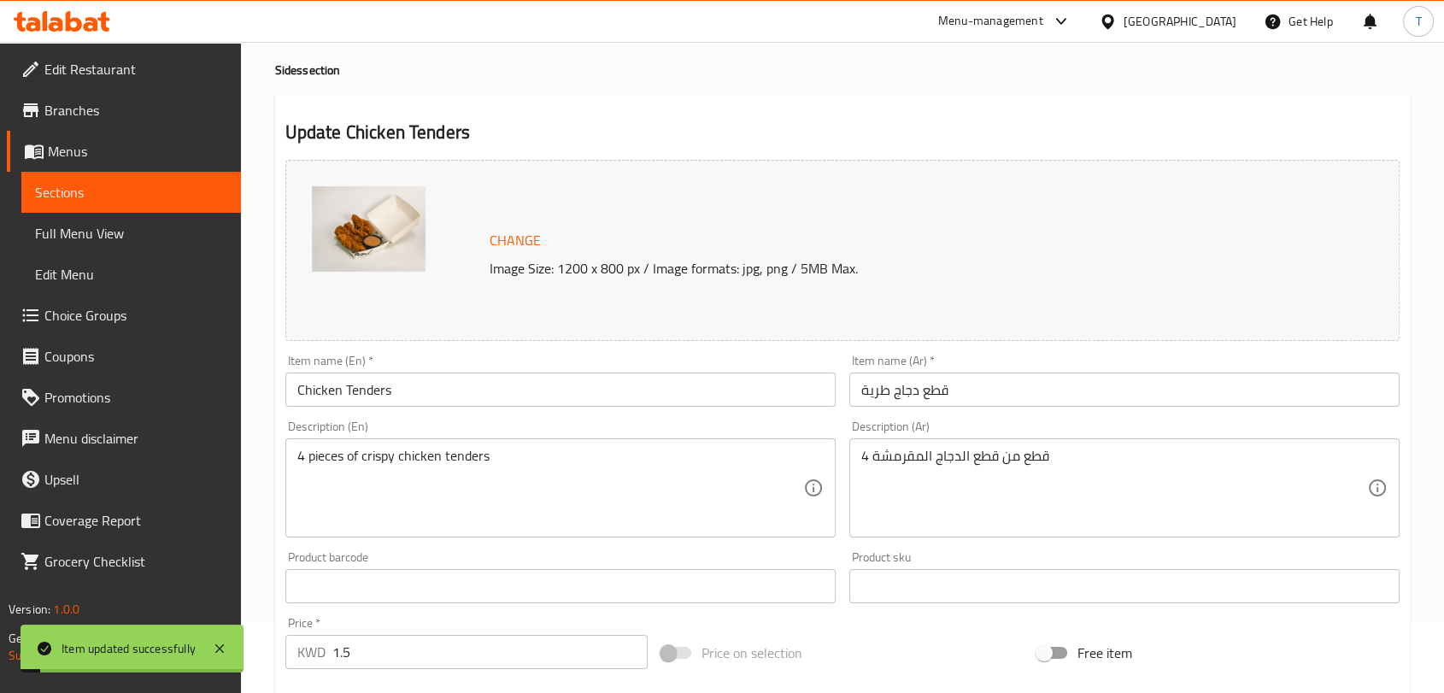
scroll to position [0, 0]
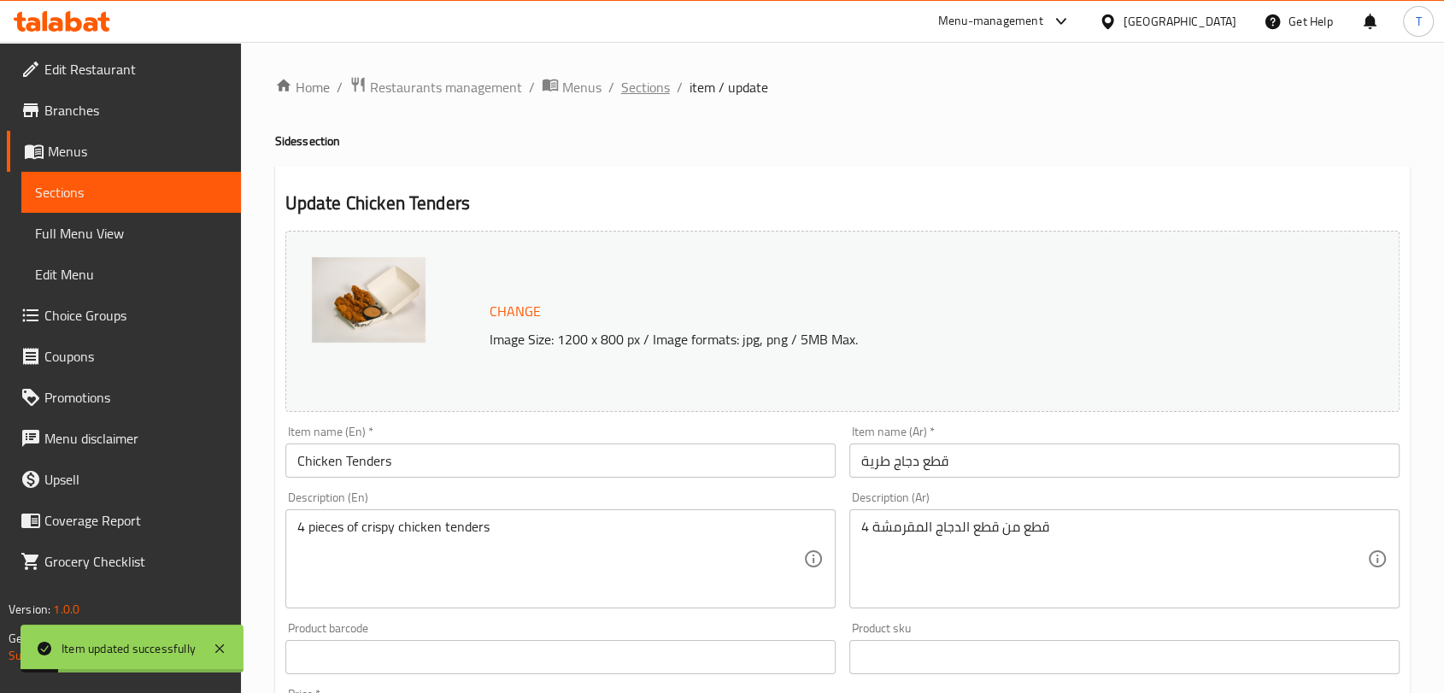
click at [649, 87] on span "Sections" at bounding box center [645, 87] width 49 height 21
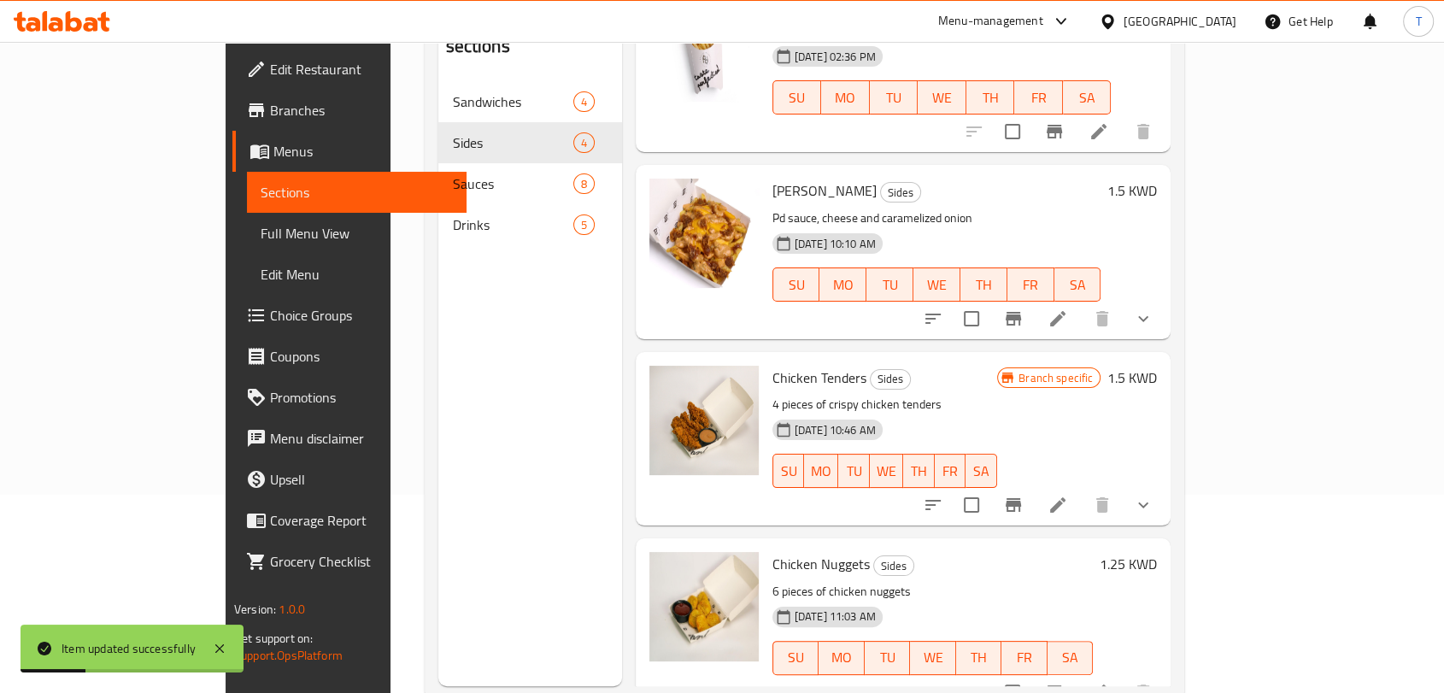
scroll to position [221, 0]
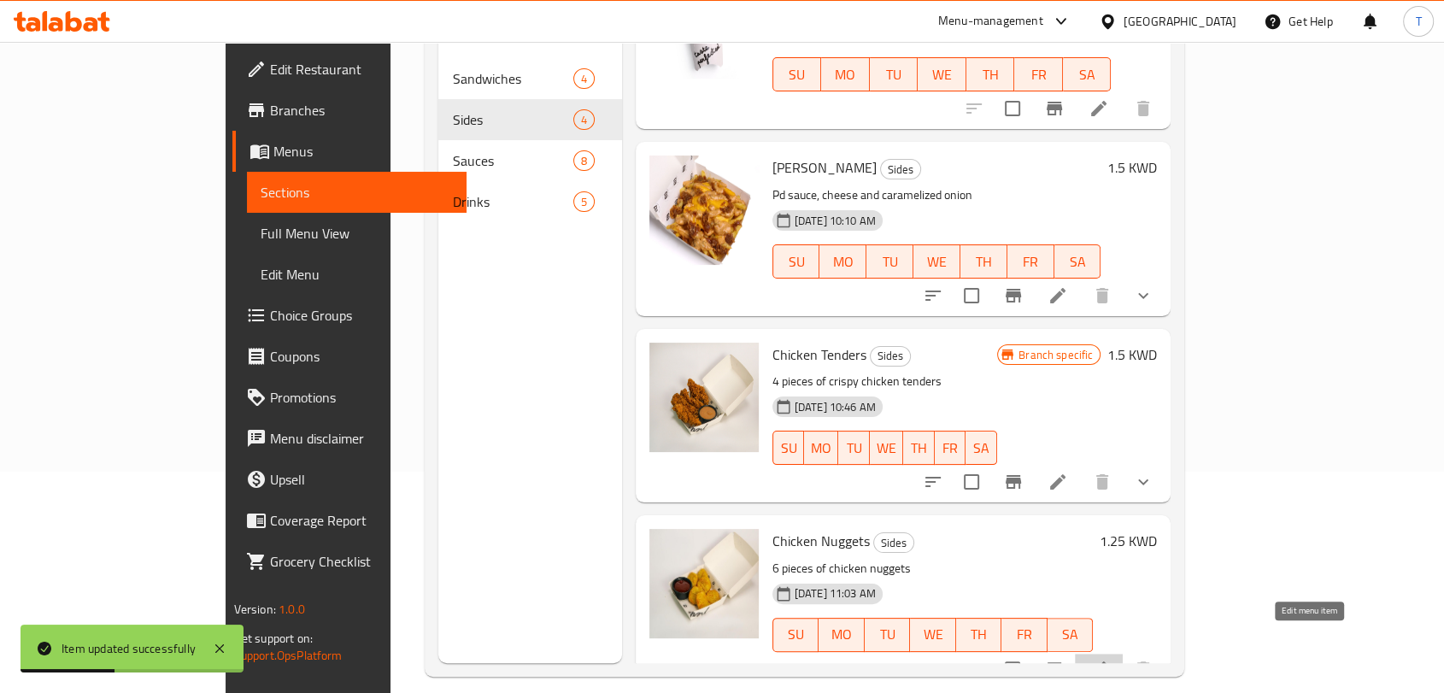
click at [1109, 659] on icon at bounding box center [1098, 669] width 21 height 21
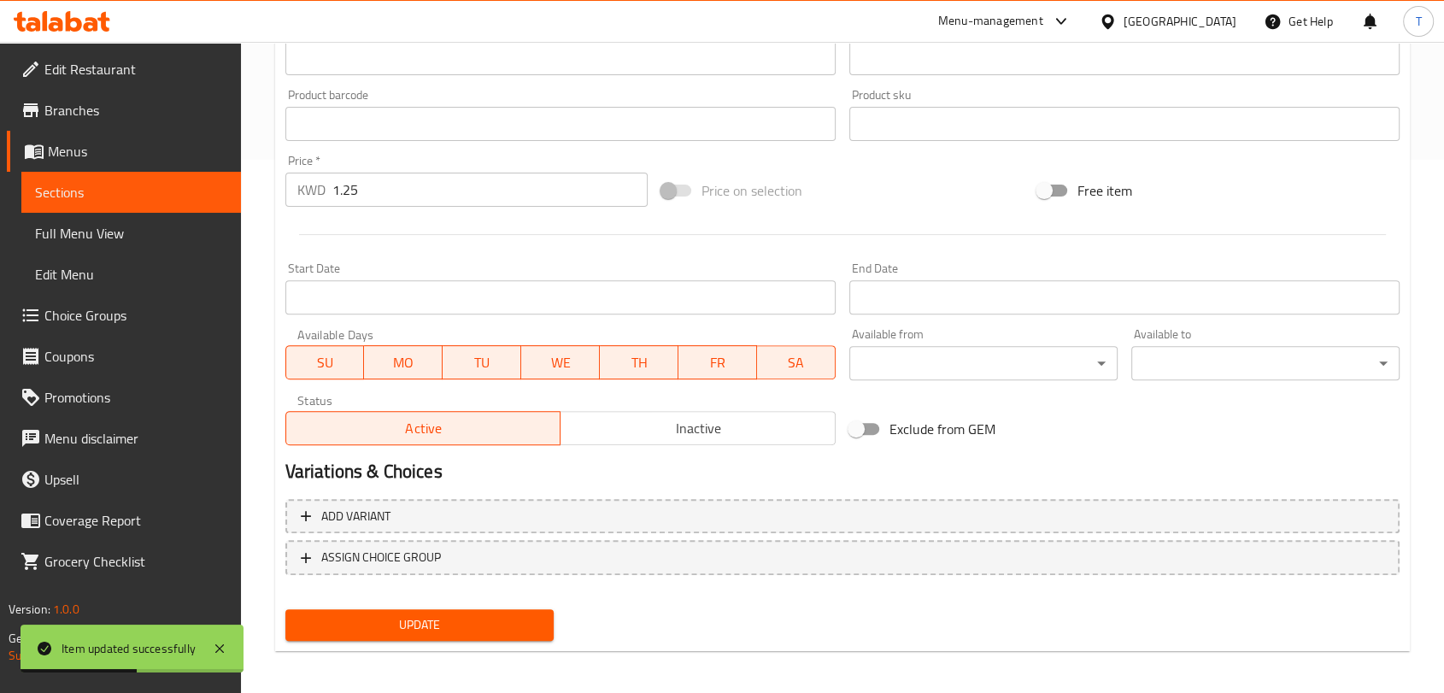
scroll to position [539, 0]
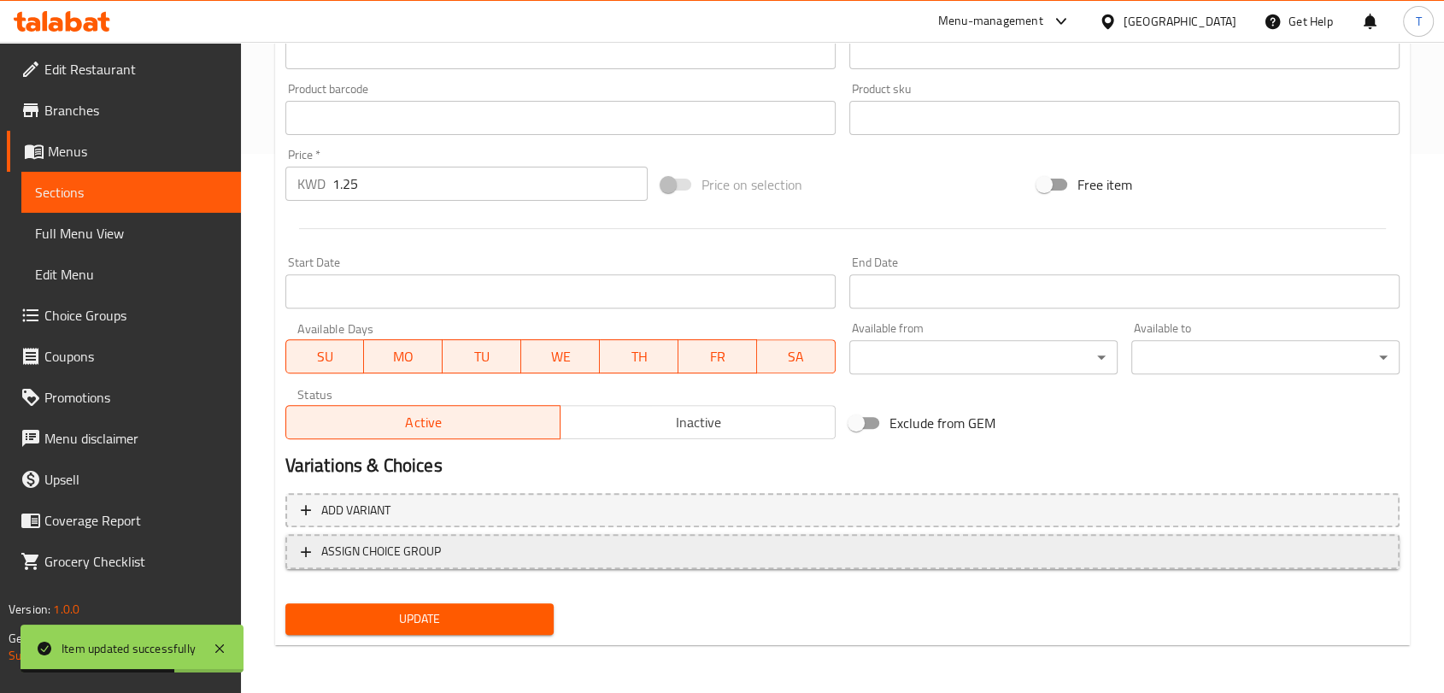
click at [376, 558] on span "ASSIGN CHOICE GROUP" at bounding box center [381, 551] width 120 height 21
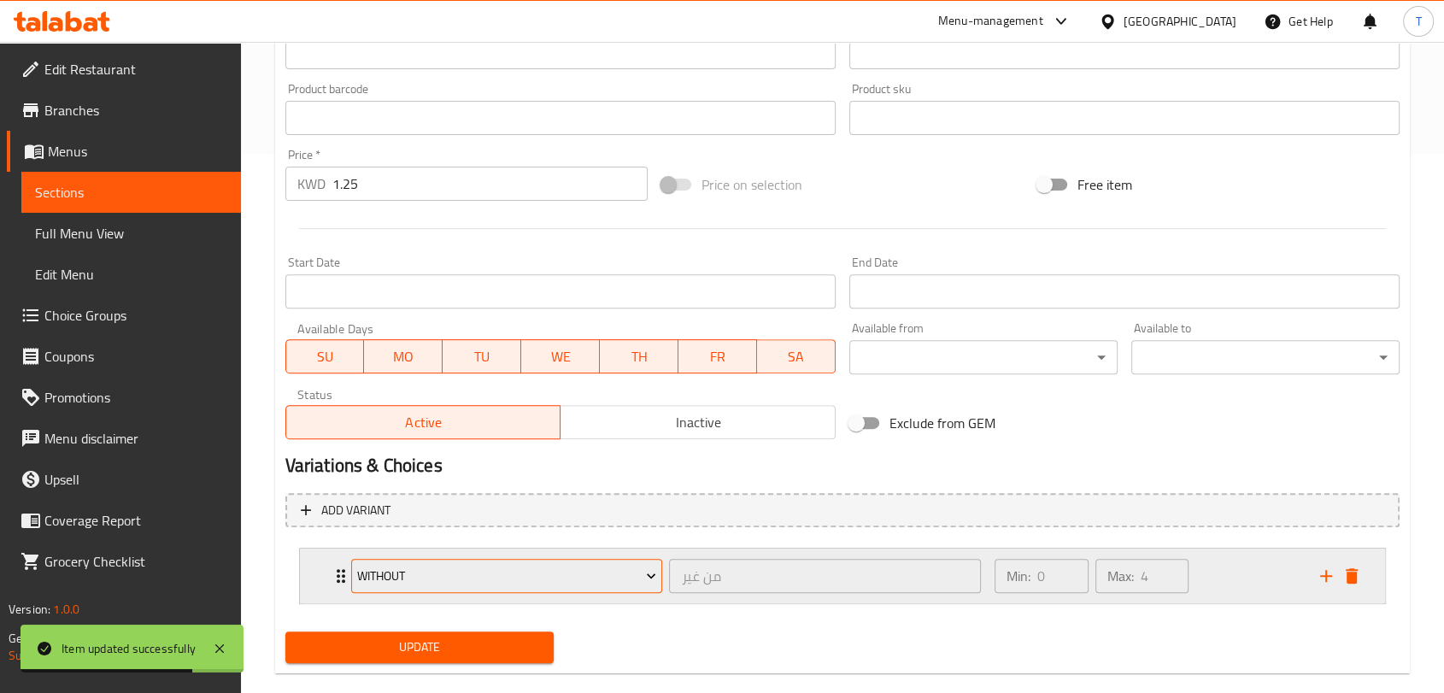
click at [424, 580] on span "Without" at bounding box center [506, 576] width 299 height 21
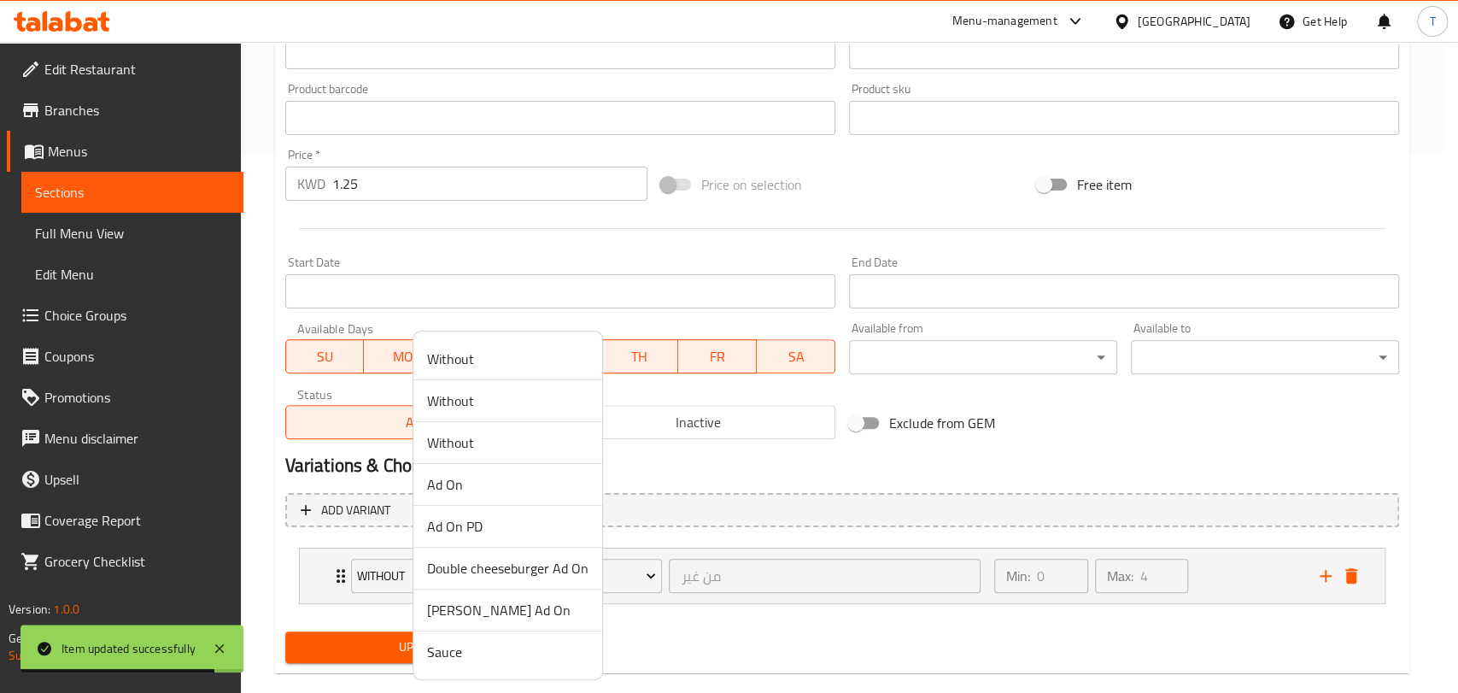
click at [490, 662] on li "Sauce" at bounding box center [507, 651] width 189 height 41
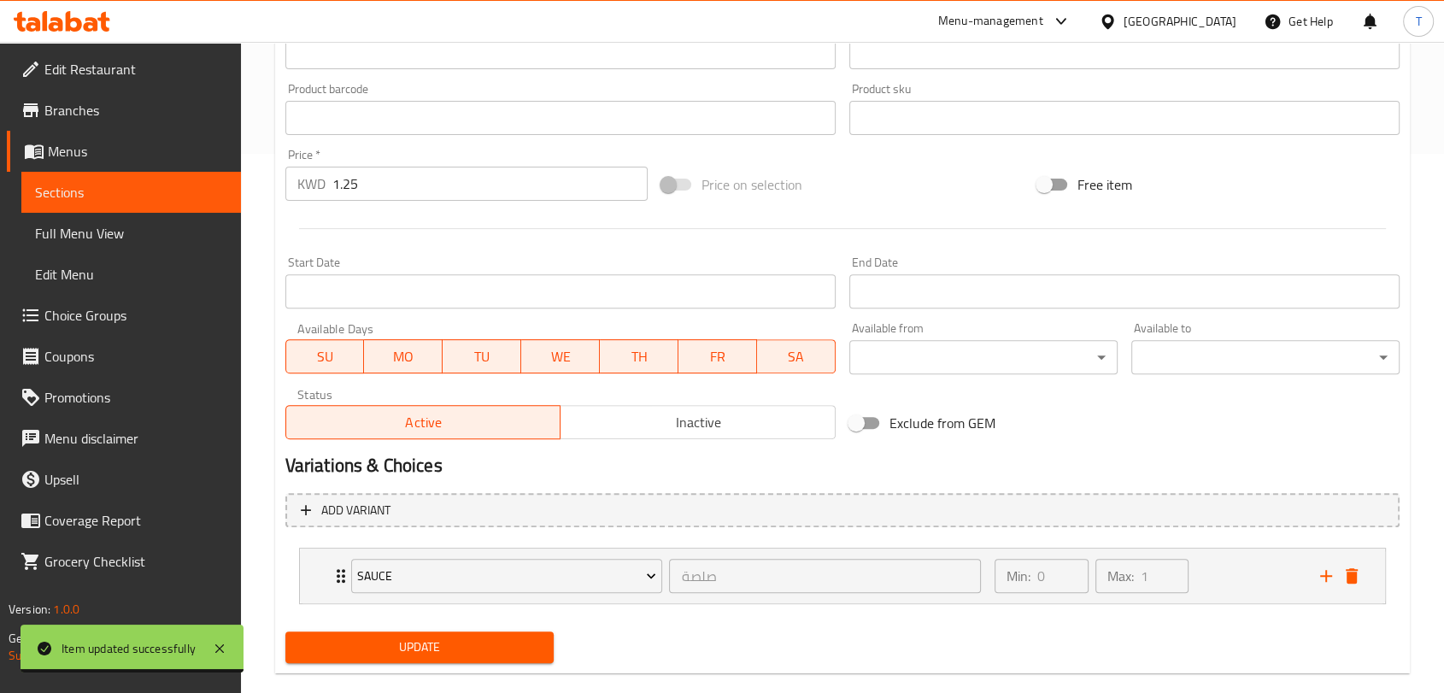
click at [417, 648] on span "Update" at bounding box center [419, 646] width 241 height 21
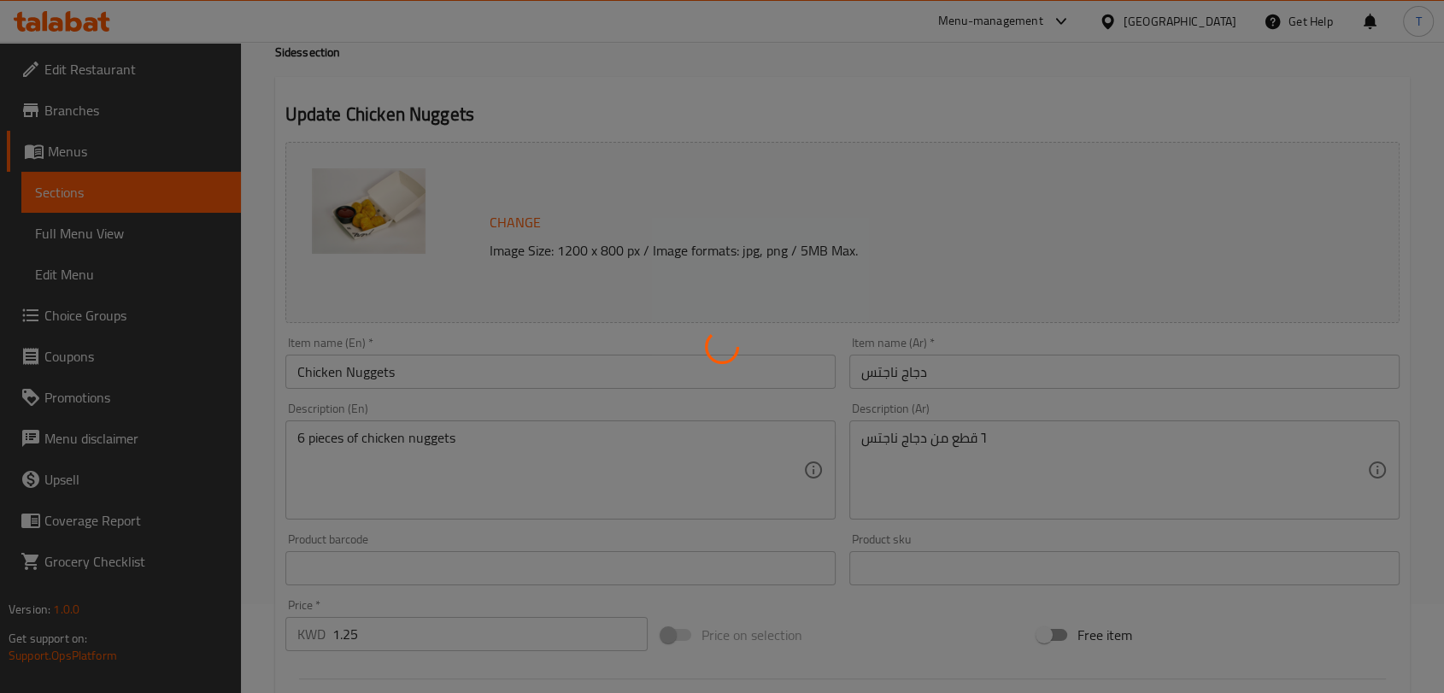
scroll to position [0, 0]
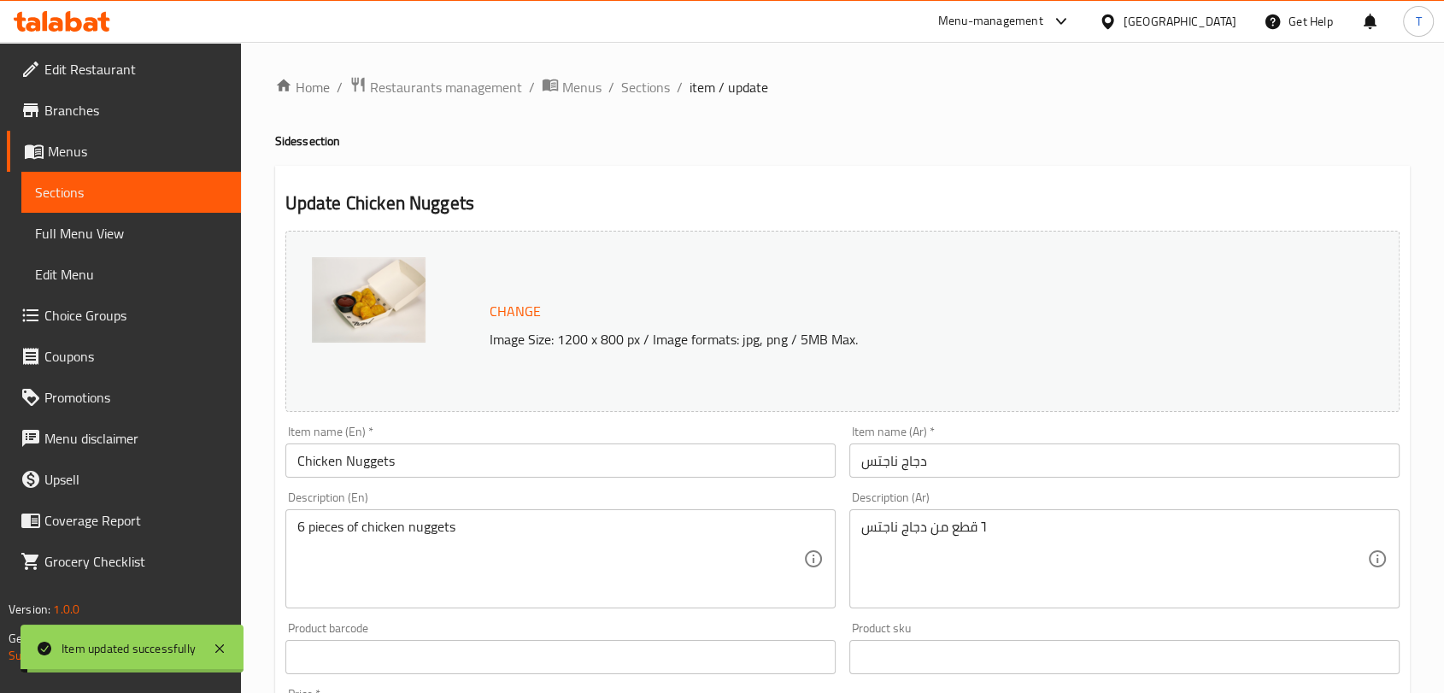
click at [658, 91] on span "Sections" at bounding box center [645, 87] width 49 height 21
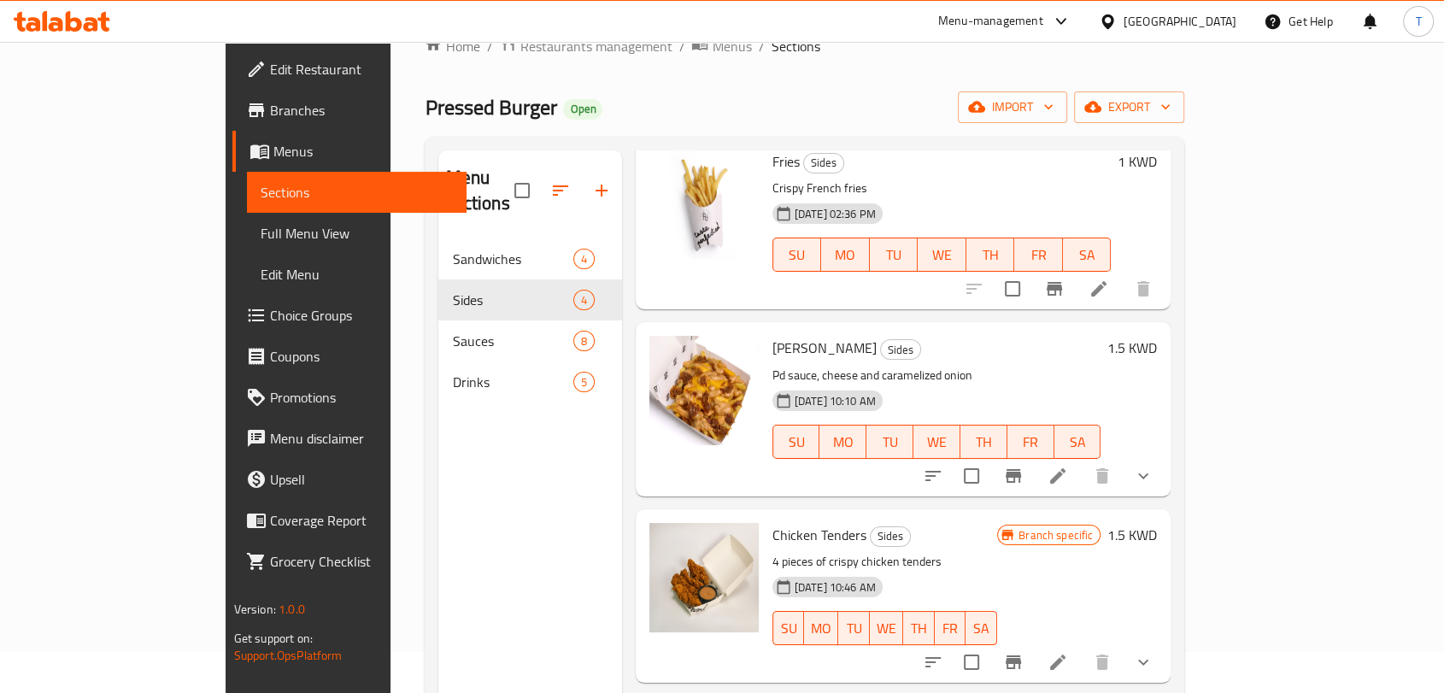
scroll to position [17, 0]
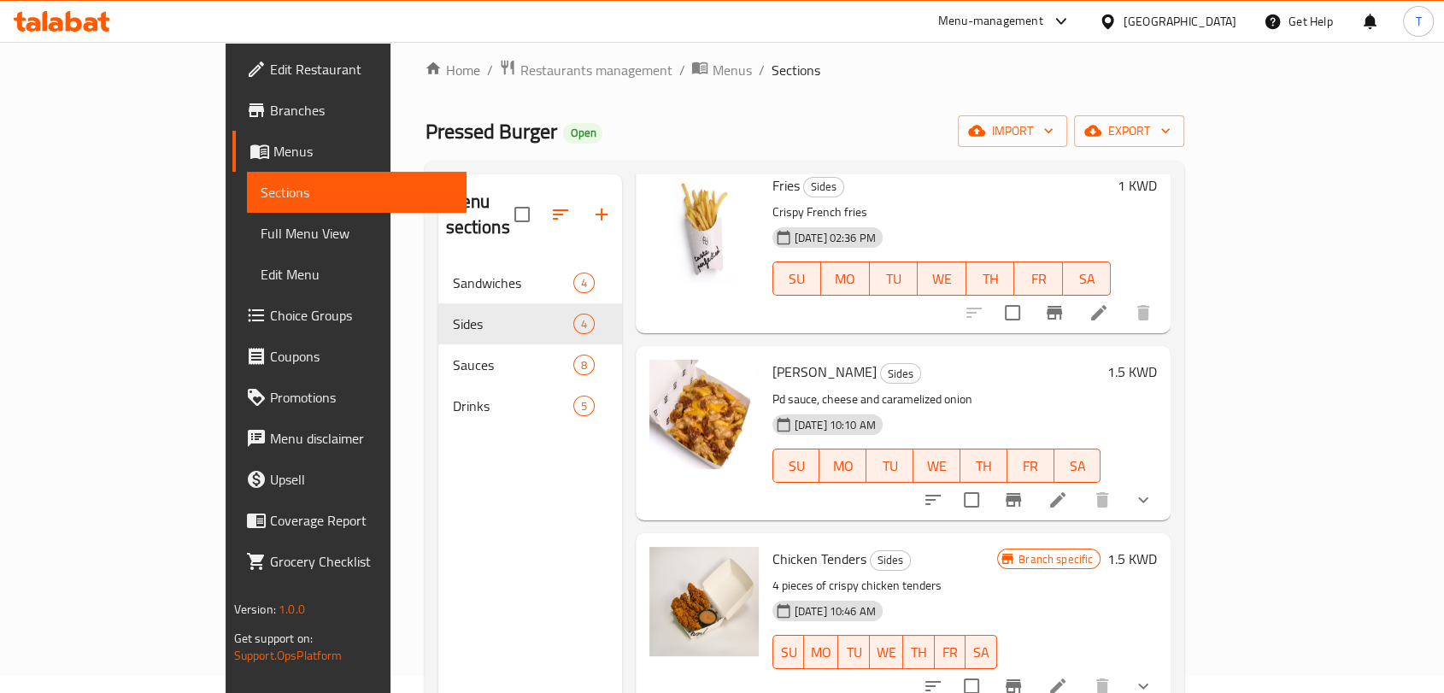
click at [270, 312] on span "Choice Groups" at bounding box center [361, 315] width 183 height 21
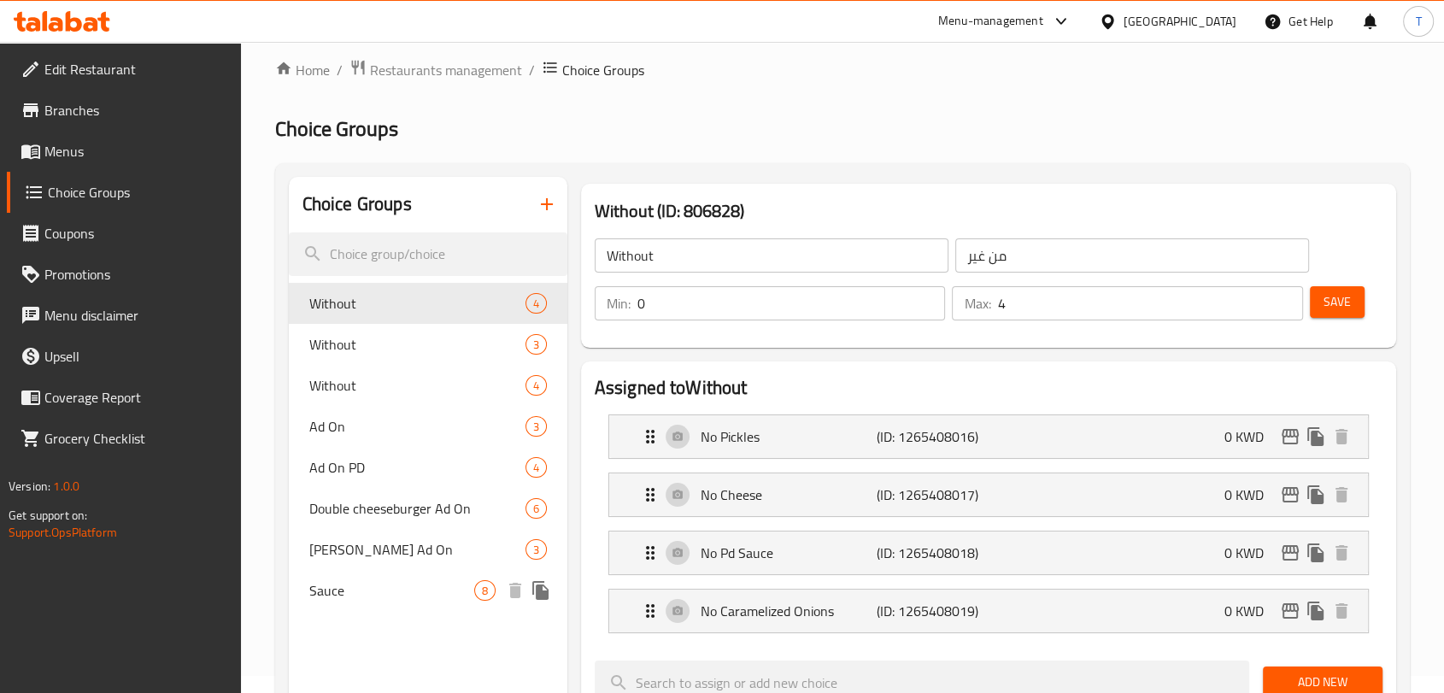
click at [375, 593] on span "Sauce" at bounding box center [391, 590] width 165 height 21
type input "Sauce"
type input "صلصة"
type input "1"
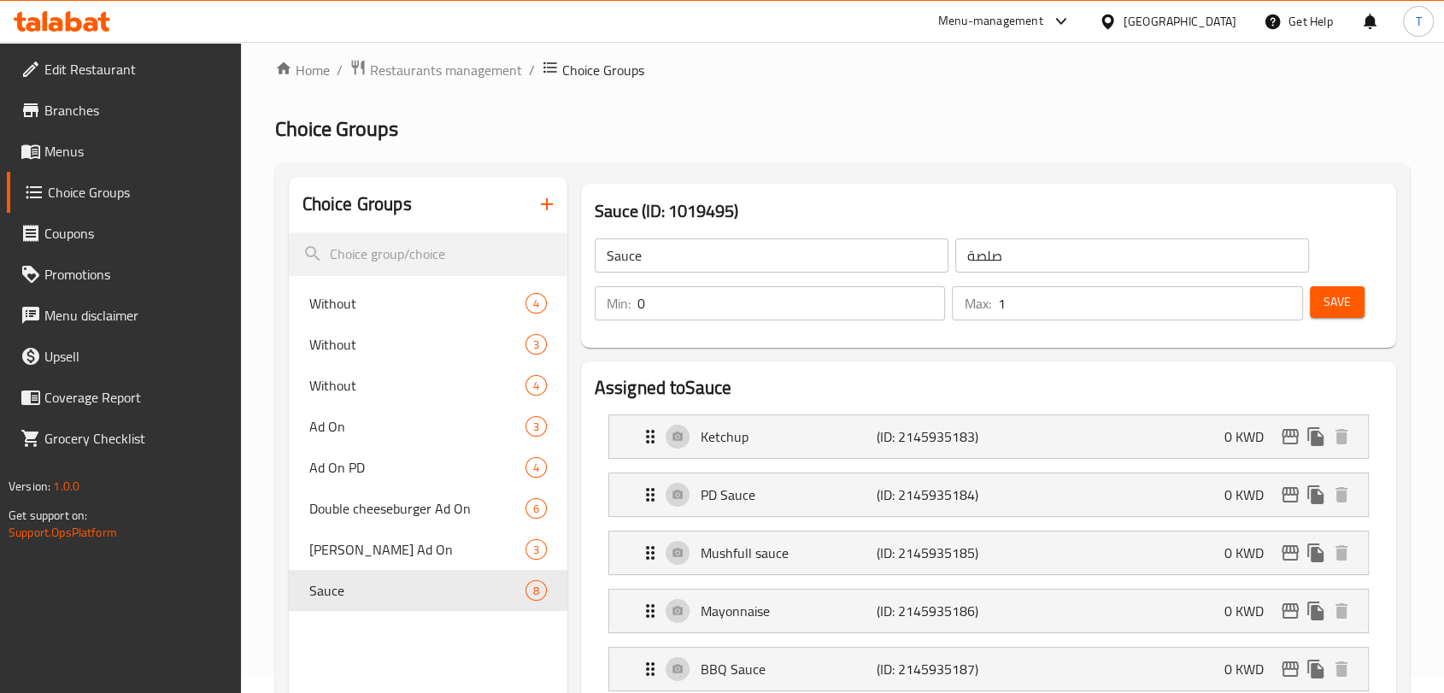
scroll to position [239, 0]
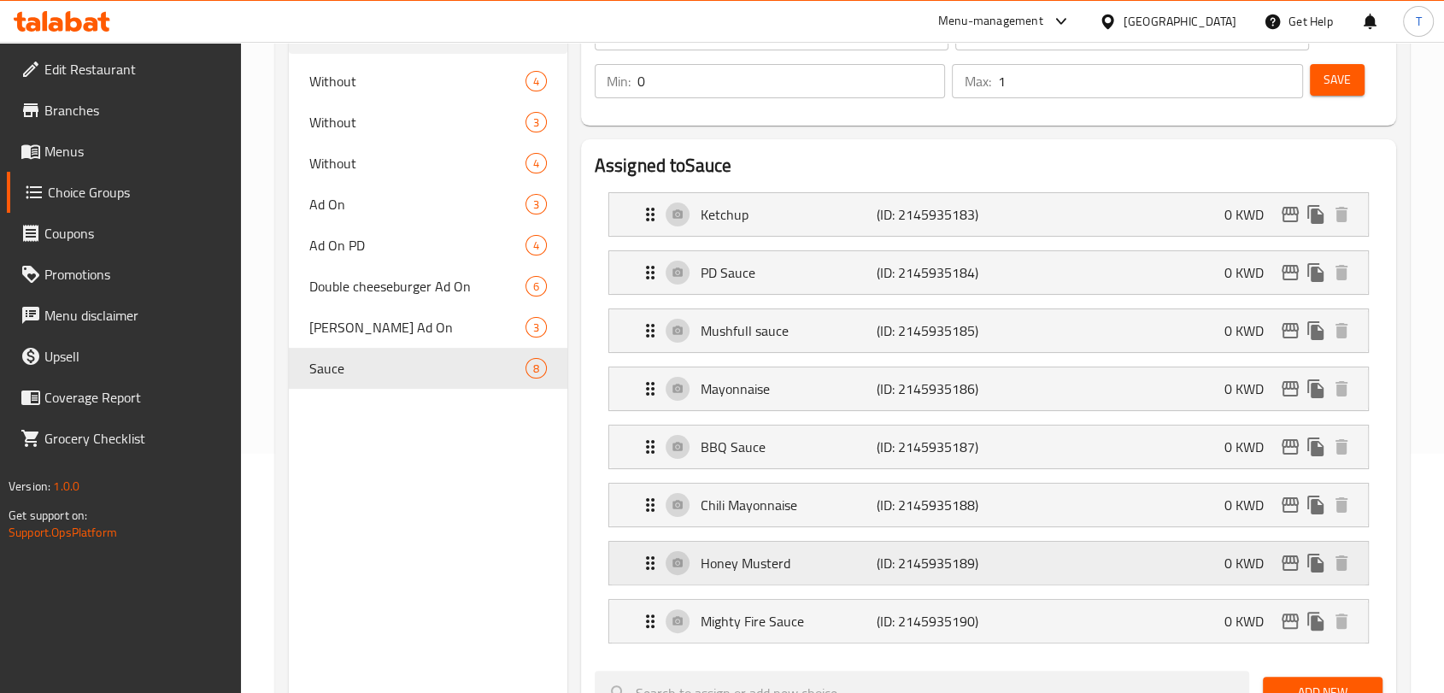
click at [771, 572] on p "Honey Musterd" at bounding box center [789, 563] width 176 height 21
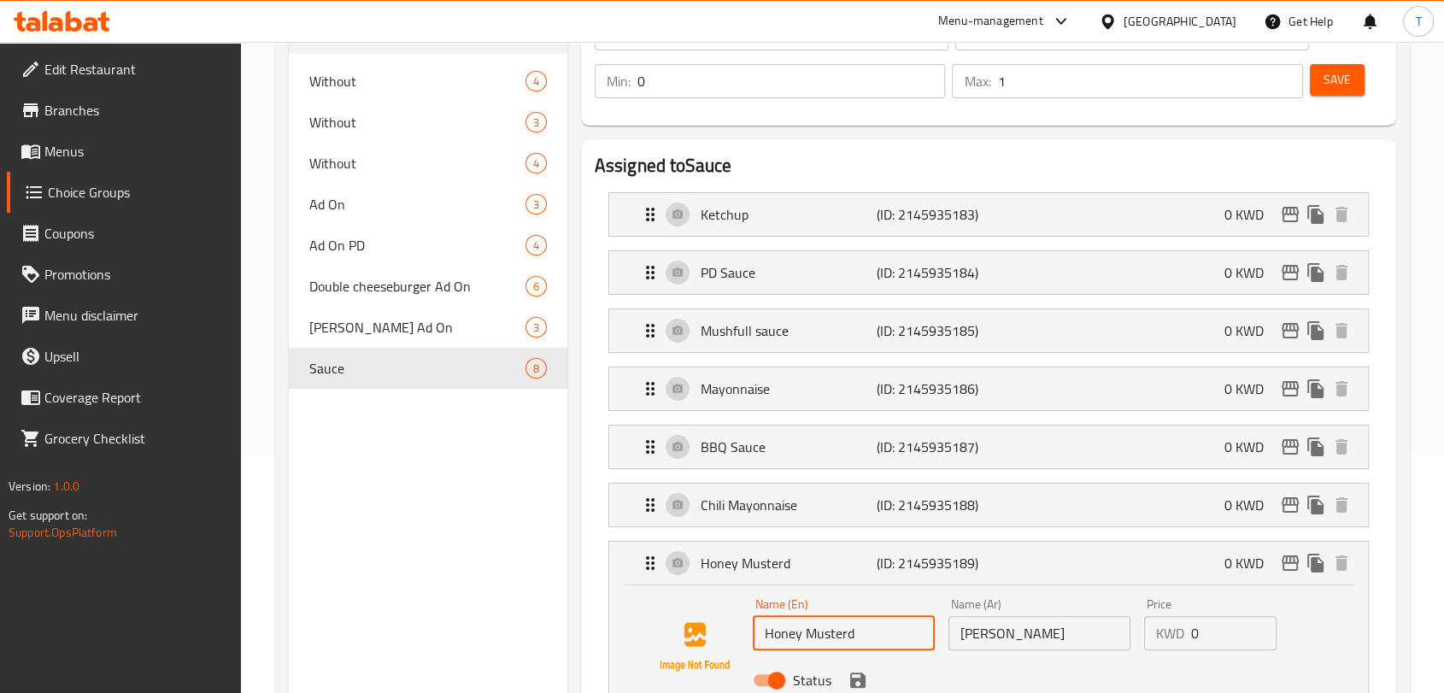
click at [838, 634] on input "Honey Musterd" at bounding box center [844, 633] width 182 height 34
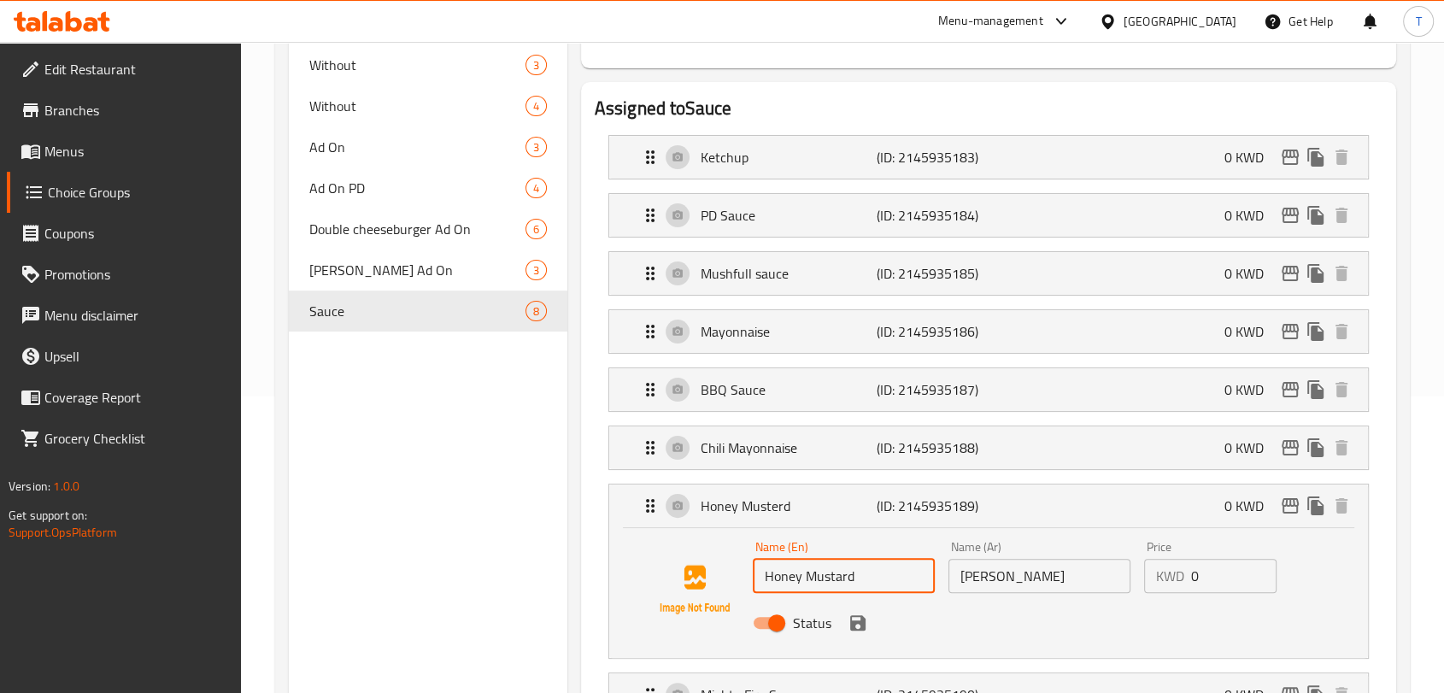
scroll to position [460, 0]
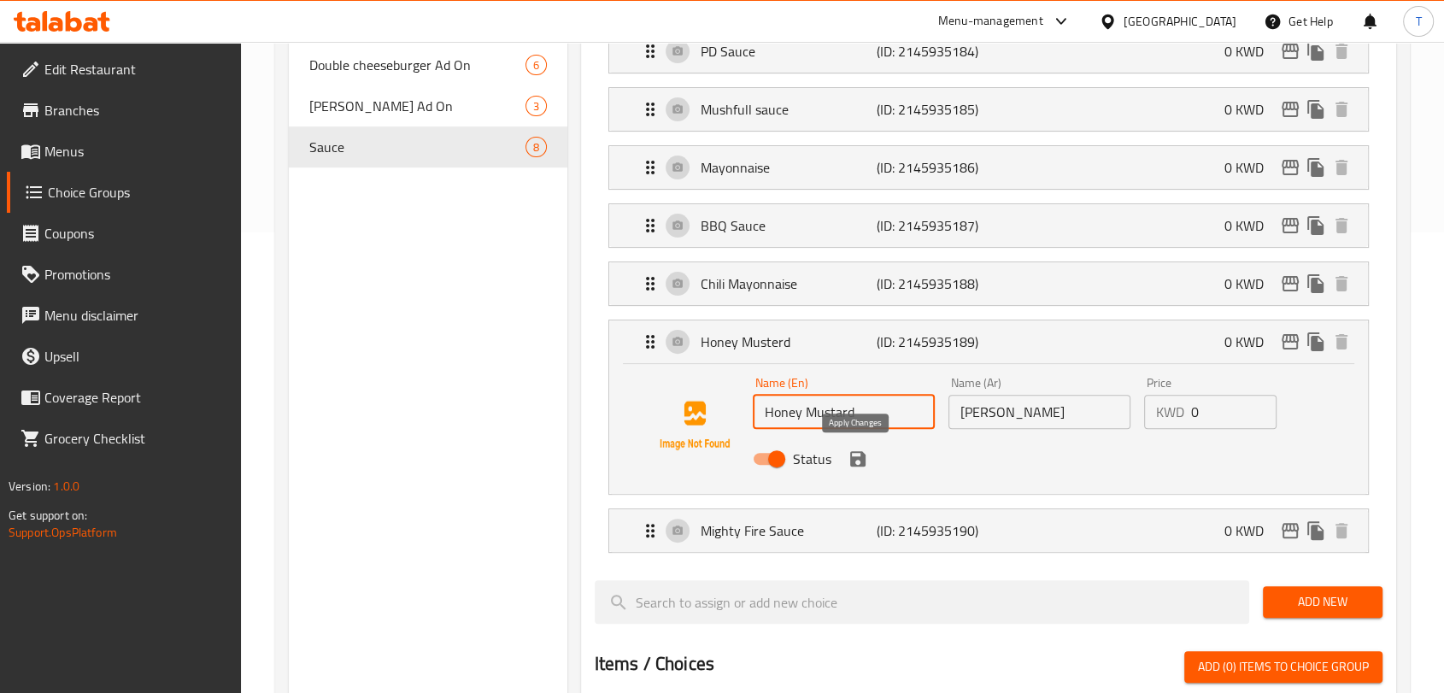
click at [852, 463] on icon "save" at bounding box center [857, 458] width 15 height 15
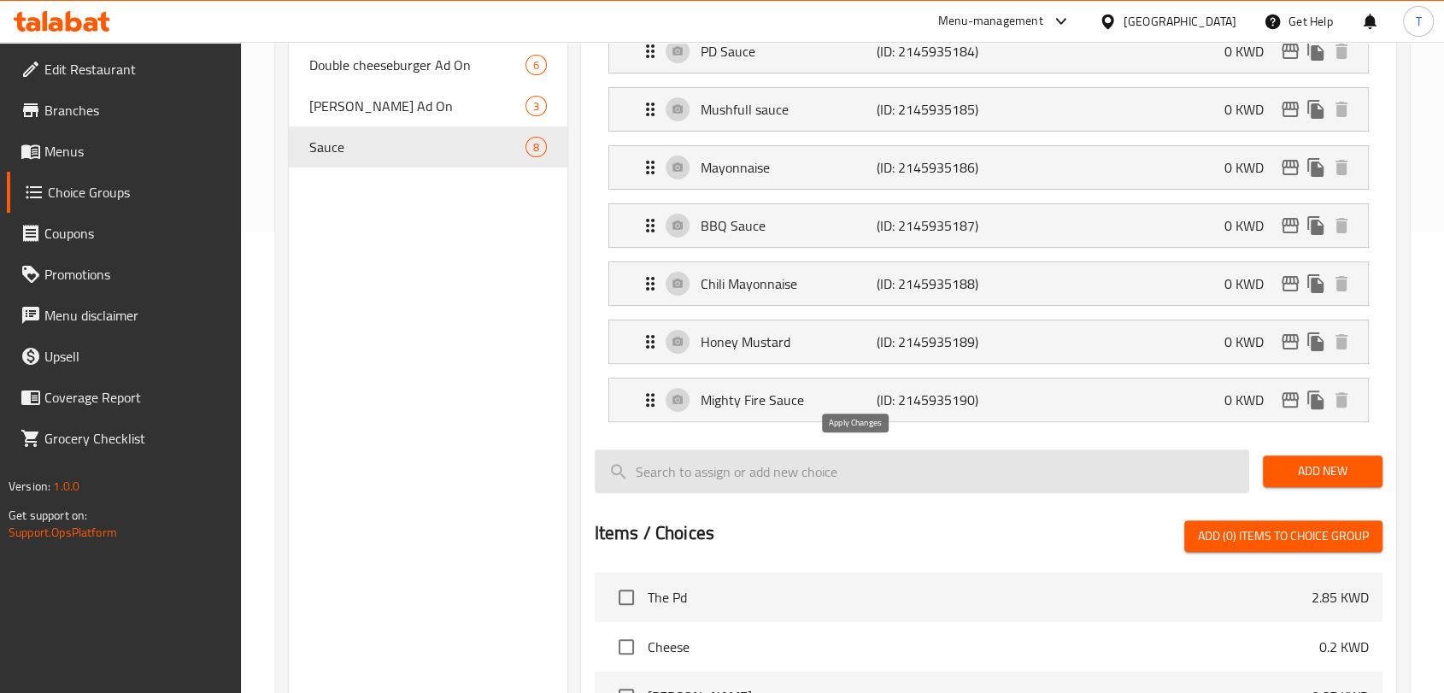
type input "Honey Mustard"
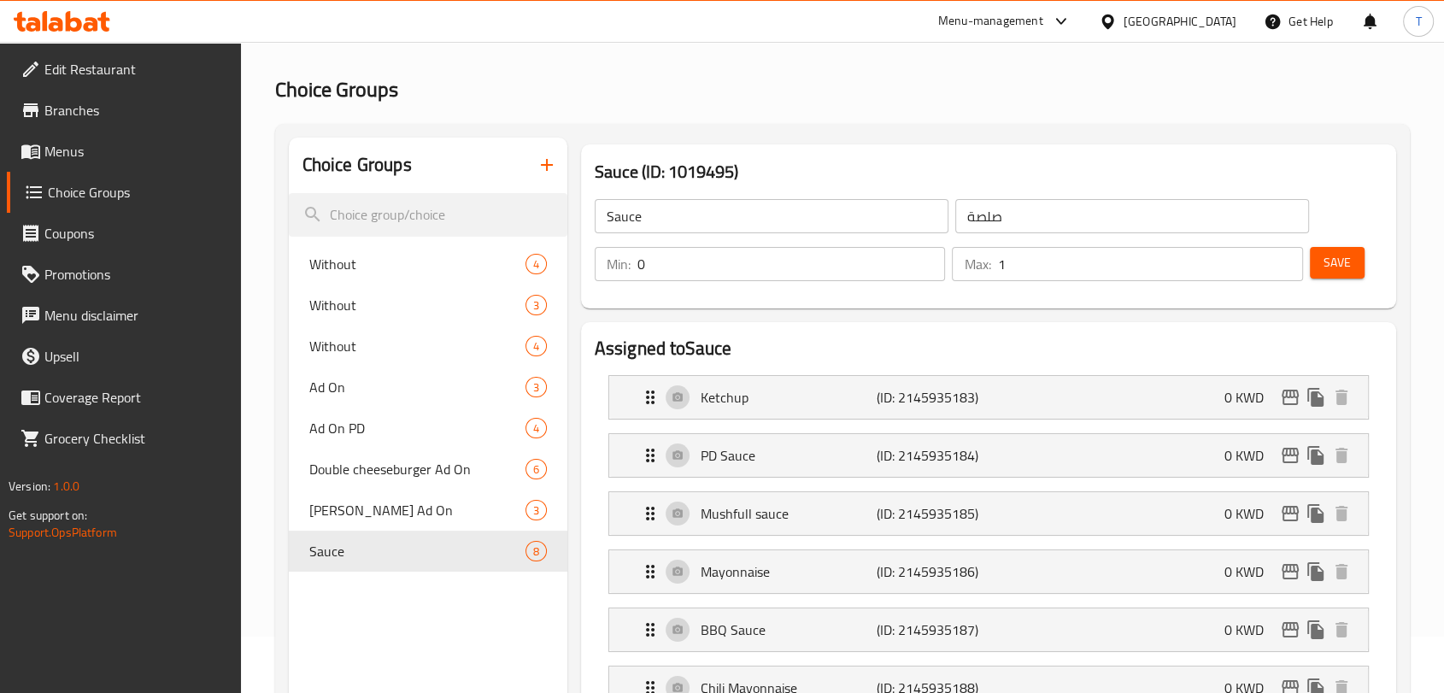
scroll to position [0, 0]
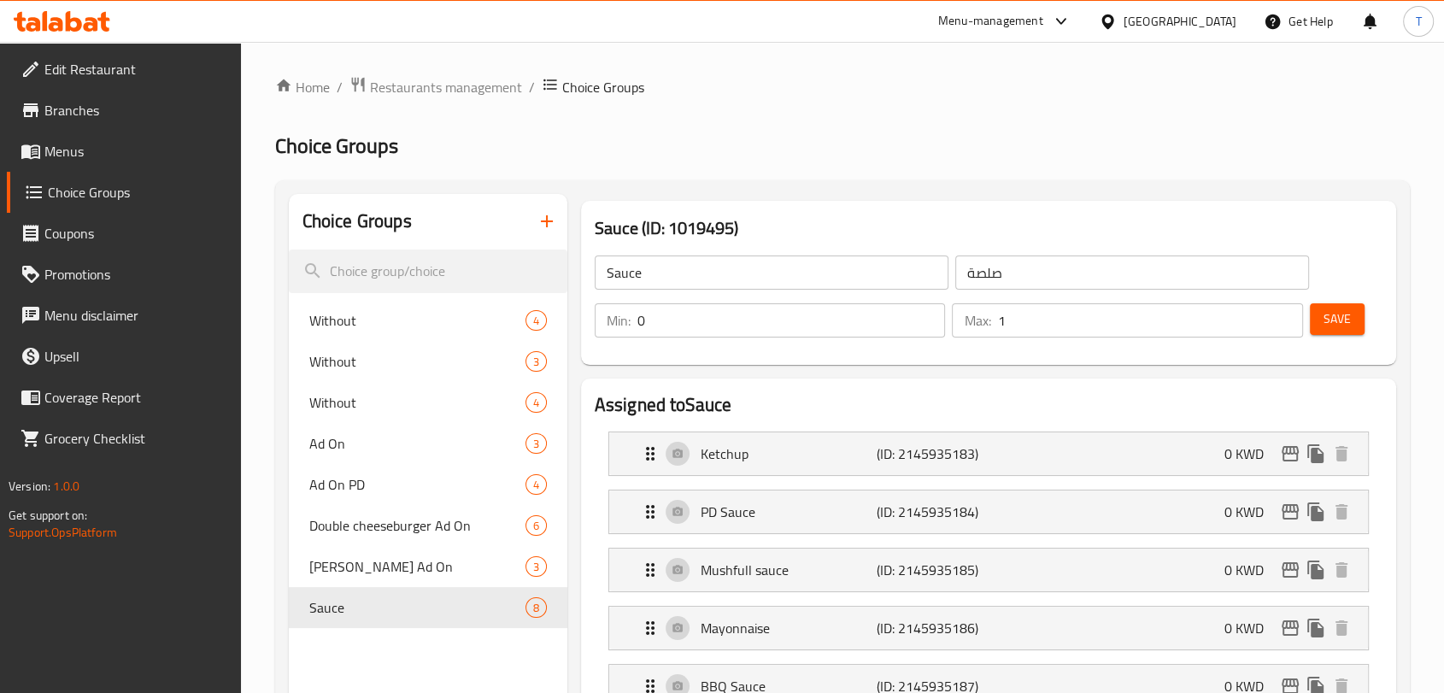
click at [1321, 316] on button "Save" at bounding box center [1337, 319] width 55 height 32
click at [483, 90] on span "Restaurants management" at bounding box center [446, 87] width 152 height 21
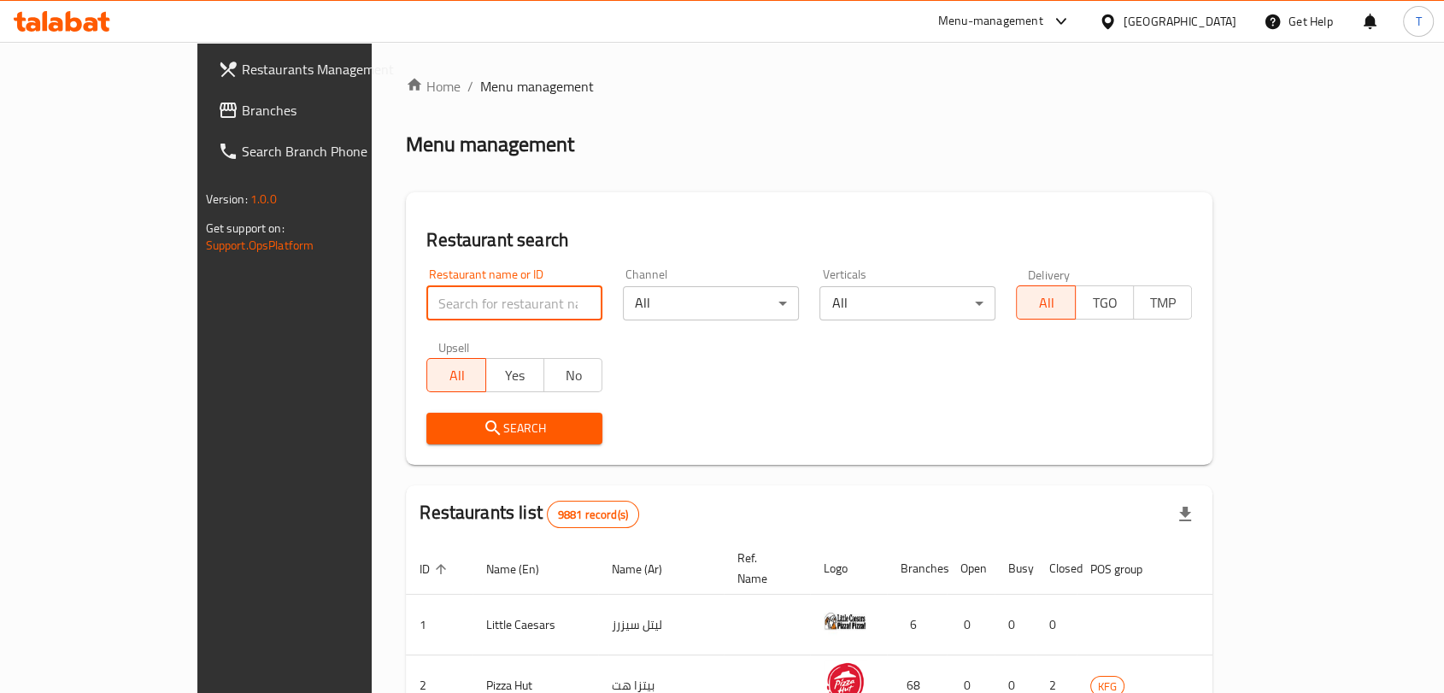
click at [470, 296] on input "search" at bounding box center [514, 303] width 176 height 34
click button "Search" at bounding box center [514, 429] width 176 height 32
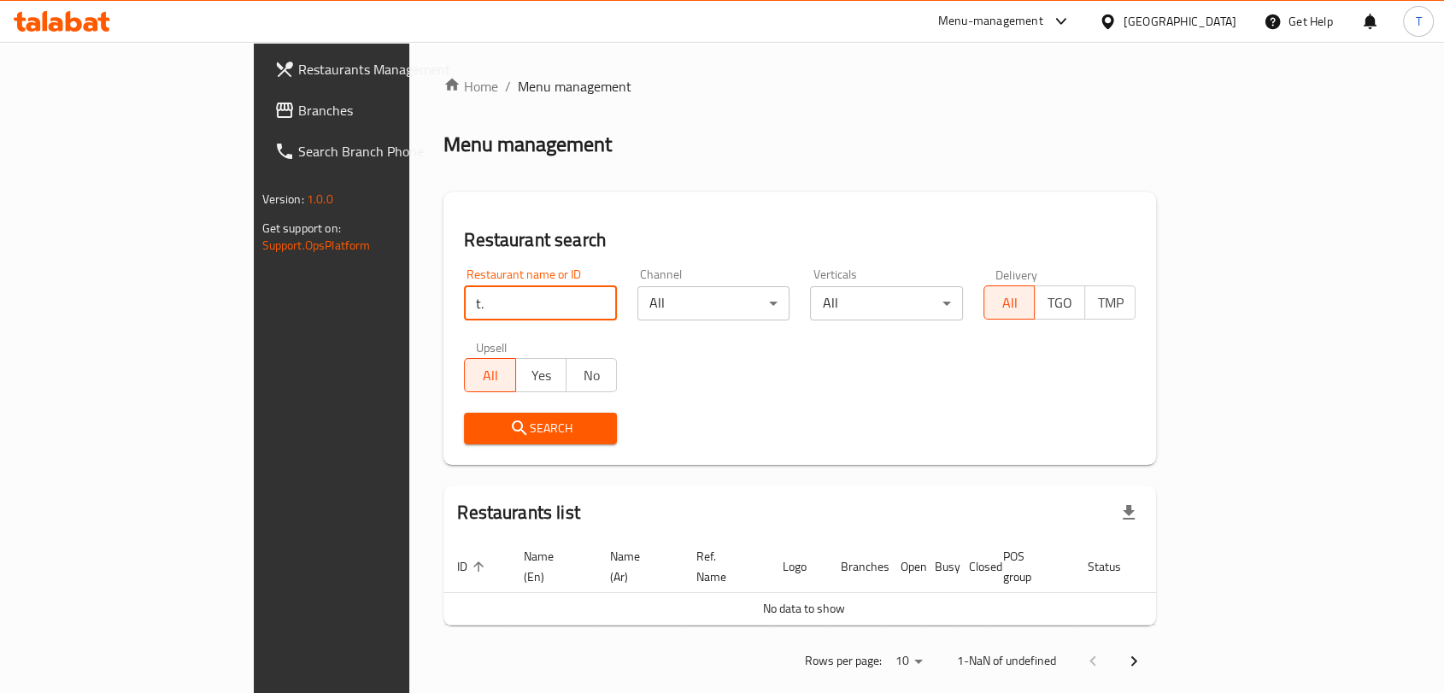
type input "T.Gelato"
click at [478, 437] on span "Search" at bounding box center [541, 428] width 126 height 21
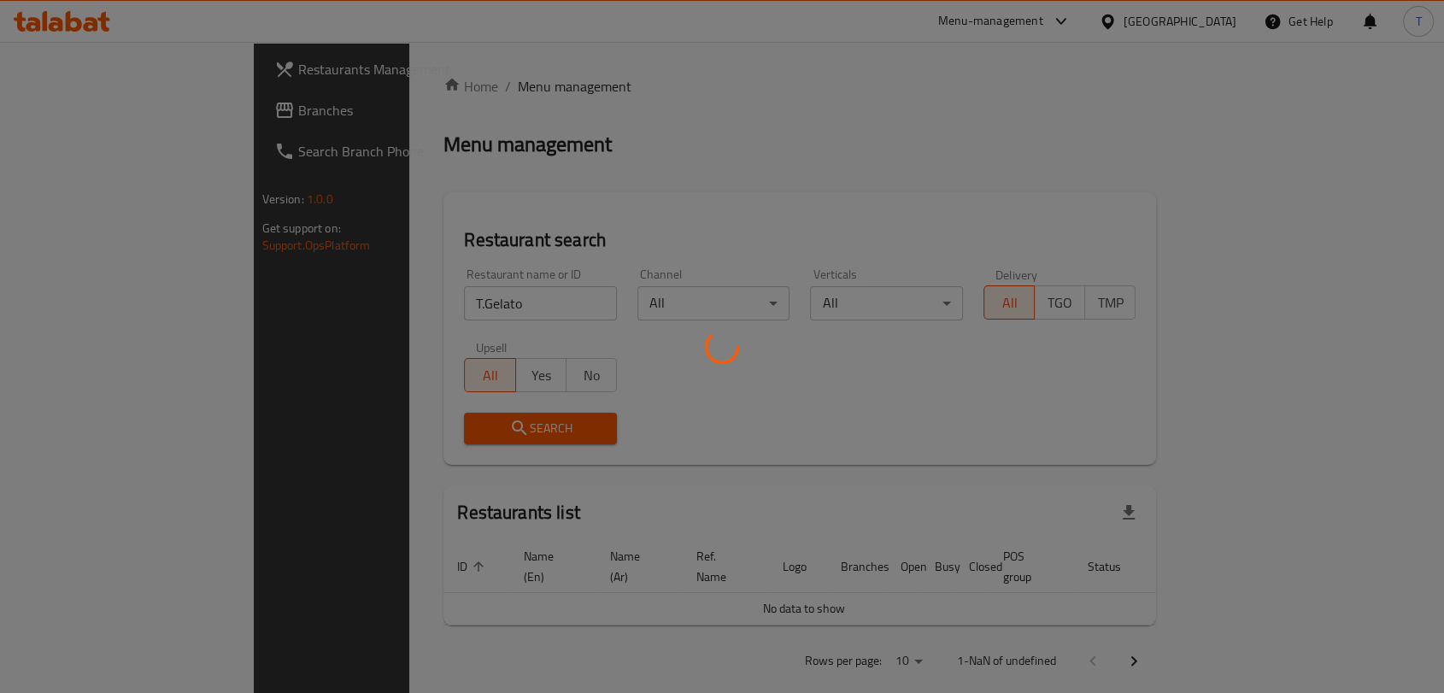
click at [437, 436] on div at bounding box center [722, 346] width 1444 height 693
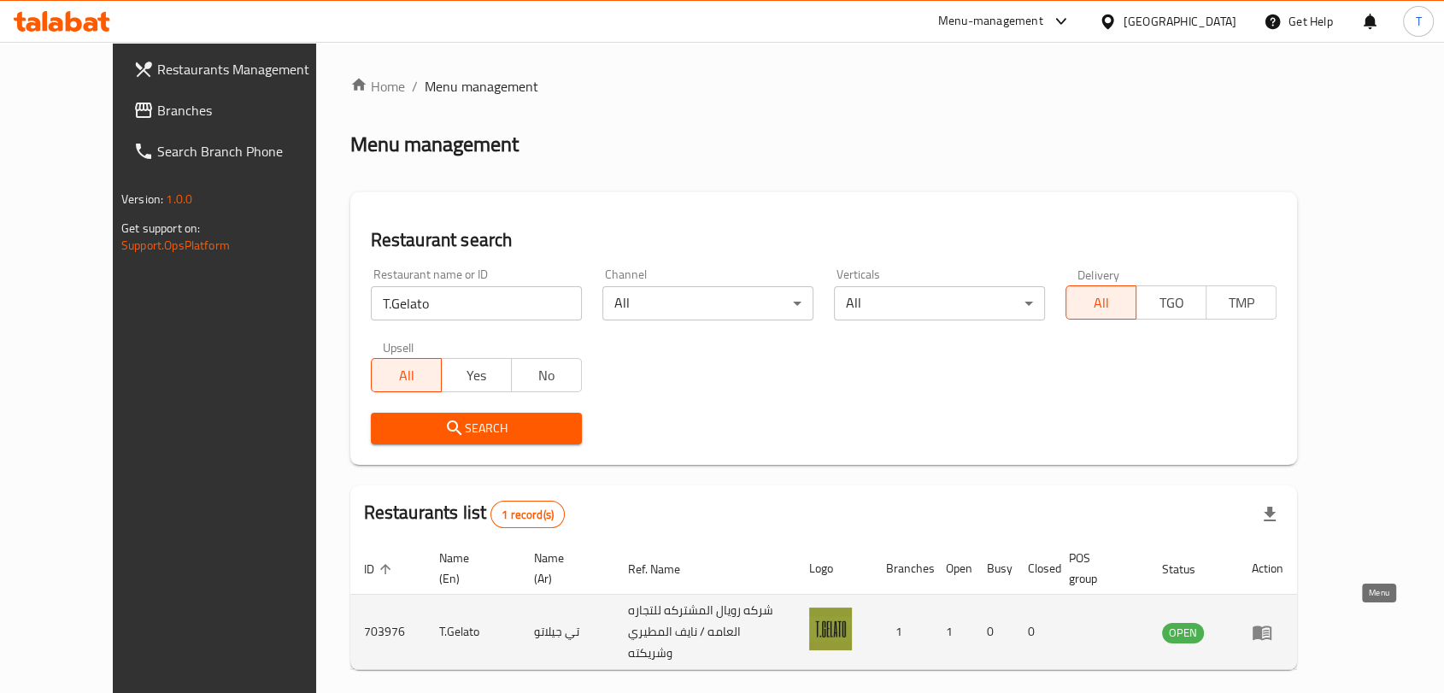
click at [1272, 622] on icon "enhanced table" at bounding box center [1262, 632] width 21 height 21
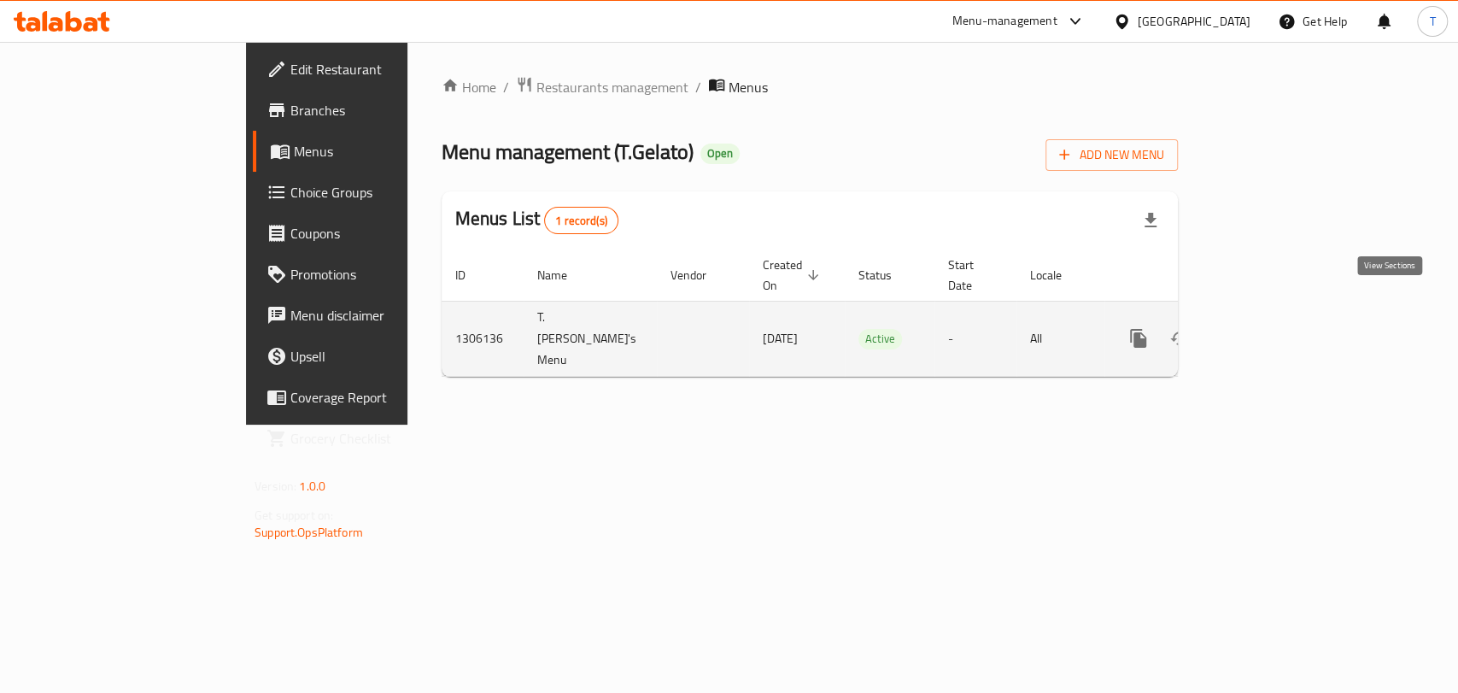
click at [1270, 331] on icon "enhanced table" at bounding box center [1261, 338] width 15 height 15
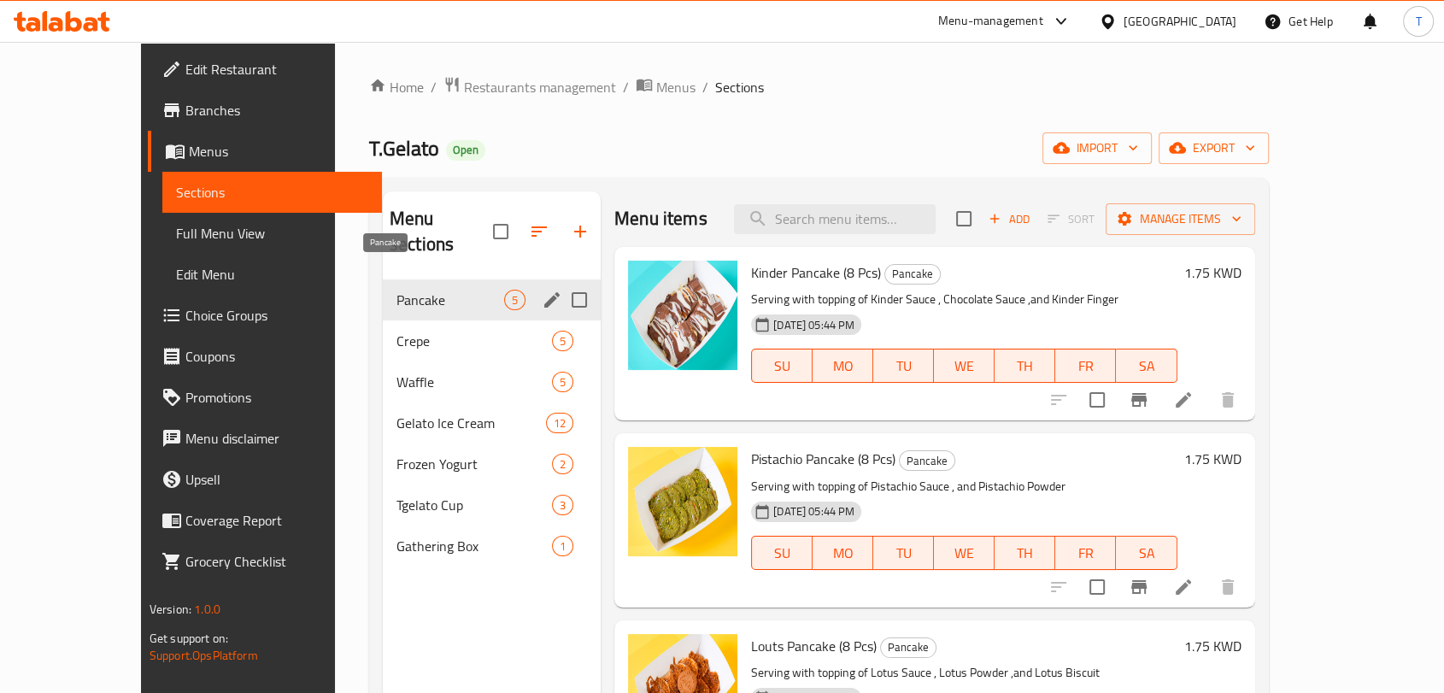
click at [396, 331] on span "Crepe" at bounding box center [473, 341] width 155 height 21
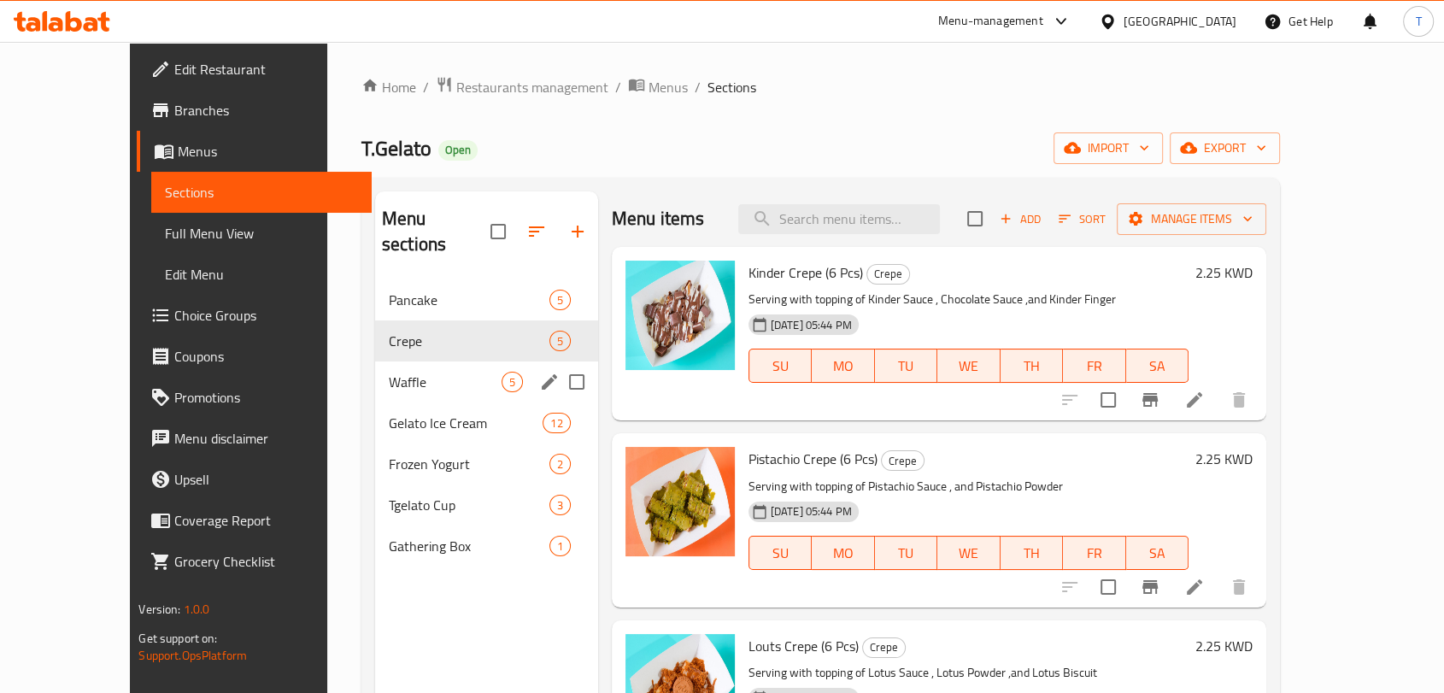
click at [389, 372] on span "Waffle" at bounding box center [445, 382] width 113 height 21
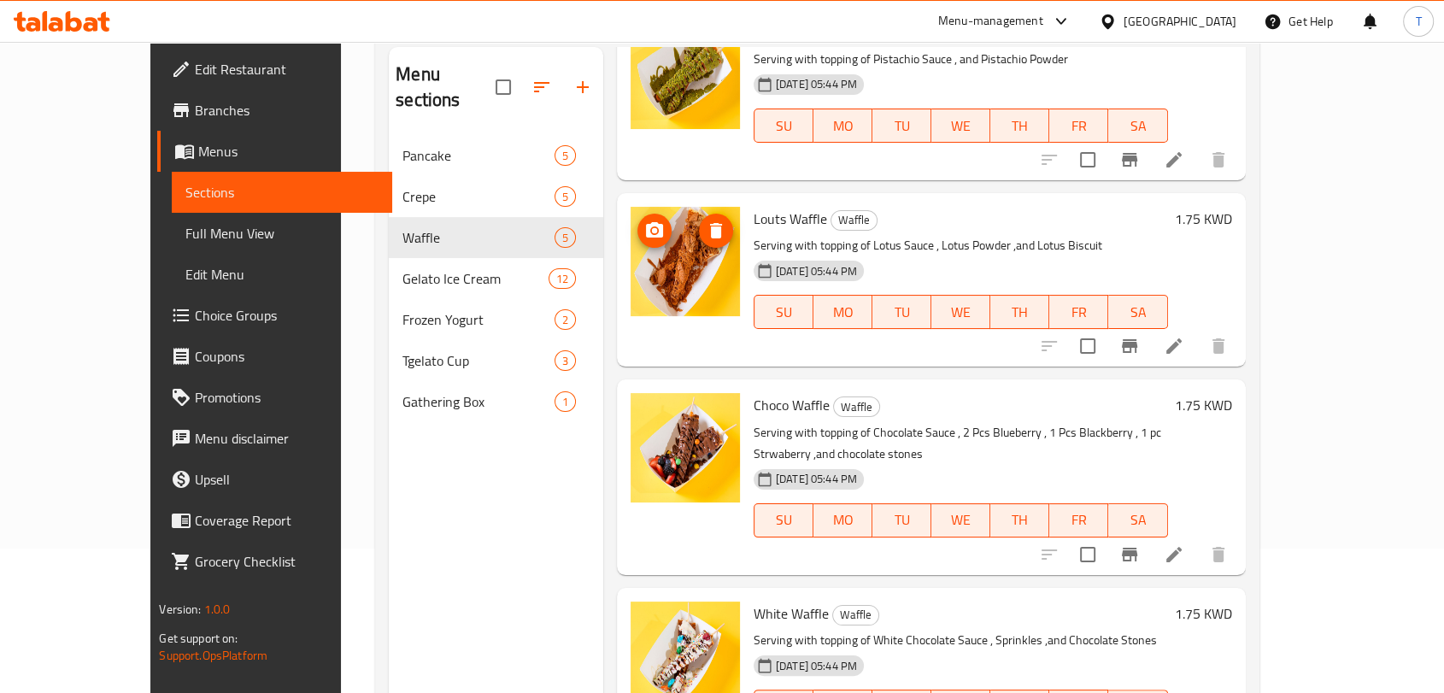
scroll to position [239, 0]
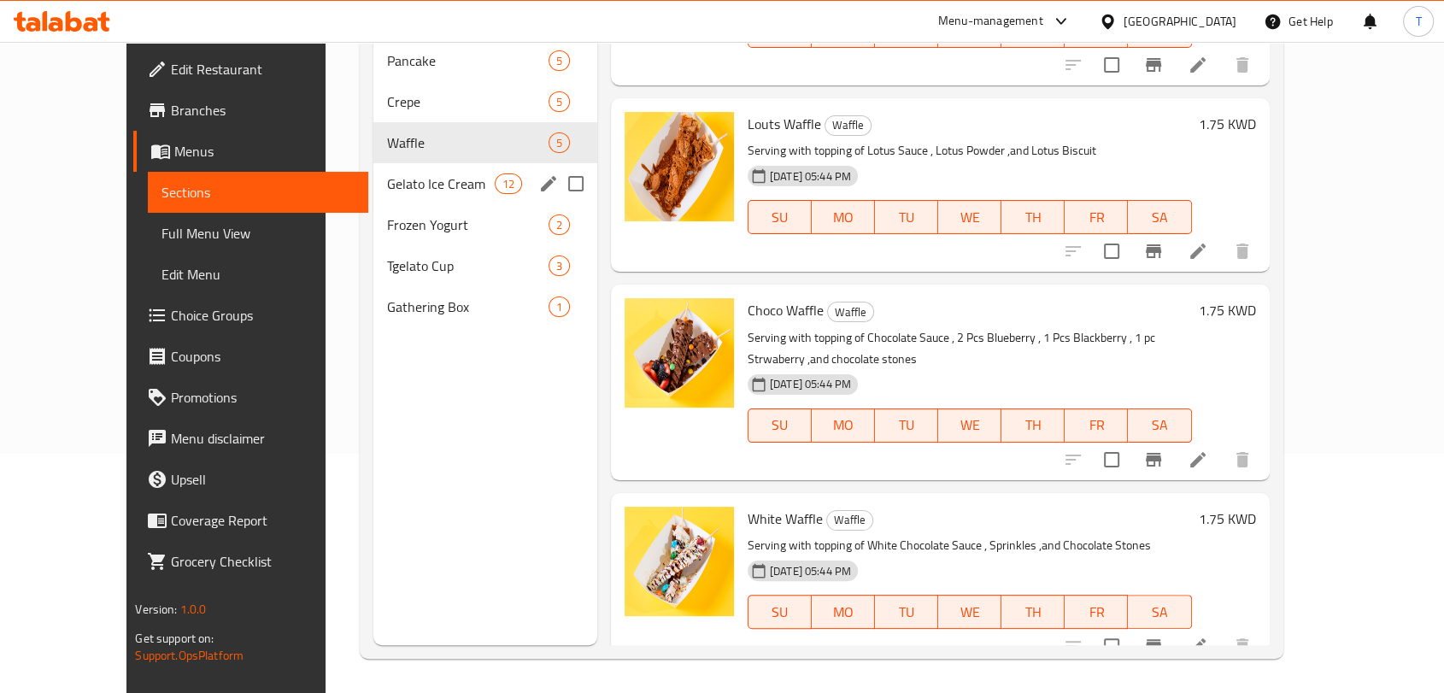
click at [387, 173] on span "Gelato Ice Cream" at bounding box center [441, 183] width 108 height 21
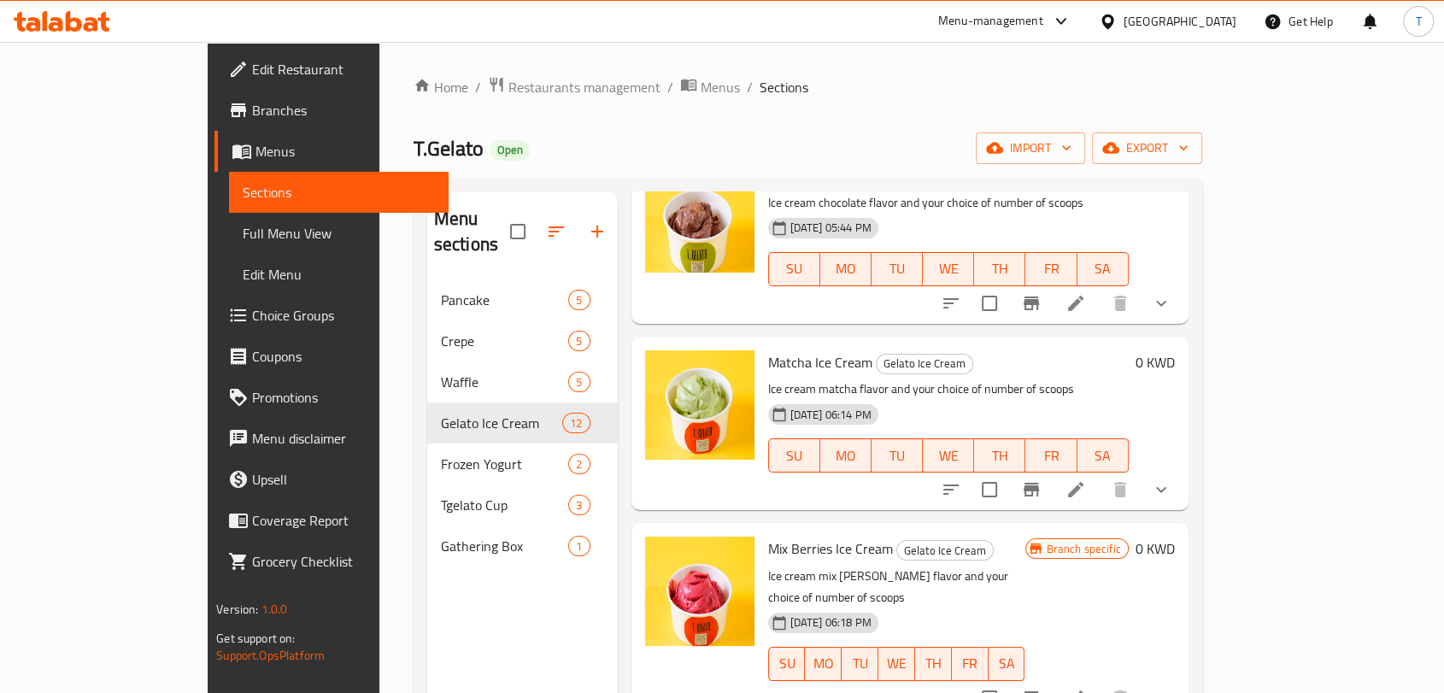
scroll to position [886, 0]
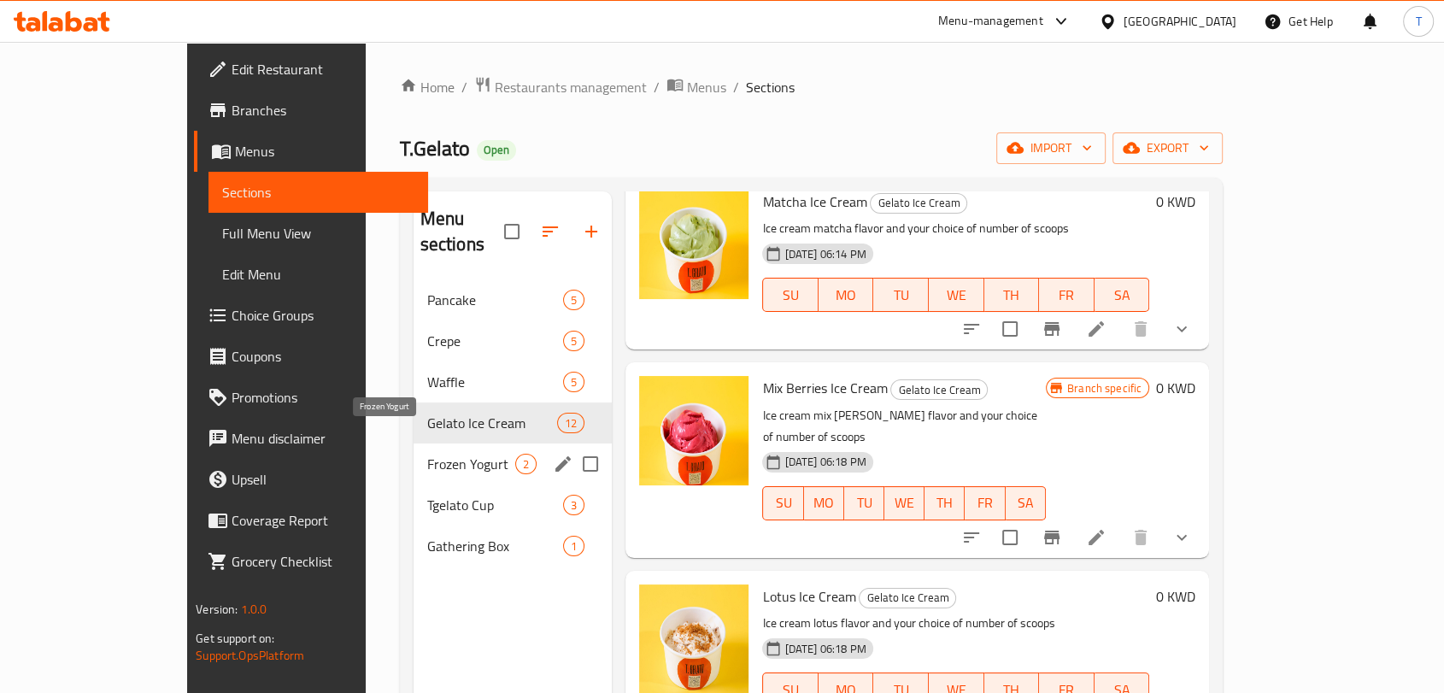
click at [427, 454] on span "Frozen Yogurt" at bounding box center [471, 464] width 89 height 21
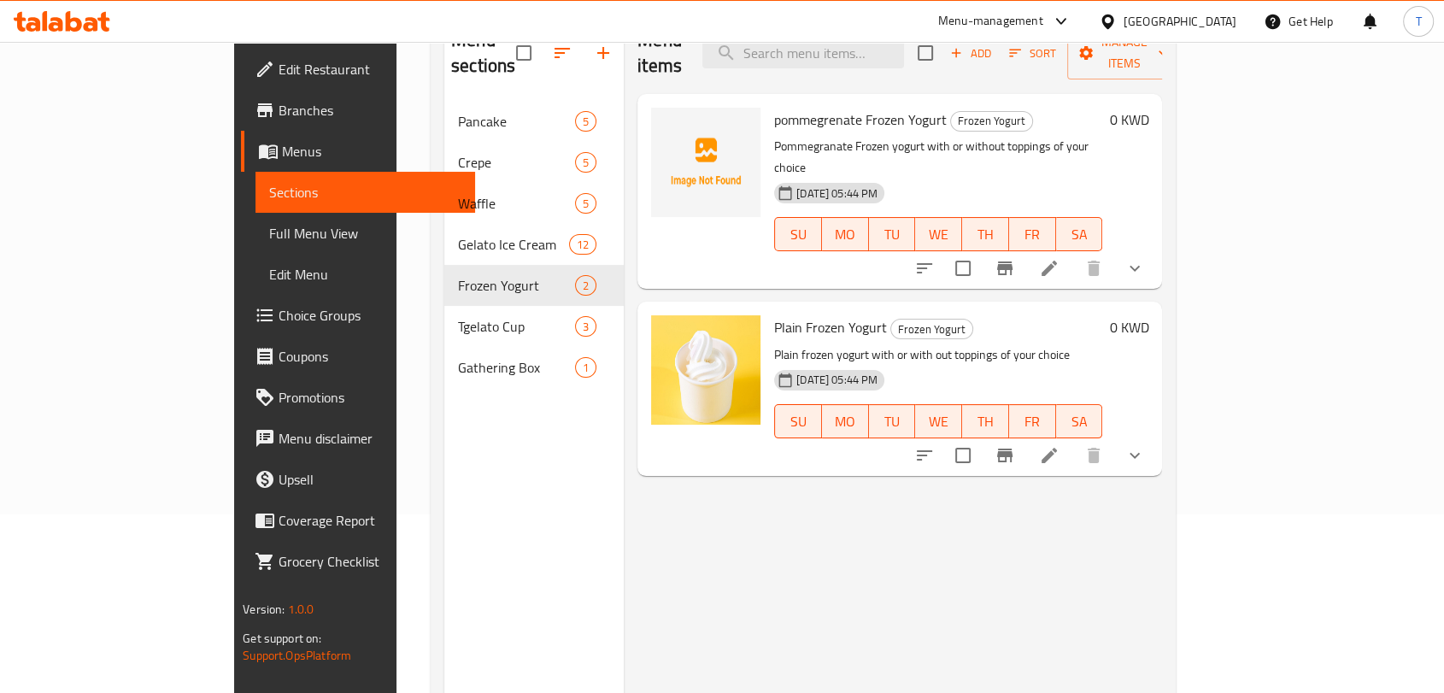
scroll to position [239, 0]
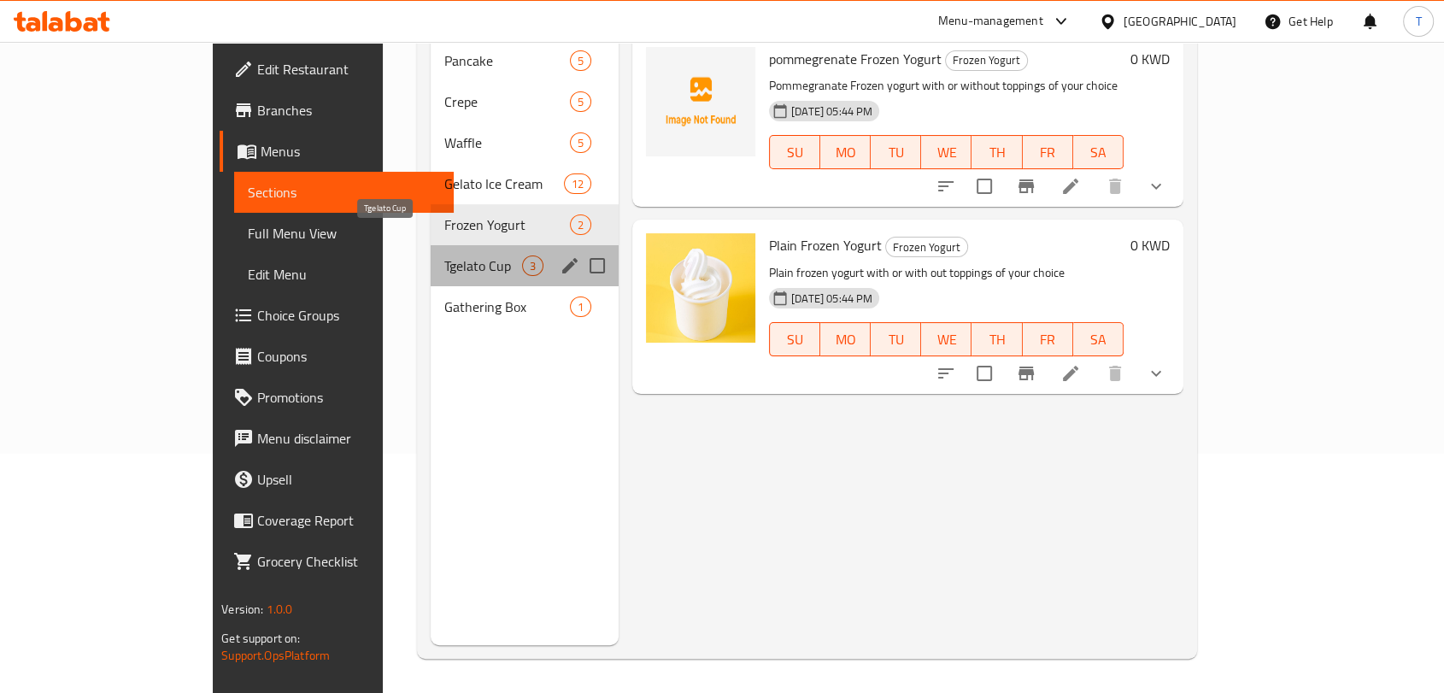
click at [444, 255] on span "Tgelato Cup" at bounding box center [483, 265] width 78 height 21
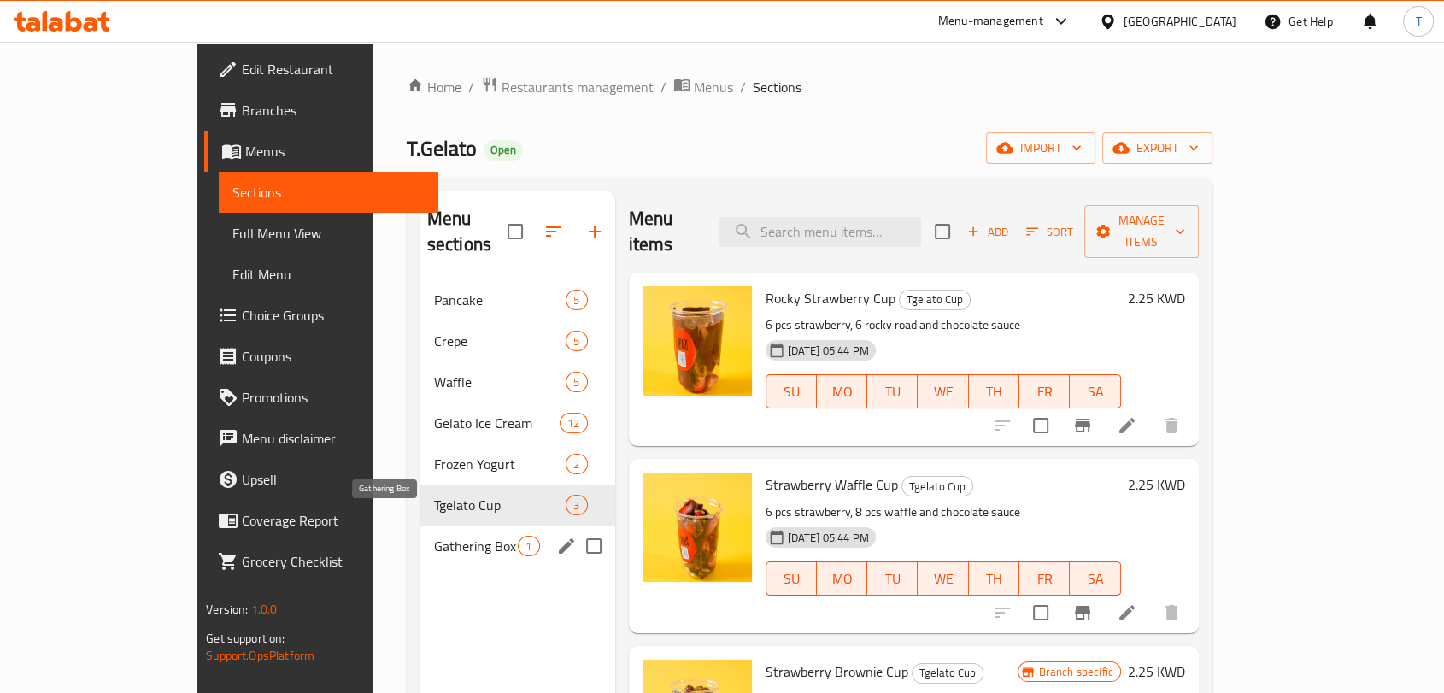
click at [434, 536] on span "Gathering Box" at bounding box center [476, 546] width 85 height 21
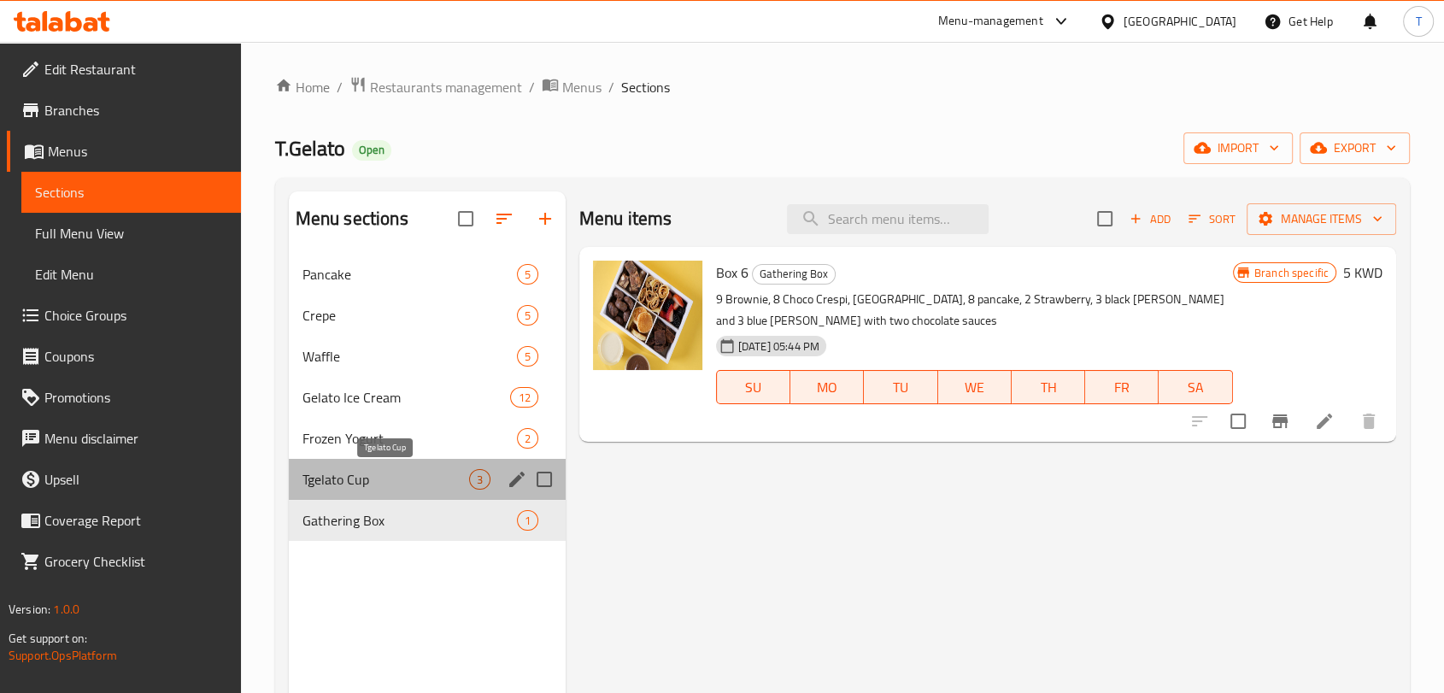
click at [394, 484] on span "Tgelato Cup" at bounding box center [385, 479] width 167 height 21
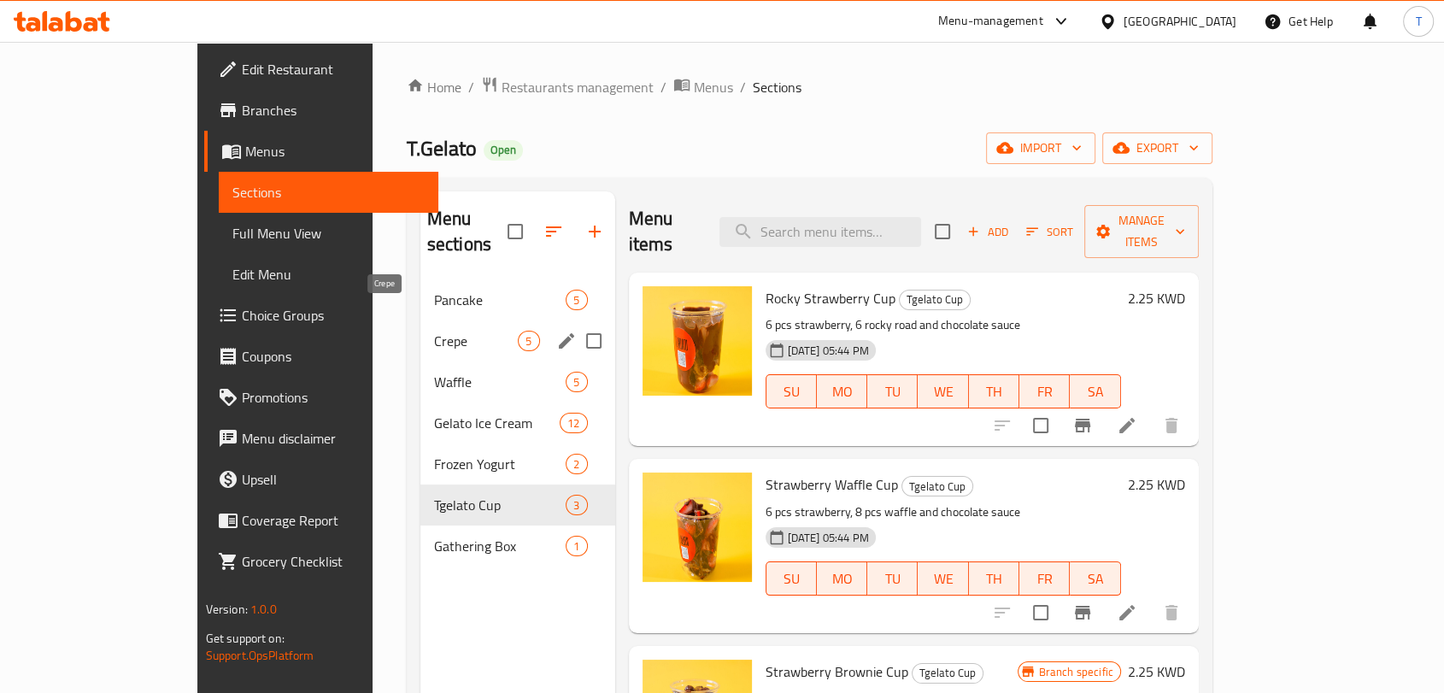
click at [434, 331] on span "Crepe" at bounding box center [476, 341] width 85 height 21
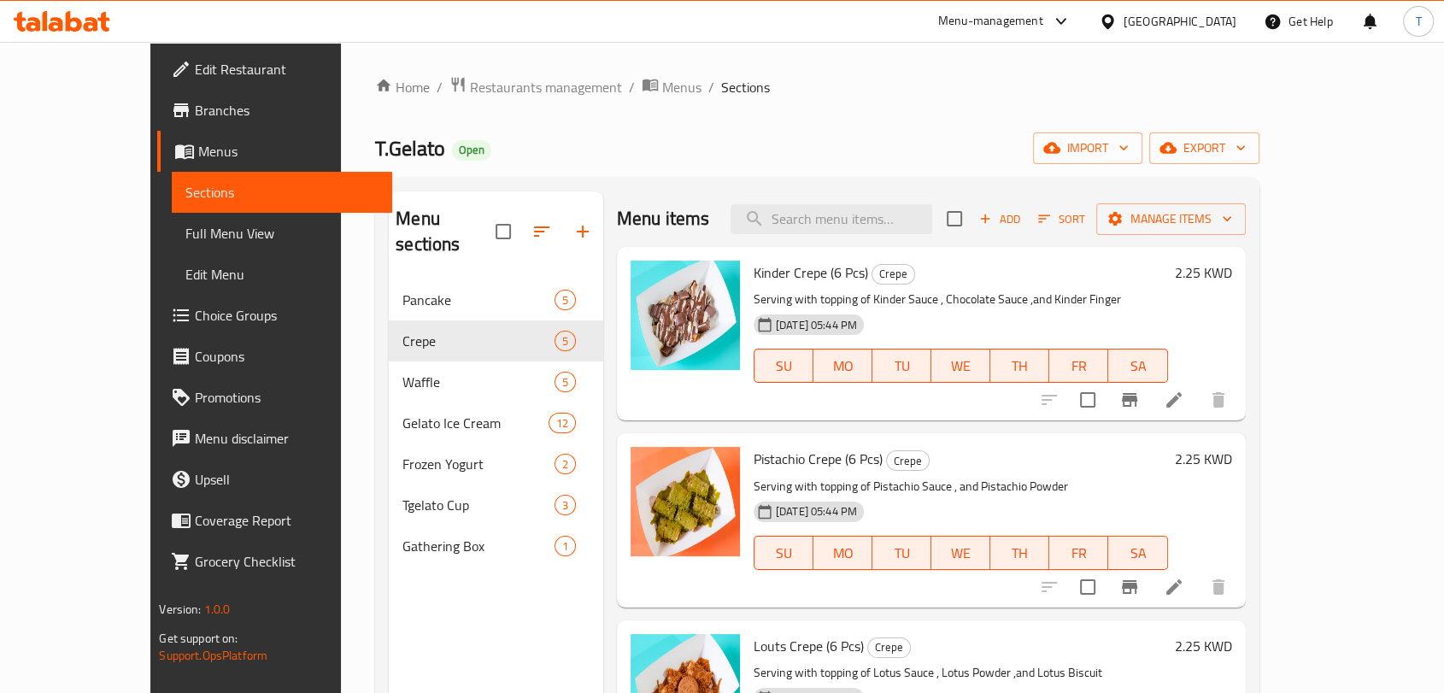
click at [375, 145] on span "T.Gelato" at bounding box center [410, 148] width 70 height 38
click at [375, 144] on span "T.Gelato" at bounding box center [410, 148] width 70 height 38
click at [375, 146] on span "T.Gelato" at bounding box center [410, 148] width 70 height 38
copy span "T.Gelato"
